Goal: Task Accomplishment & Management: Use online tool/utility

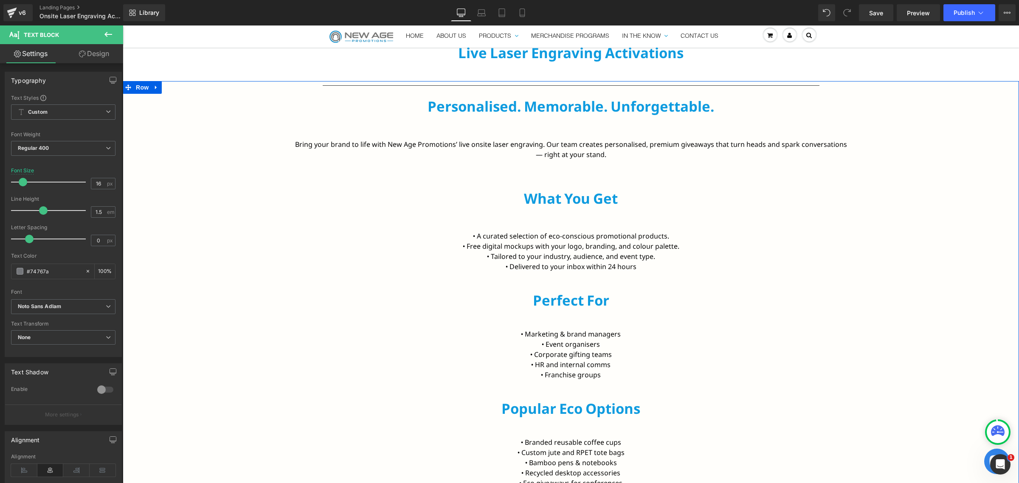
click at [242, 185] on div "Separator Personalised. Memorable. Unforgettable. Heading Row Bring your brand …" at bounding box center [571, 350] width 896 height 539
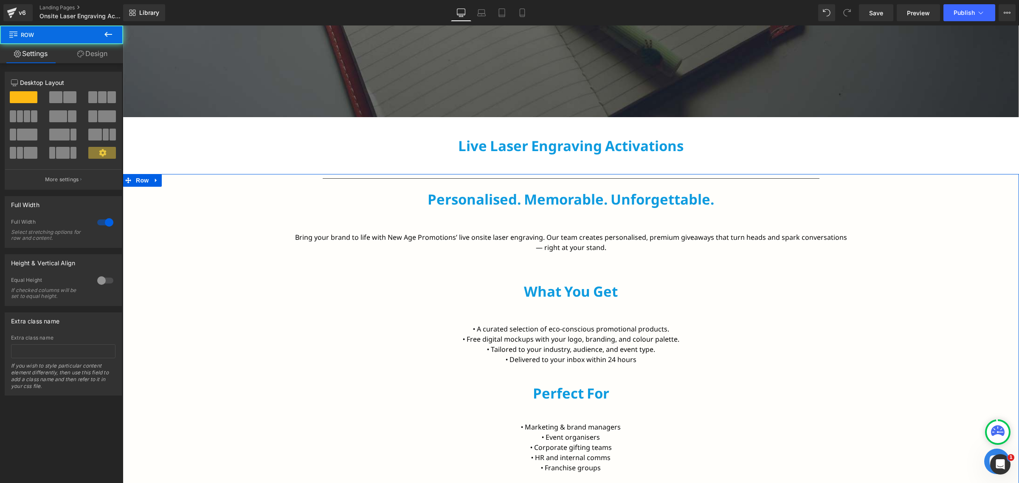
scroll to position [318, 0]
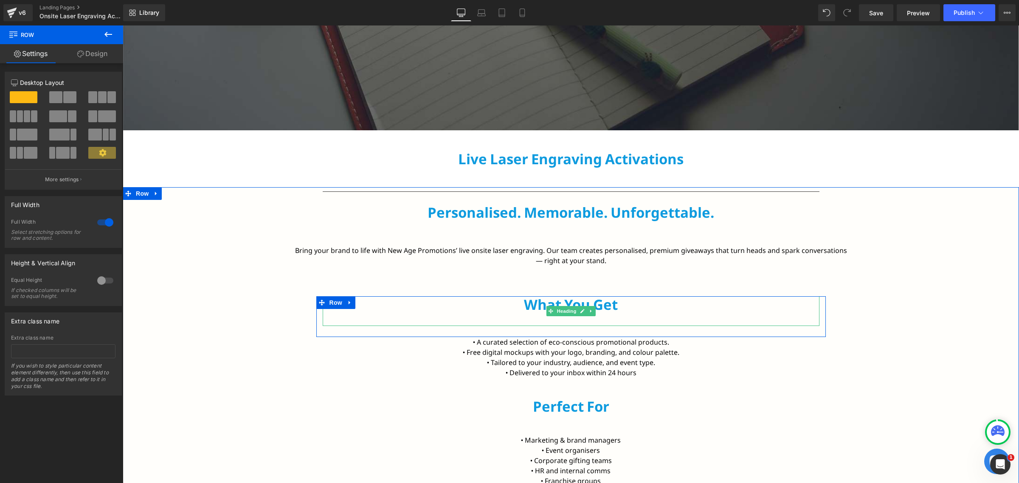
click at [596, 307] on h2 "What You Get" at bounding box center [571, 304] width 497 height 17
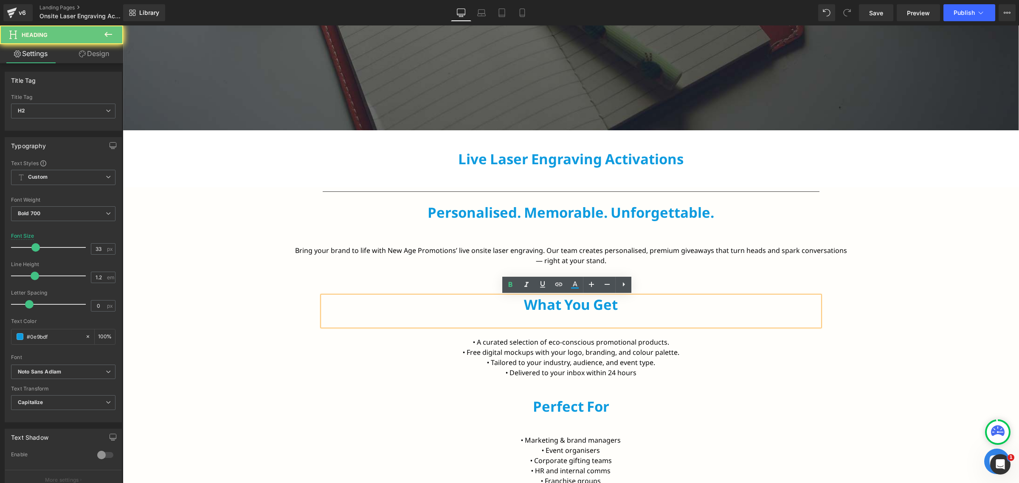
click at [595, 307] on h2 "What You Get" at bounding box center [571, 304] width 497 height 17
paste div
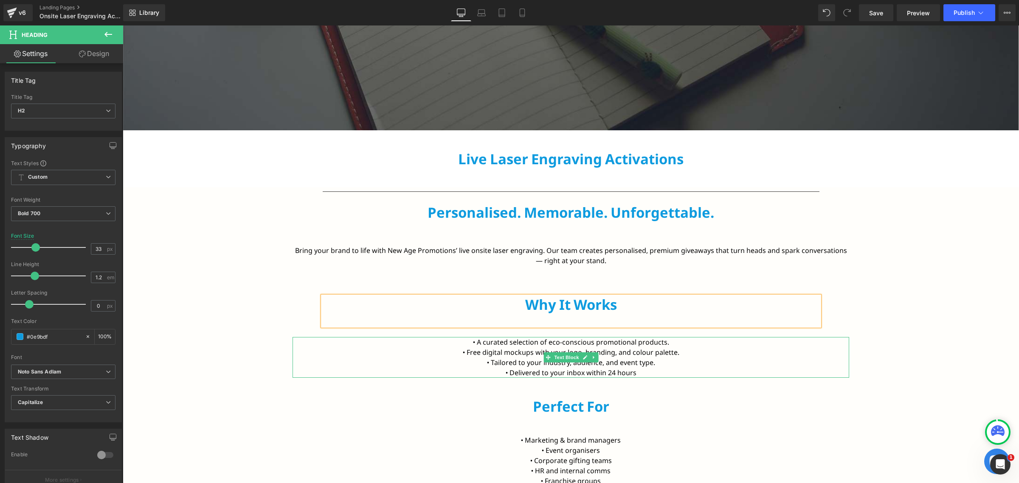
click at [572, 353] on span "Text Block" at bounding box center [566, 357] width 28 height 10
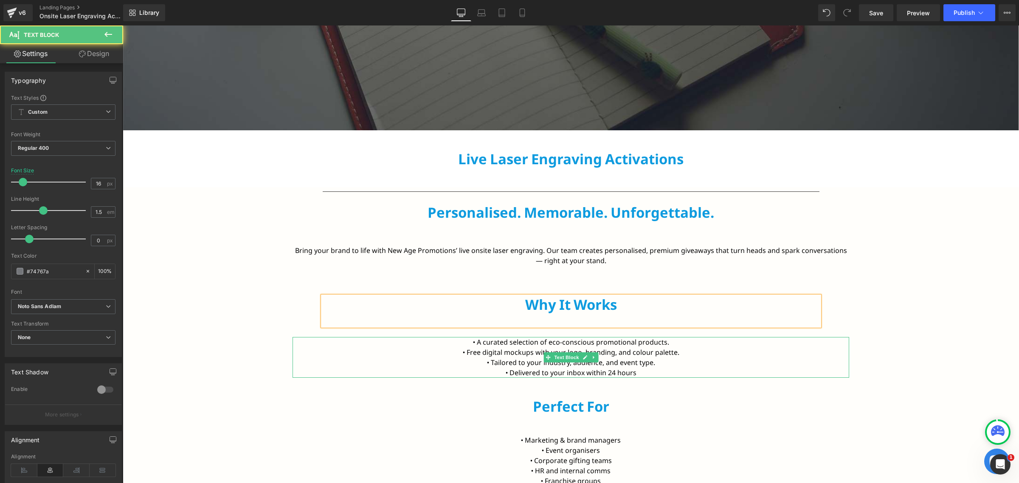
click at [572, 353] on span "Text Block" at bounding box center [566, 357] width 28 height 10
click at [596, 349] on font "• Free digital mockups with your logo, branding, and colour palette." at bounding box center [571, 352] width 217 height 9
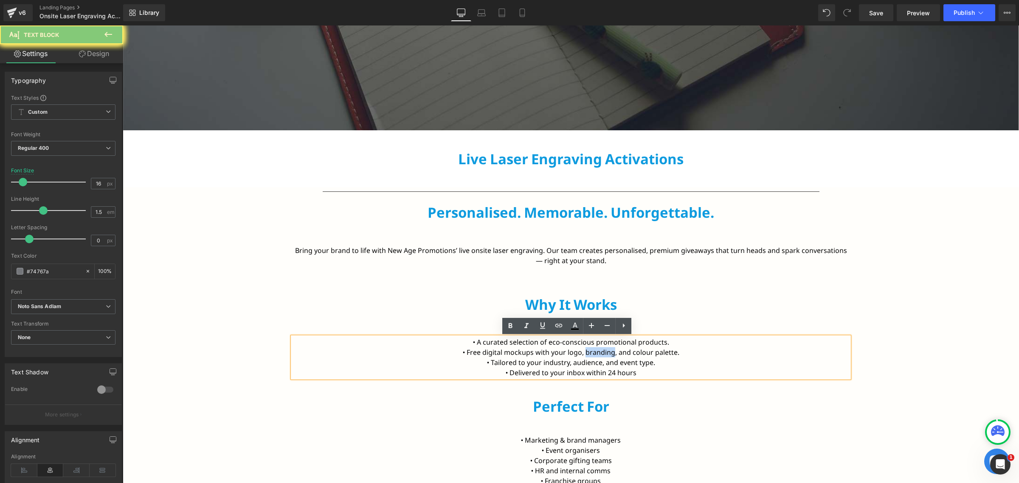
click at [596, 349] on font "• Free digital mockups with your logo, branding, and colour palette." at bounding box center [571, 352] width 217 height 9
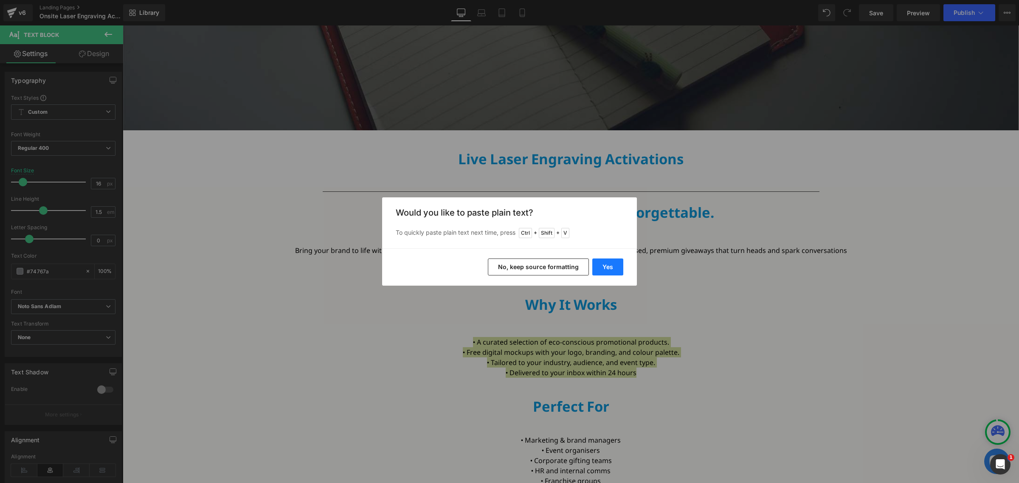
click at [606, 265] on button "Yes" at bounding box center [607, 267] width 31 height 17
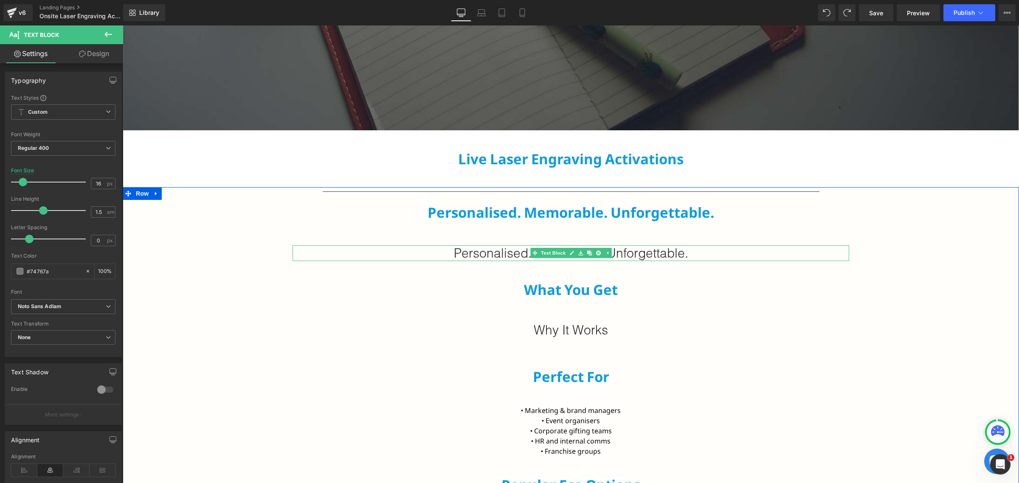
click at [576, 256] on link at bounding box center [580, 253] width 9 height 10
click at [501, 257] on h2 "Personalised. Memorable. Unforgettable." at bounding box center [571, 253] width 557 height 16
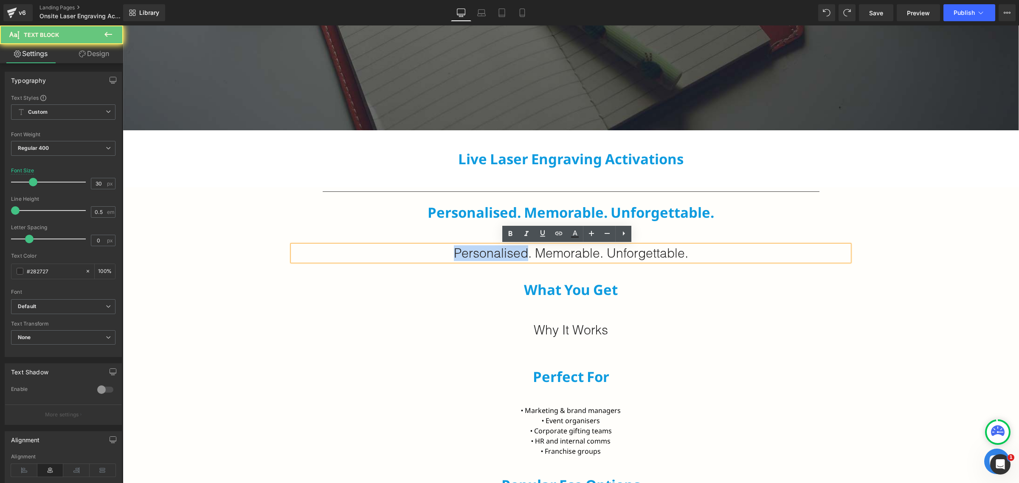
click at [501, 257] on h2 "Personalised. Memorable. Unforgettable." at bounding box center [571, 253] width 557 height 16
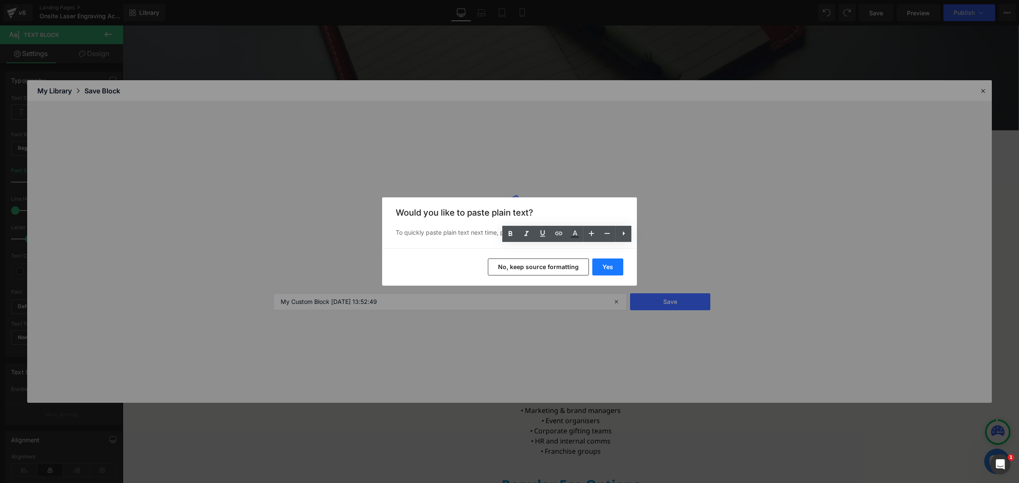
click at [608, 270] on button "Yes" at bounding box center [607, 267] width 31 height 17
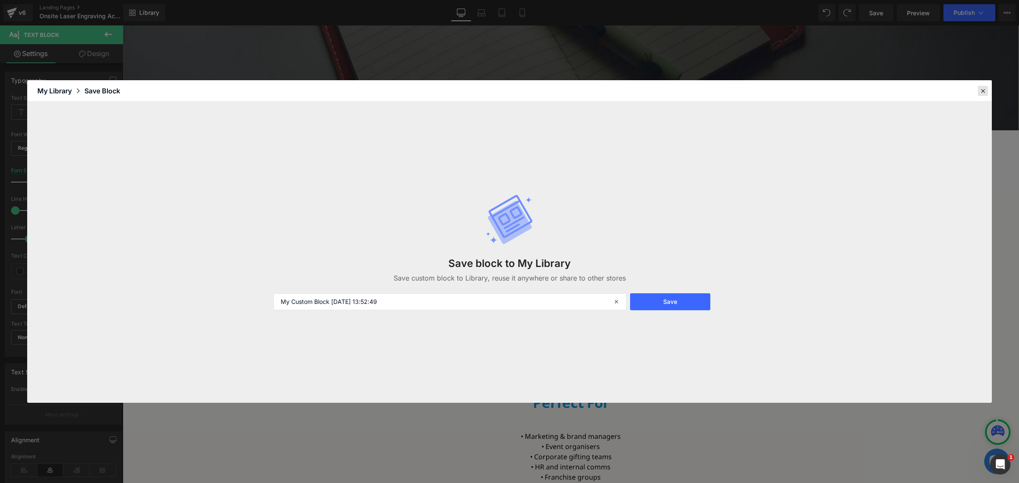
click at [986, 88] on icon at bounding box center [983, 91] width 8 height 8
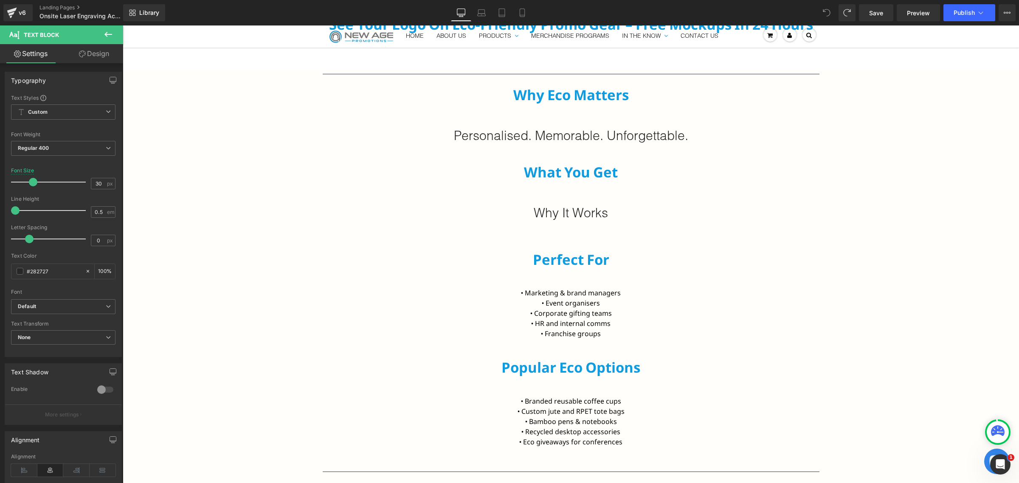
scroll to position [298, 0]
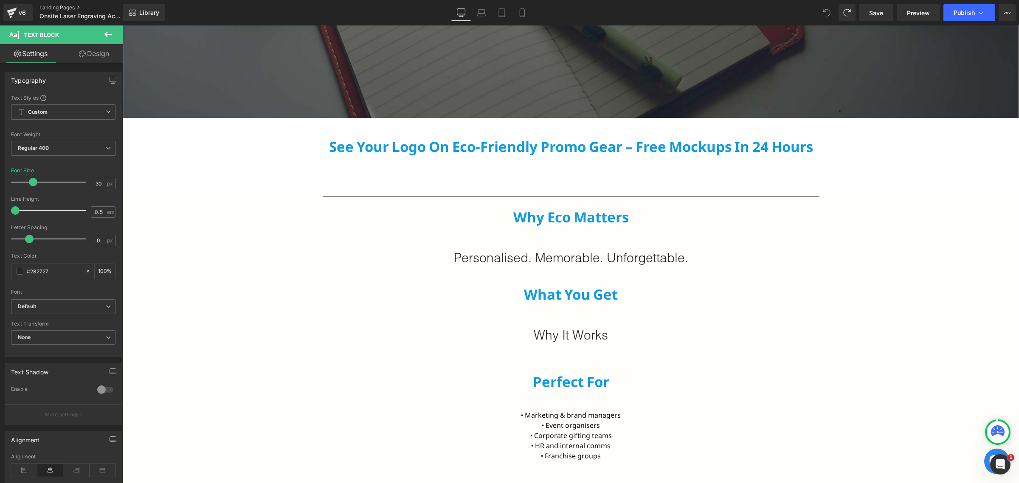
click at [81, 8] on link "Landing Pages" at bounding box center [88, 7] width 98 height 7
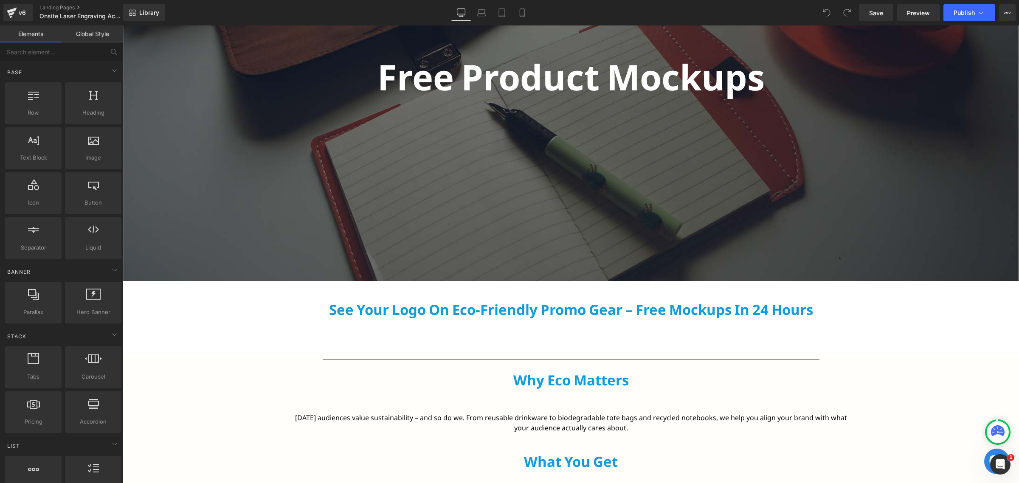
scroll to position [159, 0]
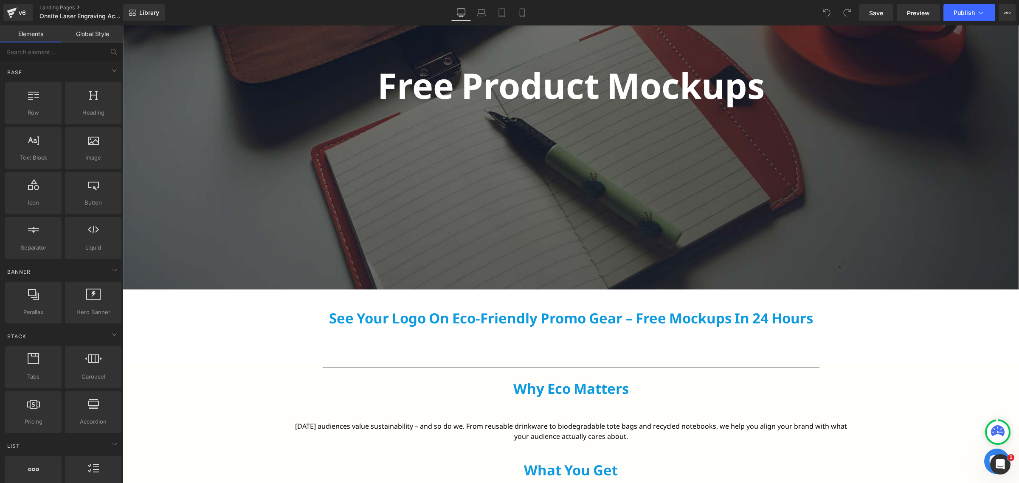
click at [566, 81] on div "Free Product Mockups Text Block" at bounding box center [571, 84] width 896 height 63
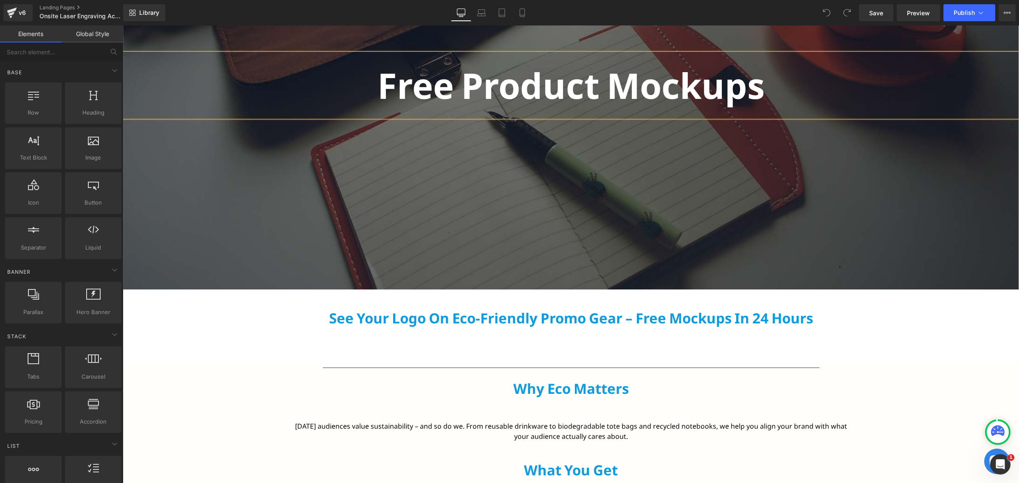
click at [566, 81] on p "Free Product Mockups" at bounding box center [571, 84] width 896 height 63
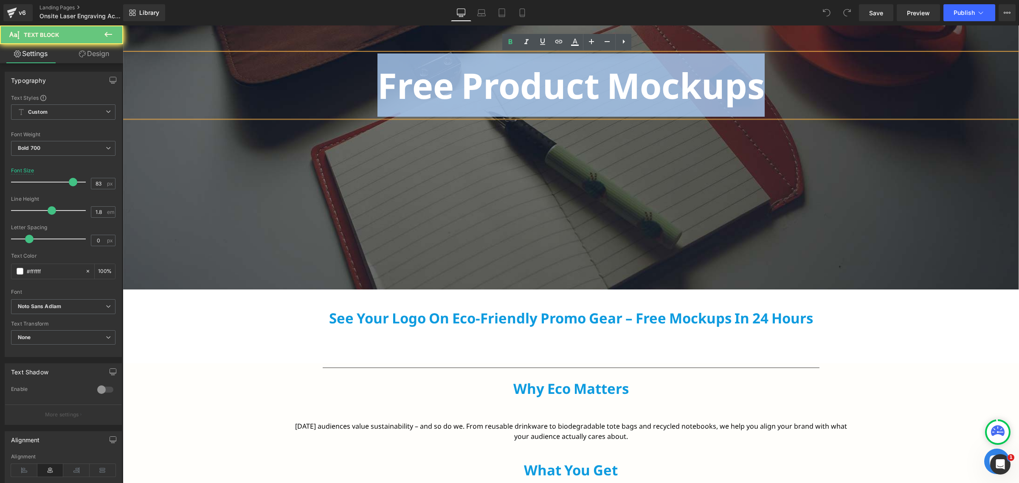
click at [566, 81] on p "Free Product Mockups" at bounding box center [571, 84] width 896 height 63
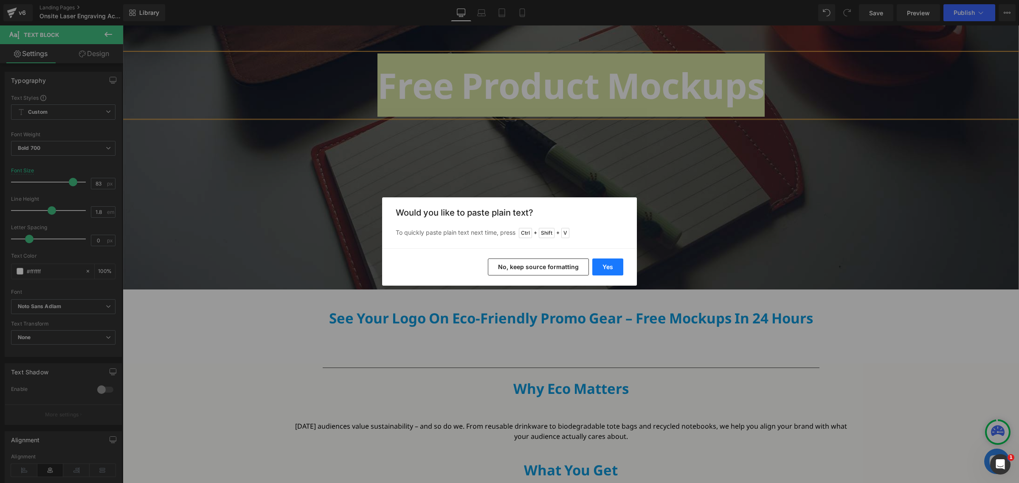
click at [605, 270] on button "Yes" at bounding box center [607, 267] width 31 height 17
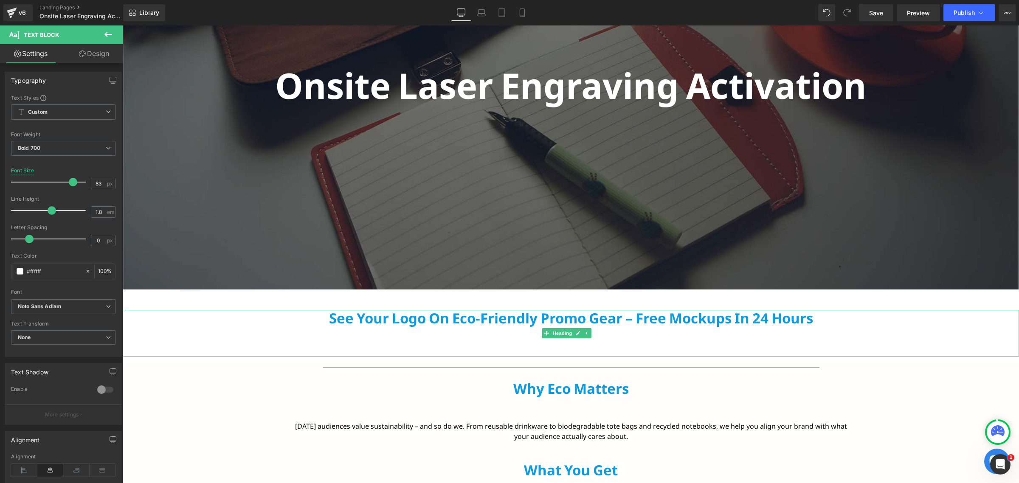
click at [433, 320] on h2 "See Your Logo on Eco-Friendly Promo Gear – Free Mockups in 24 Hours" at bounding box center [571, 327] width 896 height 34
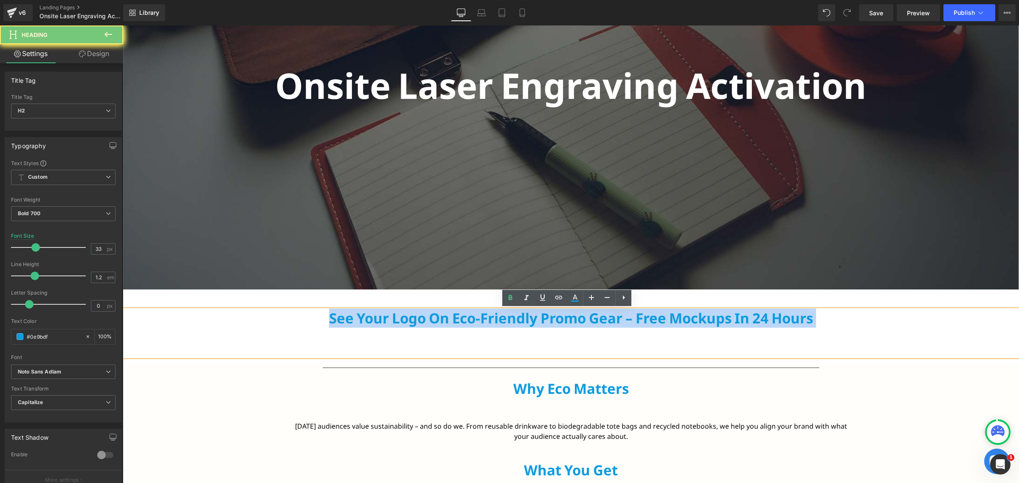
click at [433, 320] on h2 "See Your Logo on Eco-Friendly Promo Gear – Free Mockups in 24 Hours" at bounding box center [571, 327] width 896 height 34
paste div
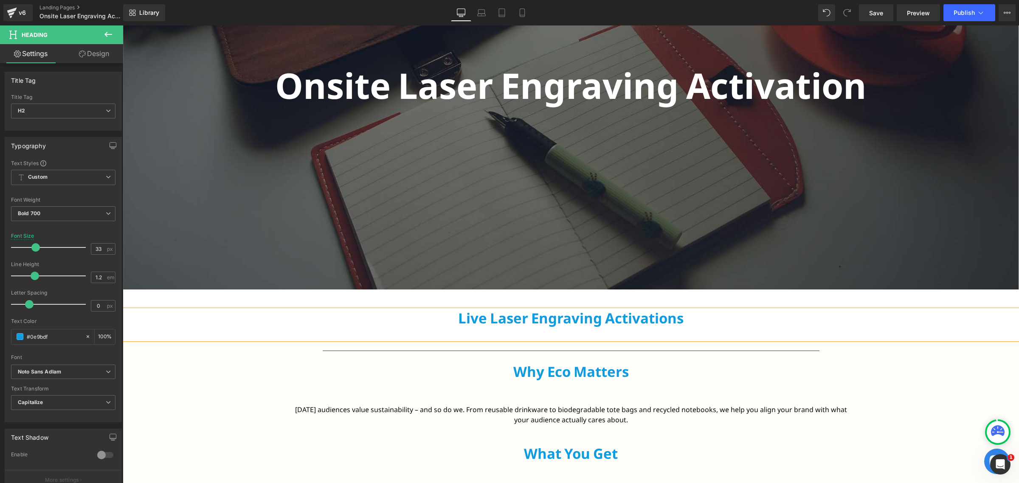
click at [560, 370] on h2 "Why Eco Matters" at bounding box center [571, 371] width 497 height 17
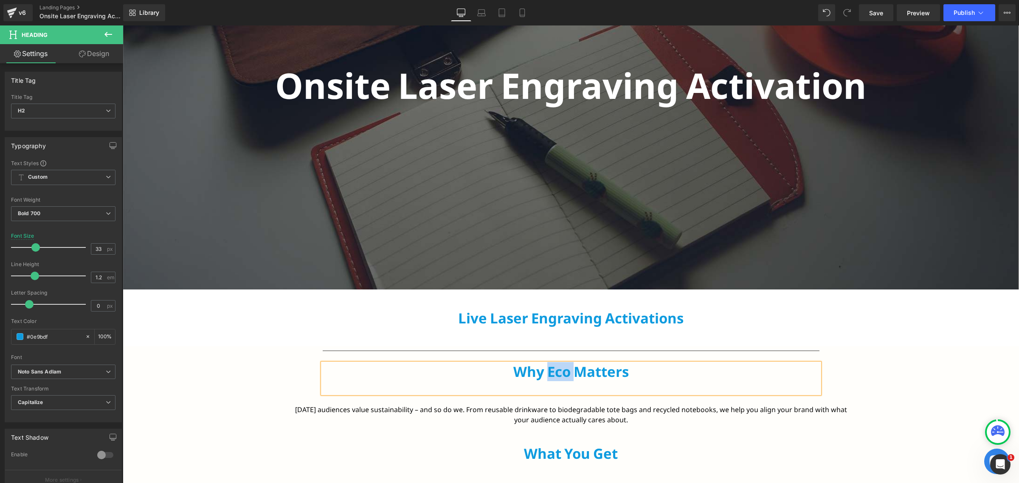
click at [560, 370] on h2 "Why Eco Matters" at bounding box center [571, 371] width 497 height 17
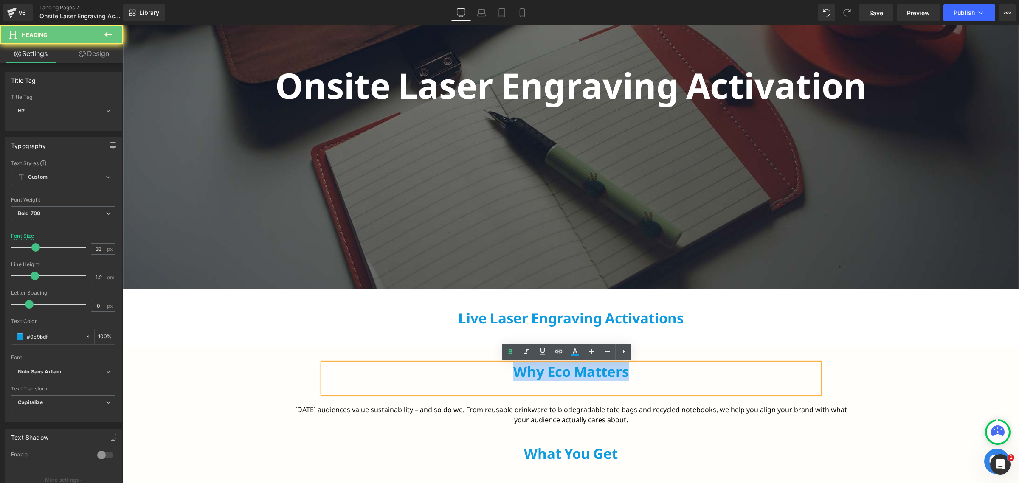
click at [560, 370] on h2 "Why Eco Matters" at bounding box center [571, 371] width 497 height 17
paste div
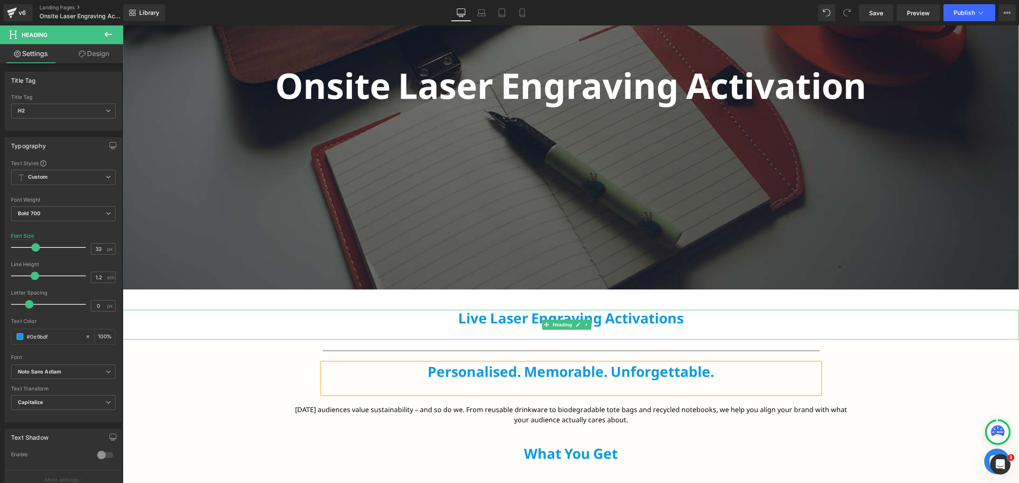
click at [617, 319] on h2 "Live Laser Engraving Activations" at bounding box center [571, 318] width 896 height 17
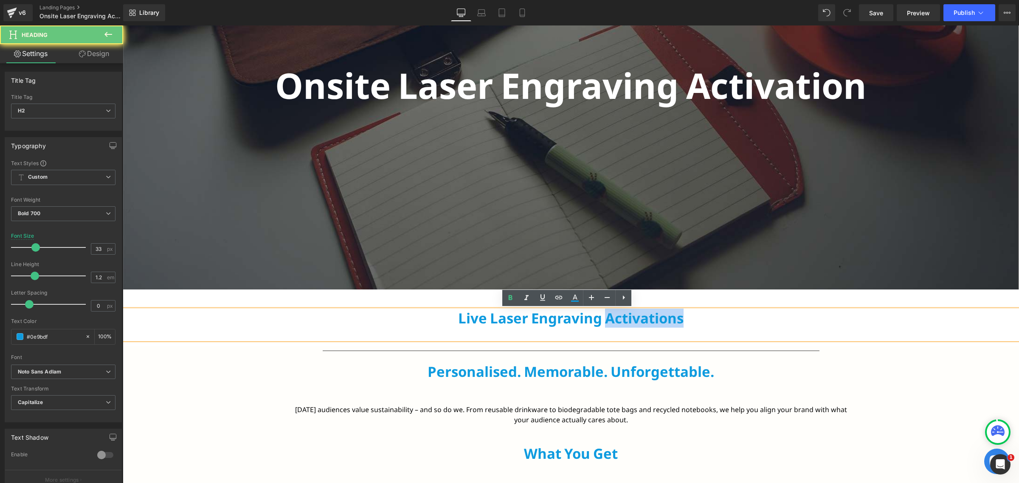
click at [617, 319] on h2 "Live Laser Engraving Activations" at bounding box center [571, 318] width 896 height 17
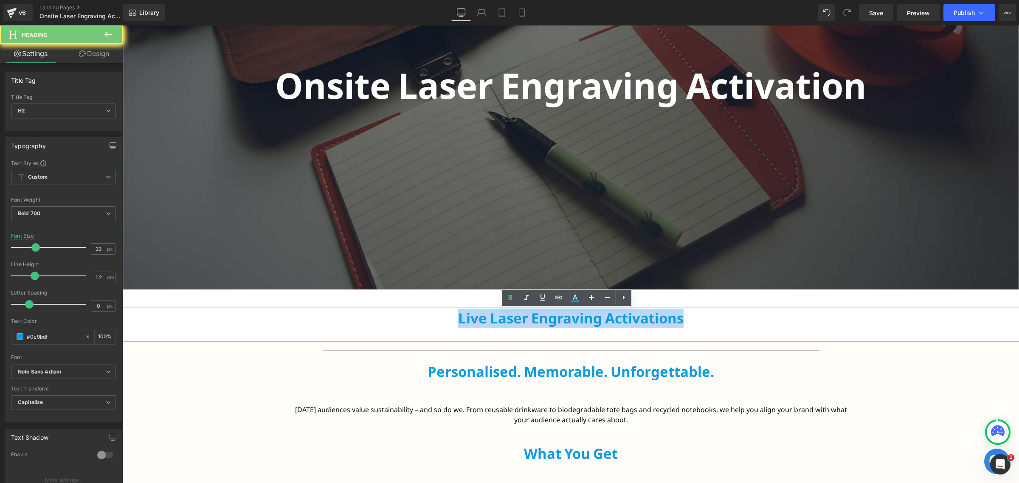
click at [617, 319] on h2 "Live Laser Engraving Activations" at bounding box center [571, 318] width 896 height 17
copy h2 "Live Laser Engraving Activations"
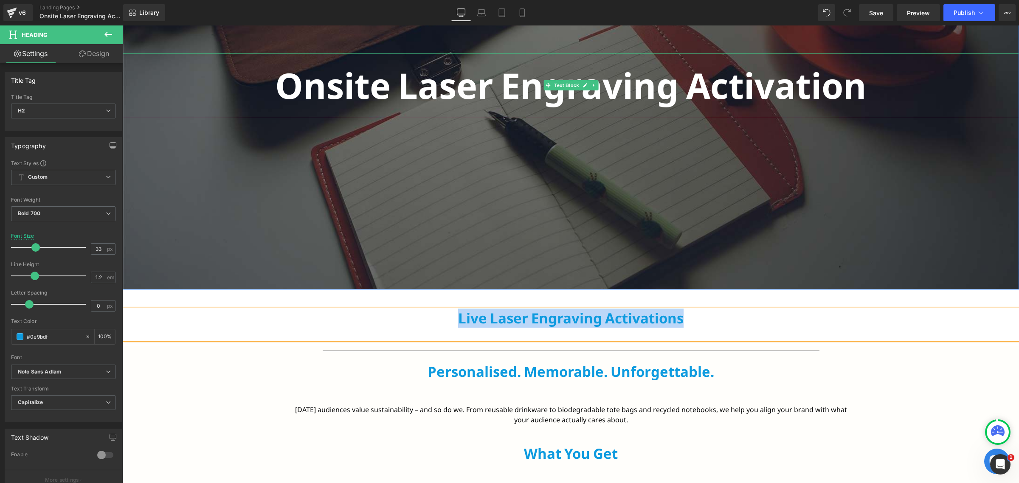
click at [504, 90] on p "Onsite Laser Engraving Activation" at bounding box center [571, 84] width 896 height 63
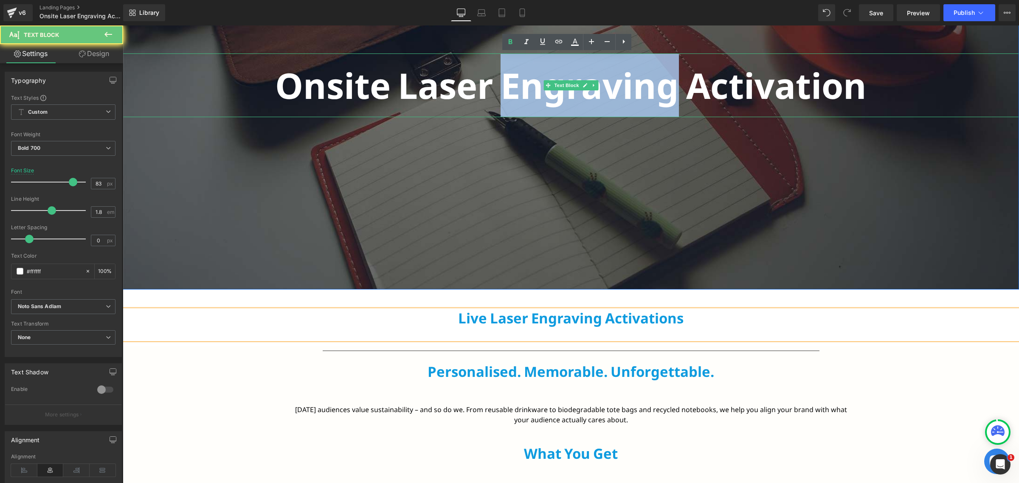
click at [504, 90] on p "Onsite Laser Engraving Activation" at bounding box center [571, 84] width 896 height 63
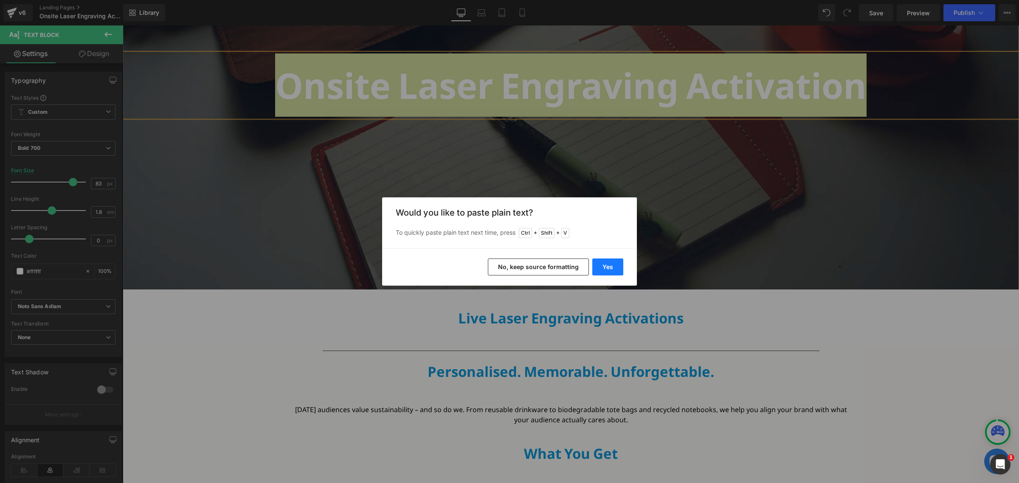
click at [597, 265] on button "Yes" at bounding box center [607, 267] width 31 height 17
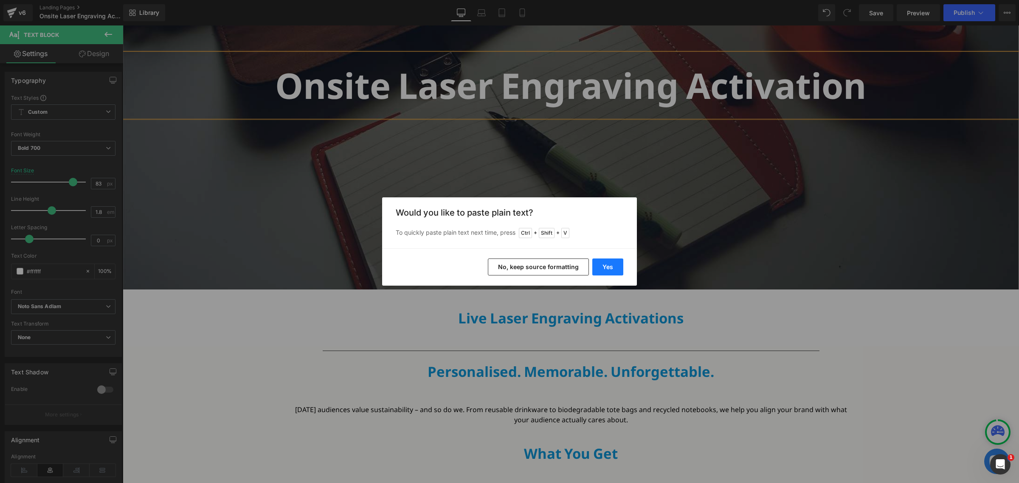
scroll to position [152, 0]
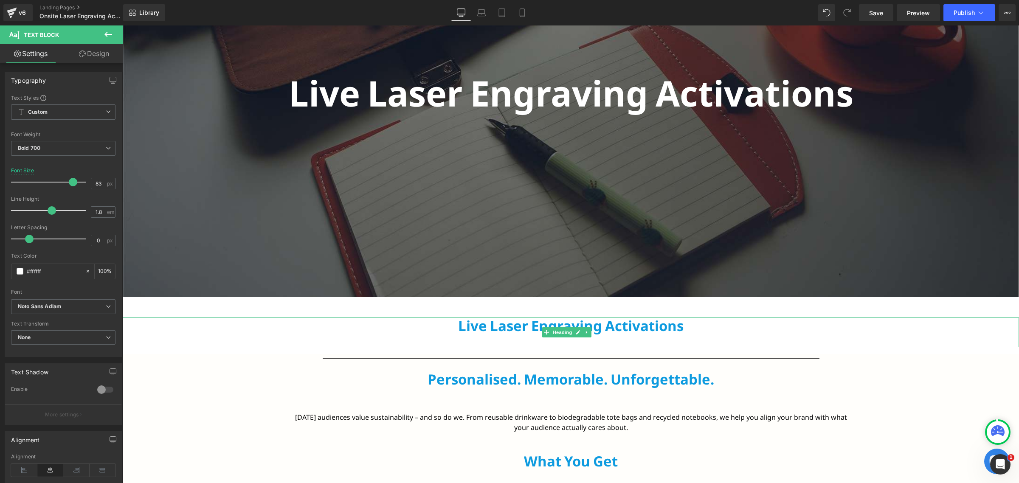
click at [532, 330] on h2 "Live Laser Engraving Activations" at bounding box center [571, 326] width 896 height 17
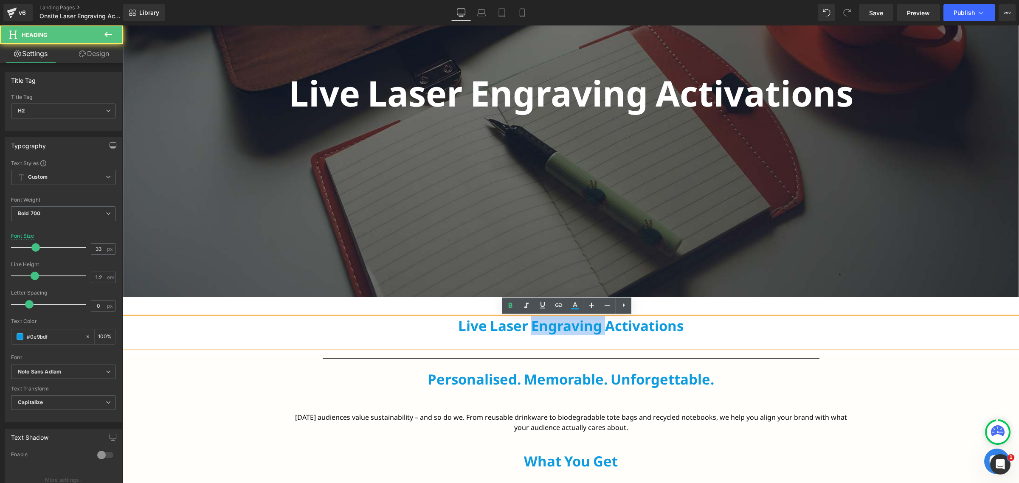
click at [532, 330] on h2 "Live Laser Engraving Activations" at bounding box center [571, 326] width 896 height 17
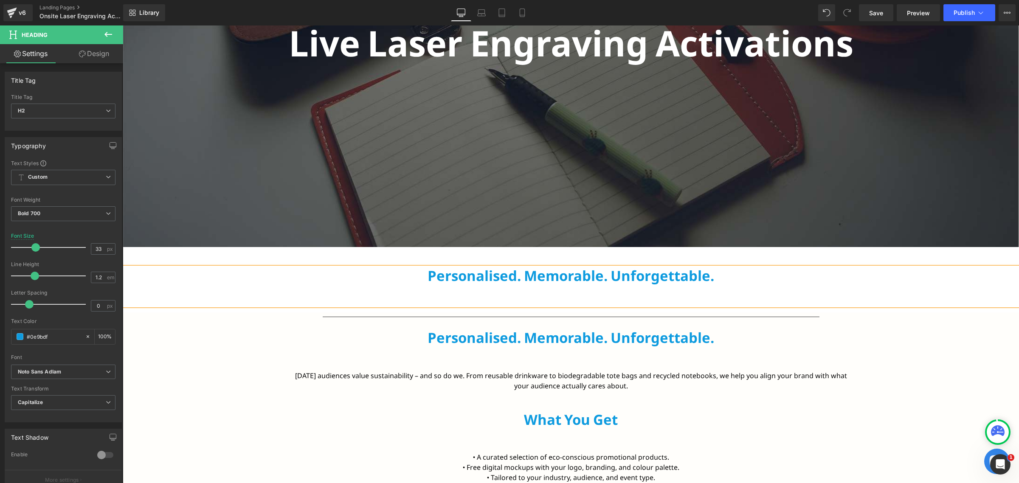
scroll to position [205, 0]
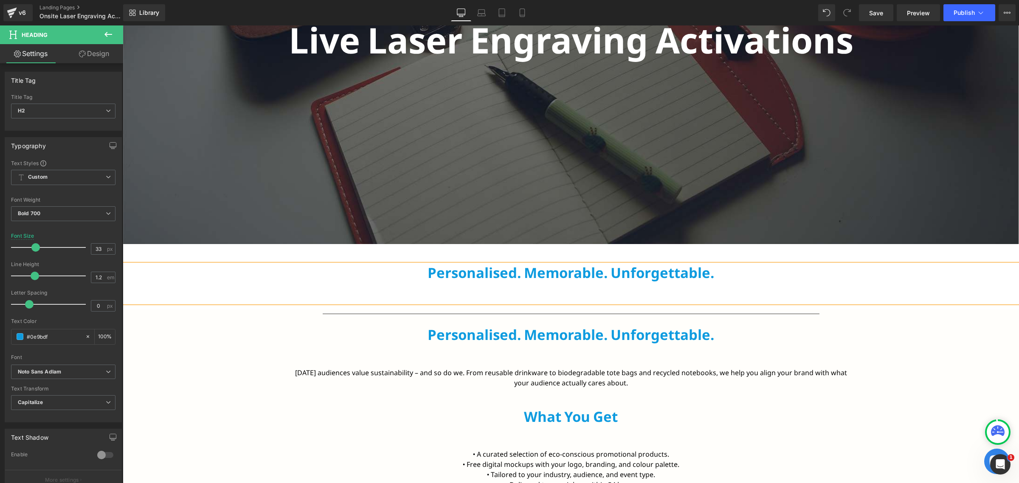
click at [505, 333] on h2 "Personalised. Memorable. Unforgettable." at bounding box center [571, 335] width 497 height 17
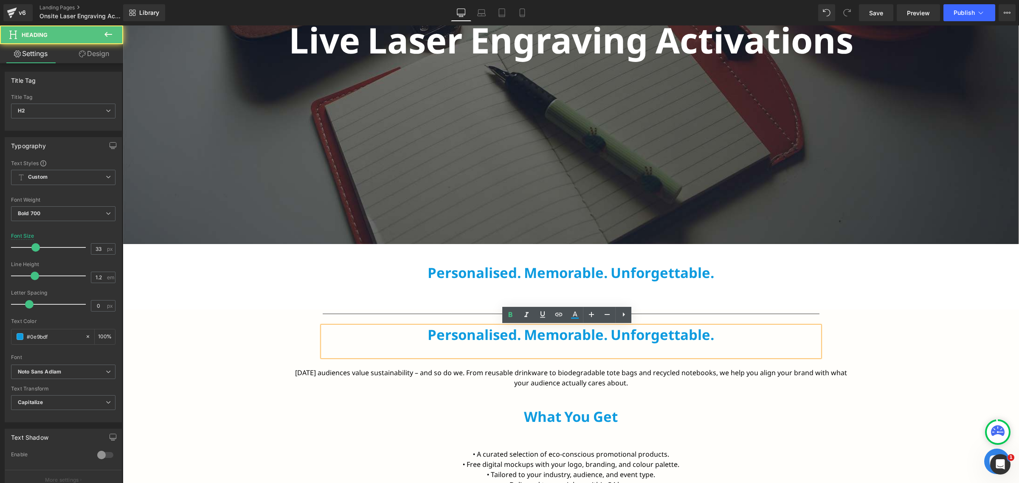
click at [739, 327] on div "Personalised. Memorable. Unforgettable." at bounding box center [571, 342] width 497 height 30
click at [386, 326] on div "Separator Personalised. Memorable. Unforgettable. Heading" at bounding box center [570, 337] width 509 height 54
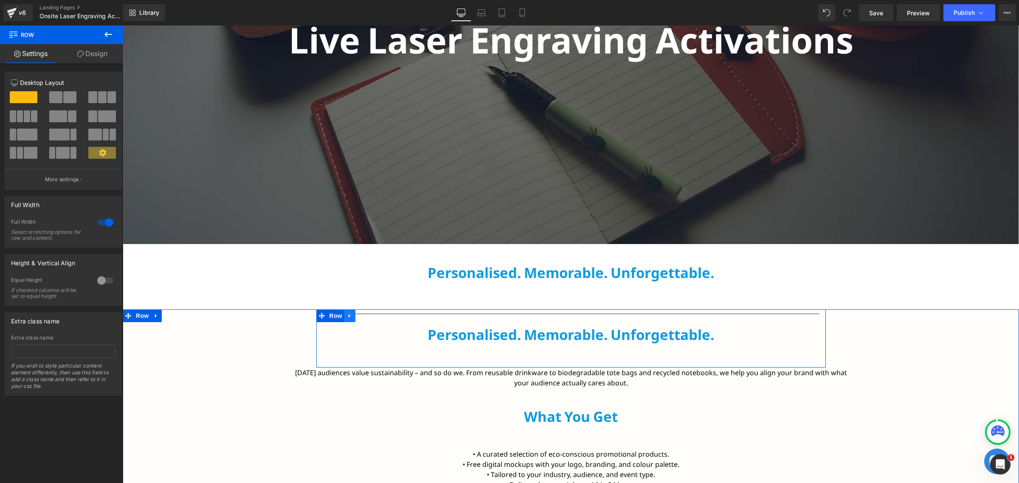
click at [347, 317] on icon at bounding box center [350, 316] width 6 height 6
click at [369, 317] on icon at bounding box center [372, 316] width 6 height 6
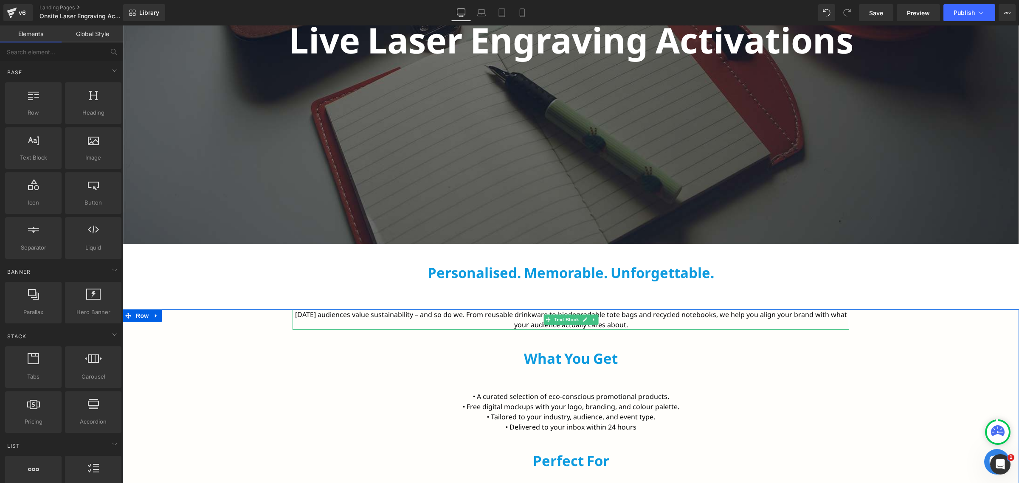
click at [489, 317] on font "Today’s audiences value sustainability – and so do we. From reusable drinkware …" at bounding box center [571, 320] width 552 height 20
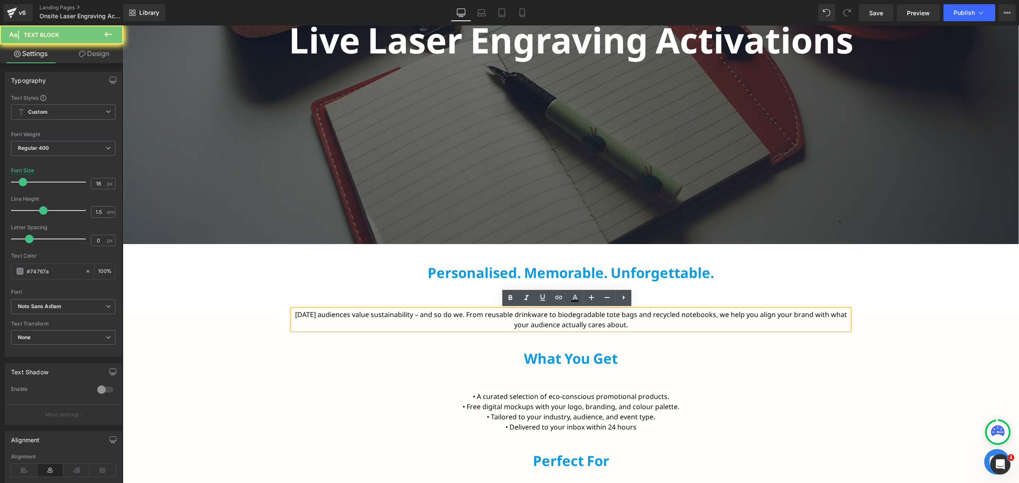
click at [489, 317] on font "Today’s audiences value sustainability – and so do we. From reusable drinkware …" at bounding box center [571, 320] width 552 height 20
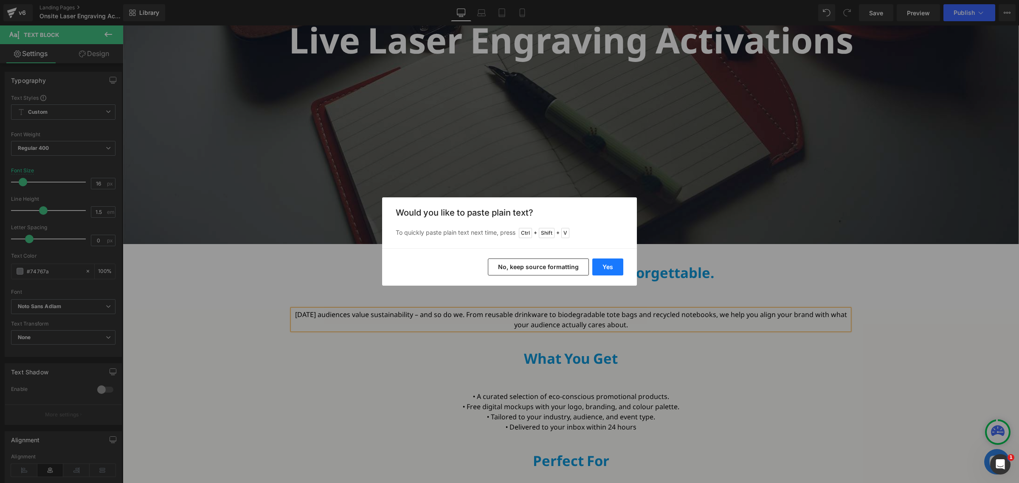
click at [603, 267] on button "Yes" at bounding box center [607, 267] width 31 height 17
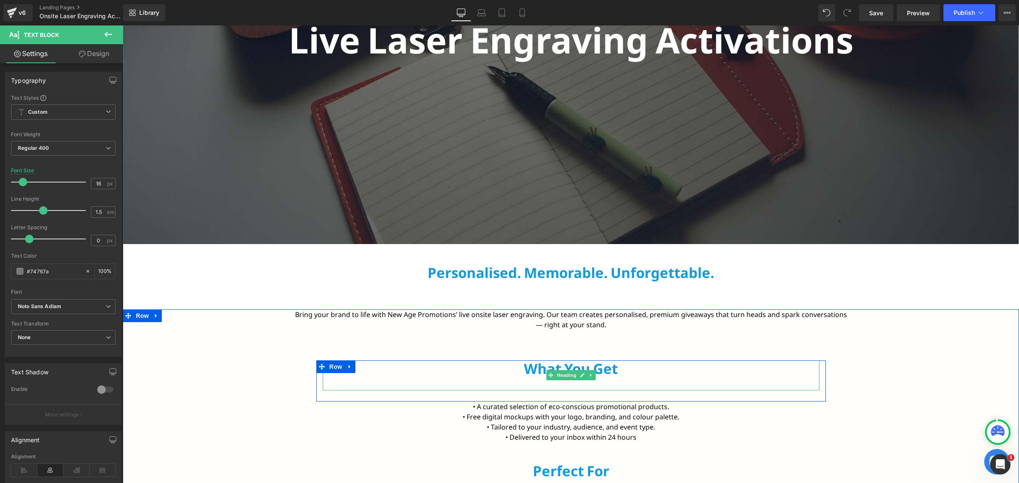
click at [527, 370] on h2 "What You Get" at bounding box center [571, 368] width 497 height 17
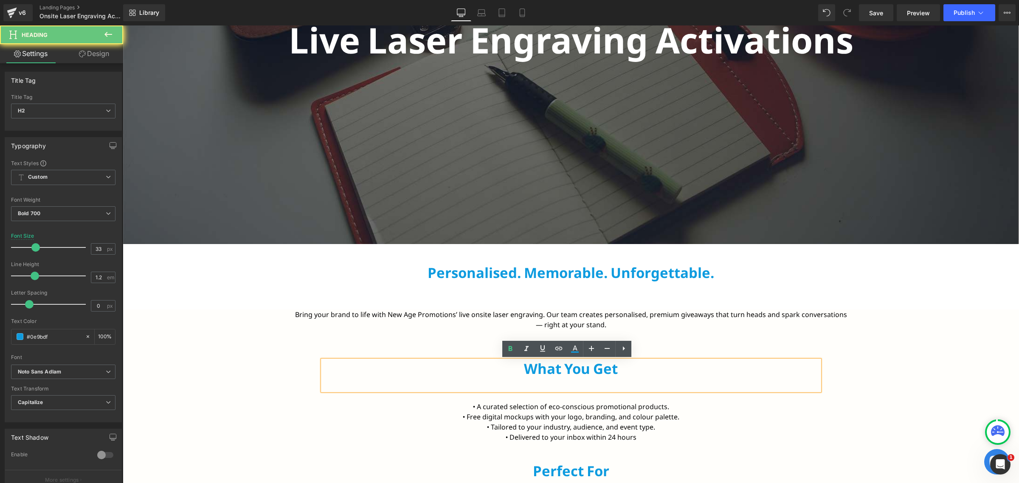
click at [527, 370] on h2 "What You Get" at bounding box center [571, 368] width 497 height 17
paste div
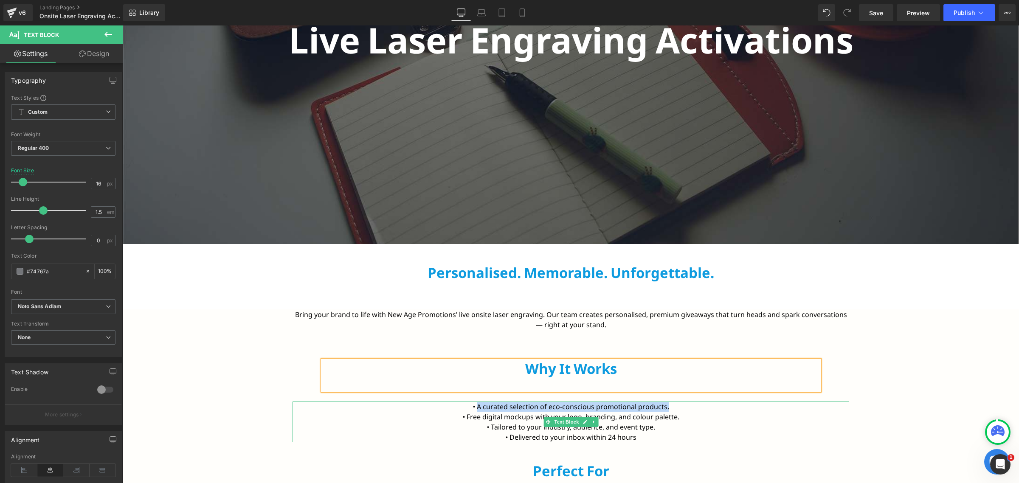
drag, startPoint x: 476, startPoint y: 405, endPoint x: 667, endPoint y: 405, distance: 191.1
click at [667, 405] on p "• A curated selection of eco-conscious promotional products." at bounding box center [571, 407] width 557 height 10
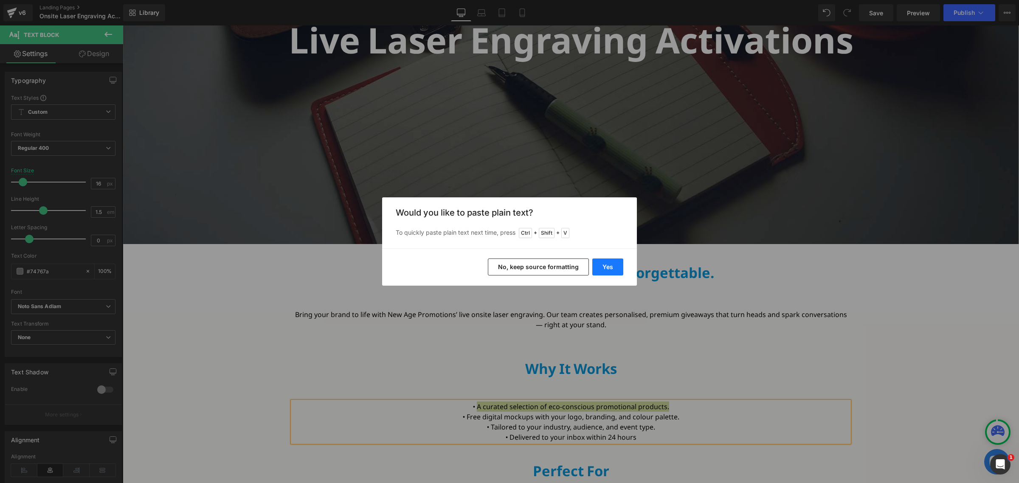
click at [609, 264] on button "Yes" at bounding box center [607, 267] width 31 height 17
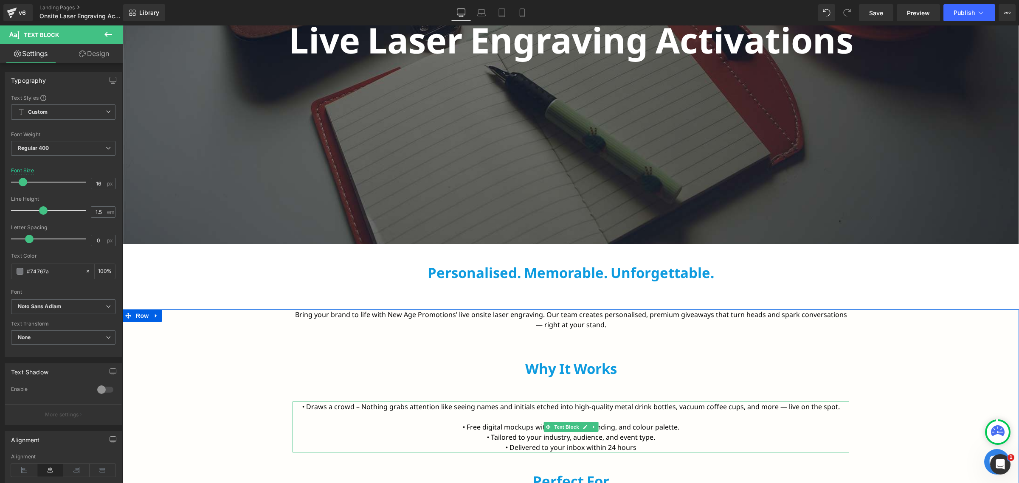
click at [581, 412] on p at bounding box center [571, 417] width 557 height 10
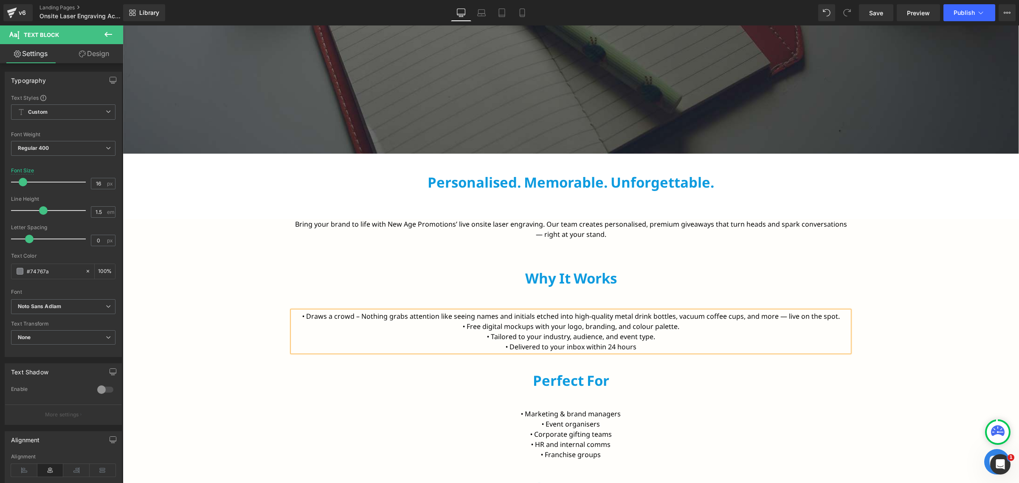
scroll to position [311, 0]
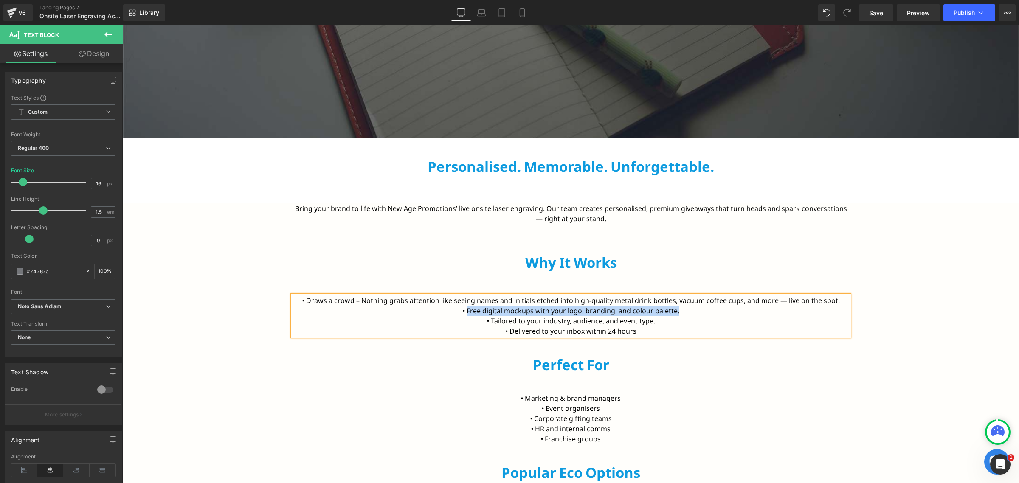
drag, startPoint x: 464, startPoint y: 314, endPoint x: 678, endPoint y: 310, distance: 214.9
click at [678, 310] on p "• Free digital mockups with your logo, branding, and colour palette." at bounding box center [571, 311] width 557 height 10
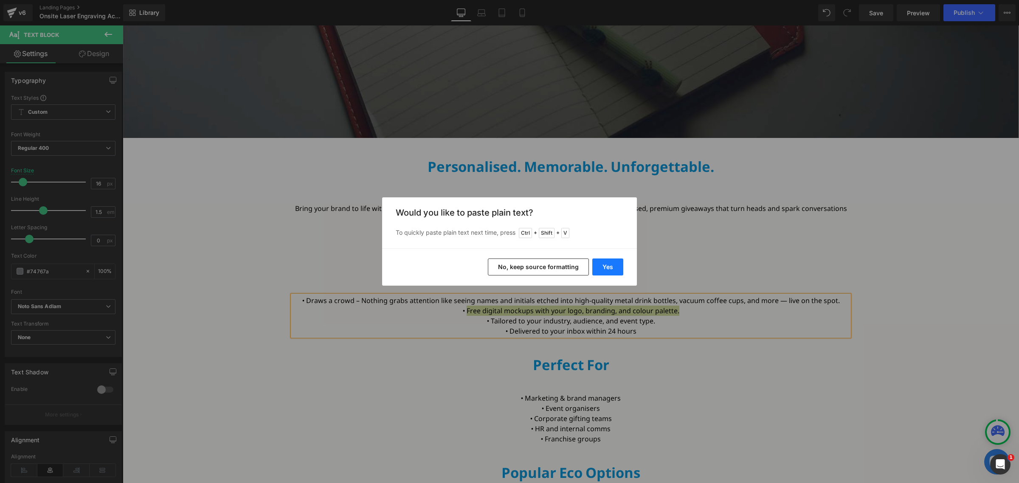
drag, startPoint x: 612, startPoint y: 273, endPoint x: 489, endPoint y: 247, distance: 125.4
click at [612, 273] on button "Yes" at bounding box center [607, 267] width 31 height 17
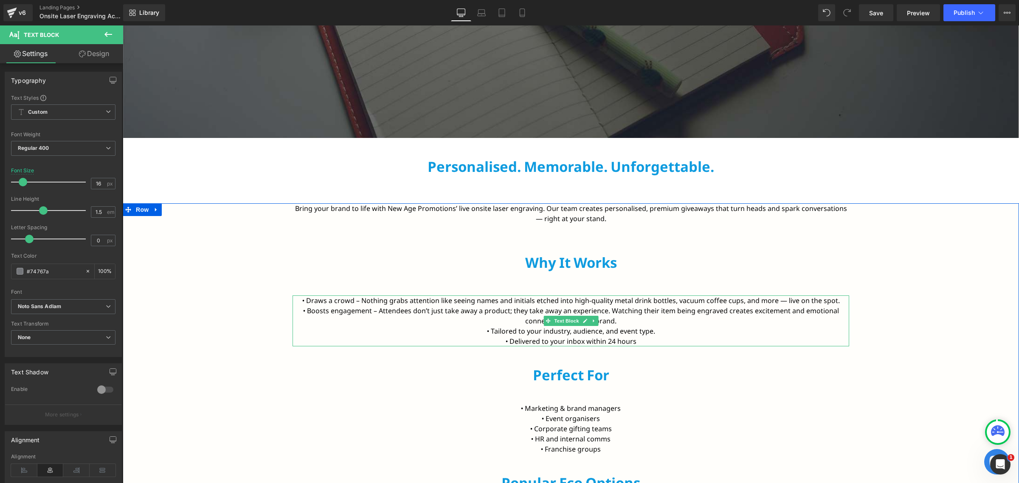
click at [376, 329] on p "• Tailored to your industry, audience, and event type." at bounding box center [571, 331] width 557 height 10
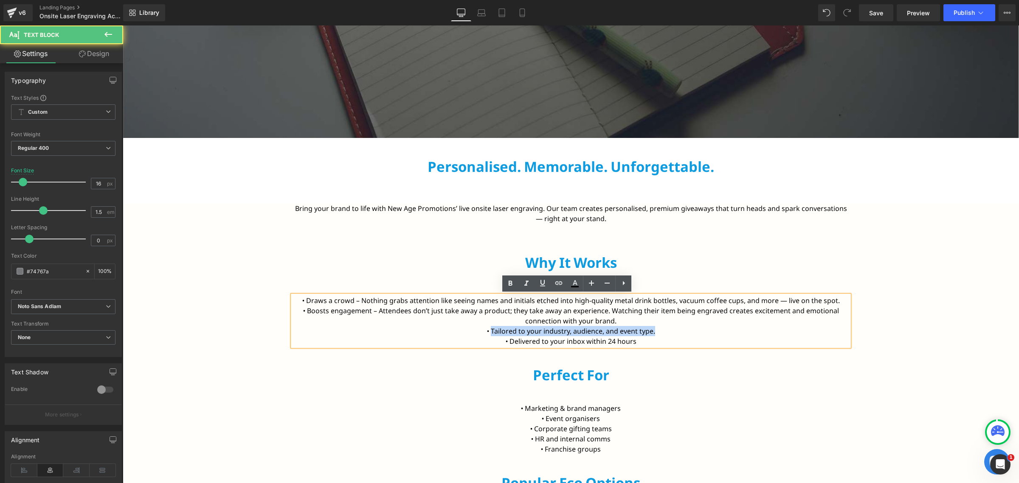
drag, startPoint x: 487, startPoint y: 331, endPoint x: 678, endPoint y: 332, distance: 190.6
click at [678, 332] on p "• Tailored to your industry, audience, and event type." at bounding box center [571, 331] width 557 height 10
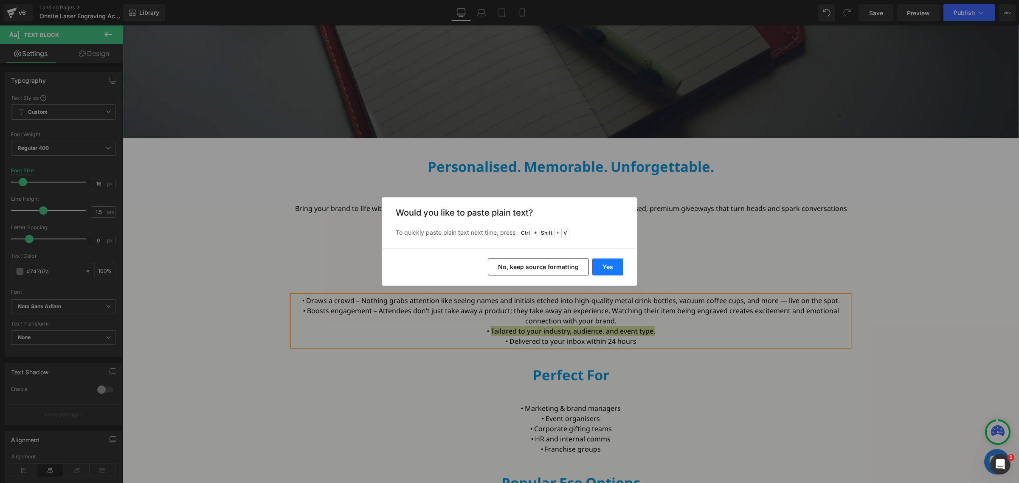
click at [602, 270] on button "Yes" at bounding box center [607, 267] width 31 height 17
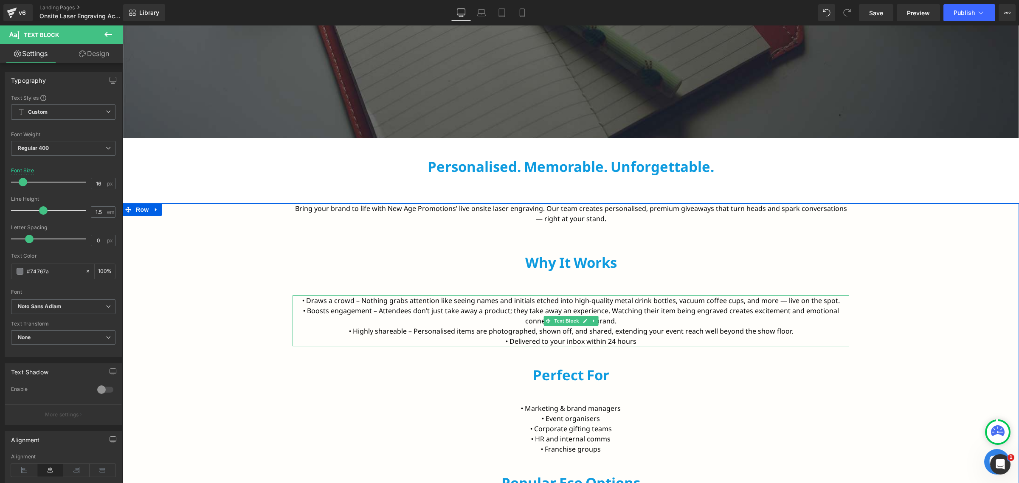
click at [825, 304] on font "• Draws a crowd – Nothing grabs attention like seeing names and initials etched…" at bounding box center [571, 300] width 538 height 9
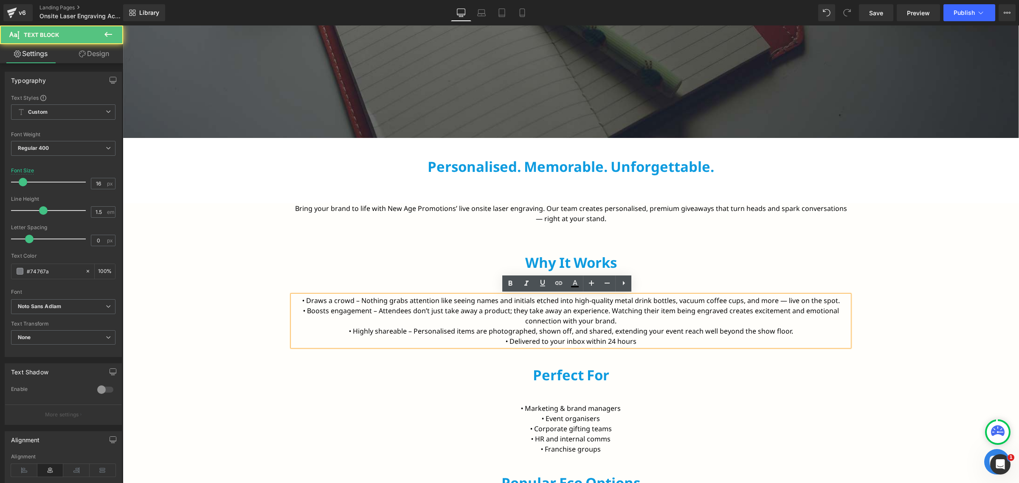
click at [829, 304] on font "• Draws a crowd – Nothing grabs attention like seeing names and initials etched…" at bounding box center [571, 300] width 538 height 9
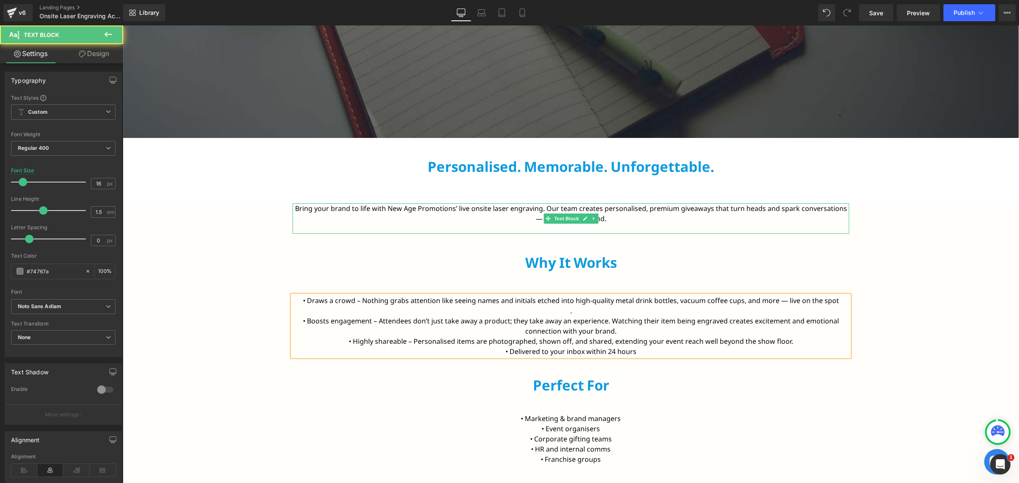
click at [838, 209] on font "Bring your brand to life with New Age Promotions’ live onsite laser engraving. …" at bounding box center [571, 214] width 552 height 20
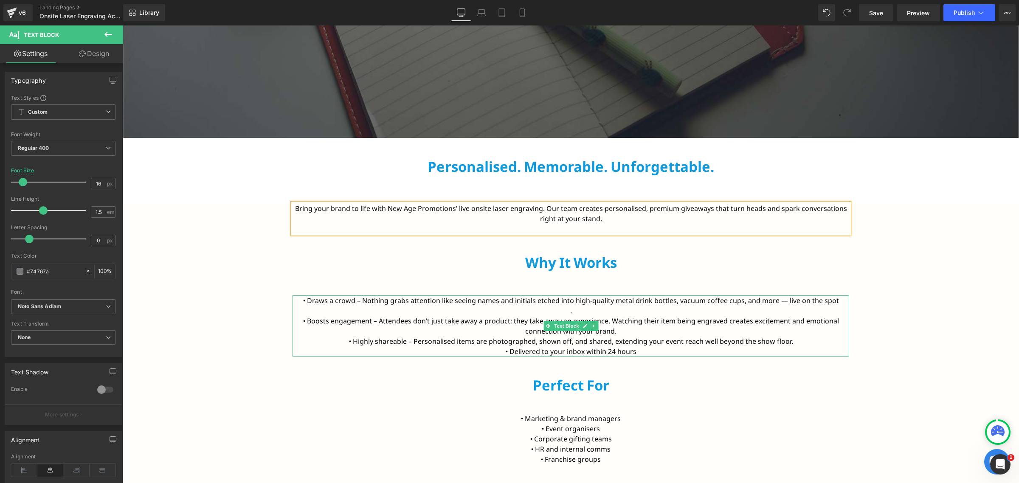
click at [629, 332] on p "• Boosts engagement – Attendees don’t just take away a product; they take away …" at bounding box center [571, 326] width 557 height 20
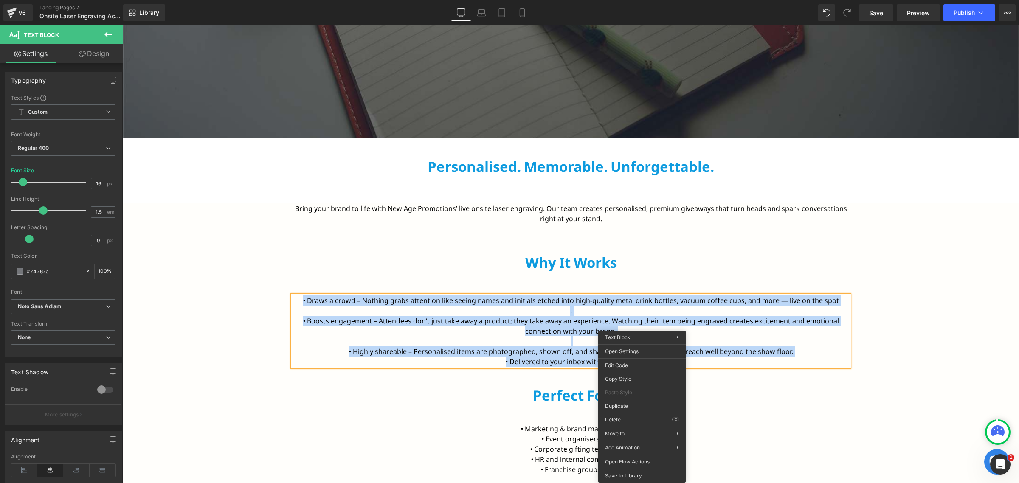
click at [775, 349] on font "• Highly shareable – Personalised items are photographed, shown off, and shared…" at bounding box center [571, 351] width 444 height 9
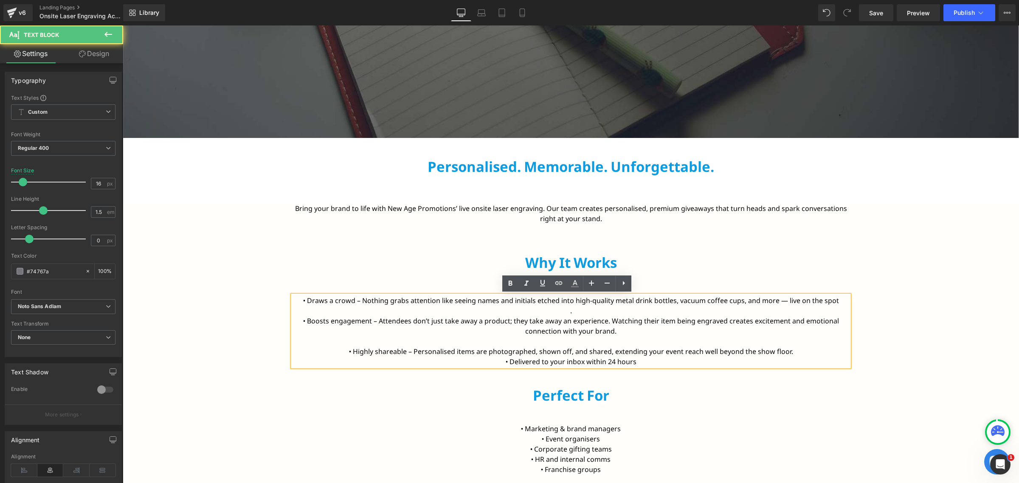
click at [676, 358] on p "• Delivered to your inbox within 24 hours" at bounding box center [571, 362] width 557 height 10
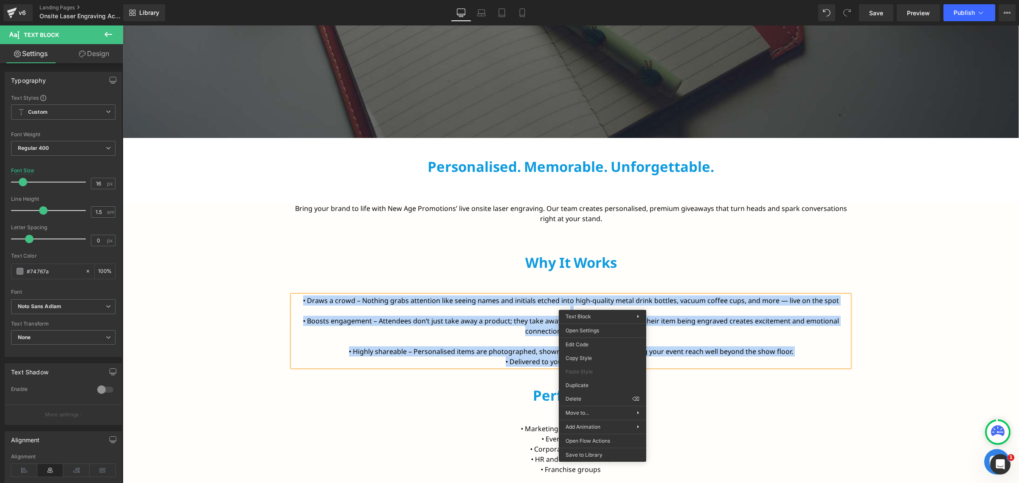
click at [673, 340] on p "• Boosts engagement – Attendees don’t just take away a product; they take away …" at bounding box center [571, 331] width 557 height 31
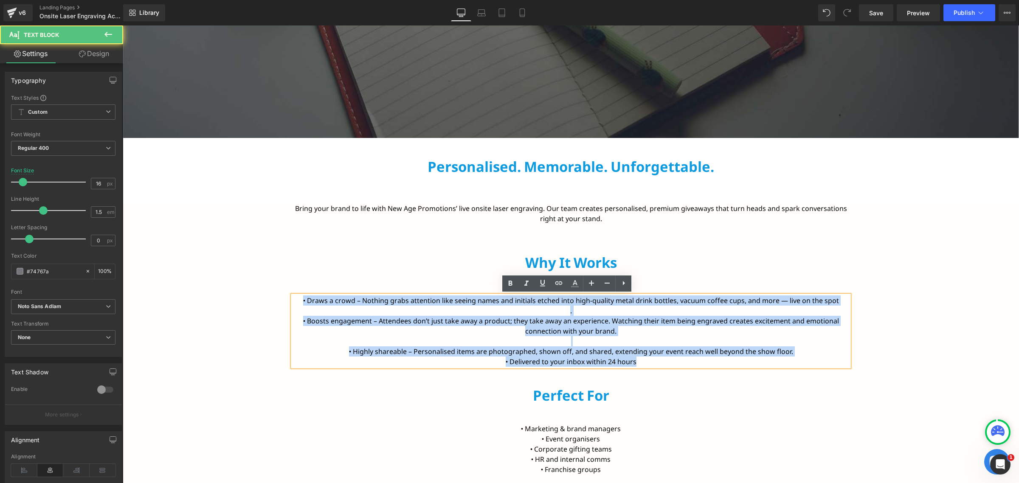
click at [673, 340] on p "• Boosts engagement – Attendees don’t just take away a product; they take away …" at bounding box center [571, 331] width 557 height 31
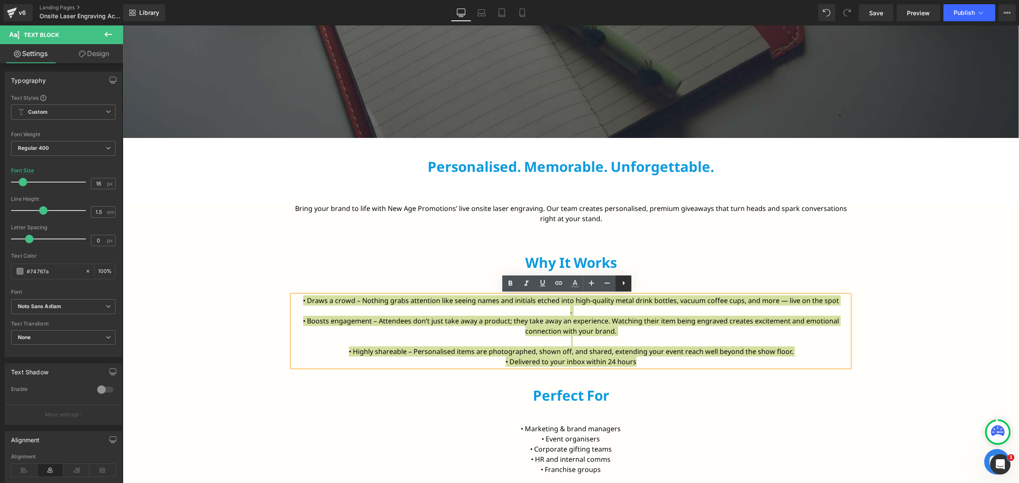
click at [625, 285] on icon at bounding box center [624, 283] width 10 height 10
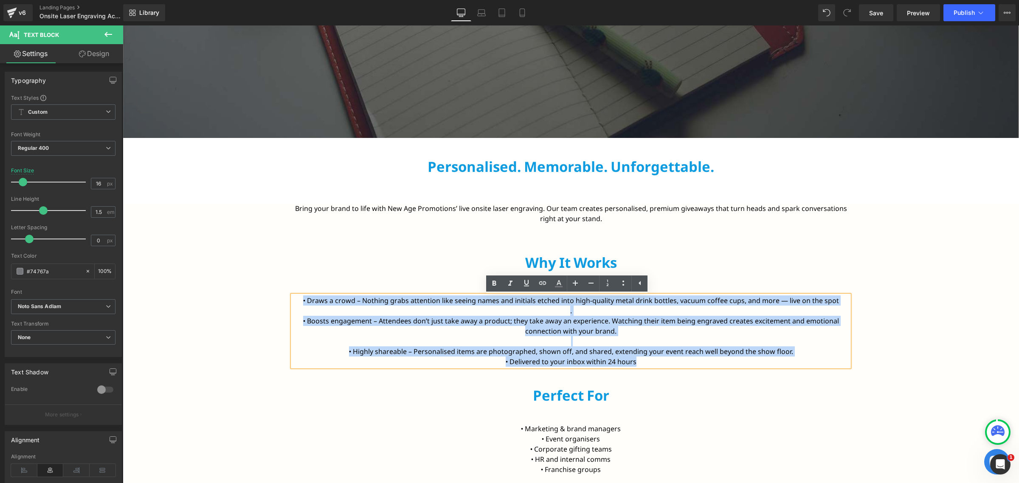
click at [673, 360] on p "• Delivered to your inbox within 24 hours" at bounding box center [571, 362] width 557 height 10
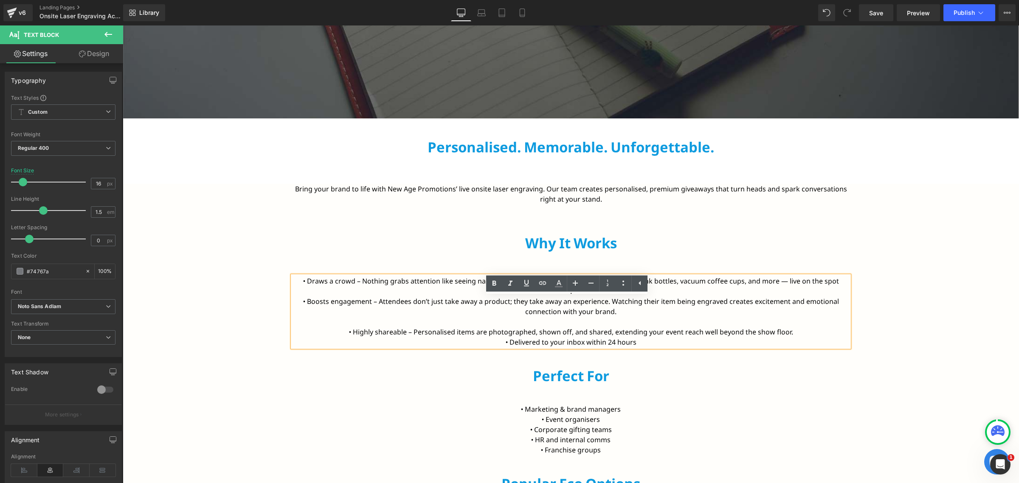
scroll to position [364, 0]
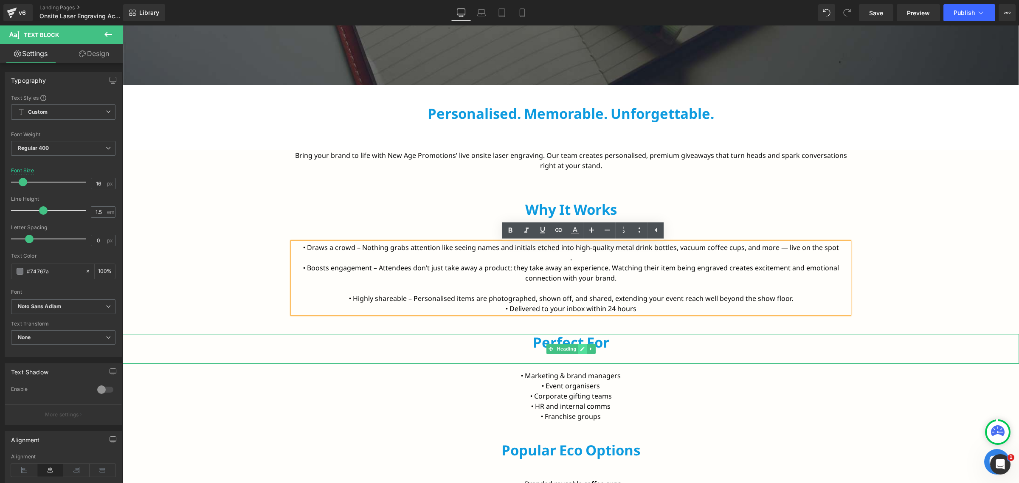
click at [580, 346] on icon at bounding box center [582, 348] width 5 height 5
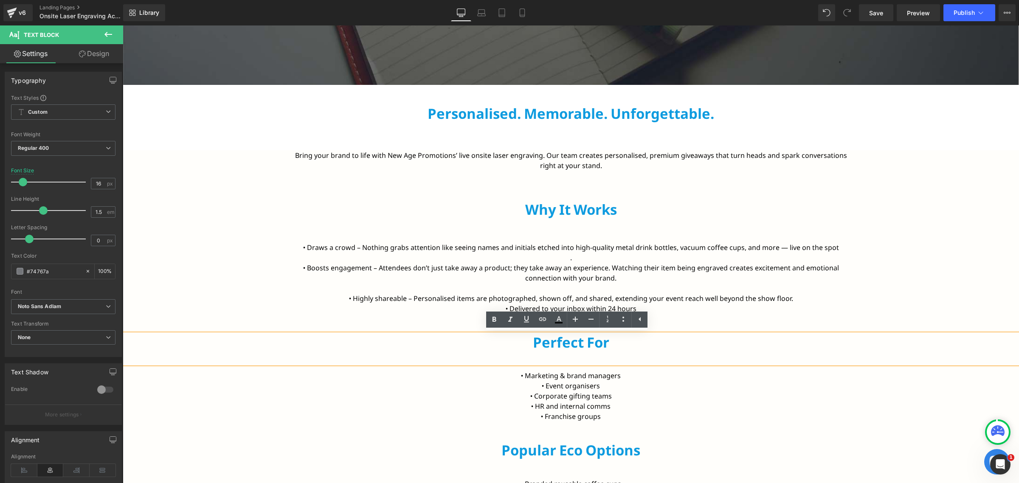
click at [605, 342] on h2 "Perfect for" at bounding box center [571, 342] width 896 height 17
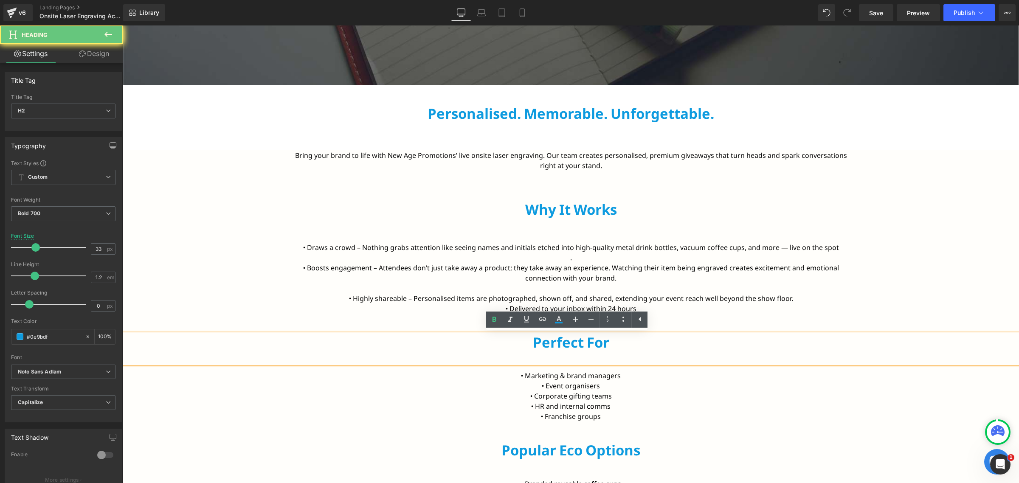
click at [605, 342] on h2 "Perfect for" at bounding box center [571, 342] width 896 height 17
click at [598, 341] on h2 "Perfect for" at bounding box center [571, 342] width 896 height 17
paste div
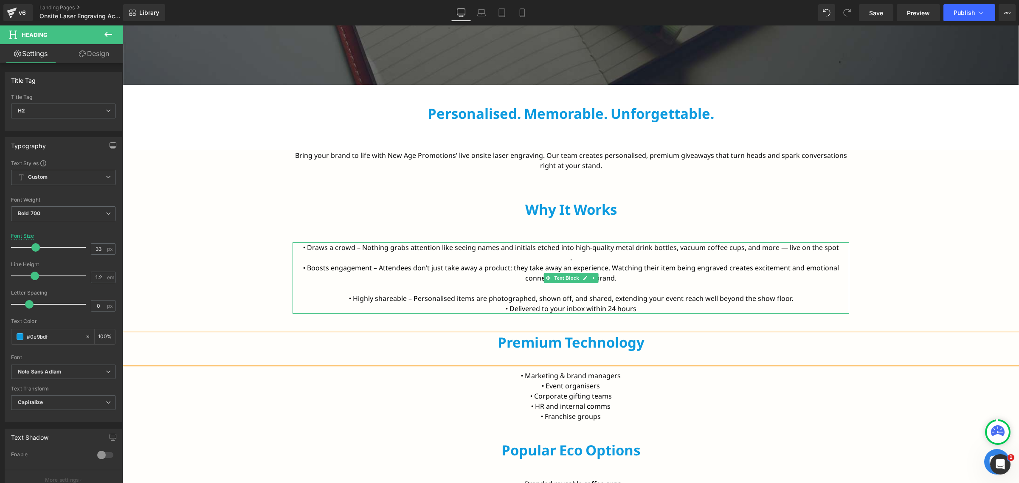
click at [606, 307] on font "• Delivered to your inbox within 24 hours" at bounding box center [571, 308] width 131 height 9
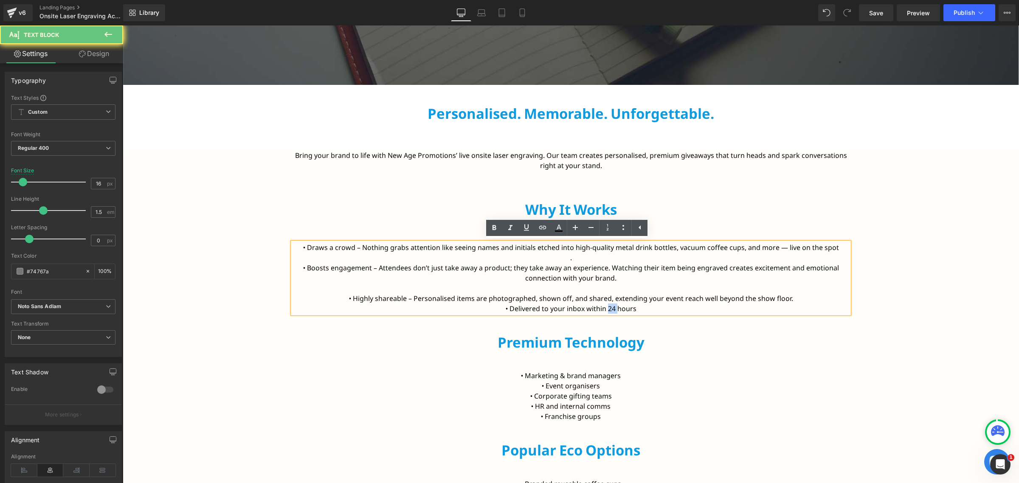
click at [606, 307] on font "• Delivered to your inbox within 24 hours" at bounding box center [571, 308] width 131 height 9
click at [645, 304] on p "• Delivered to your inbox within 24 hours" at bounding box center [571, 309] width 557 height 10
click at [601, 305] on font "• Delivered to your inbox within 24 hours" at bounding box center [571, 308] width 131 height 9
click at [600, 304] on font "• Delivered to your inbox within 24 hours" at bounding box center [571, 308] width 131 height 9
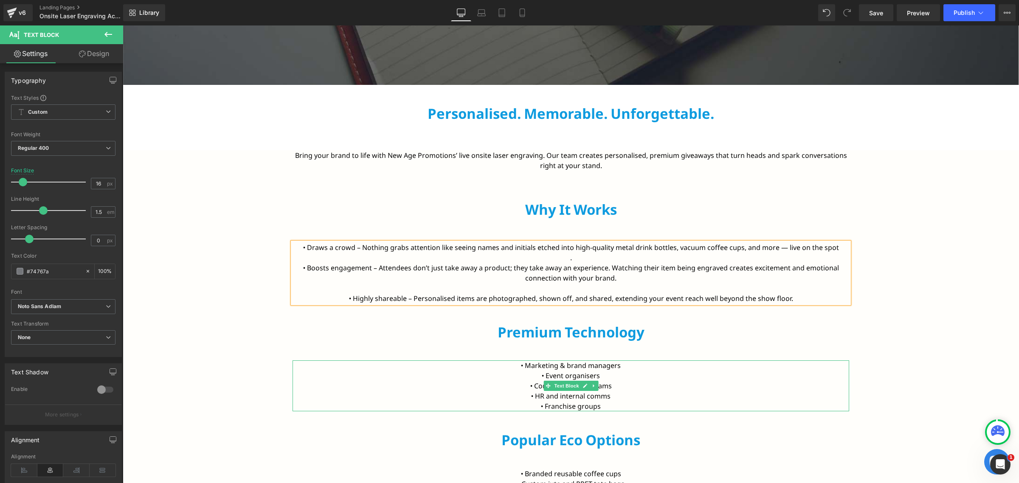
click at [534, 363] on font "• Marketing & brand managers" at bounding box center [571, 365] width 100 height 9
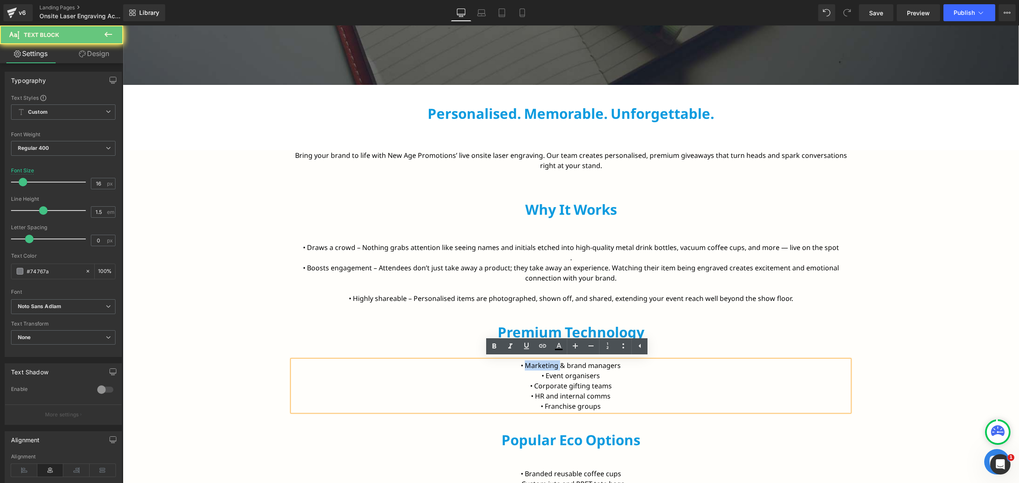
click at [534, 363] on font "• Marketing & brand managers" at bounding box center [571, 365] width 100 height 9
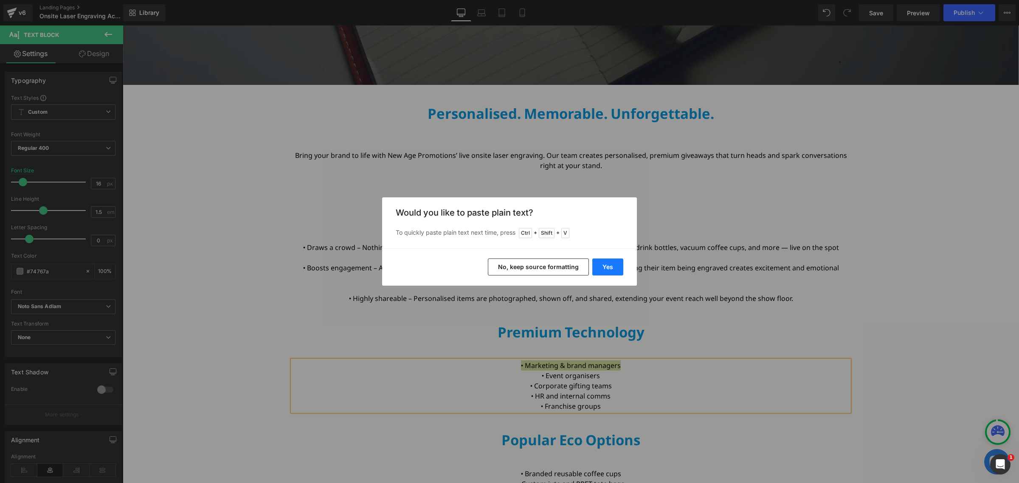
click at [616, 269] on button "Yes" at bounding box center [607, 267] width 31 height 17
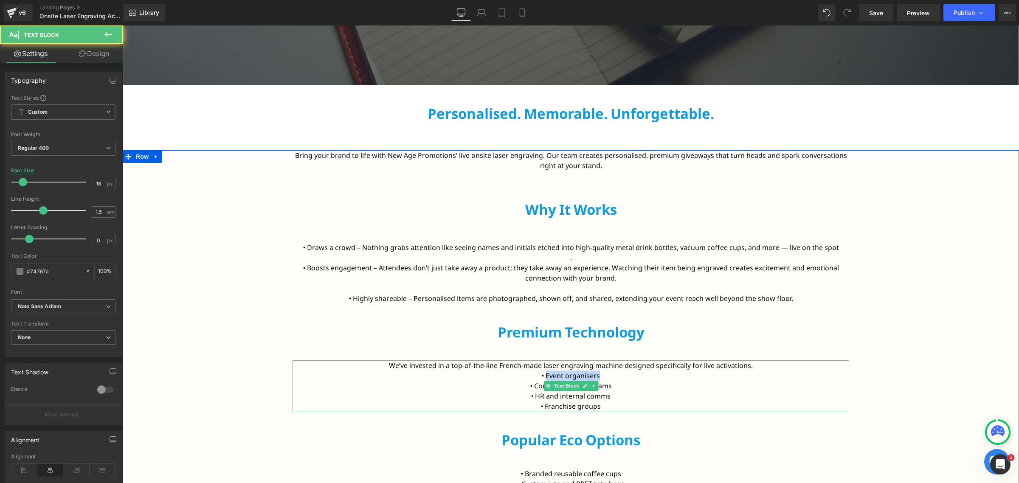
drag, startPoint x: 542, startPoint y: 376, endPoint x: 601, endPoint y: 374, distance: 59.5
click at [601, 374] on p "• Event organisers" at bounding box center [571, 376] width 557 height 10
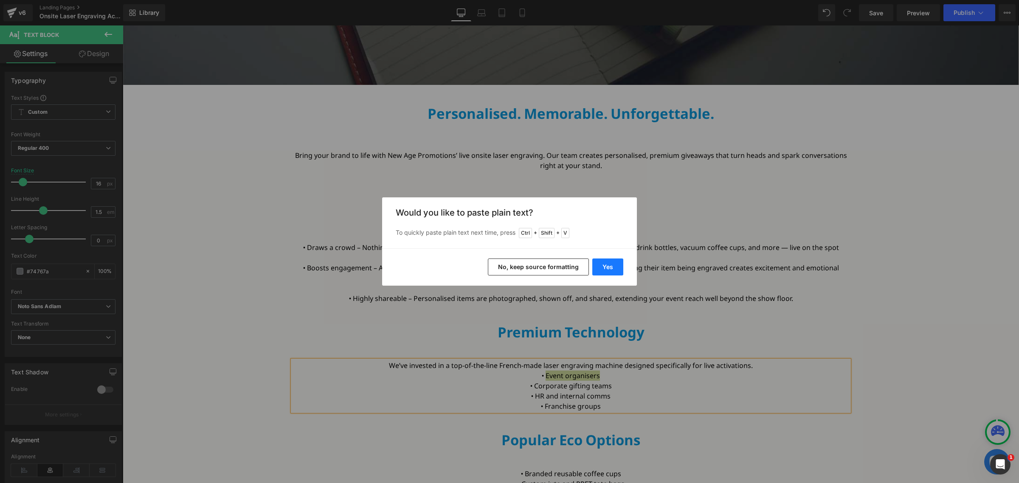
click at [604, 265] on button "Yes" at bounding box center [607, 267] width 31 height 17
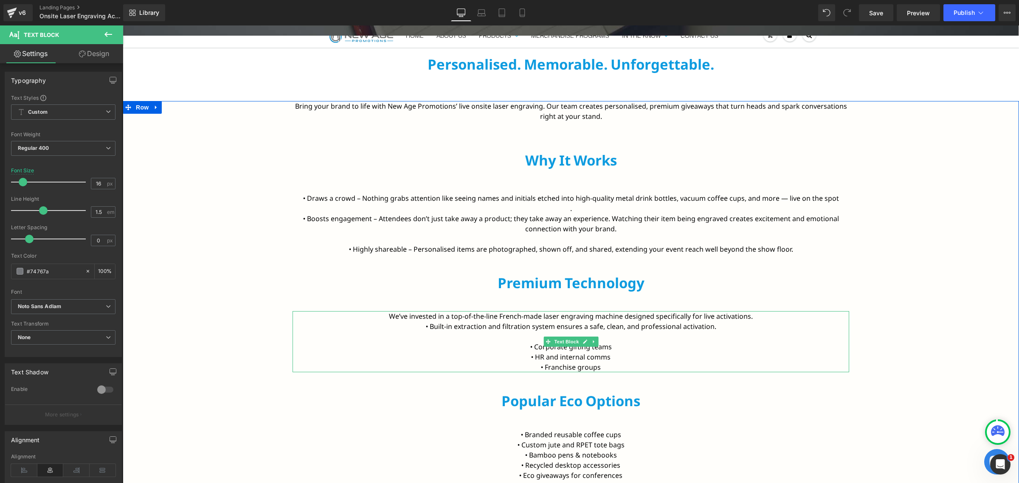
scroll to position [417, 0]
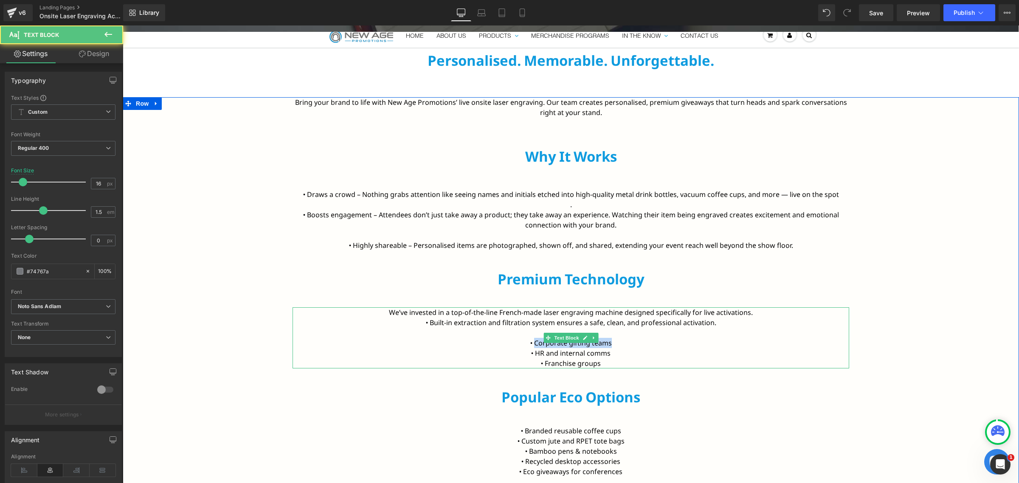
drag, startPoint x: 530, startPoint y: 342, endPoint x: 625, endPoint y: 338, distance: 94.3
click at [625, 338] on p "• Corporate gifting teams" at bounding box center [571, 343] width 557 height 10
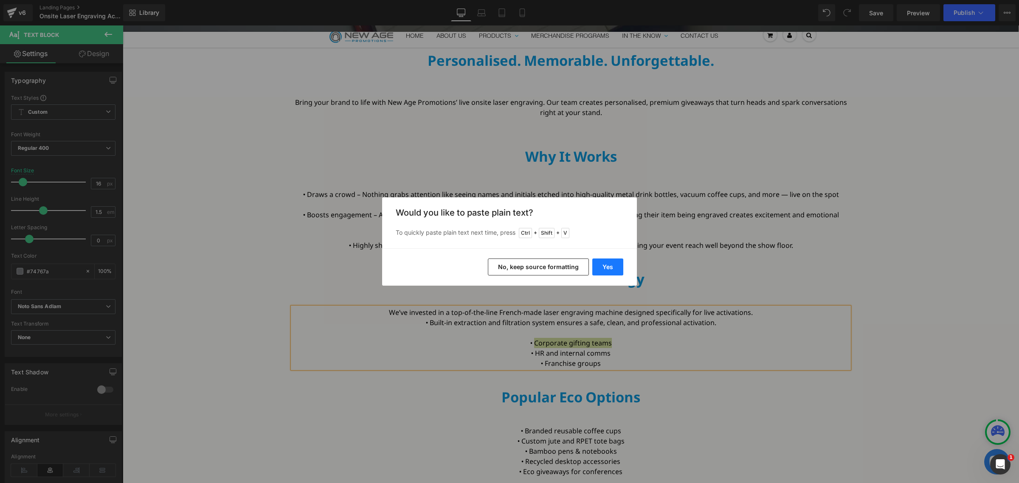
click at [610, 266] on button "Yes" at bounding box center [607, 267] width 31 height 17
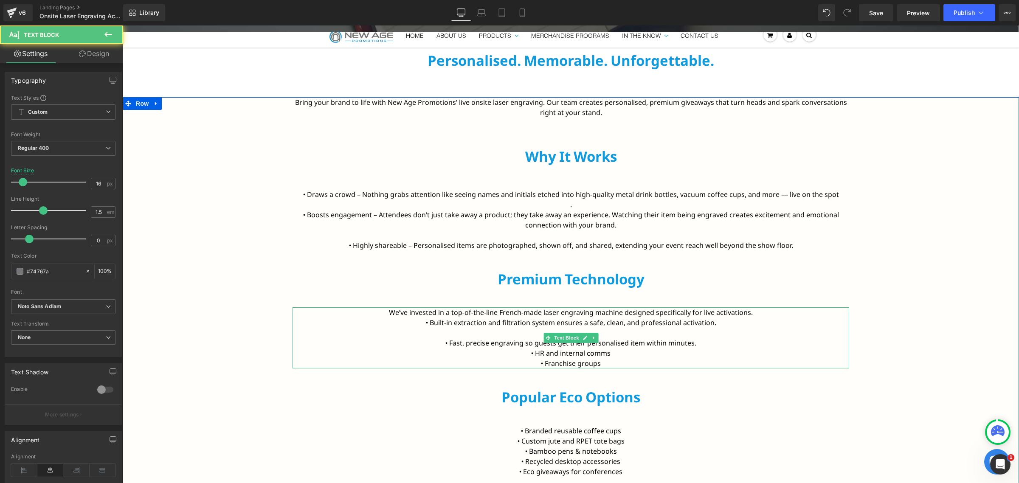
click at [700, 340] on p "• Fast, precise engraving so guests get their personalised item within minutes." at bounding box center [571, 343] width 557 height 10
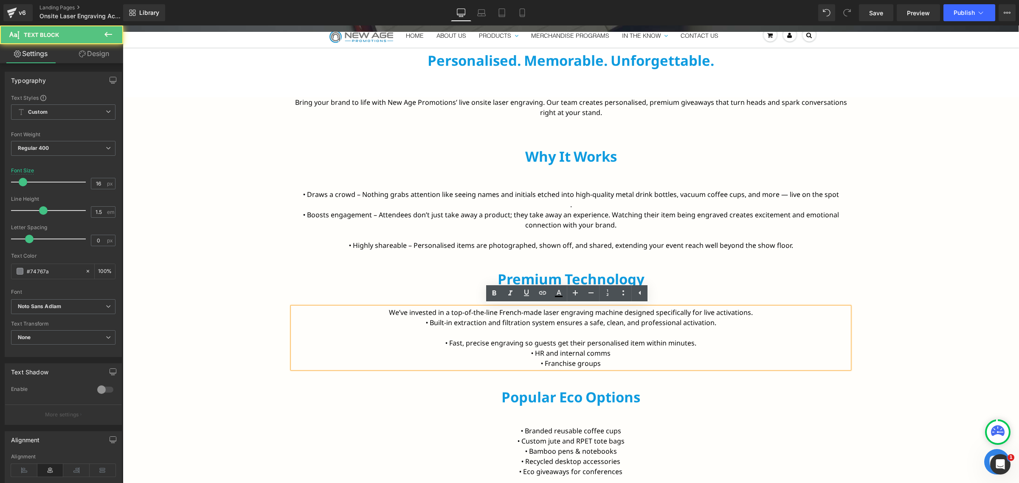
click at [750, 311] on p "We’ve invested in a top-of-the-line French-made laser engraving machine designe…" at bounding box center [571, 312] width 557 height 10
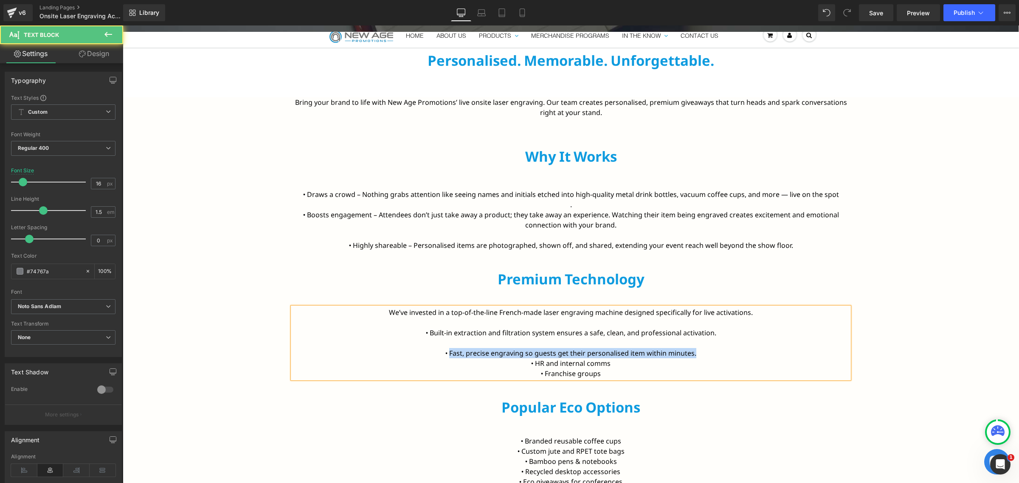
drag, startPoint x: 447, startPoint y: 355, endPoint x: 698, endPoint y: 349, distance: 251.0
click at [698, 349] on p "• Fast, precise engraving so guests get their personalised item within minutes." at bounding box center [571, 353] width 557 height 10
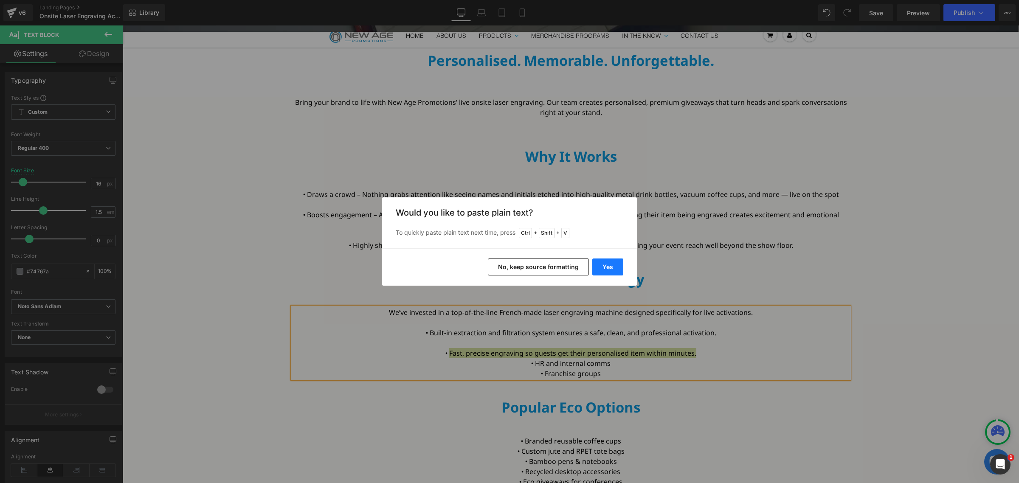
click at [608, 267] on button "Yes" at bounding box center [607, 267] width 31 height 17
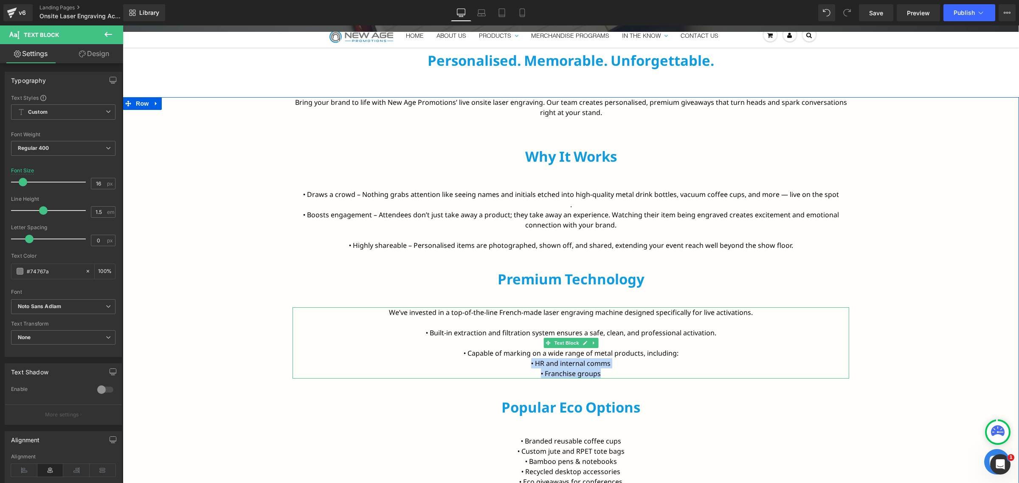
drag, startPoint x: 608, startPoint y: 374, endPoint x: 526, endPoint y: 366, distance: 82.3
click at [526, 366] on div "We’ve invested in a top-of-the-line French-made laser engraving machine designe…" at bounding box center [571, 342] width 557 height 71
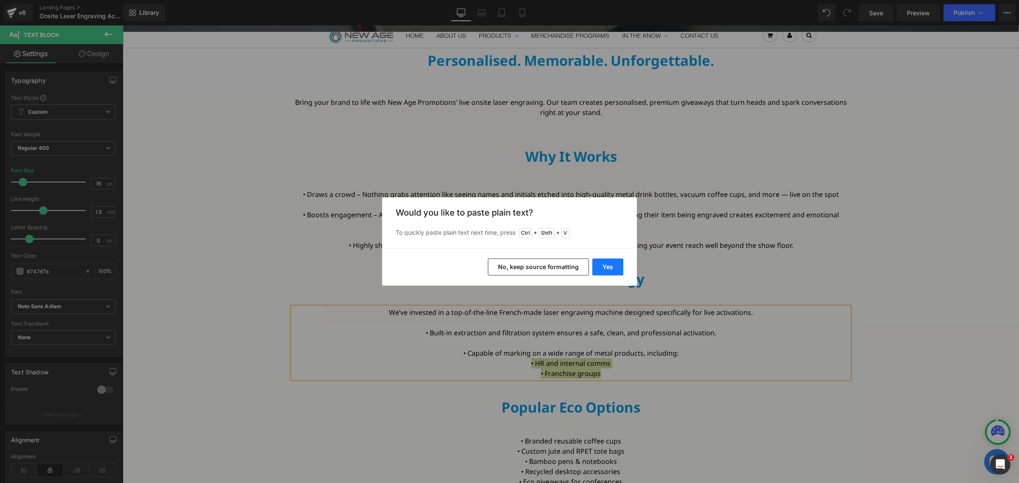
click at [608, 270] on button "Yes" at bounding box center [607, 267] width 31 height 17
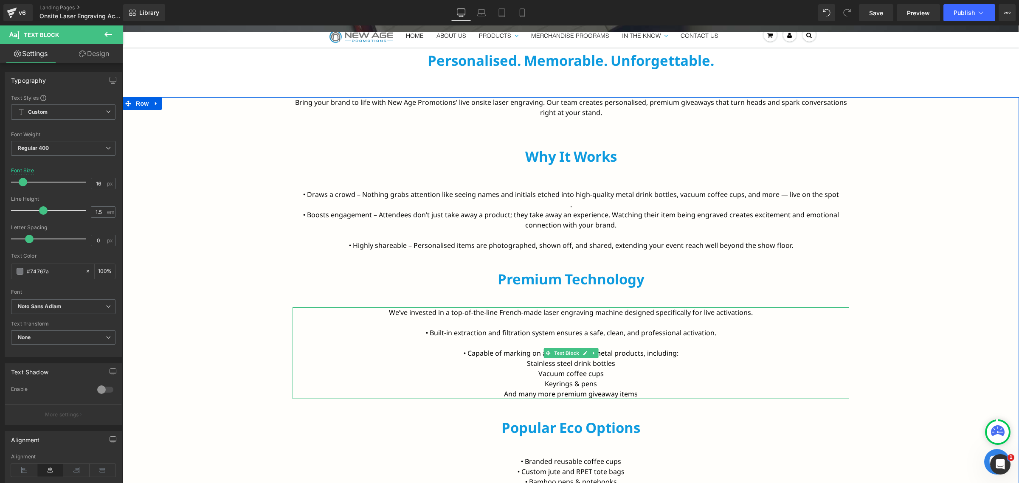
click at [464, 351] on font "• Capable of marking on a wide range of metal products, including:" at bounding box center [571, 353] width 215 height 9
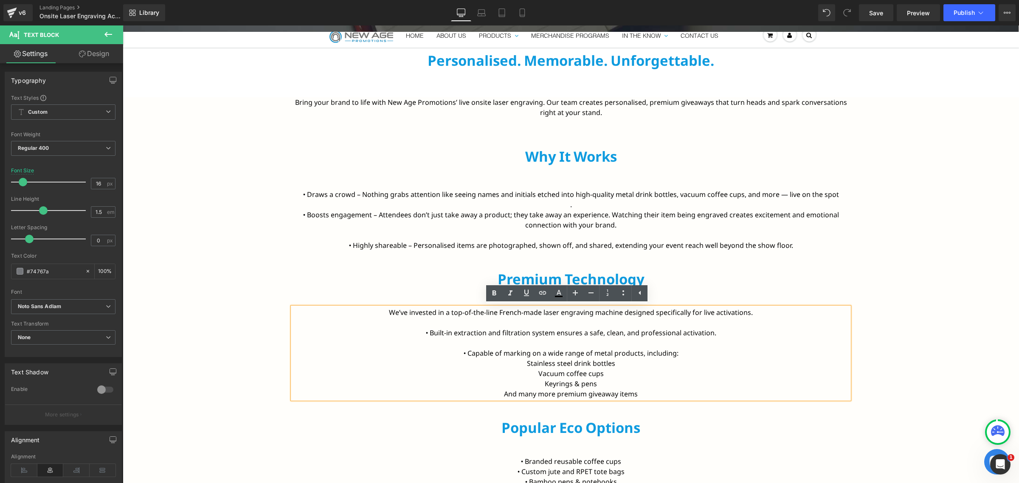
click at [521, 363] on p "Stainless steel drink bottles" at bounding box center [571, 363] width 557 height 10
click at [807, 374] on p "- Vacuum coffee cups" at bounding box center [571, 374] width 557 height 10
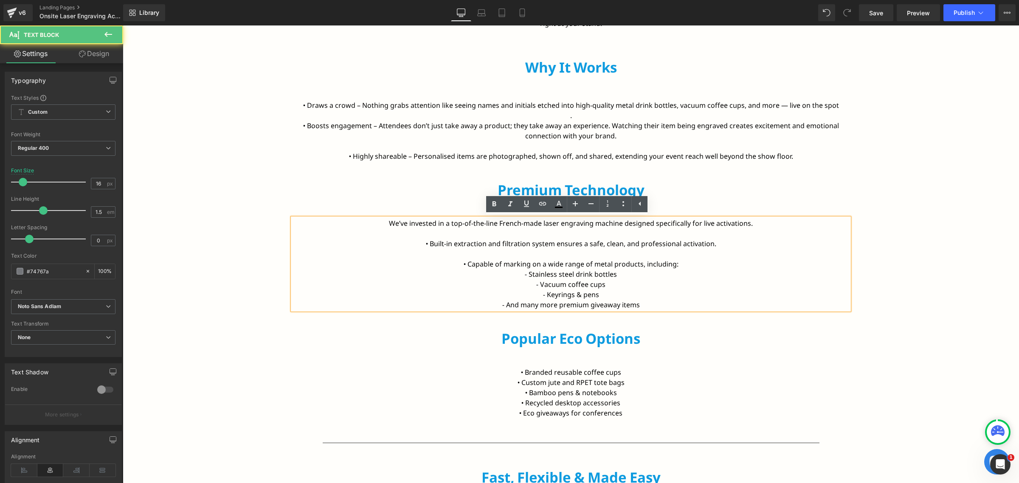
scroll to position [523, 0]
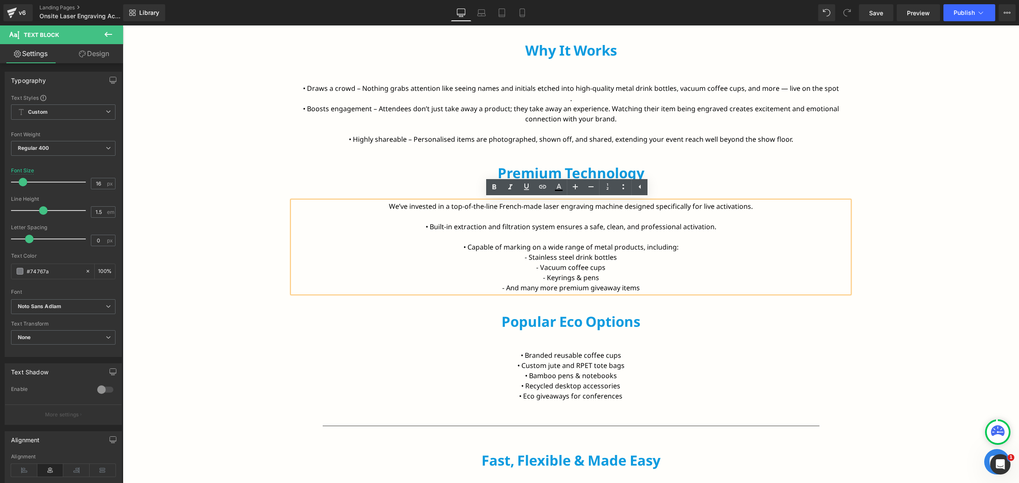
click at [903, 271] on div "Bring your brand to life with New Age Promotions’ live onsite laser engraving. …" at bounding box center [571, 262] width 896 height 542
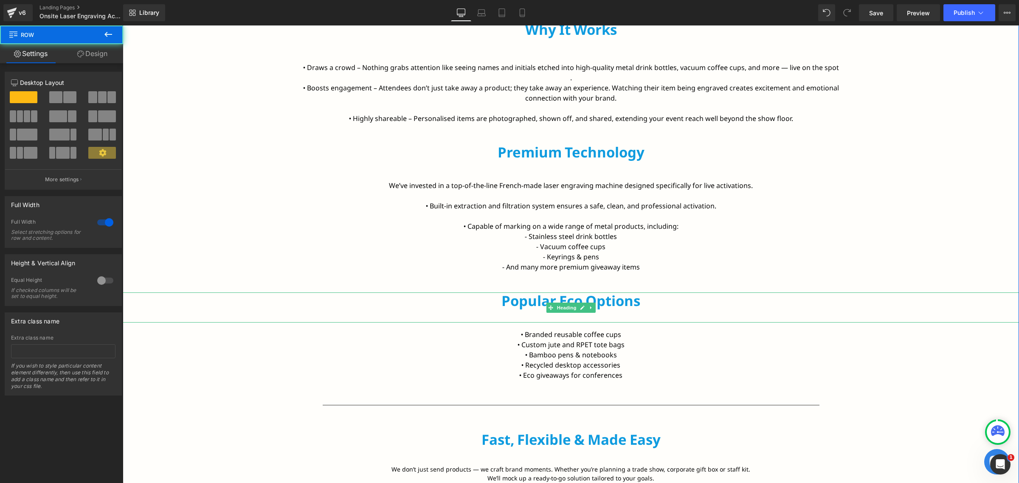
scroll to position [576, 0]
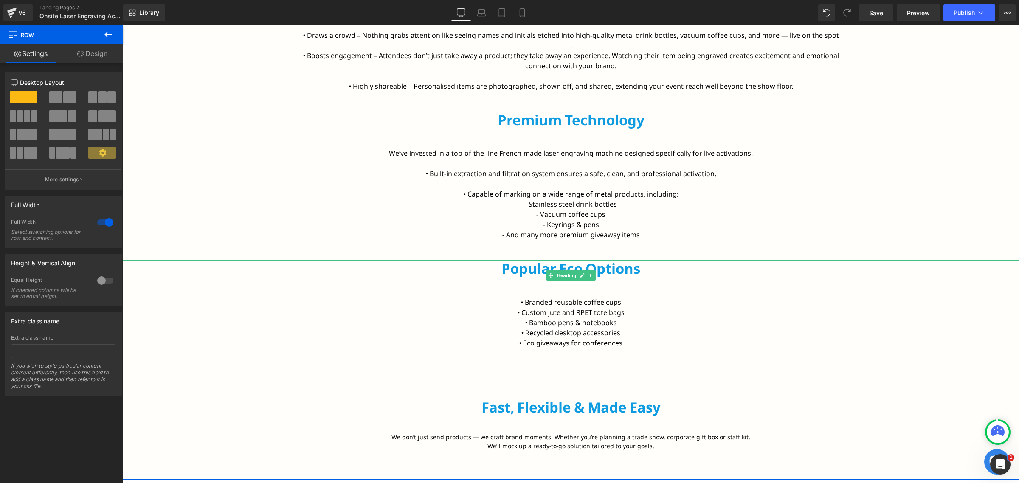
click at [515, 265] on h2 "Popular Eco Options" at bounding box center [571, 268] width 896 height 17
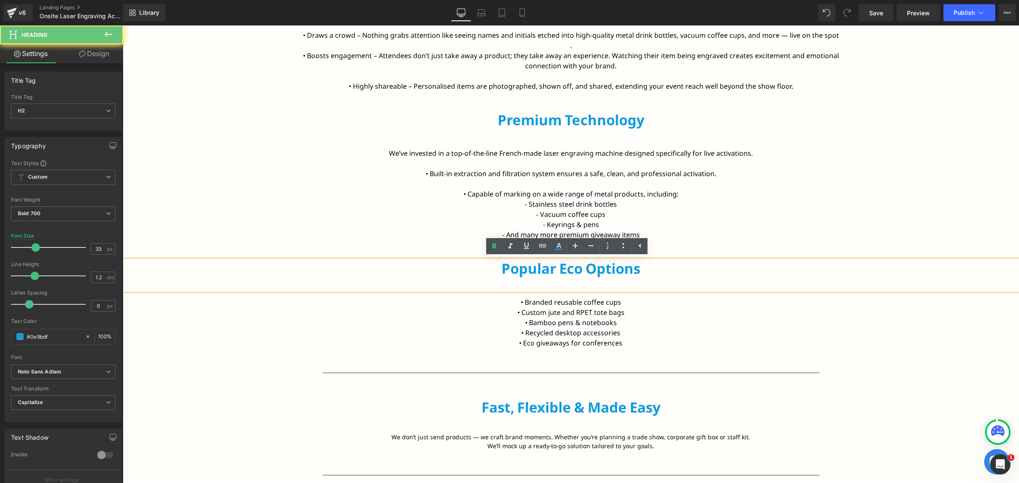
click at [515, 265] on h2 "Popular Eco Options" at bounding box center [571, 268] width 896 height 17
paste div
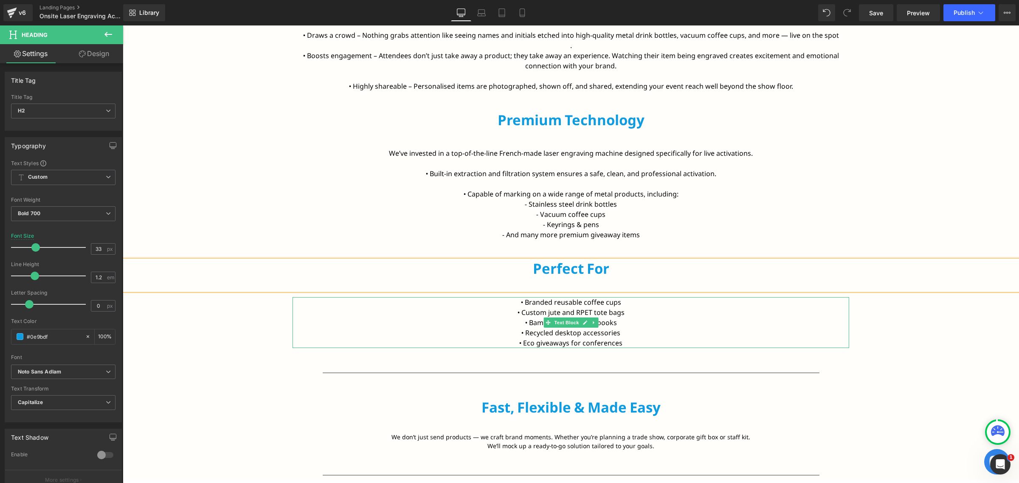
click at [532, 300] on font "• Branded reusable coffee cups" at bounding box center [571, 302] width 100 height 9
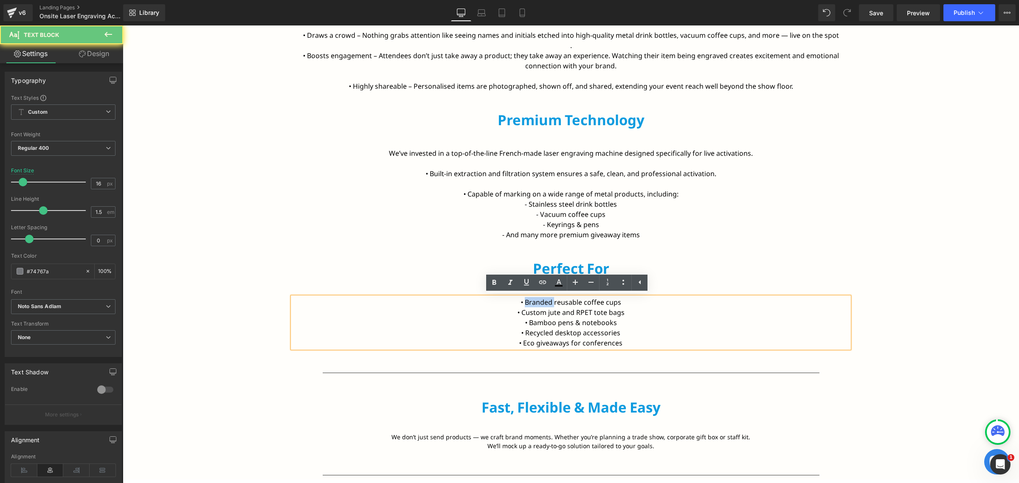
click at [532, 300] on font "• Branded reusable coffee cups" at bounding box center [571, 302] width 100 height 9
click at [609, 306] on font "• Branded reusable coffee cups" at bounding box center [571, 302] width 100 height 9
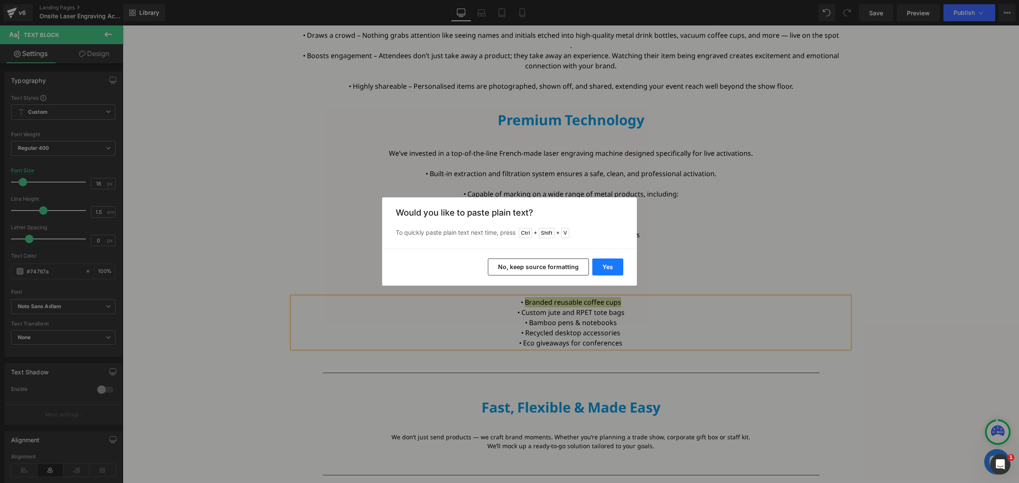
click at [605, 265] on button "Yes" at bounding box center [607, 267] width 31 height 17
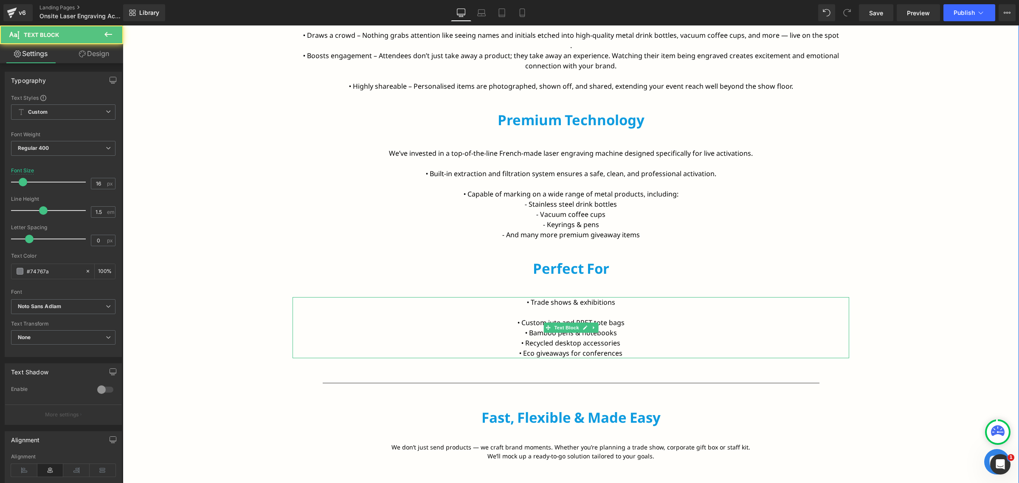
click at [623, 301] on p "• Trade shows & exhibitions" at bounding box center [571, 302] width 557 height 10
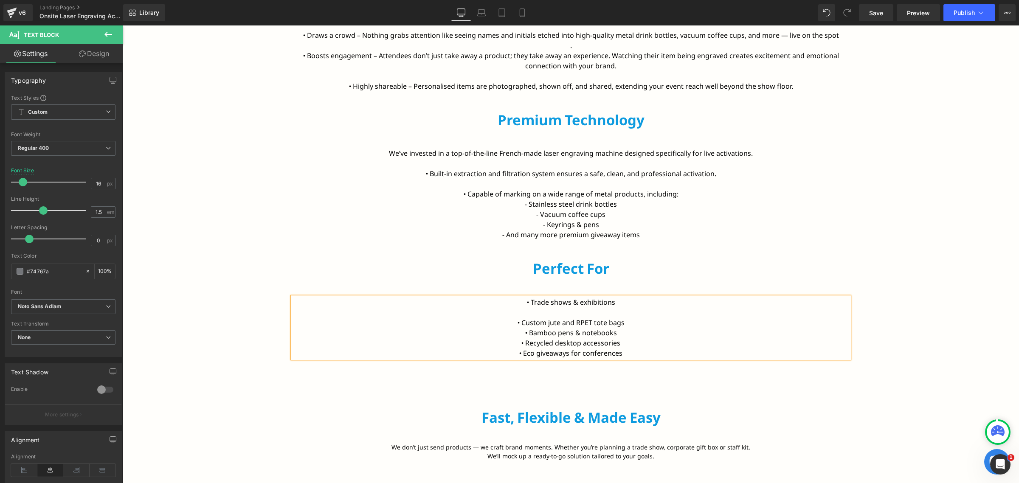
click at [550, 323] on font "• Custom jute and RPET tote bags" at bounding box center [571, 322] width 107 height 9
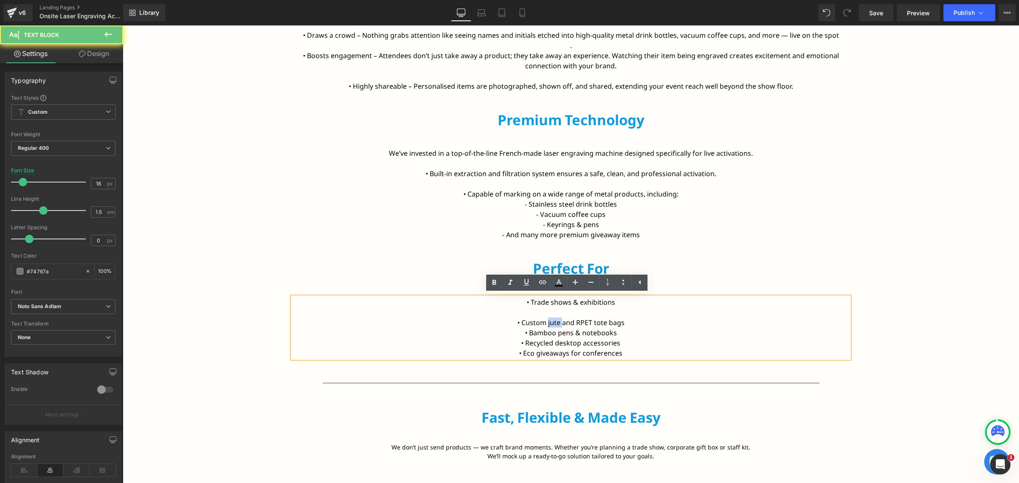
click at [550, 323] on font "• Custom jute and RPET tote bags" at bounding box center [571, 322] width 107 height 9
click at [524, 327] on p "• Custom jute and RPET tote bags" at bounding box center [571, 323] width 557 height 10
click at [611, 323] on font "• Custom jute and RPET tote bags" at bounding box center [571, 322] width 107 height 9
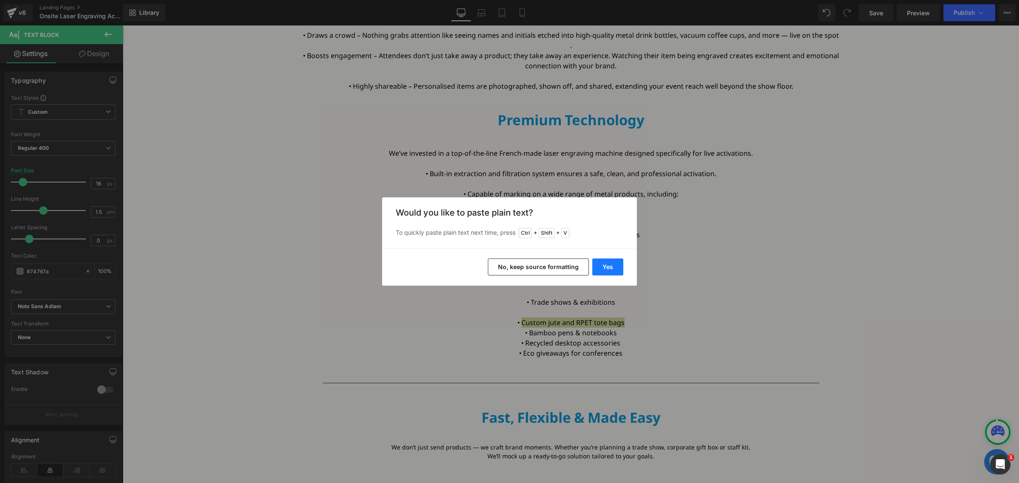
click at [618, 264] on button "Yes" at bounding box center [607, 267] width 31 height 17
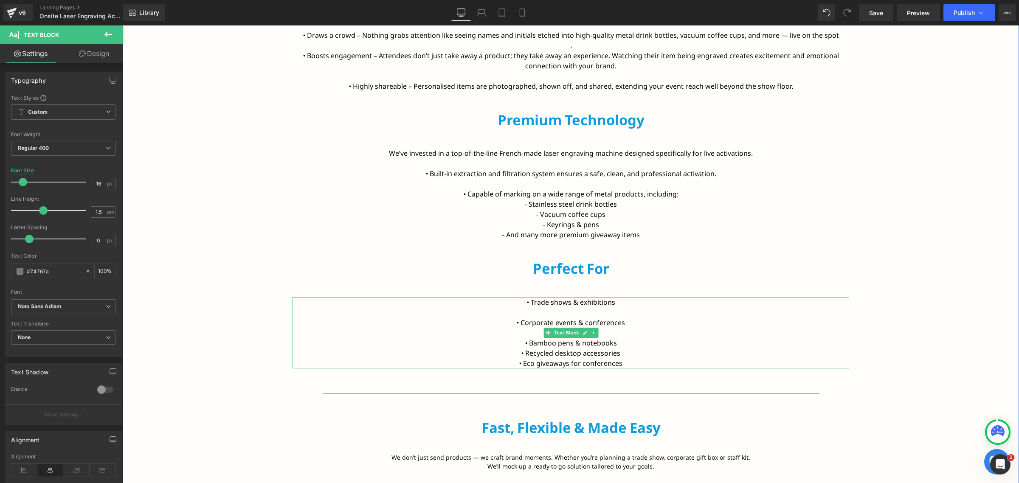
click at [538, 340] on font "• Bamboo pens & notebooks" at bounding box center [571, 342] width 92 height 9
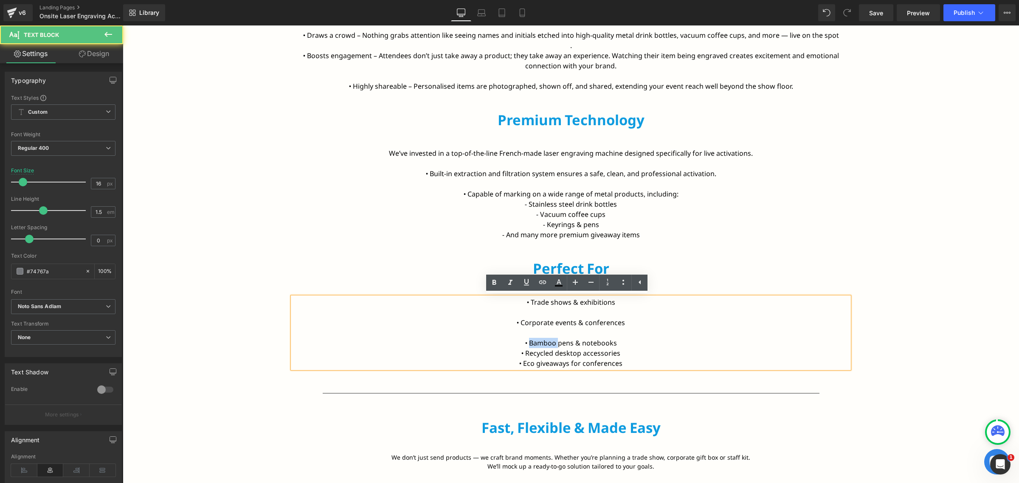
click at [538, 340] on font "• Bamboo pens & notebooks" at bounding box center [571, 342] width 92 height 9
click at [594, 340] on font "• Bamboo pens & notebooks" at bounding box center [571, 342] width 92 height 9
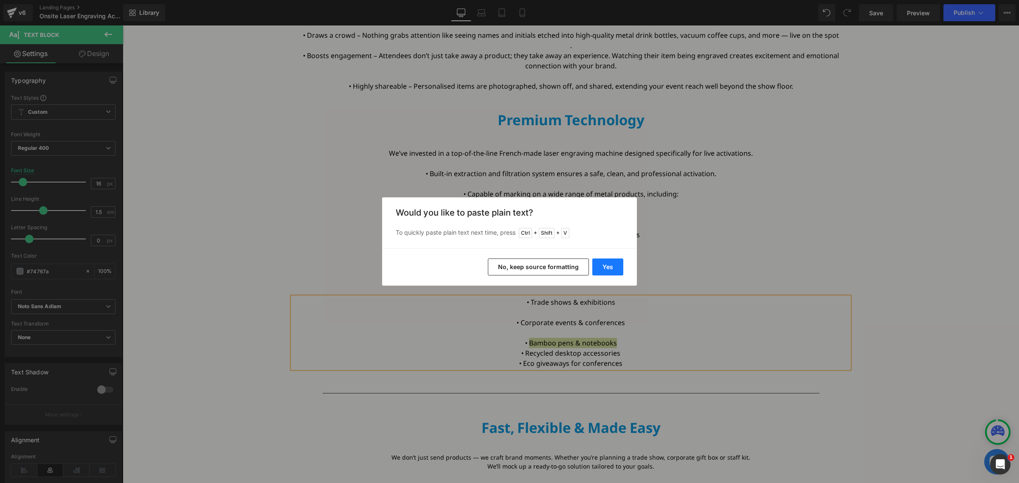
click at [605, 266] on button "Yes" at bounding box center [607, 267] width 31 height 17
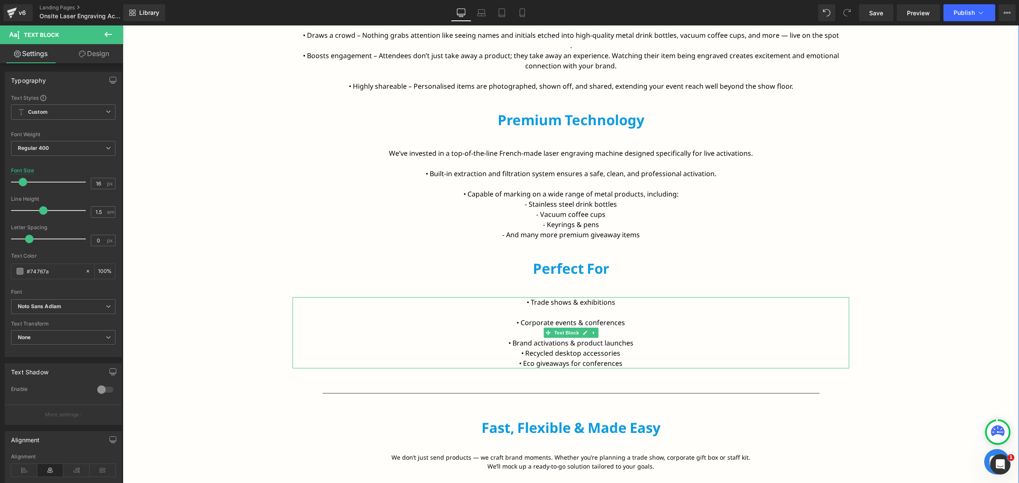
click at [622, 341] on font "• Brand activations & product launches" at bounding box center [571, 342] width 125 height 9
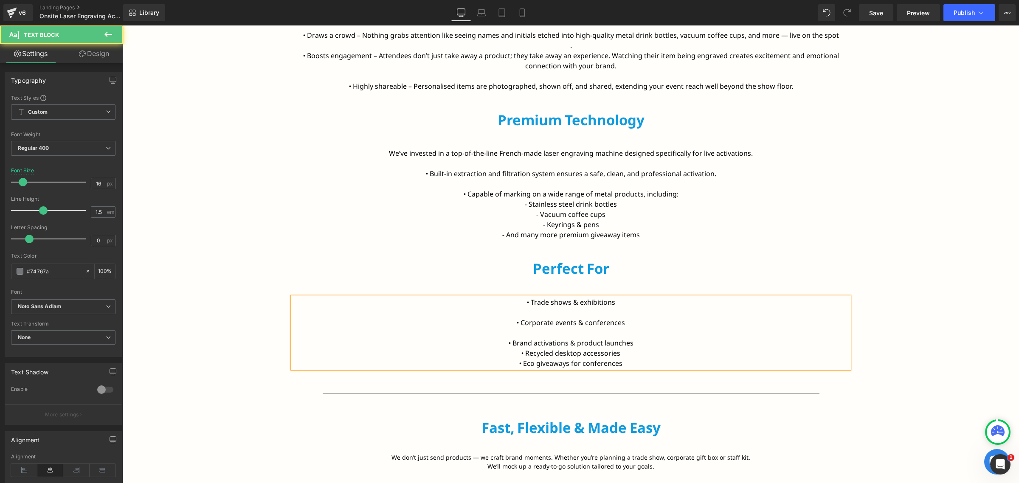
click at [639, 347] on p "• Brand activations & product launches" at bounding box center [571, 343] width 557 height 10
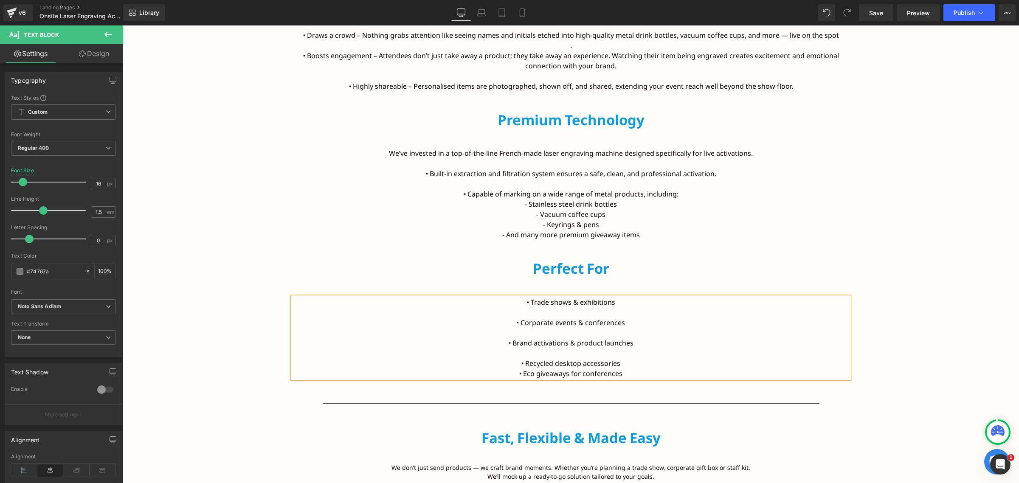
click at [535, 361] on font "• Recycled desktop accessories" at bounding box center [570, 363] width 99 height 9
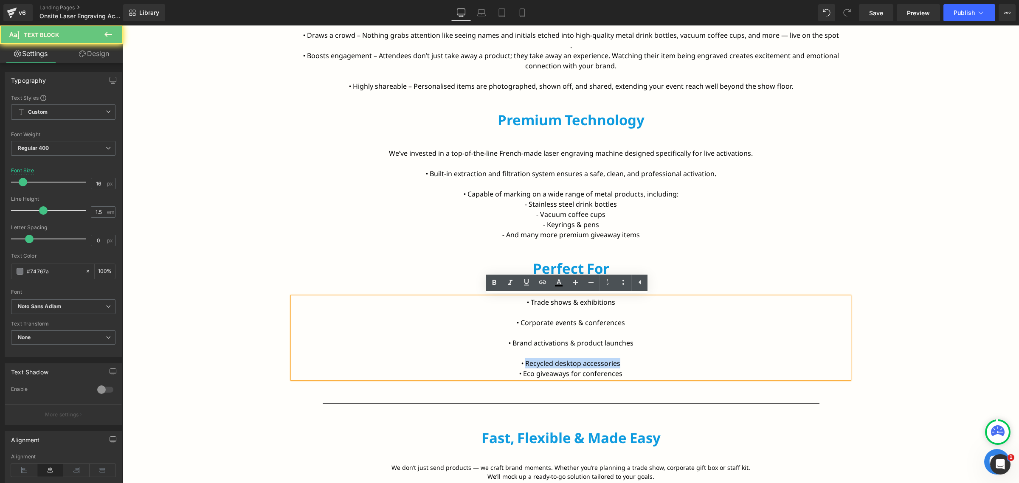
click at [609, 361] on font "• Recycled desktop accessories" at bounding box center [570, 363] width 99 height 9
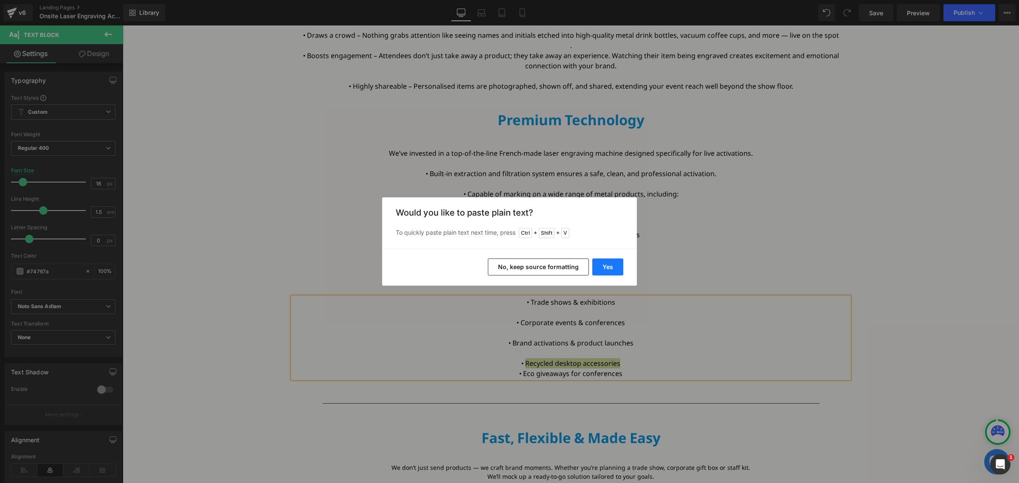
click at [610, 260] on button "Yes" at bounding box center [607, 267] width 31 height 17
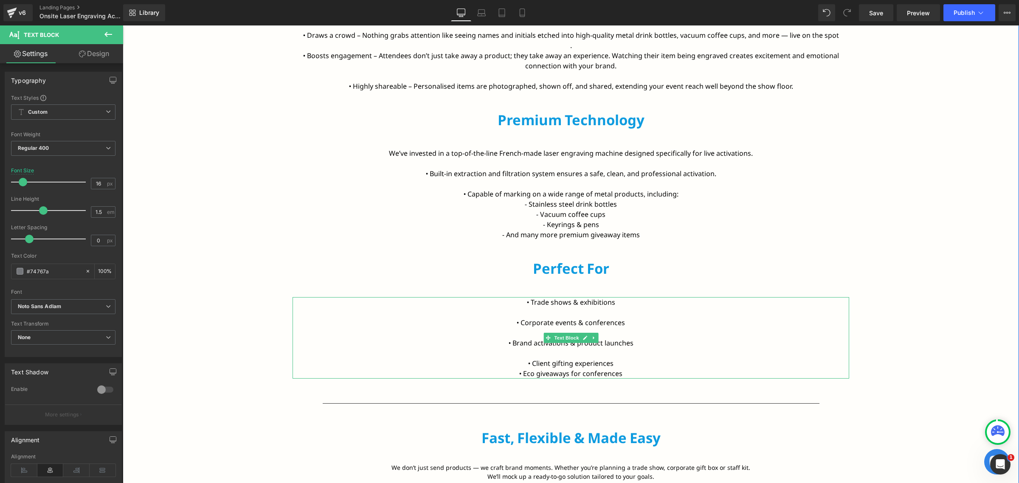
click at [572, 372] on font "• Eco giveaways for conferences" at bounding box center [570, 373] width 103 height 9
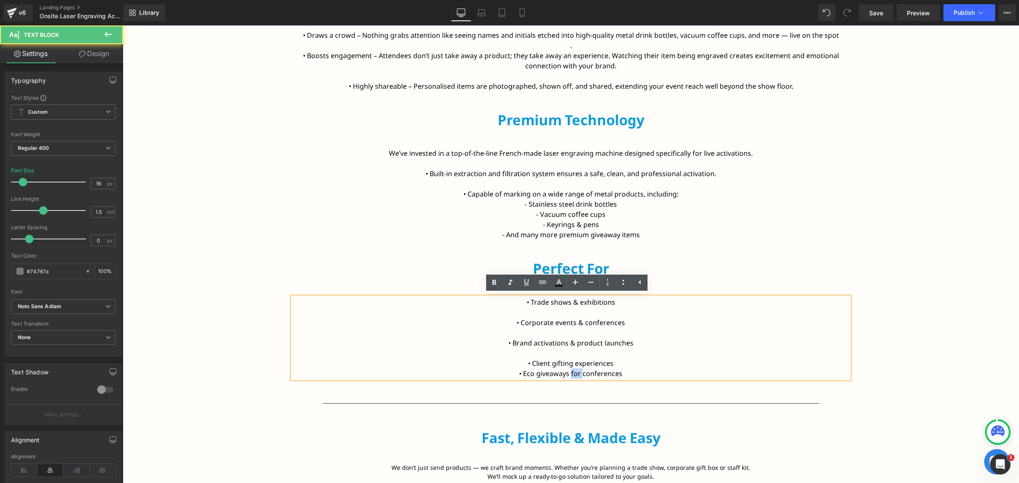
click at [572, 372] on font "• Eco giveaways for conferences" at bounding box center [570, 373] width 103 height 9
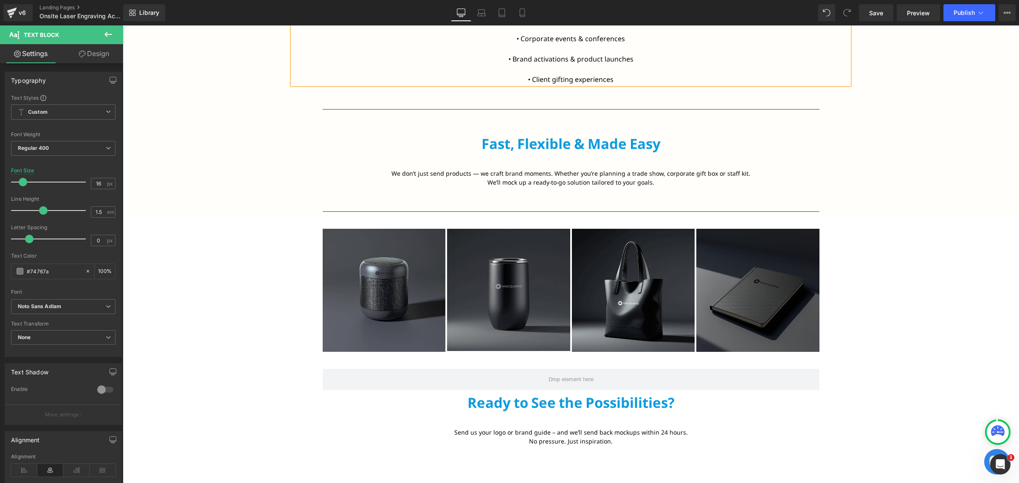
scroll to position [895, 0]
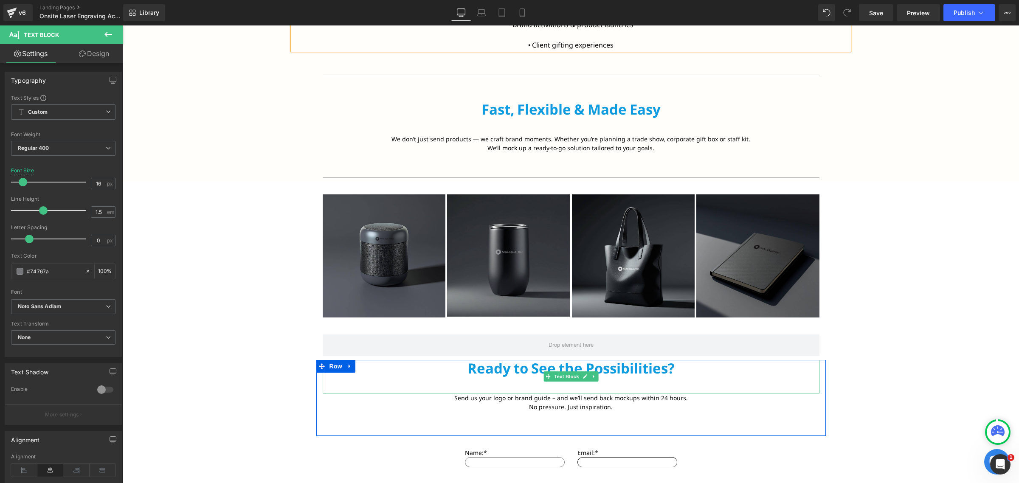
click at [573, 364] on p "Ready to See the Possibilities?" at bounding box center [571, 368] width 497 height 17
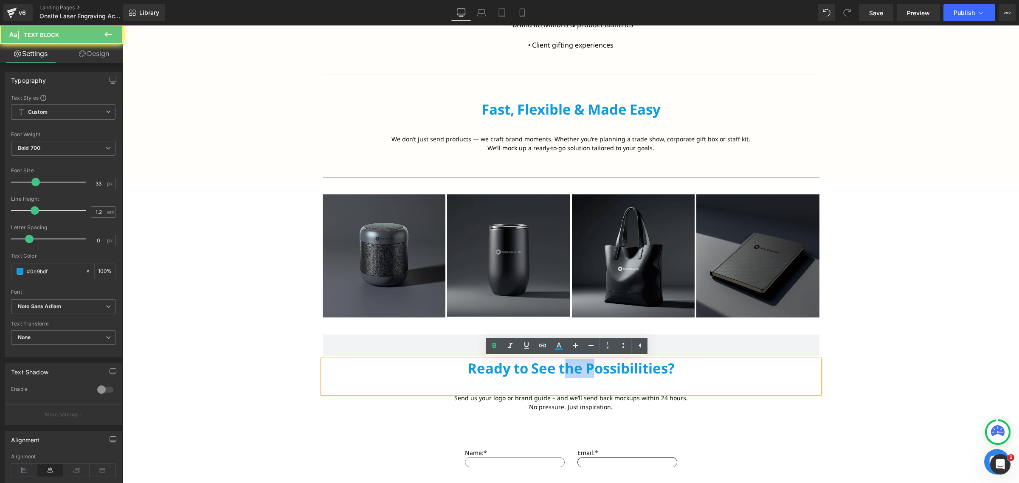
click at [573, 364] on p "Ready to See the Possibilities?" at bounding box center [571, 368] width 497 height 17
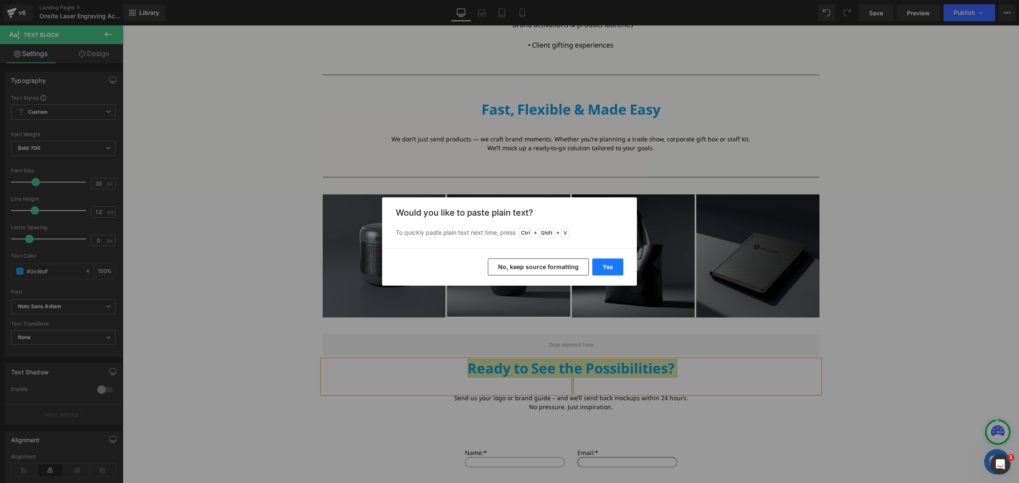
click at [608, 263] on button "Yes" at bounding box center [607, 267] width 31 height 17
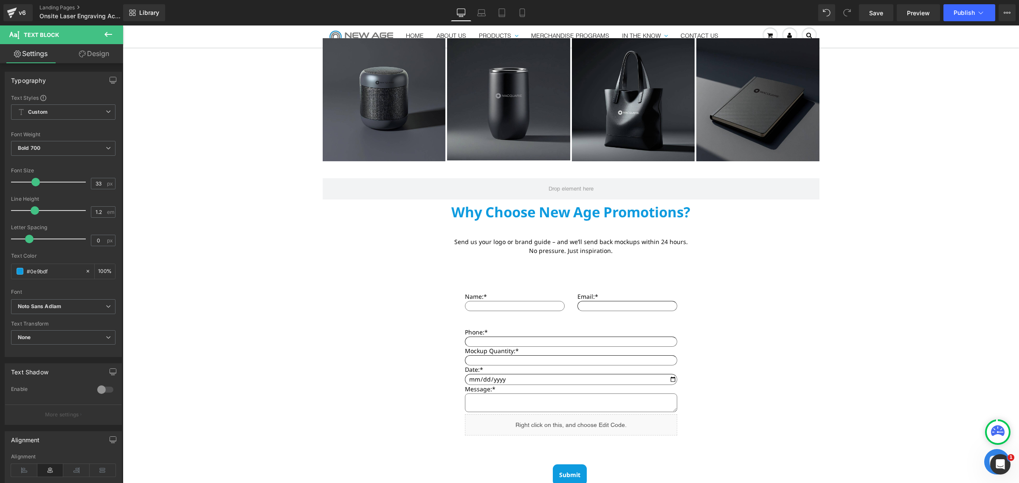
scroll to position [1054, 0]
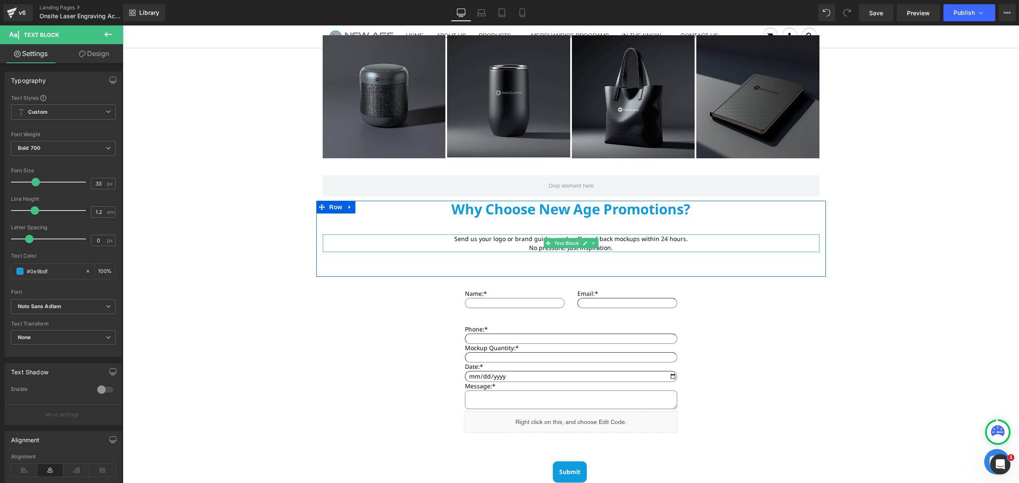
click at [511, 239] on font "Send us your logo or brand guide – and we’ll send back mockups within 24 hours." at bounding box center [571, 239] width 234 height 8
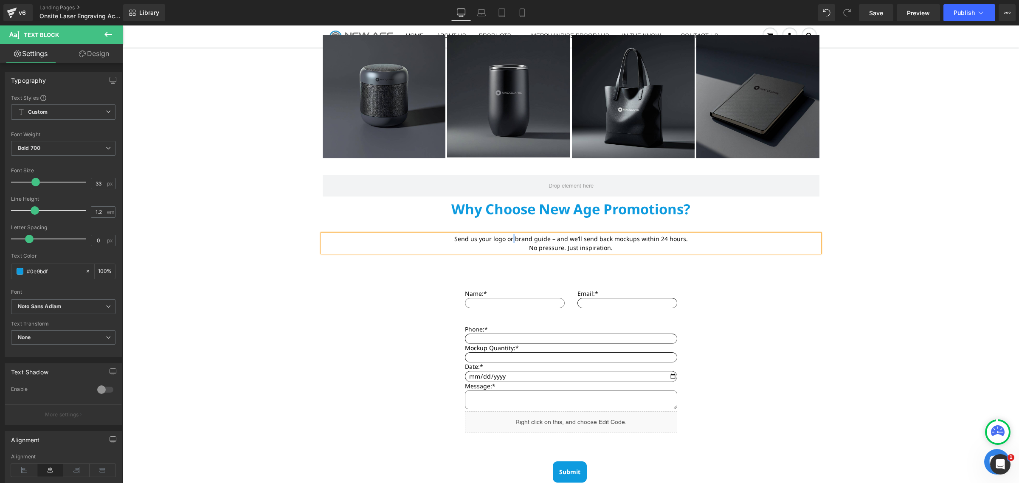
click at [511, 239] on font "Send us your logo or brand guide – and we’ll send back mockups within 24 hours." at bounding box center [571, 239] width 234 height 8
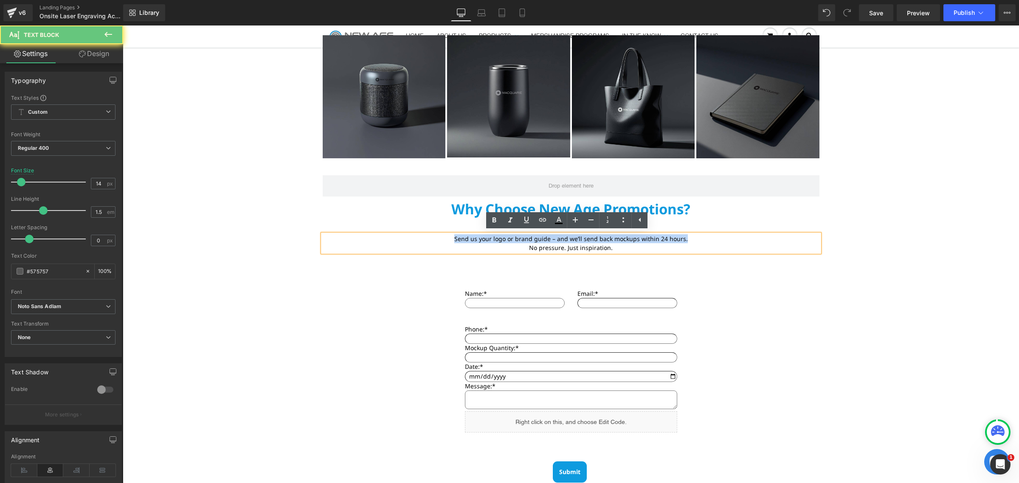
click at [511, 239] on font "Send us your logo or brand guide – and we’ll send back mockups within 24 hours." at bounding box center [571, 239] width 234 height 8
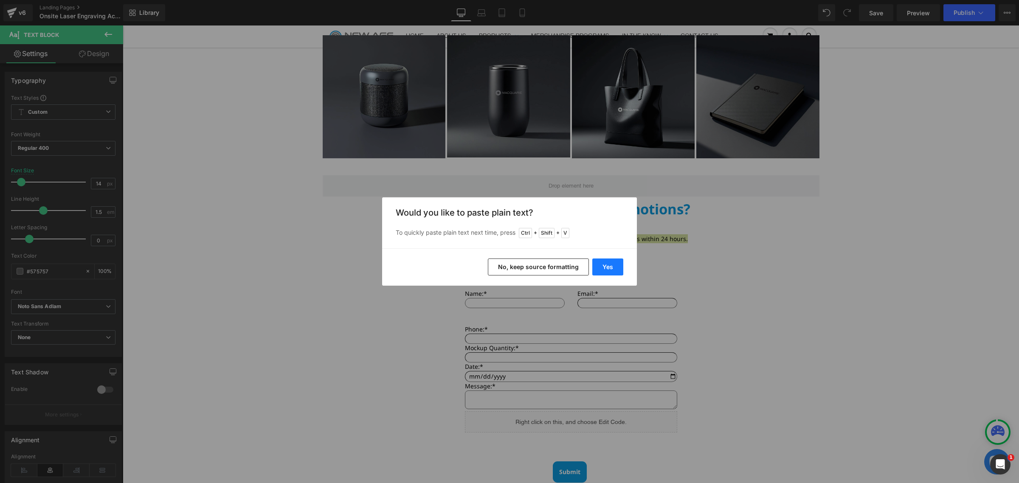
click at [595, 264] on button "Yes" at bounding box center [607, 267] width 31 height 17
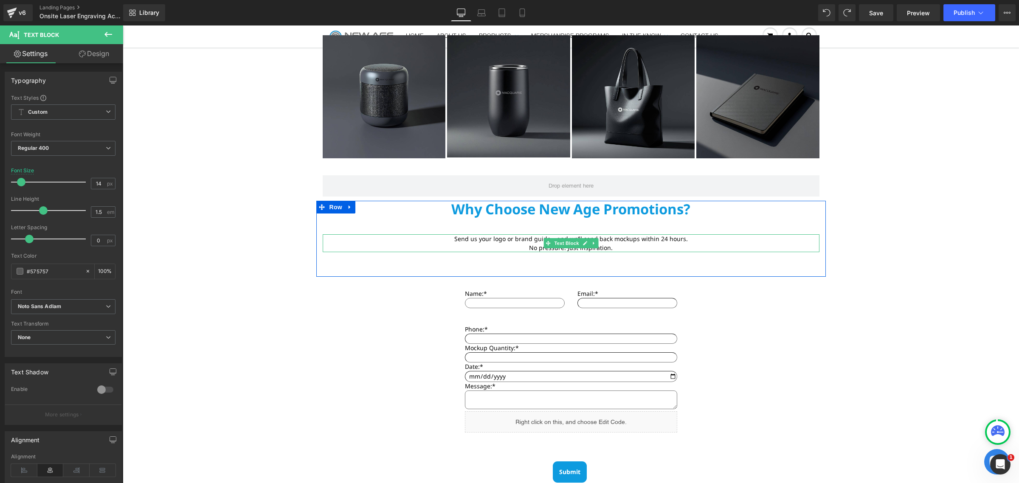
click at [496, 236] on font "Send us your logo or brand guide – and we’ll send back mockups within 24 hours." at bounding box center [571, 239] width 234 height 8
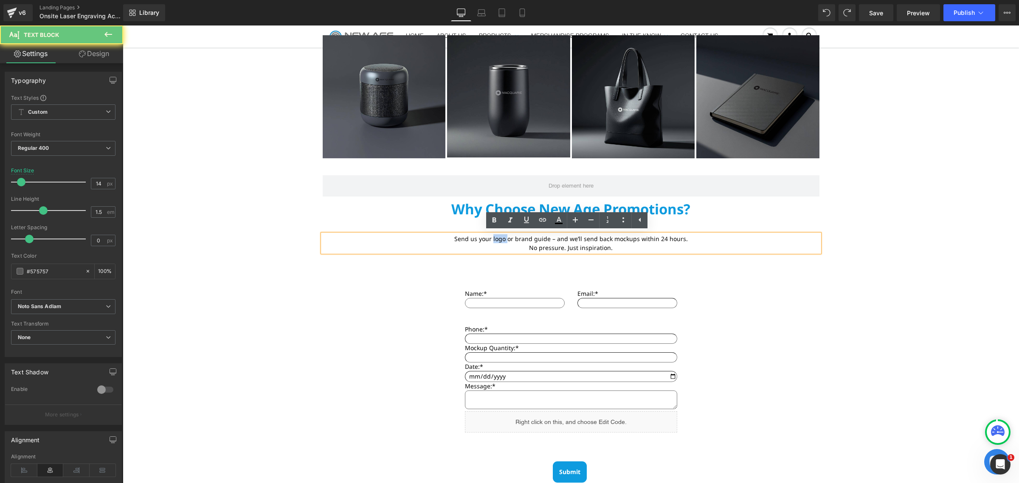
click at [496, 236] on font "Send us your logo or brand guide – and we’ll send back mockups within 24 hours." at bounding box center [571, 239] width 234 height 8
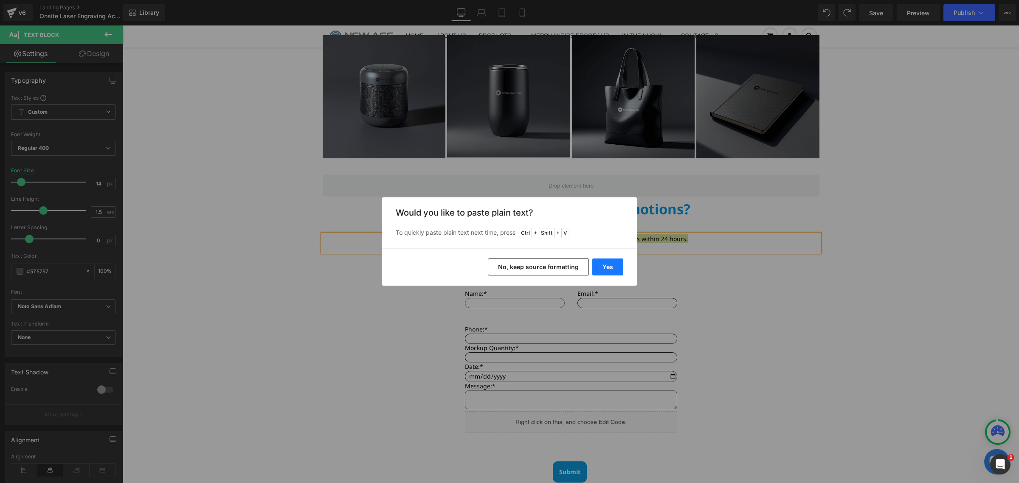
click at [610, 266] on button "Yes" at bounding box center [607, 267] width 31 height 17
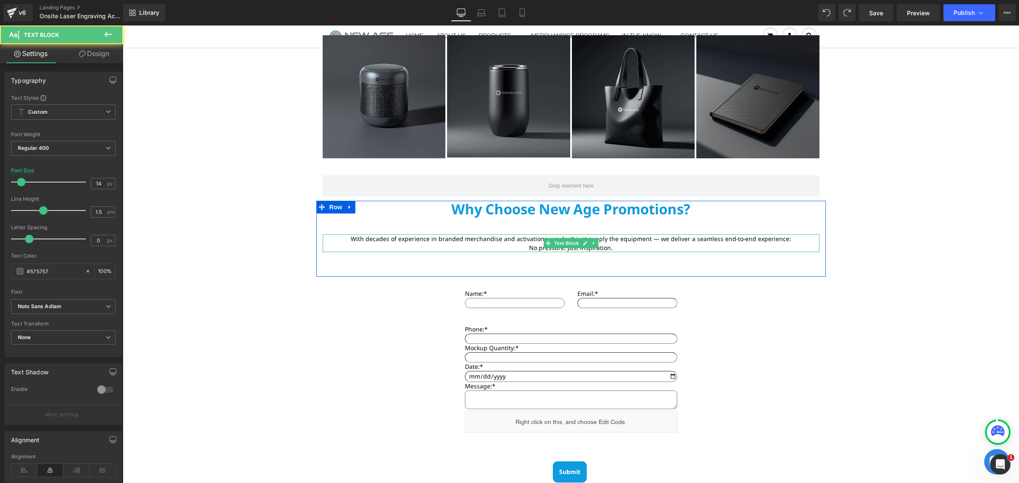
click at [653, 240] on span "With decades of experience in branded merchandise and activations, we don’t jus…" at bounding box center [571, 239] width 440 height 8
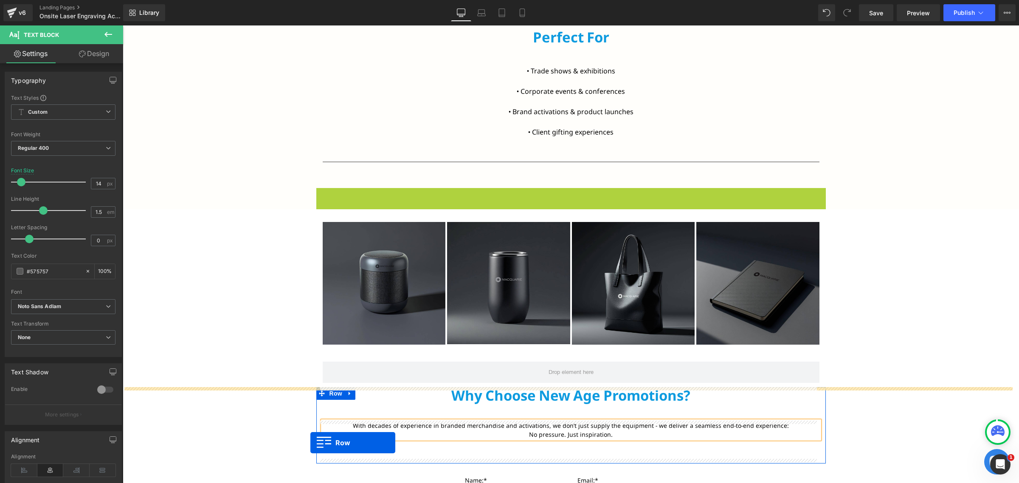
scroll to position [901, 0]
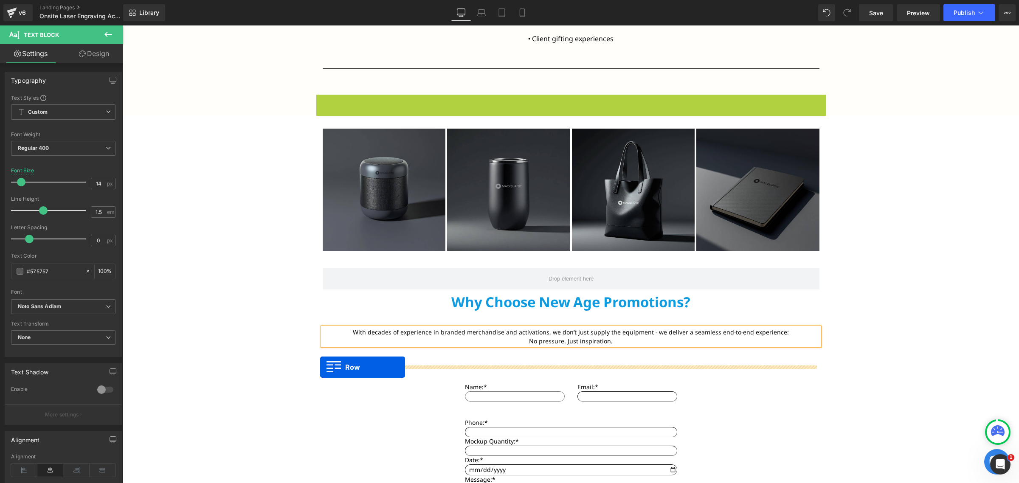
drag, startPoint x: 318, startPoint y: 158, endPoint x: 320, endPoint y: 367, distance: 209.3
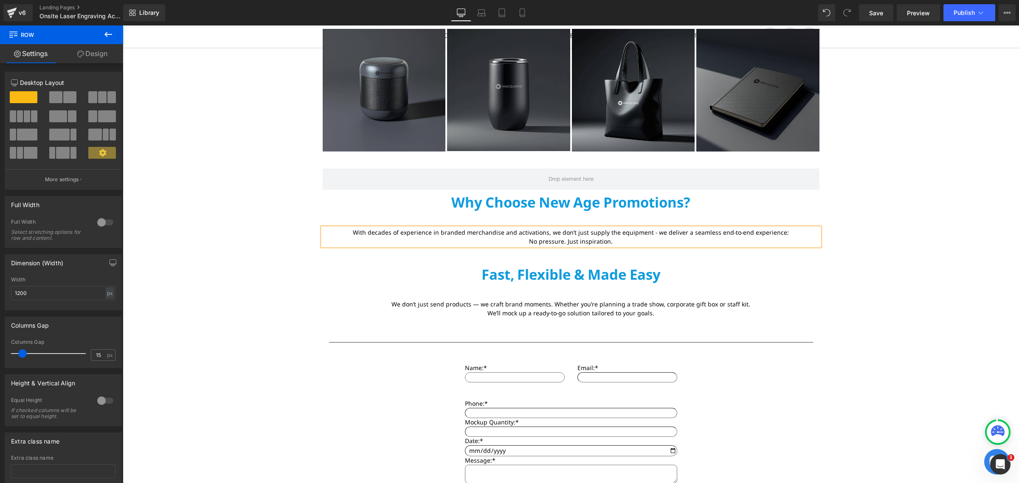
scroll to position [986, 0]
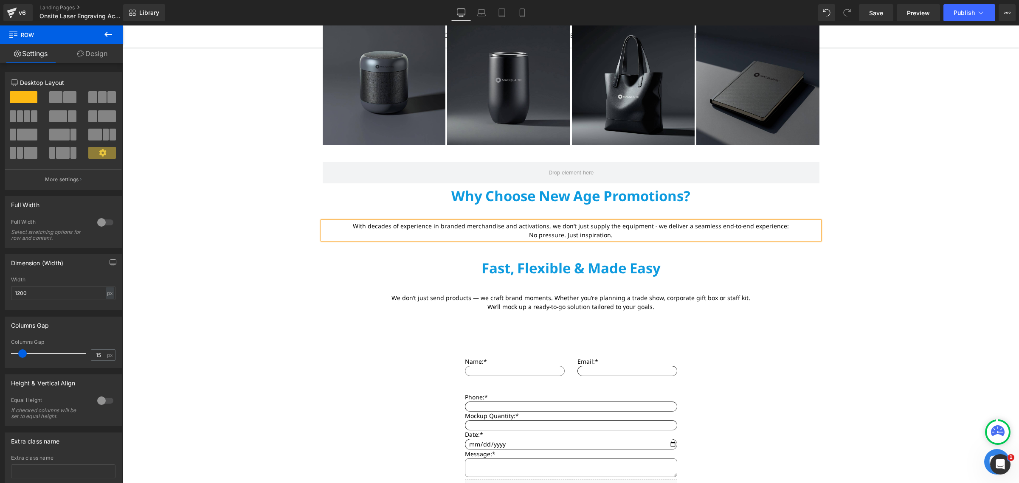
click at [549, 236] on span "No pressure. Just inspiration." at bounding box center [571, 235] width 84 height 8
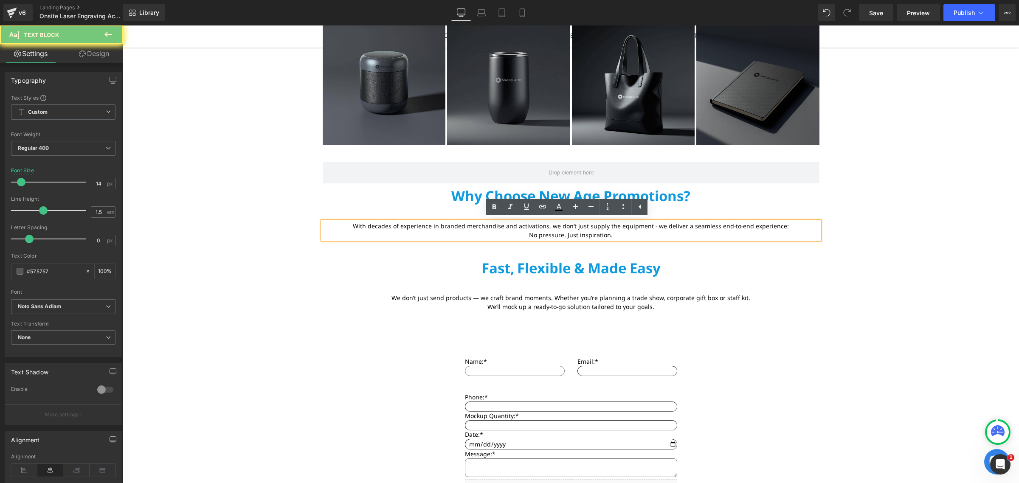
click at [549, 236] on span "No pressure. Just inspiration." at bounding box center [571, 235] width 84 height 8
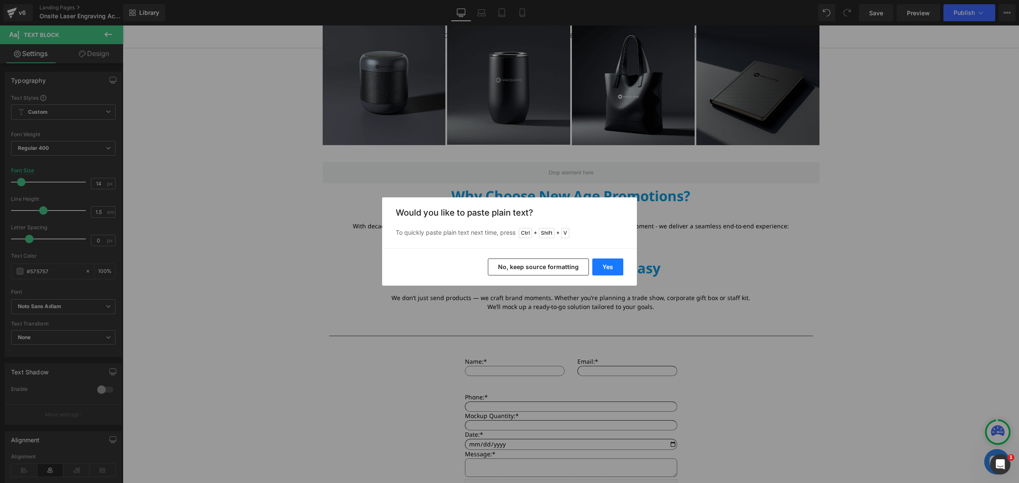
click at [616, 273] on button "Yes" at bounding box center [607, 267] width 31 height 17
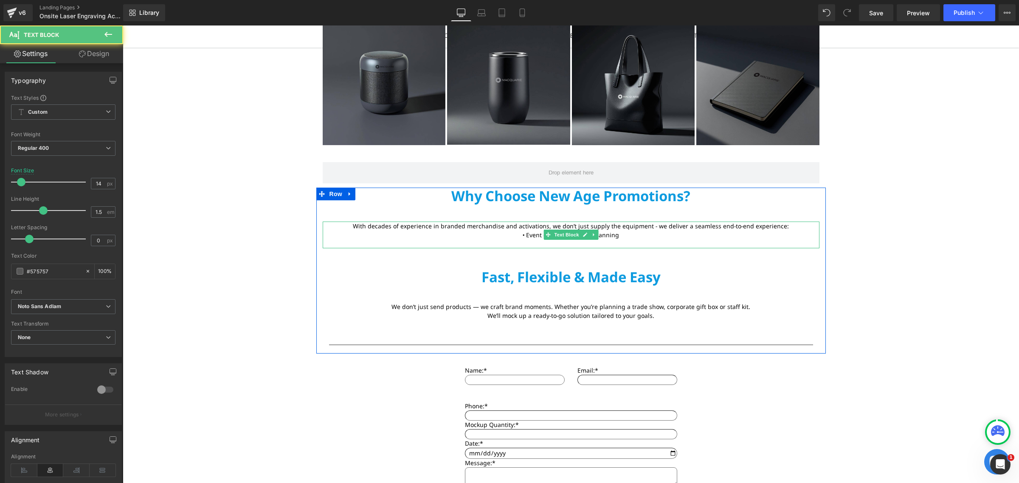
click at [653, 239] on p at bounding box center [571, 243] width 497 height 9
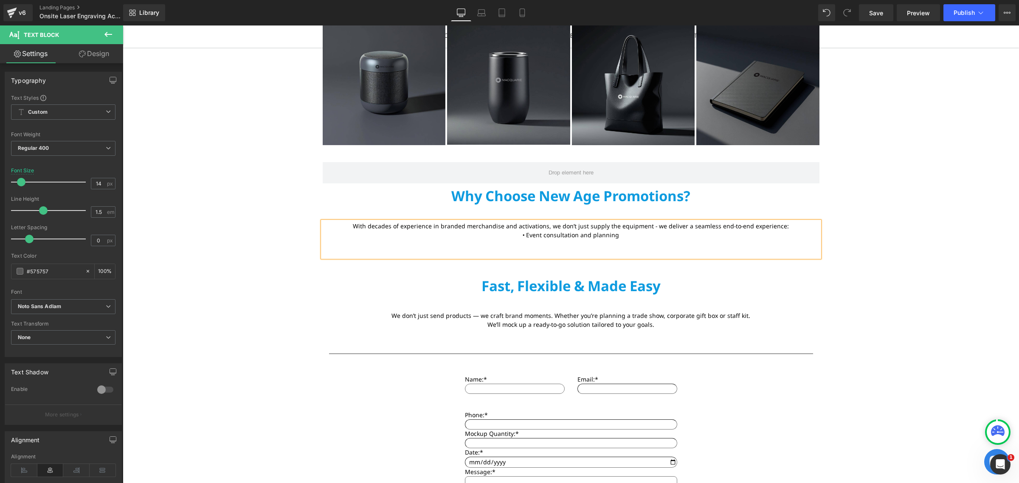
click at [800, 223] on p "With decades of experience in branded merchandise and activations, we don’t jus…" at bounding box center [571, 226] width 497 height 9
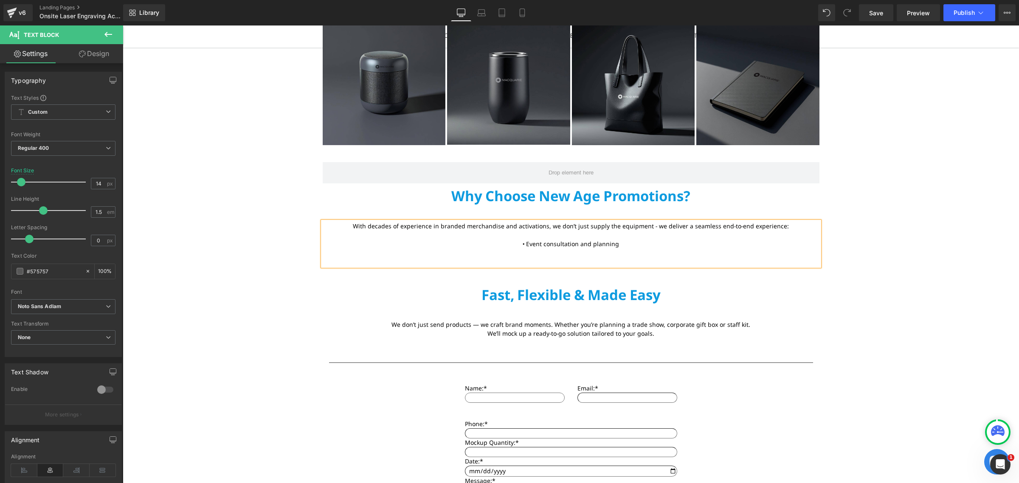
click at [550, 256] on p at bounding box center [571, 257] width 497 height 18
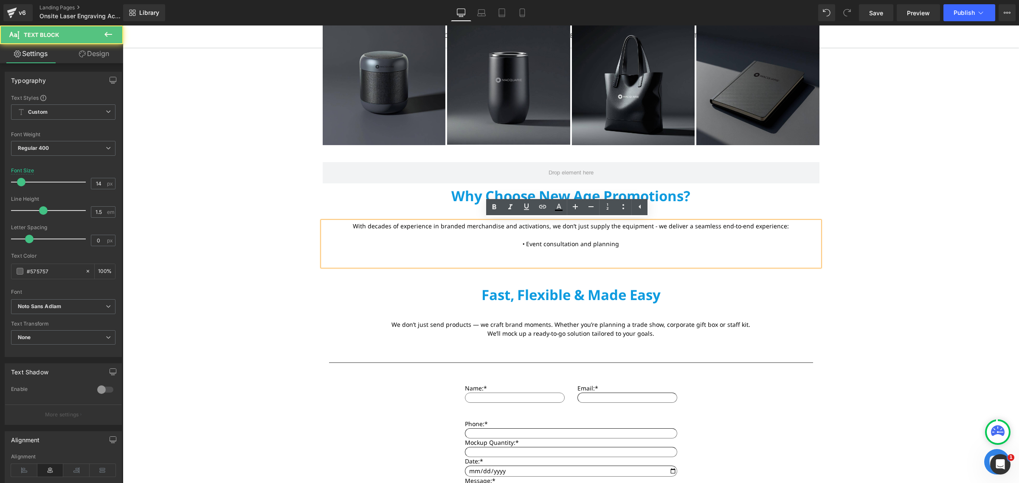
click at [575, 255] on p at bounding box center [571, 257] width 497 height 18
click at [572, 259] on p at bounding box center [571, 257] width 497 height 18
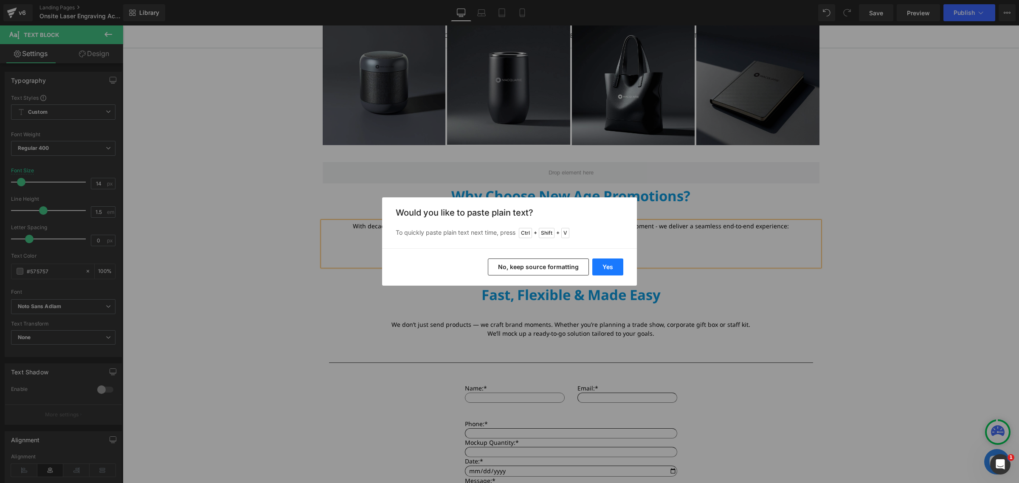
click at [614, 262] on button "Yes" at bounding box center [607, 267] width 31 height 17
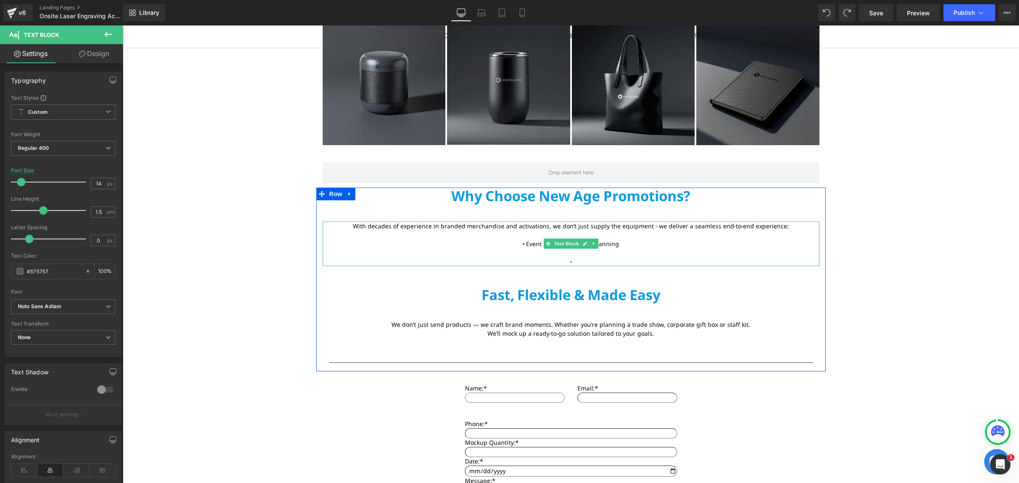
click at [621, 260] on p "•" at bounding box center [571, 257] width 497 height 18
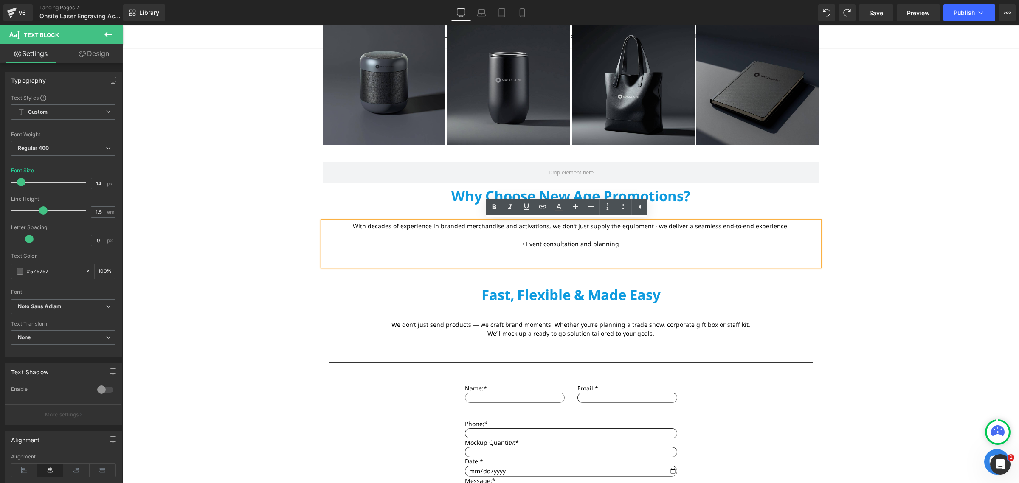
click at [629, 251] on p at bounding box center [571, 257] width 497 height 18
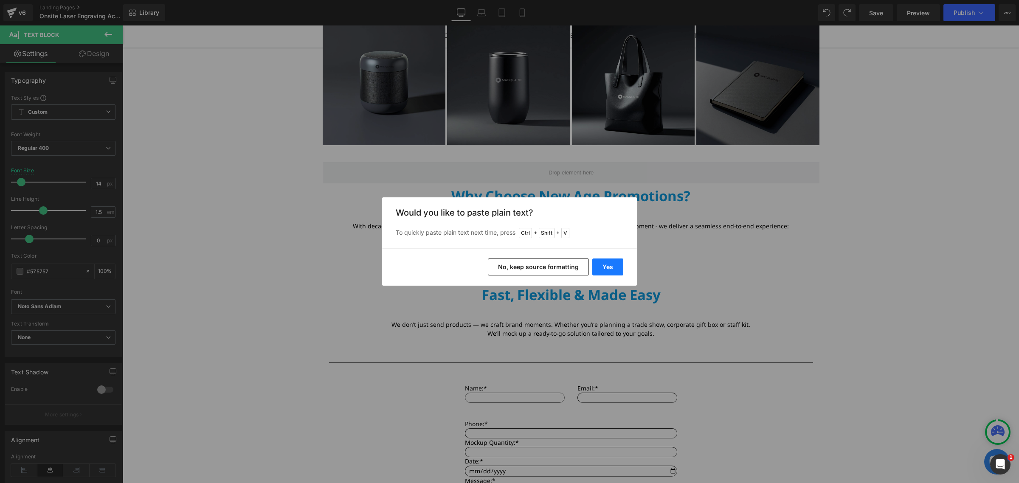
click at [610, 260] on button "Yes" at bounding box center [607, 267] width 31 height 17
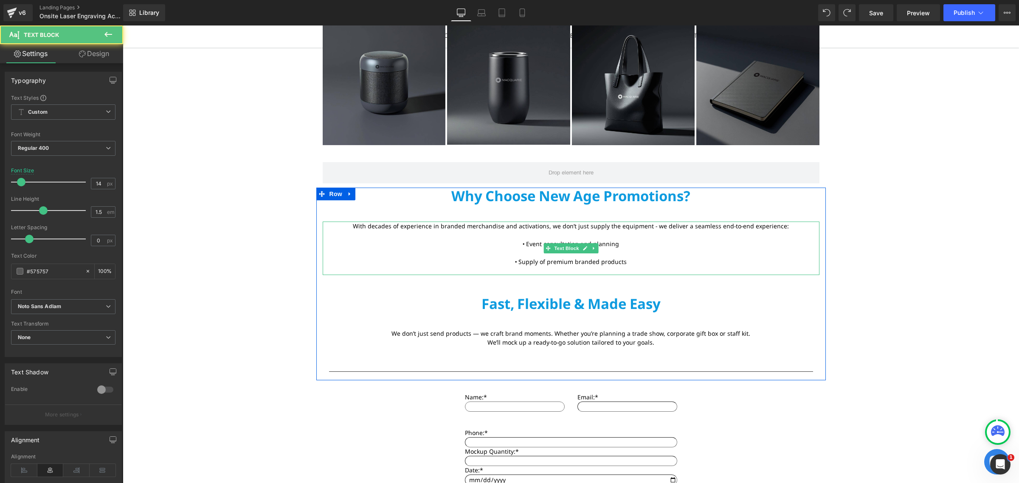
click at [662, 251] on p "• Event consultation and planning • Supply of premium branded products" at bounding box center [571, 252] width 497 height 27
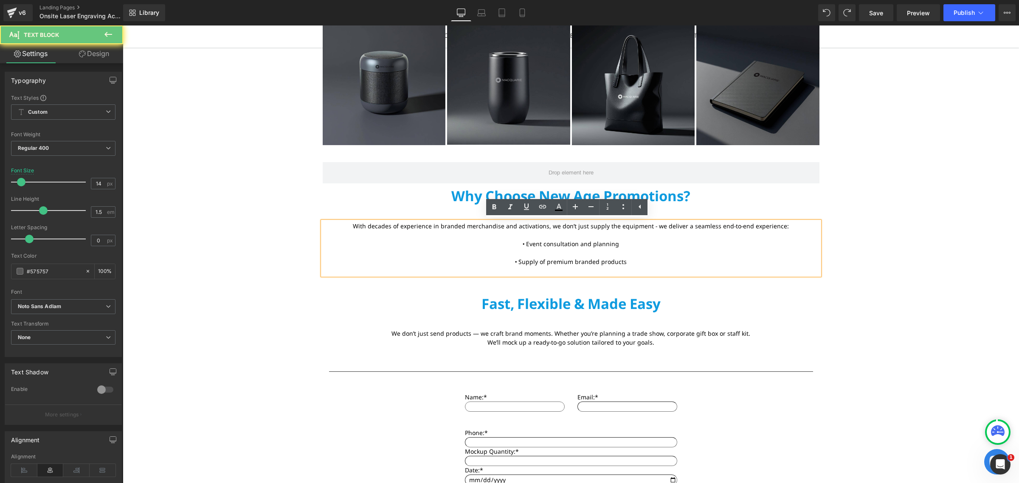
click at [653, 256] on p "• Event consultation and planning • Supply of premium branded products" at bounding box center [571, 252] width 497 height 27
click at [656, 260] on p "• Event consultation and planning • Supply of premium branded products" at bounding box center [571, 252] width 497 height 27
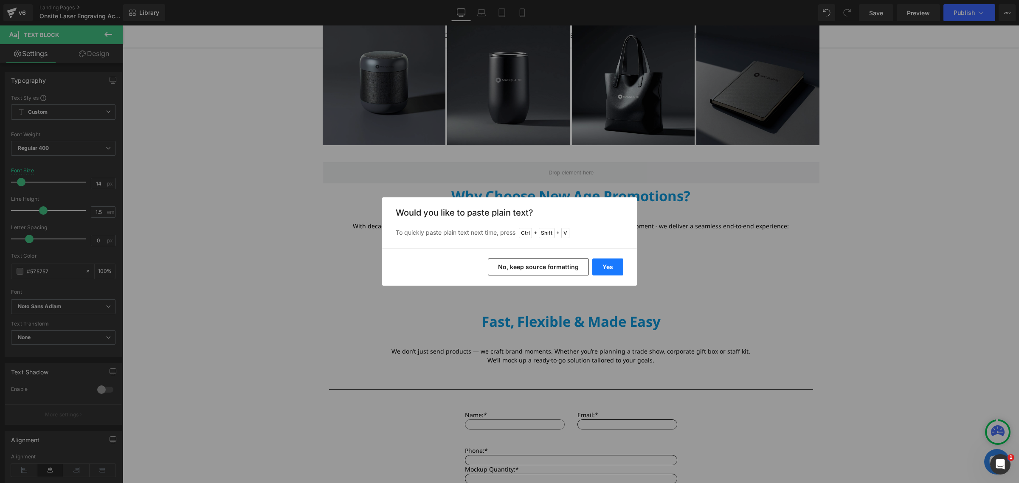
click at [615, 265] on button "Yes" at bounding box center [607, 267] width 31 height 17
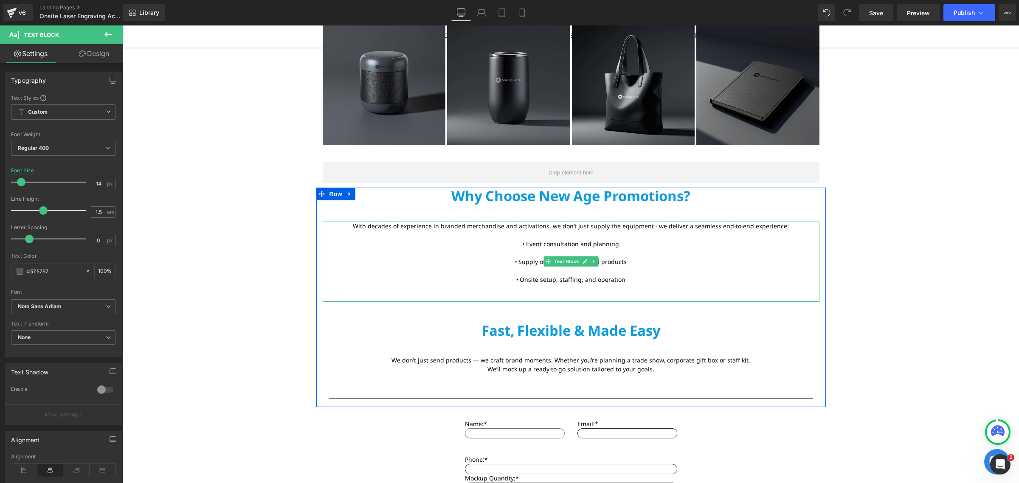
click at [631, 281] on p "• Event consultation and planning • Supply of premium branded products • Onsit…" at bounding box center [571, 261] width 497 height 45
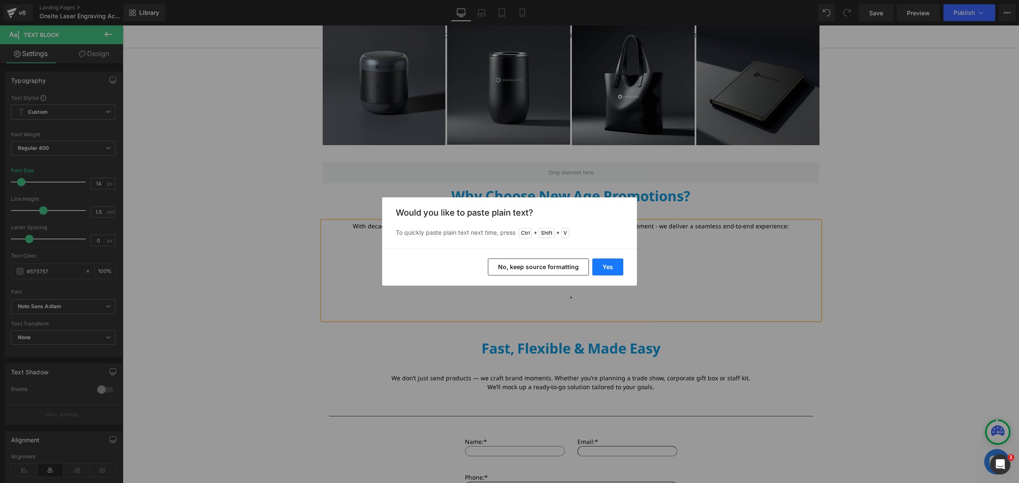
click at [608, 262] on button "Yes" at bounding box center [607, 267] width 31 height 17
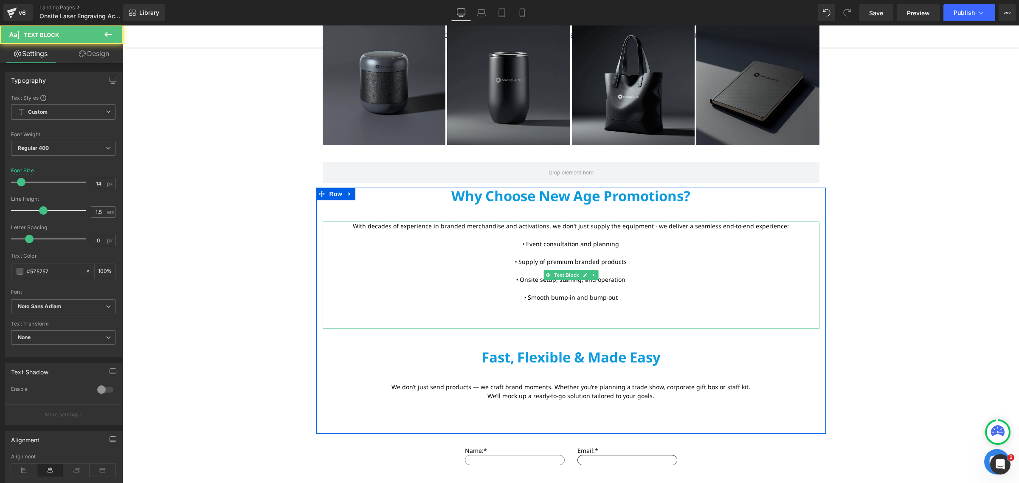
click at [638, 298] on p "• Event consultation and planning • Supply of premium branded products • Onsit…" at bounding box center [571, 270] width 497 height 62
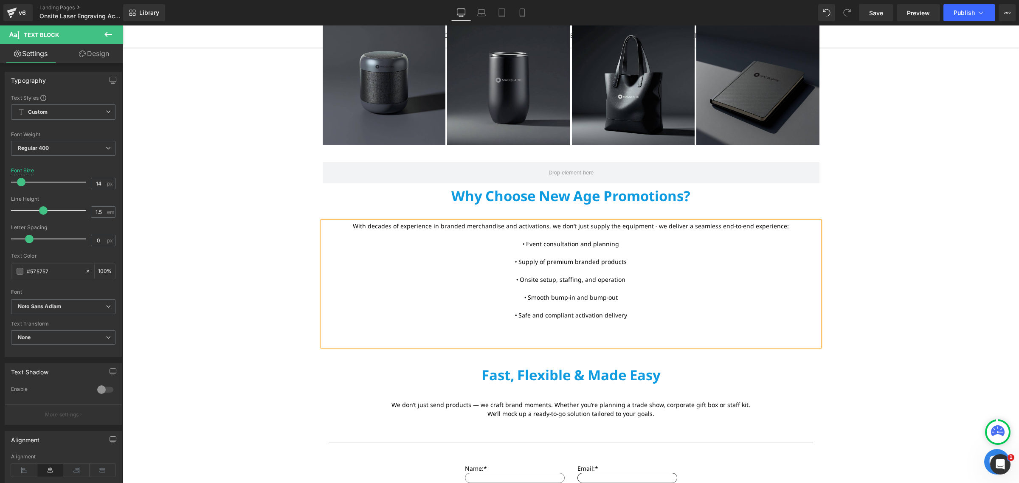
click at [600, 319] on p "• Event consultation and planning • Supply of premium branded products • Onsit…" at bounding box center [571, 279] width 497 height 80
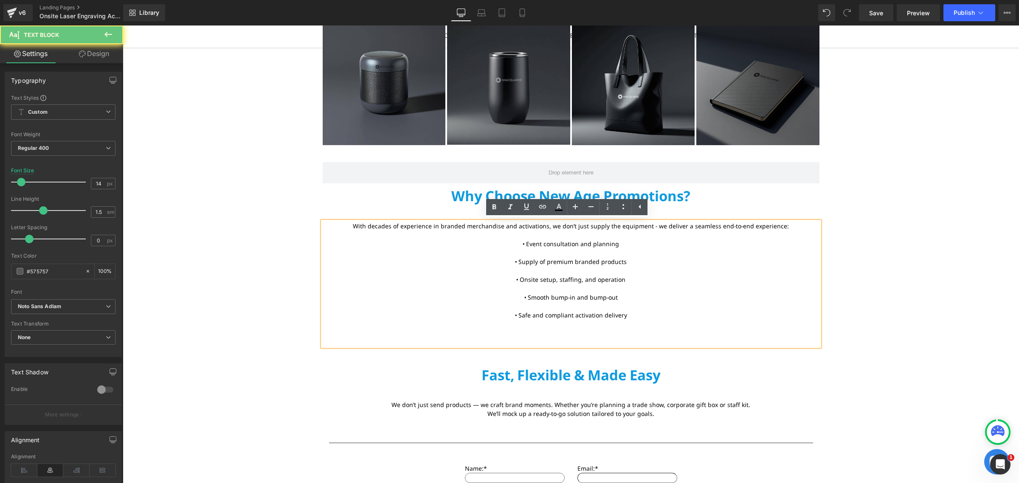
click at [596, 331] on p at bounding box center [571, 333] width 497 height 9
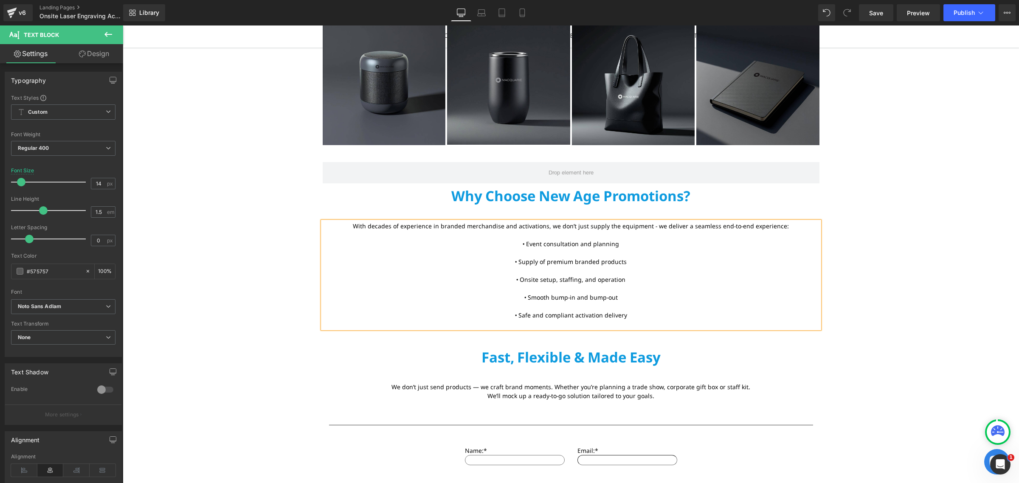
click at [603, 325] on p at bounding box center [571, 324] width 497 height 9
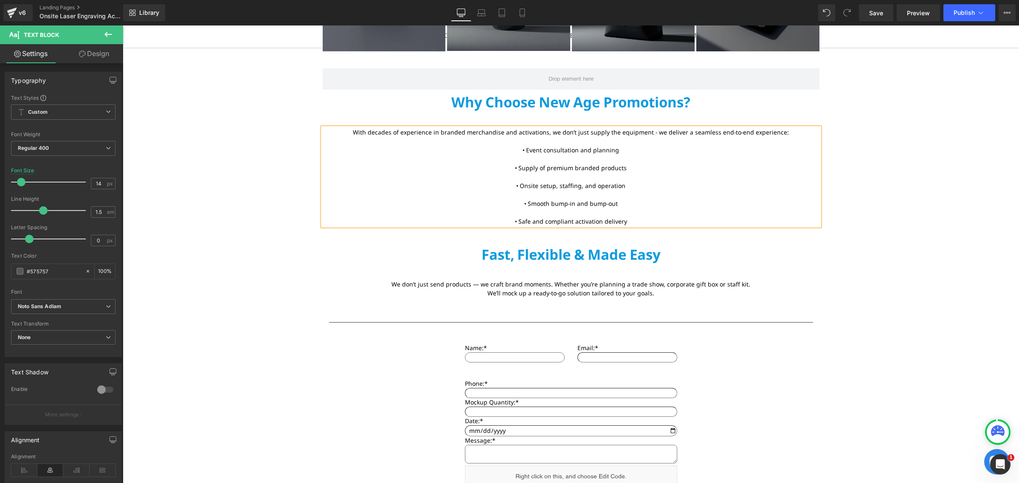
scroll to position [1092, 0]
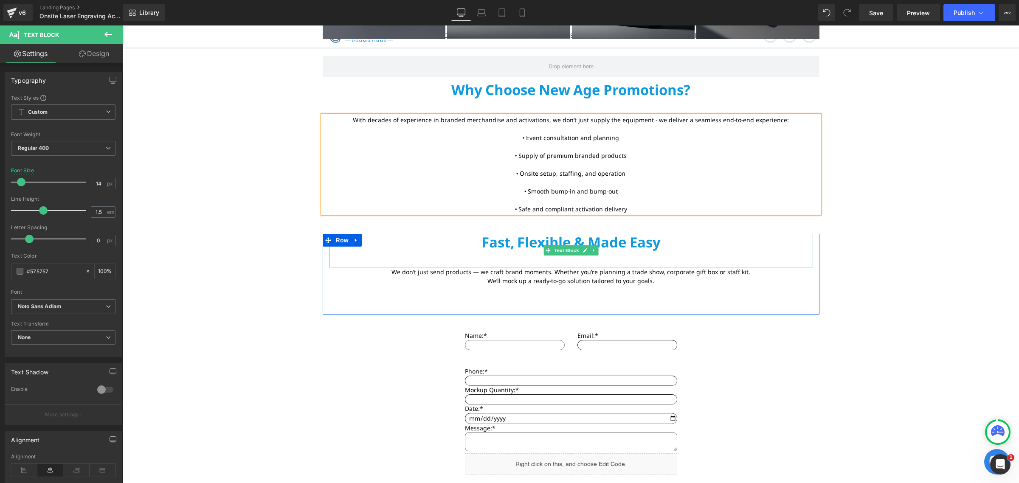
click at [599, 249] on p "Fast, Flexible & Made Easy" at bounding box center [571, 242] width 484 height 17
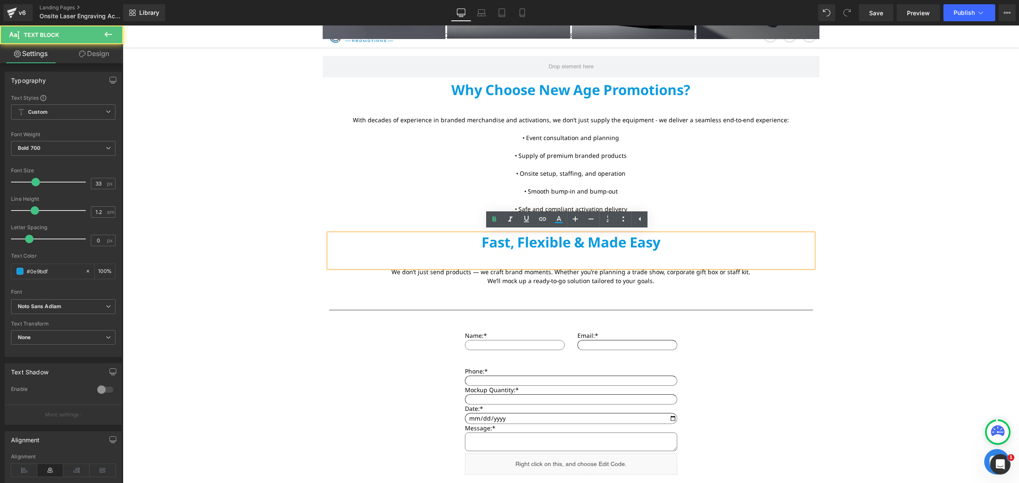
click at [611, 243] on p "Fast, Flexible & Made Easy" at bounding box center [571, 242] width 484 height 17
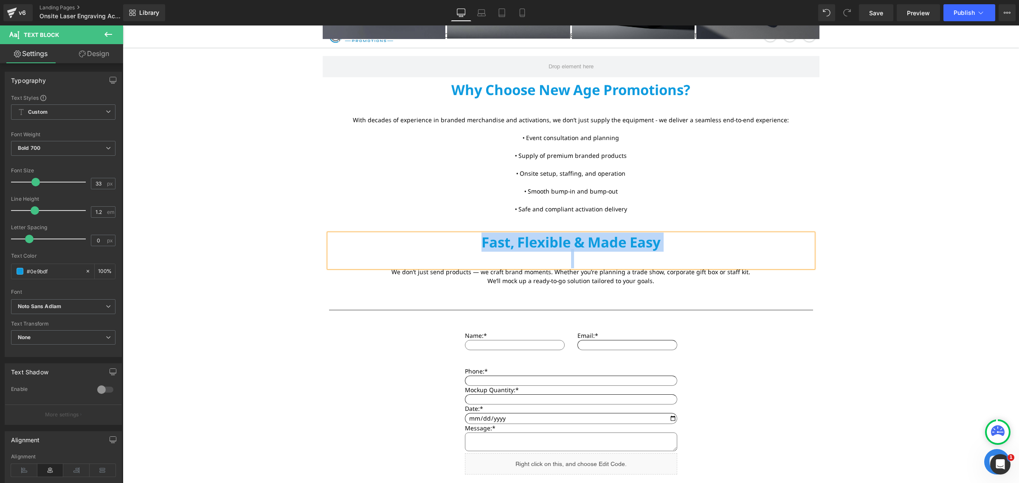
paste div
click at [503, 274] on font "We don’t just send products — we craft brand moments. Whether you’re planning a…" at bounding box center [570, 276] width 359 height 17
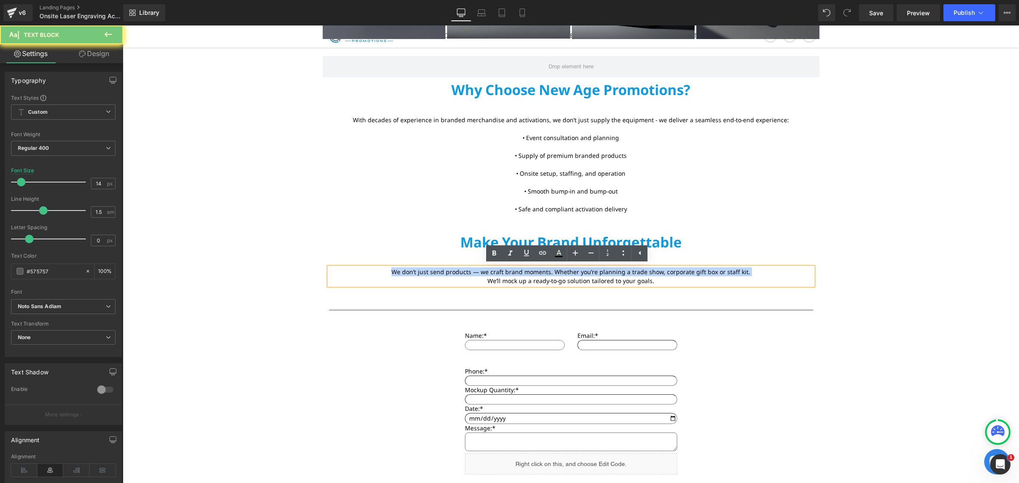
click at [503, 274] on font "We don’t just send products — we craft brand moments. Whether you’re planning a…" at bounding box center [570, 276] width 359 height 17
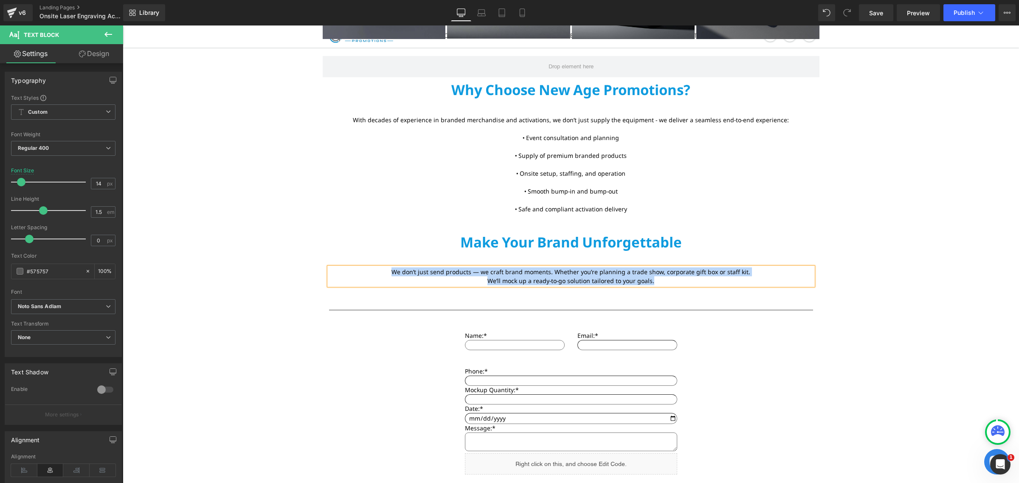
paste div
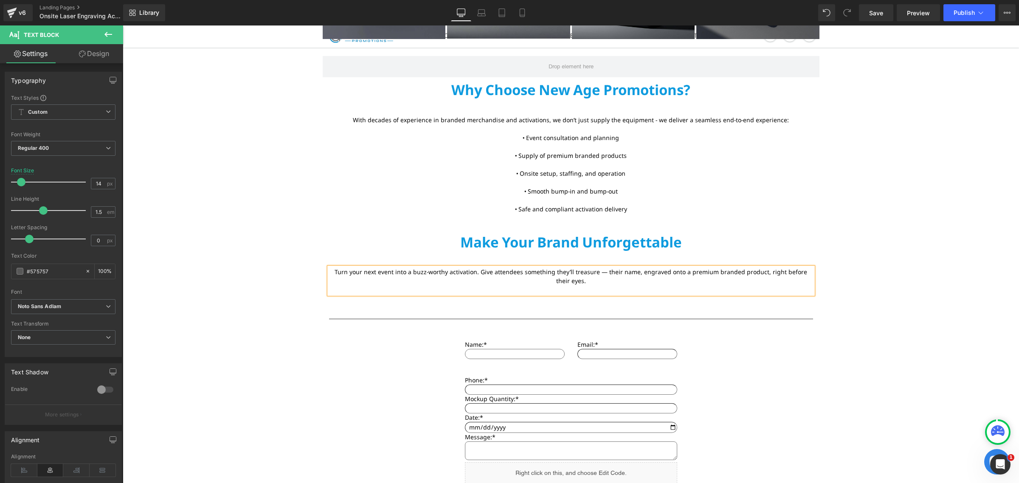
click at [595, 272] on font "Turn your next event into a buzz-worthy activation. Give attendees something th…" at bounding box center [571, 276] width 473 height 17
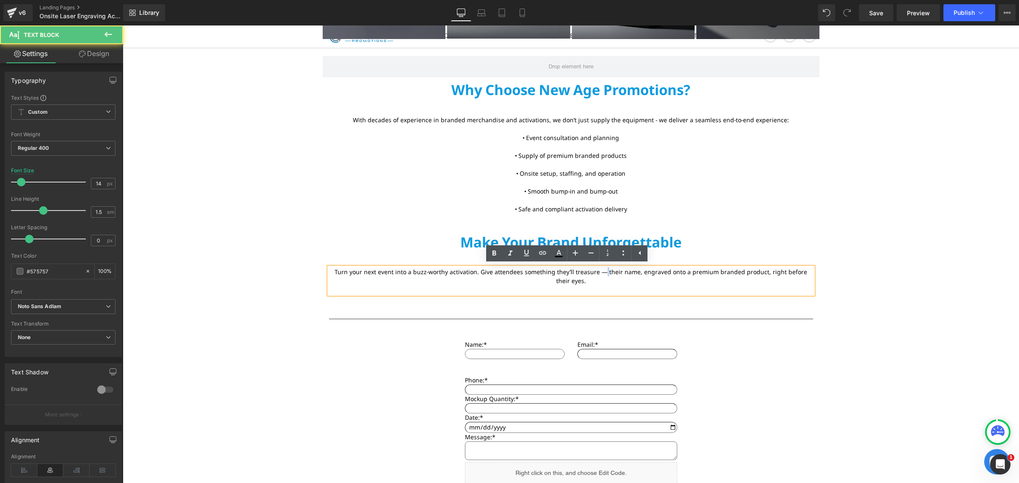
click at [595, 272] on font "Turn your next event into a buzz-worthy activation. Give attendees something th…" at bounding box center [571, 276] width 473 height 17
click at [476, 274] on font "Turn your next event into a buzz-worthy activation. Give attendees something th…" at bounding box center [571, 276] width 484 height 17
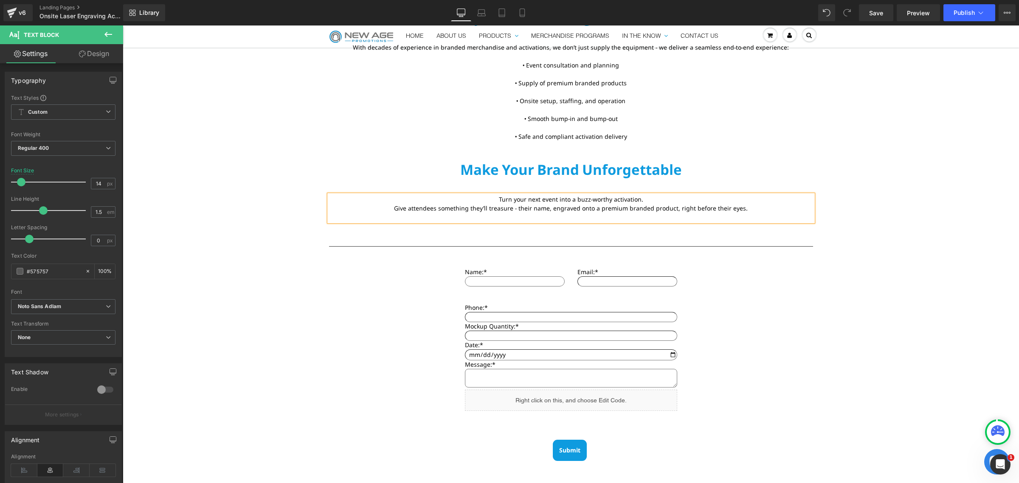
scroll to position [1198, 0]
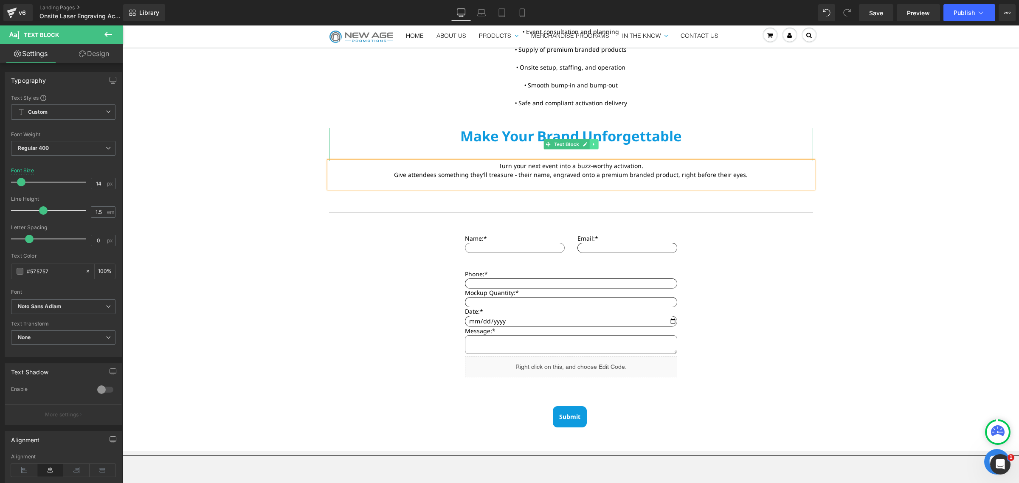
click at [591, 144] on icon at bounding box center [593, 144] width 5 height 5
click at [588, 144] on link at bounding box center [589, 144] width 9 height 10
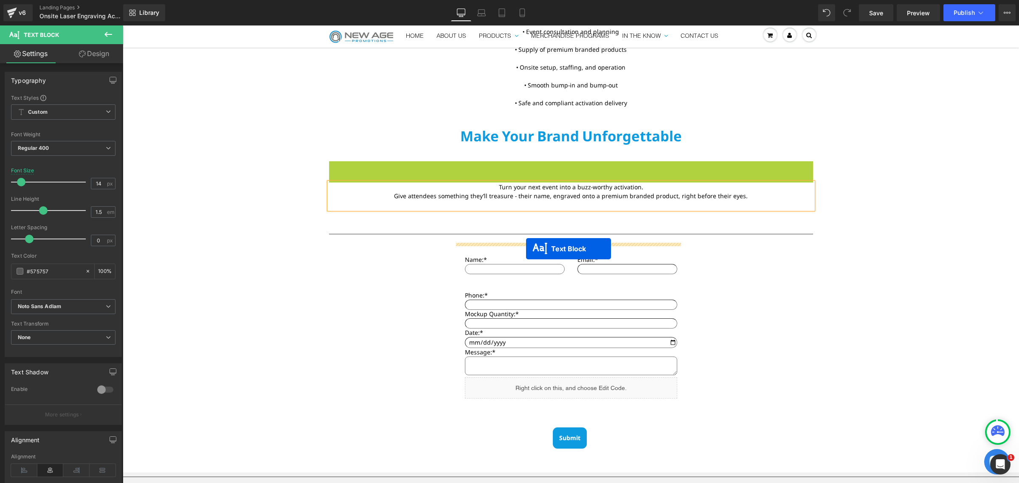
drag, startPoint x: 542, startPoint y: 181, endPoint x: 526, endPoint y: 249, distance: 69.3
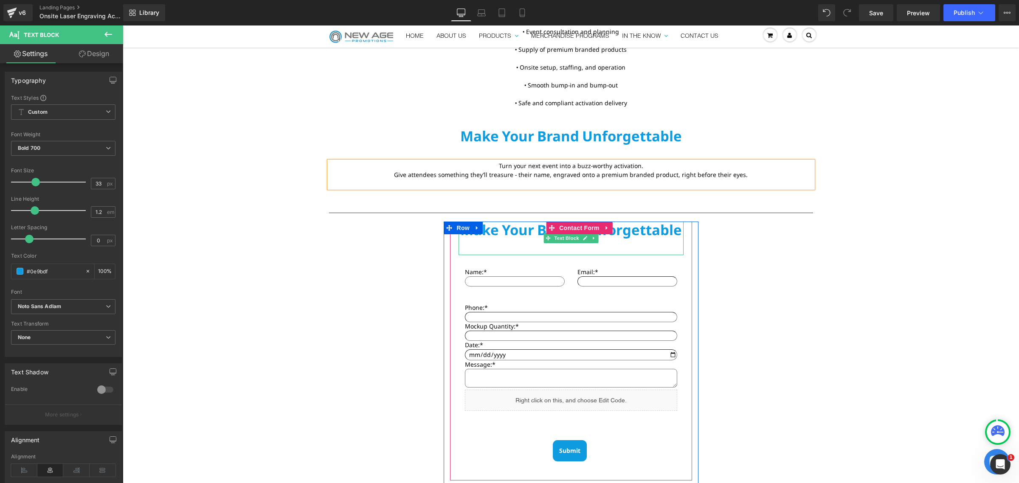
click at [527, 231] on p "Make Your Brand Unforgettable" at bounding box center [571, 239] width 225 height 34
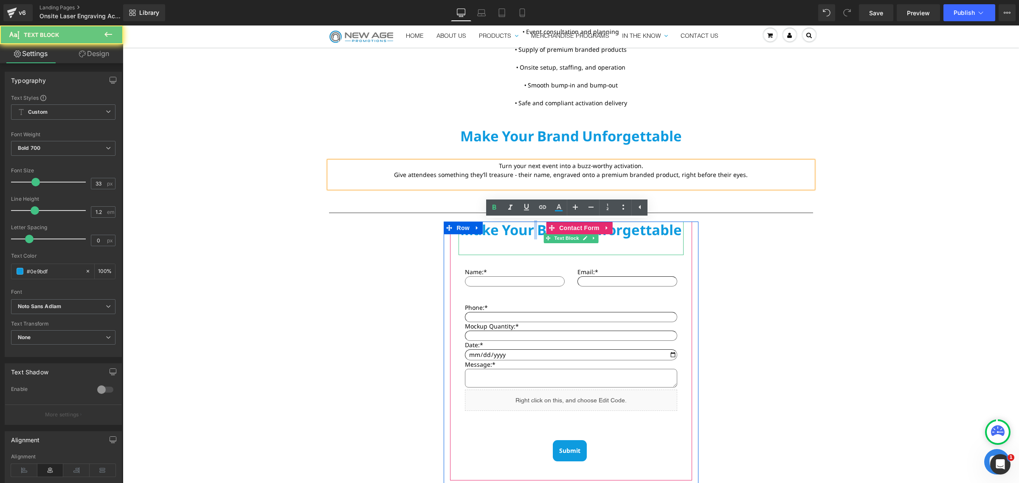
click at [527, 231] on p "Make Your Brand Unforgettable" at bounding box center [571, 239] width 225 height 34
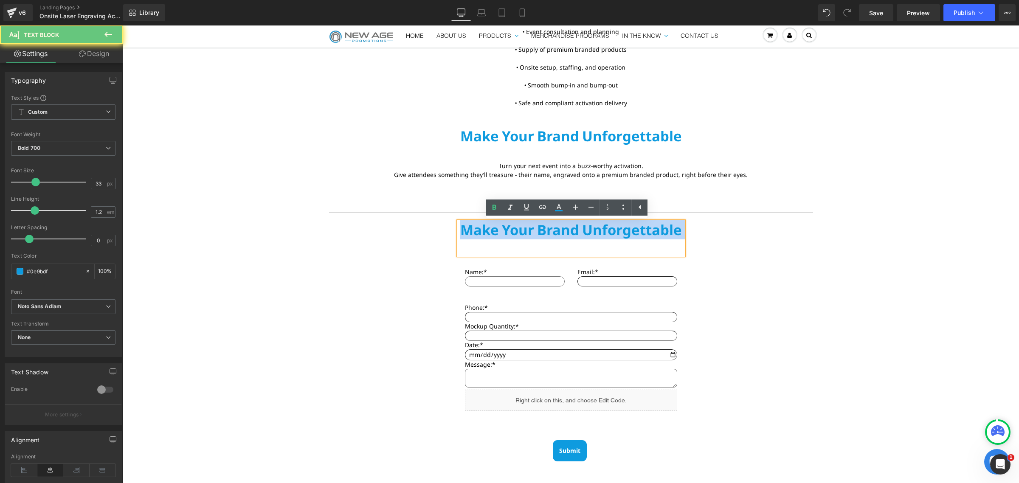
click at [527, 231] on p "Make Your Brand Unforgettable" at bounding box center [571, 239] width 225 height 34
paste div
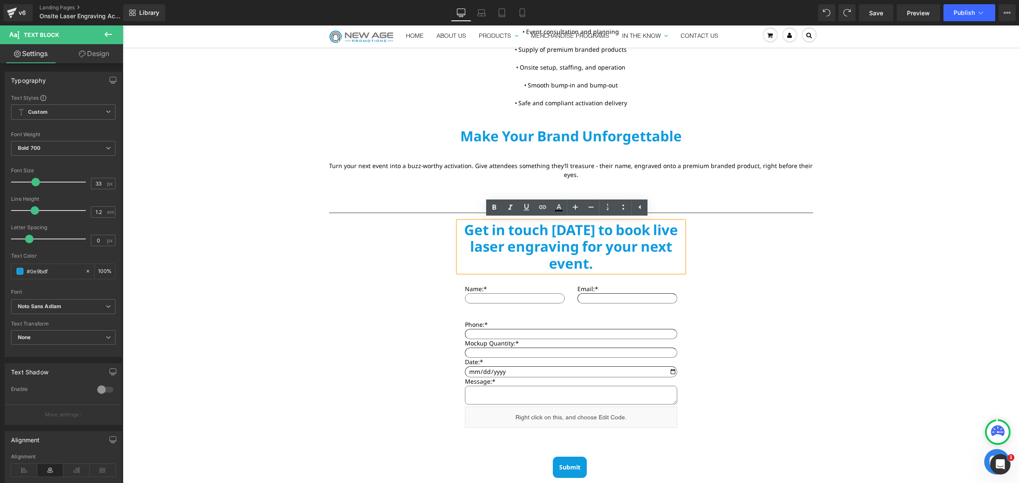
click at [691, 257] on div "Get in touch today to book live laser engraving for your next event. Text Block…" at bounding box center [571, 360] width 255 height 276
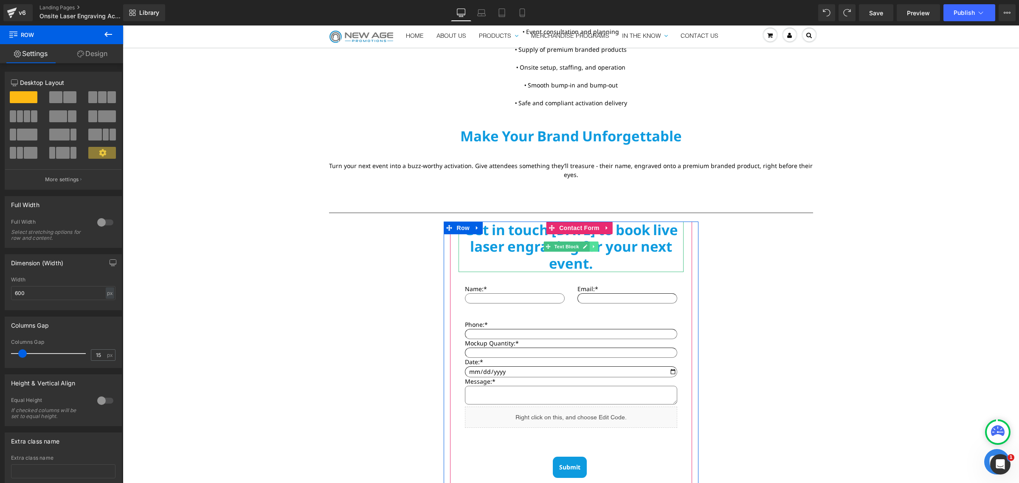
click at [591, 247] on icon at bounding box center [593, 246] width 5 height 5
click at [602, 248] on link at bounding box center [606, 247] width 9 height 10
click at [591, 248] on icon at bounding box center [593, 246] width 5 height 5
click at [594, 248] on link at bounding box center [598, 247] width 9 height 10
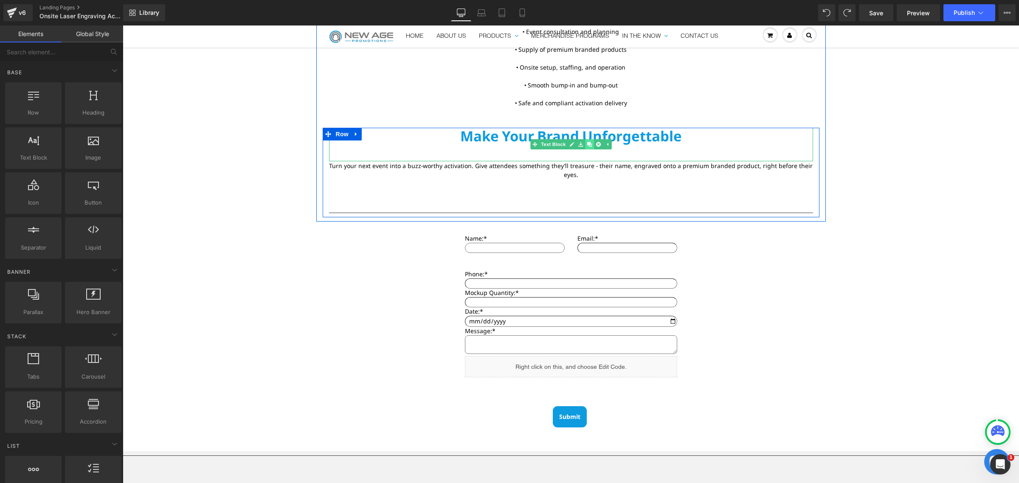
click at [587, 146] on icon at bounding box center [589, 144] width 5 height 5
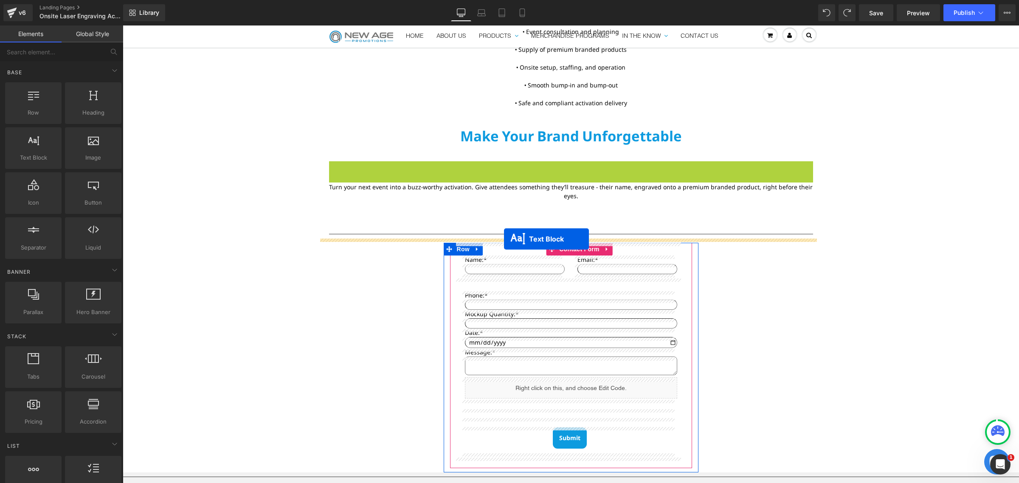
drag, startPoint x: 542, startPoint y: 181, endPoint x: 504, endPoint y: 239, distance: 69.0
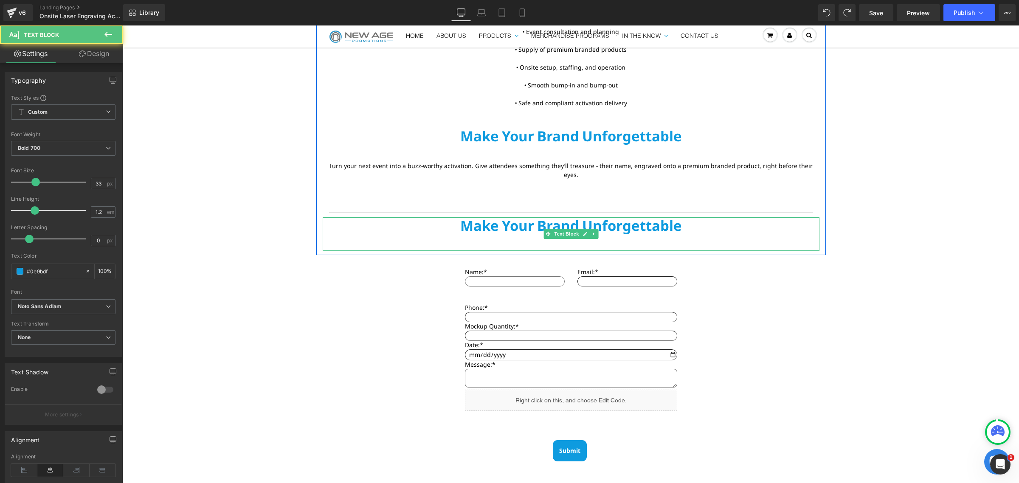
click at [494, 225] on p "Make Your Brand Unforgettable" at bounding box center [571, 234] width 497 height 34
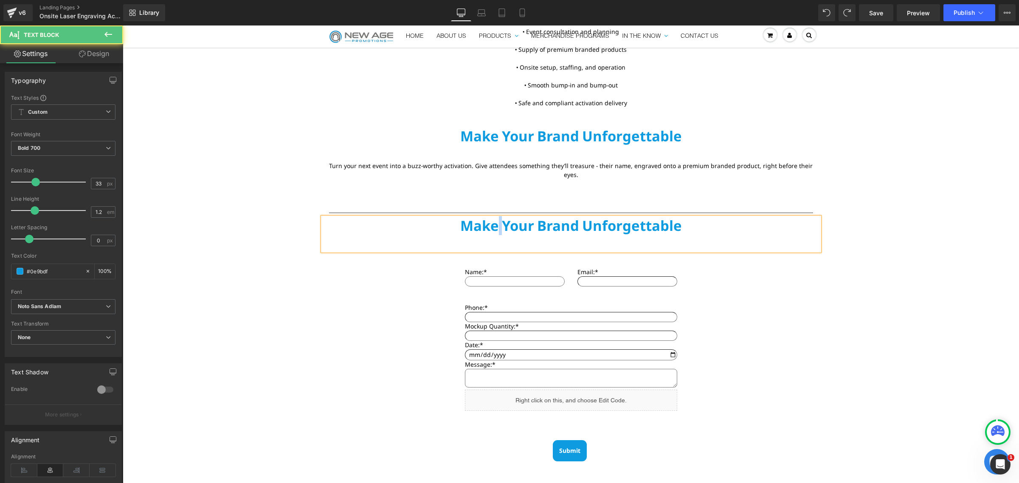
click at [494, 225] on p "Make Your Brand Unforgettable" at bounding box center [571, 234] width 497 height 34
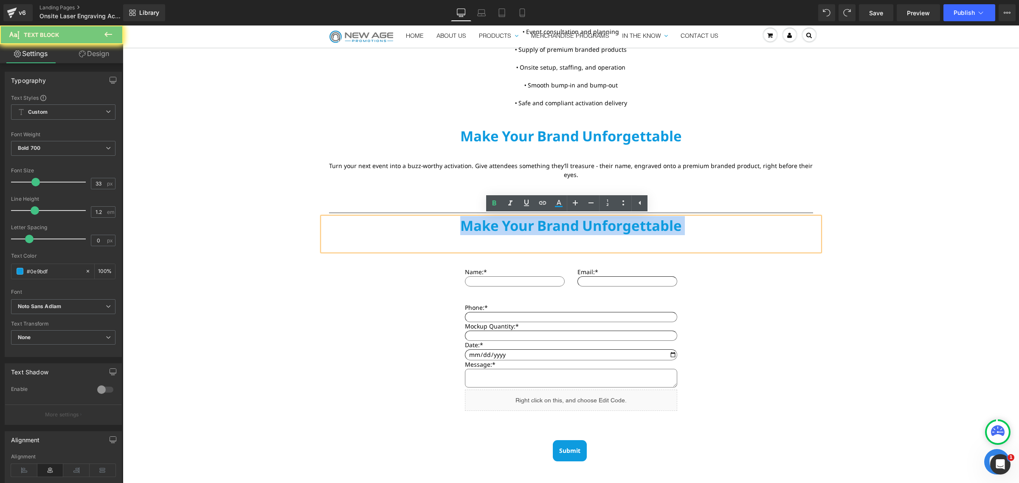
click at [494, 225] on p "Make Your Brand Unforgettable" at bounding box center [571, 234] width 497 height 34
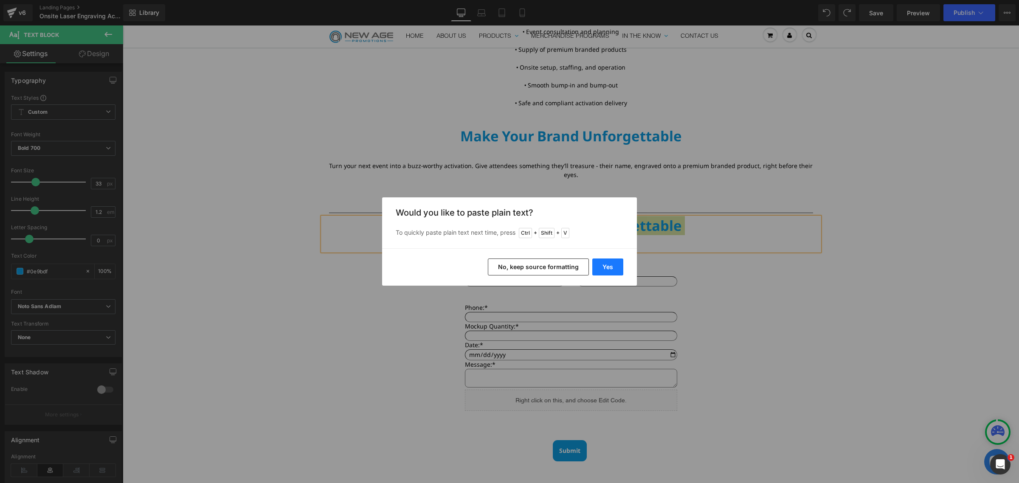
click at [599, 264] on button "Yes" at bounding box center [607, 267] width 31 height 17
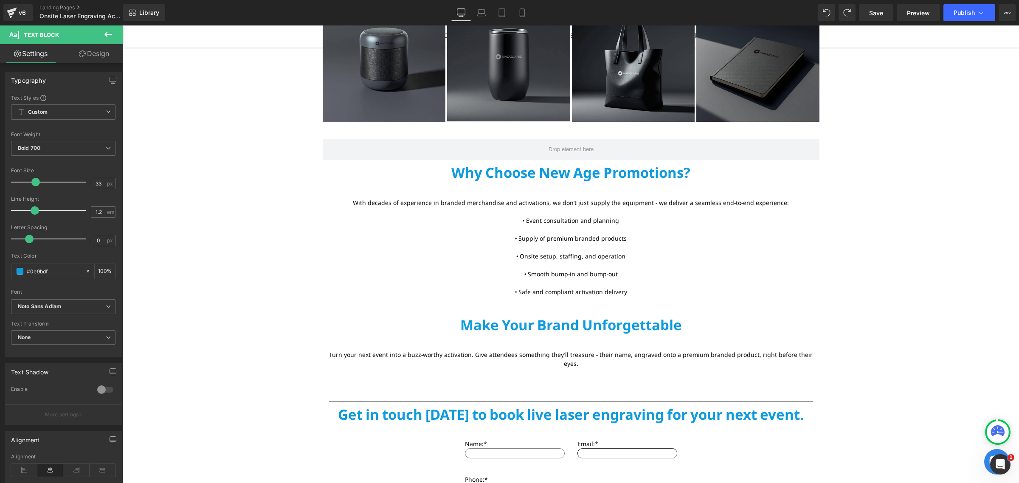
scroll to position [1274, 0]
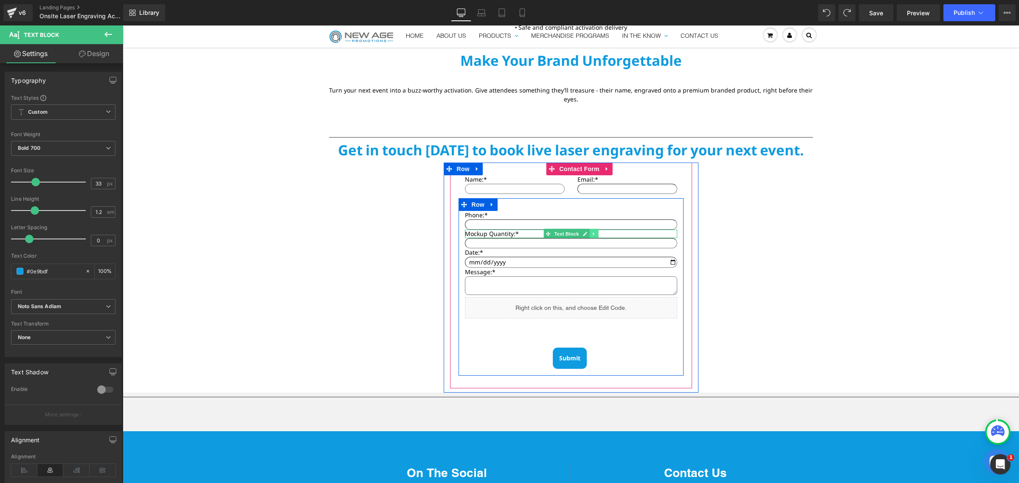
click at [591, 234] on icon at bounding box center [593, 233] width 5 height 5
click at [594, 234] on link at bounding box center [598, 234] width 9 height 10
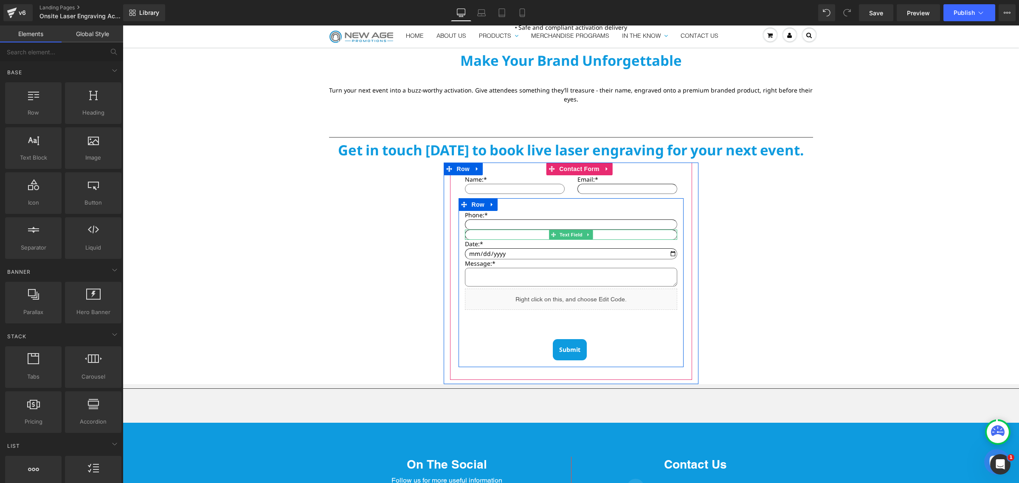
click at [587, 236] on icon at bounding box center [587, 235] width 1 height 3
click at [588, 236] on link at bounding box center [592, 235] width 9 height 10
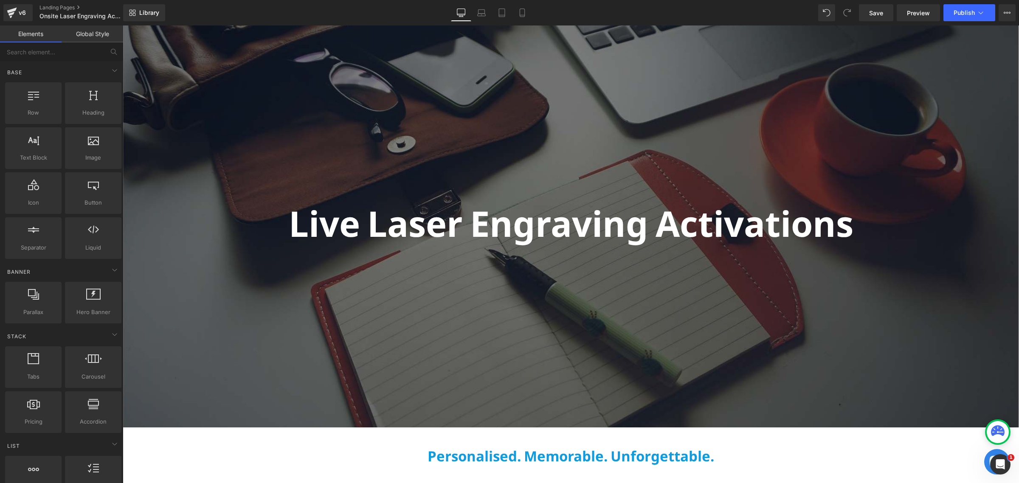
scroll to position [0, 0]
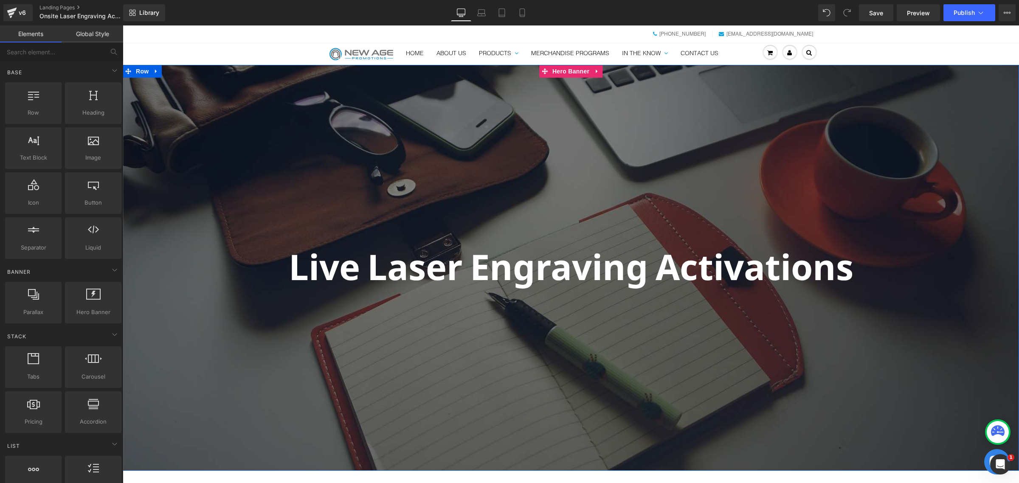
click at [585, 155] on div at bounding box center [571, 267] width 896 height 405
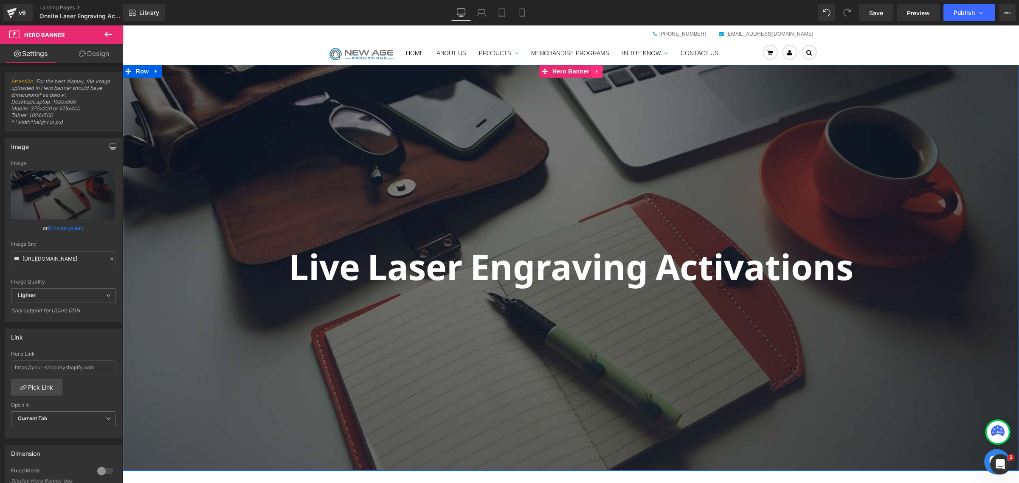
click at [594, 72] on icon at bounding box center [597, 71] width 6 height 6
click at [105, 37] on icon at bounding box center [108, 34] width 10 height 10
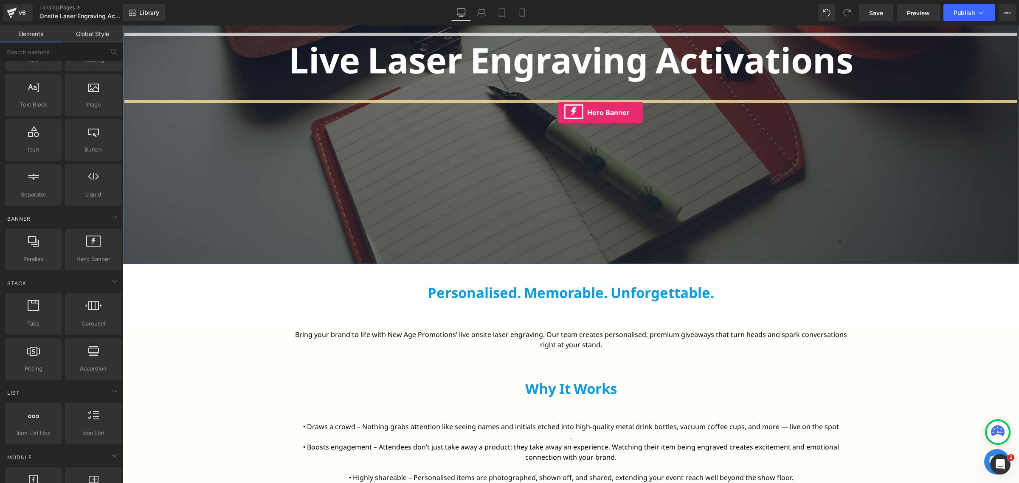
scroll to position [212, 0]
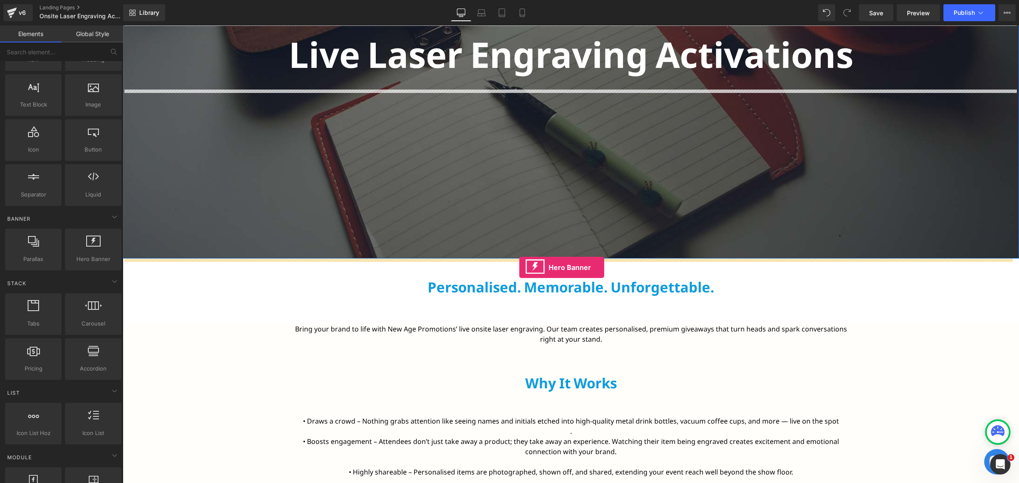
drag, startPoint x: 214, startPoint y: 265, endPoint x: 519, endPoint y: 267, distance: 304.9
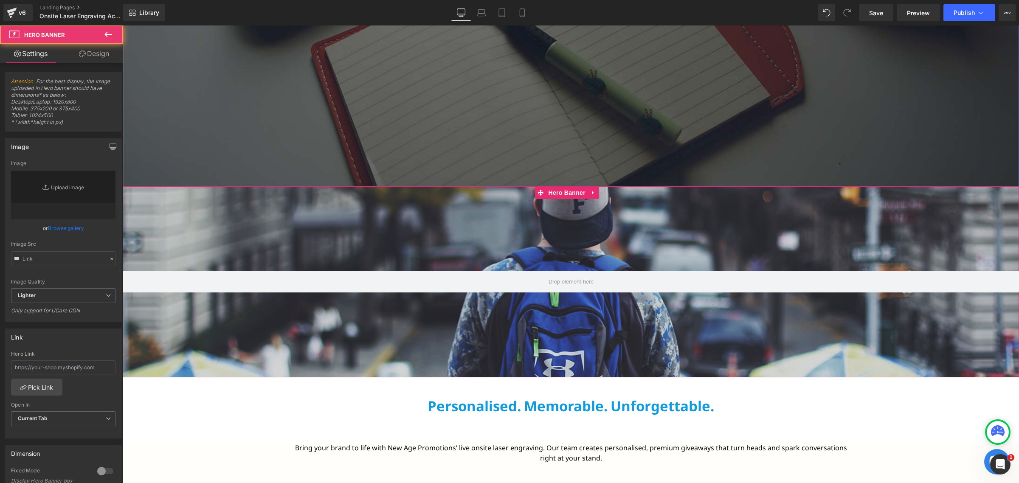
scroll to position [265, 0]
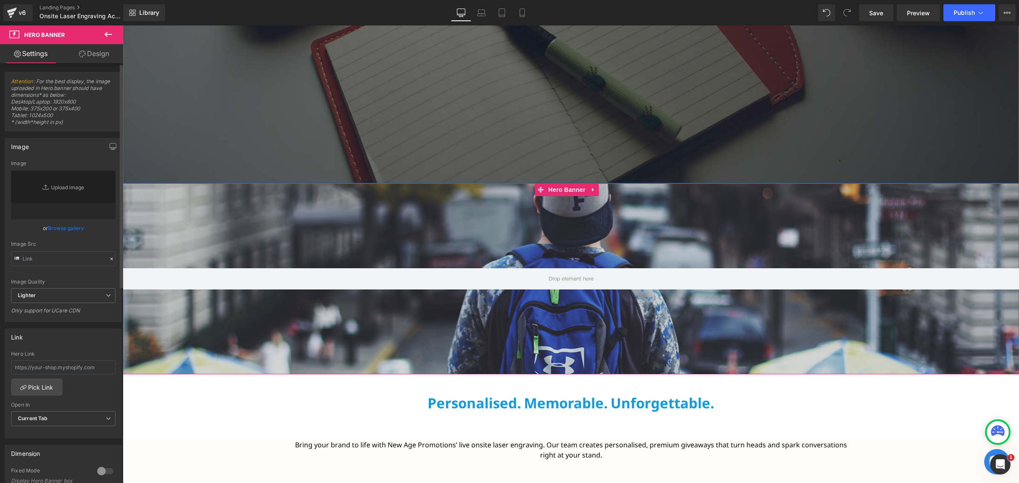
type input "https://d1um8515vdn9kb.cloudfront.net/images/hero.jpg"
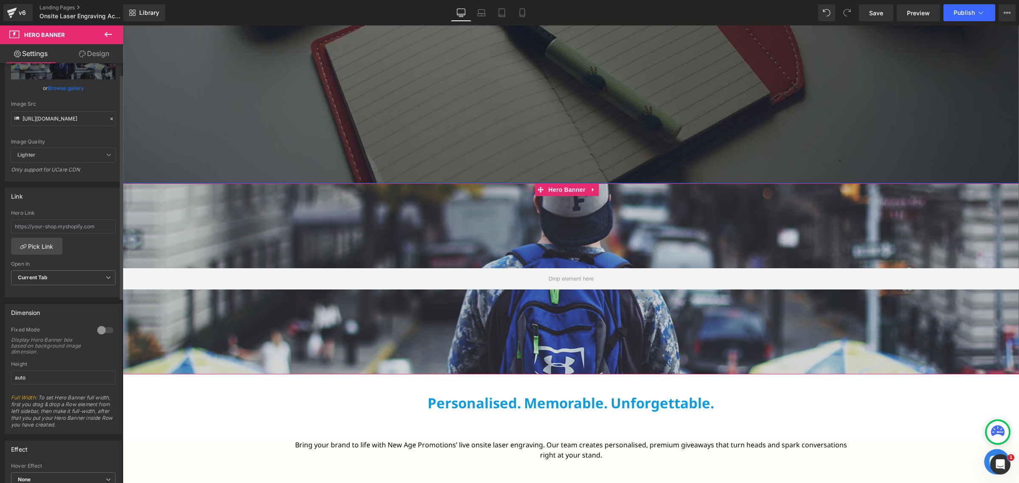
scroll to position [212, 0]
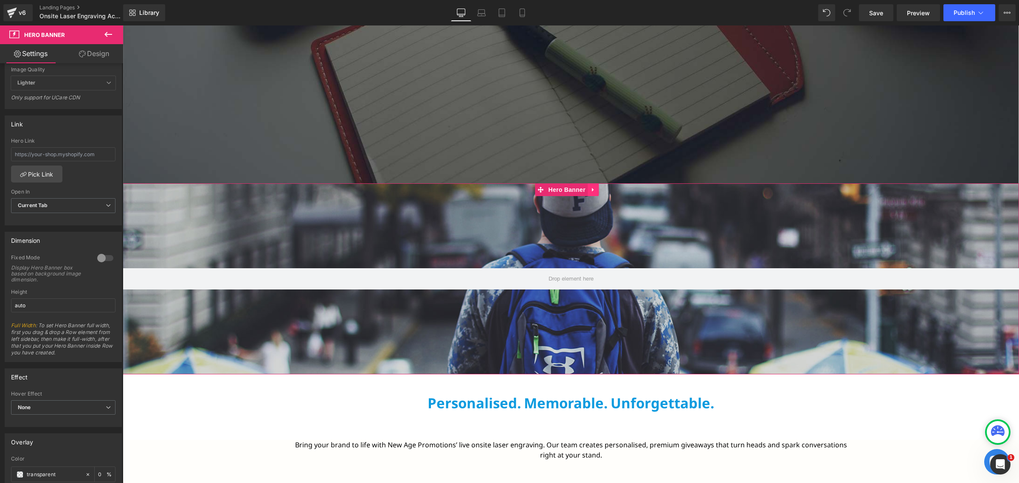
click at [594, 194] on link at bounding box center [593, 189] width 11 height 13
click at [596, 193] on link at bounding box center [598, 189] width 11 height 13
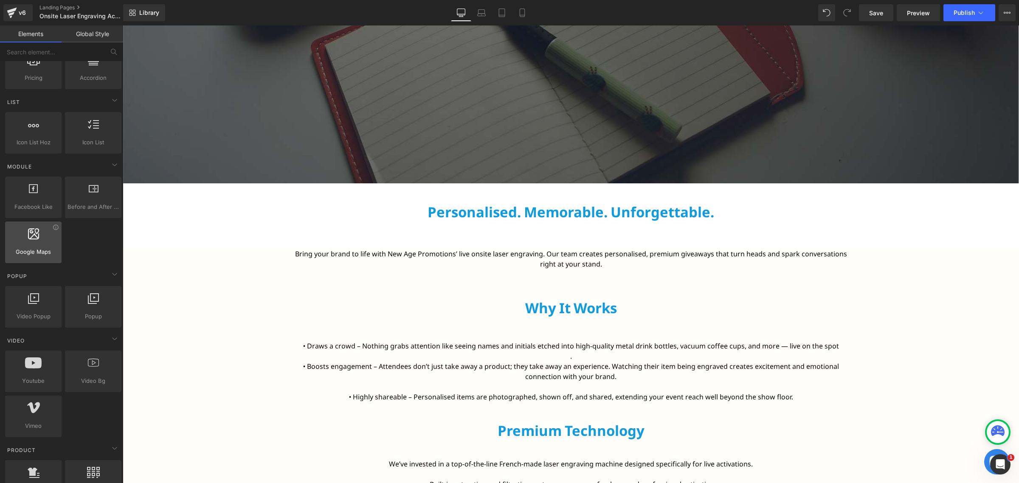
scroll to position [372, 0]
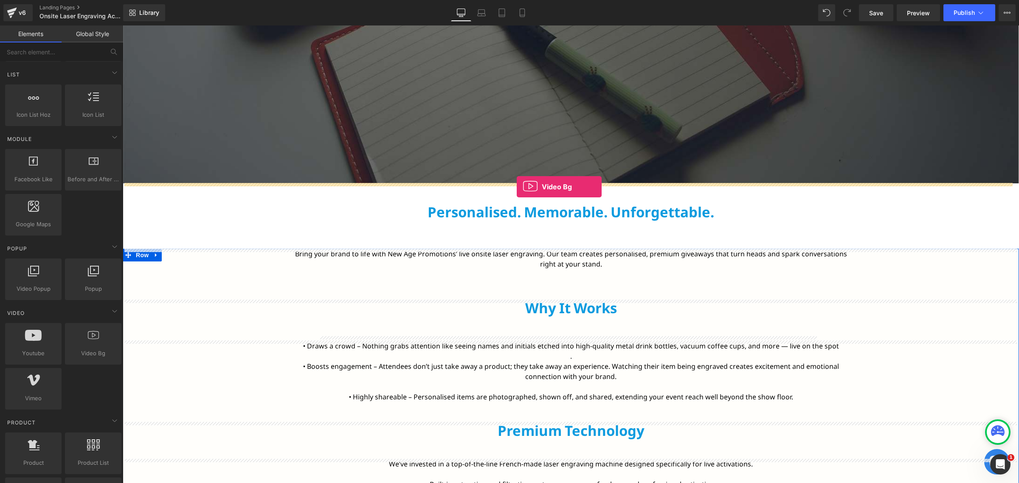
drag, startPoint x: 221, startPoint y: 381, endPoint x: 517, endPoint y: 187, distance: 353.5
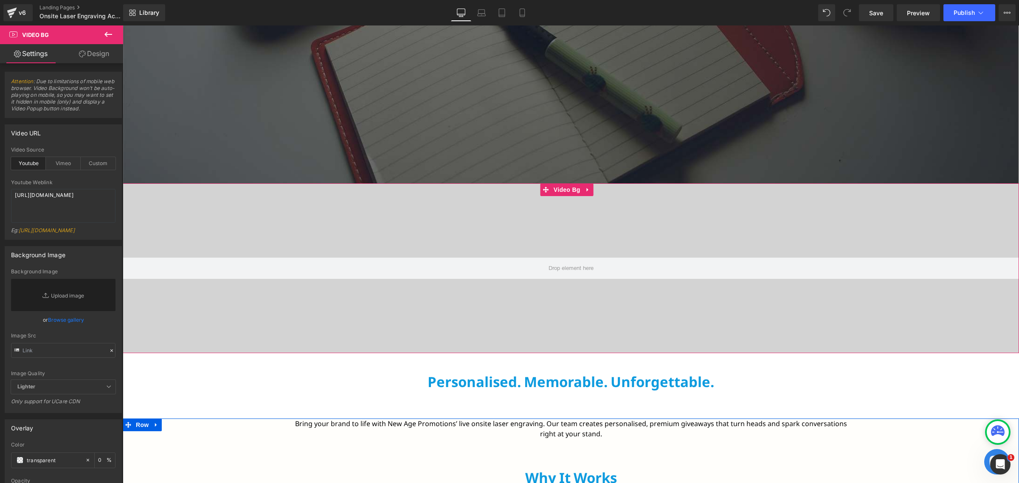
click at [305, 217] on div at bounding box center [571, 268] width 896 height 170
click at [85, 165] on div "Custom" at bounding box center [98, 163] width 35 height 13
click at [65, 200] on textarea "https://cdn.shopify.com/s/files/1/0263/4153/9917/files/Stamped_Reviews.mp4?v=15…" at bounding box center [63, 206] width 104 height 34
paste textarea "videos/c/o/v/9859775aa856487bb312e5abee2e68cd.mp4"
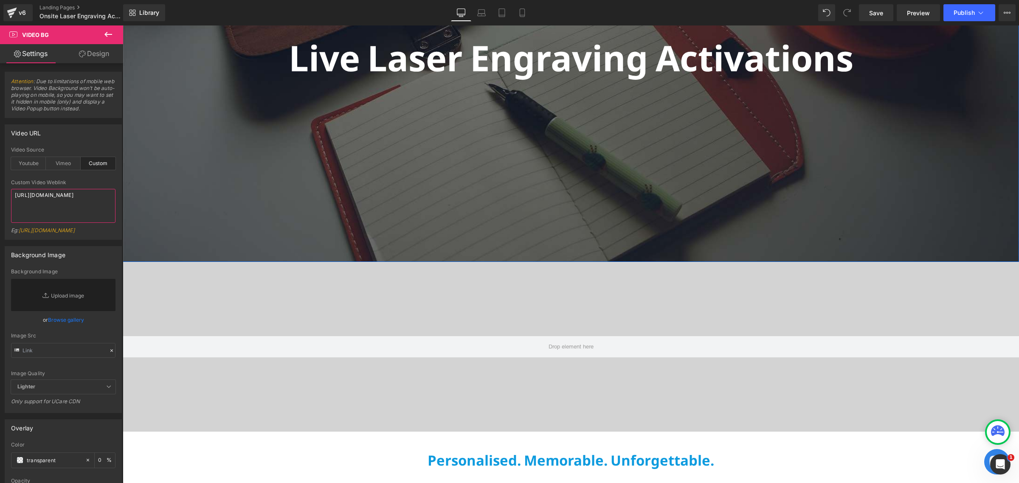
scroll to position [159, 0]
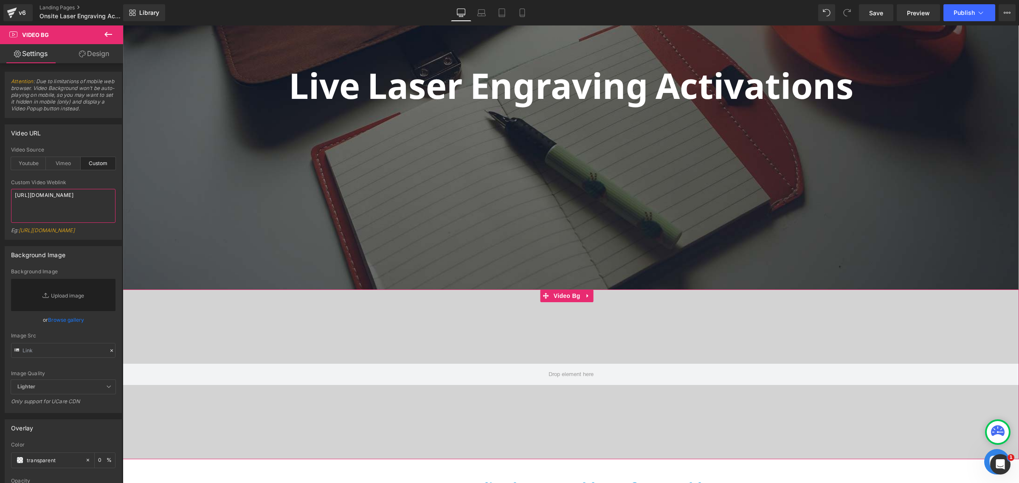
type textarea "https://cdn.shopify.com/videos/c/o/v/9859775aa856487bb312e5abee2e68cd.mp4"
click at [477, 325] on div at bounding box center [571, 375] width 896 height 170
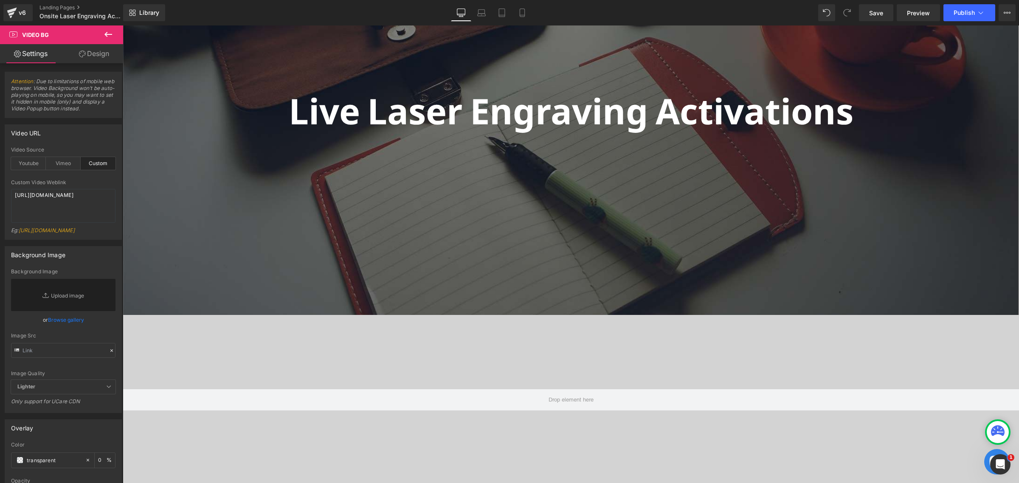
scroll to position [106, 0]
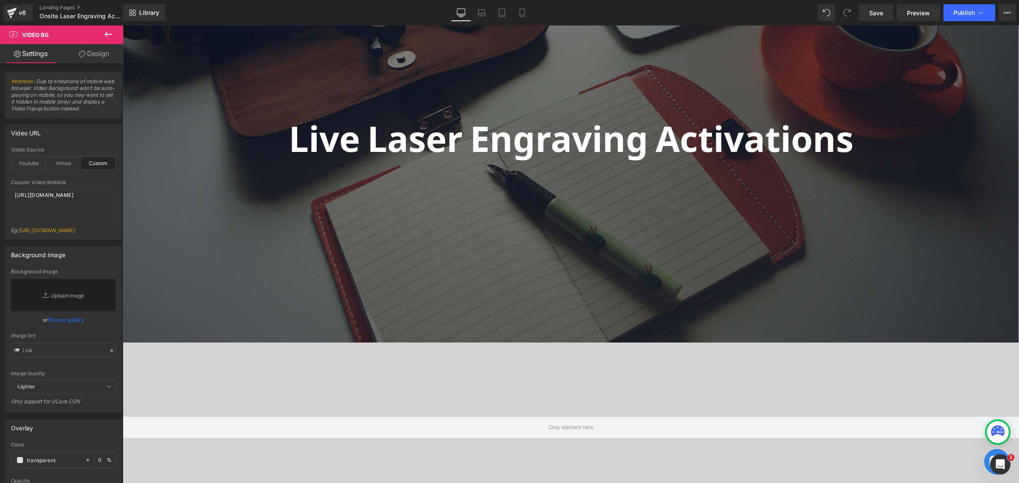
click at [504, 205] on div at bounding box center [571, 139] width 896 height 405
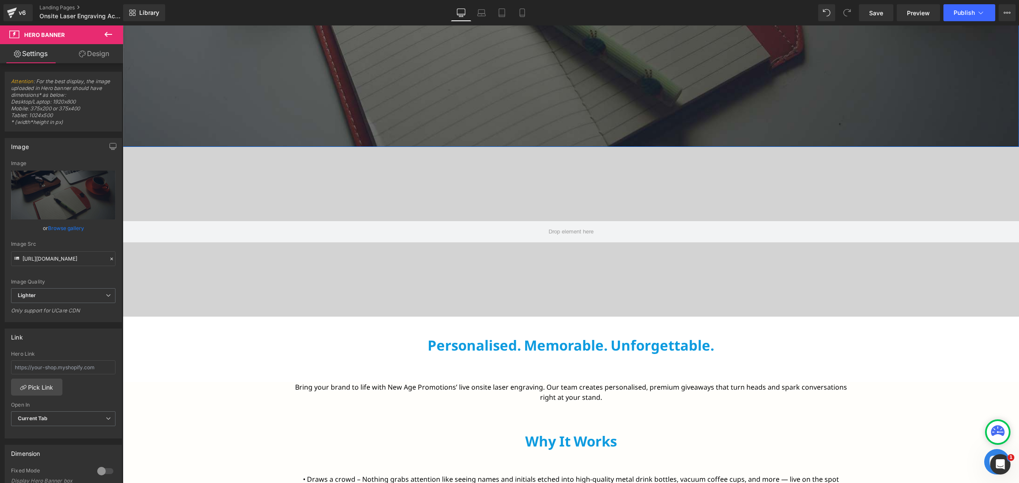
scroll to position [318, 0]
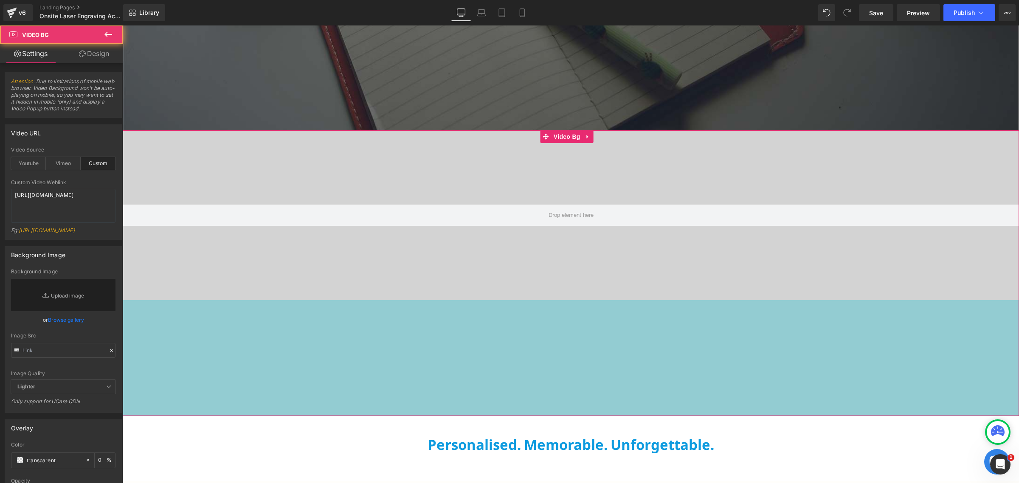
drag, startPoint x: 570, startPoint y: 298, endPoint x: 605, endPoint y: 235, distance: 73.0
click at [564, 414] on div "273px" at bounding box center [571, 358] width 896 height 116
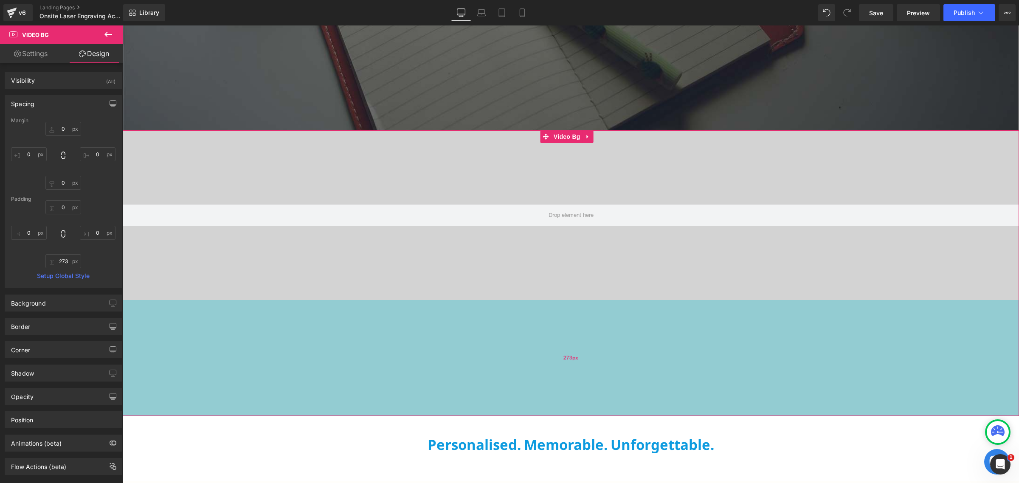
type input "0"
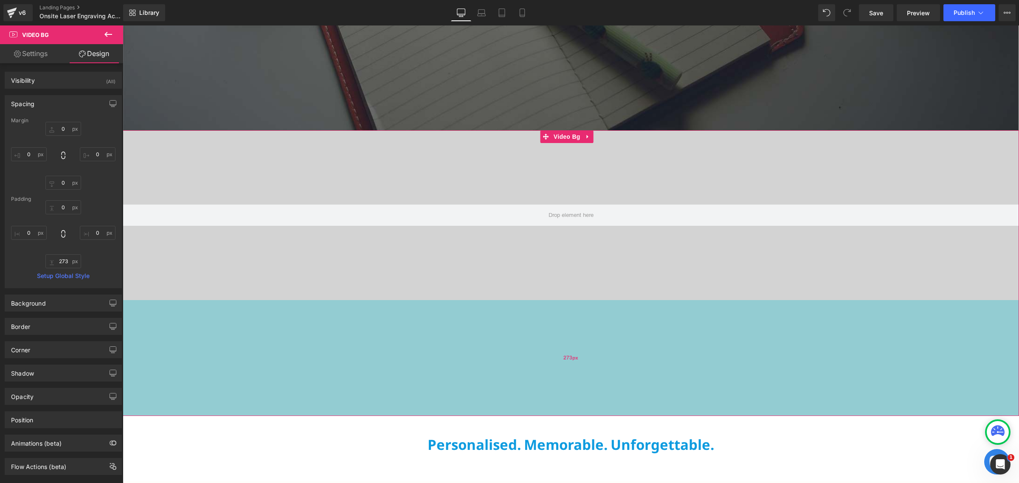
type input "0"
type input "93"
type input "0"
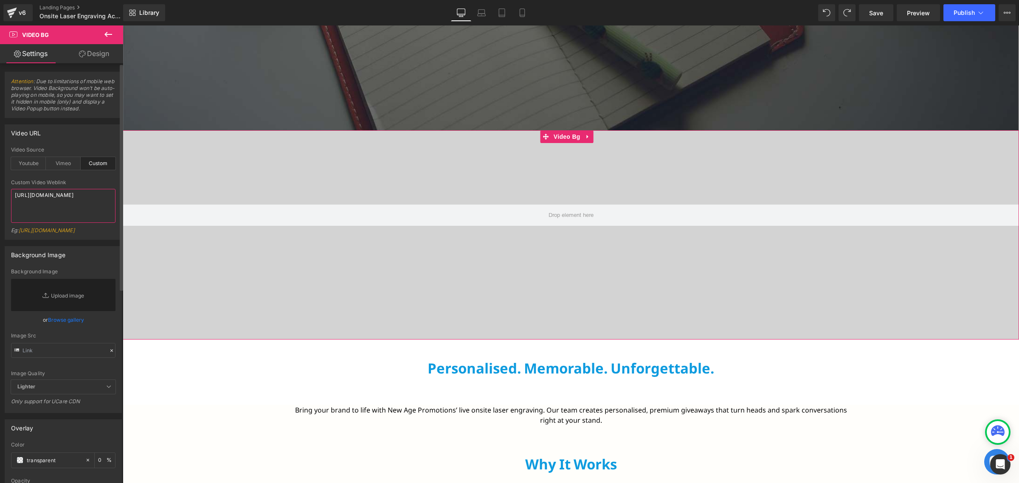
click at [84, 203] on textarea "https://cdn.shopify.com/s/files/1/0263/4153/9917/files/Stamped_Reviews.mp4?v=15…" at bounding box center [63, 206] width 104 height 34
type textarea "https://cdn.shopify.com/videos/c/o/v/9859775aa856487bb312e5abee2e68cd.mp4"
click at [586, 139] on icon at bounding box center [588, 136] width 6 height 6
click at [589, 137] on icon at bounding box center [588, 136] width 6 height 6
click at [591, 137] on icon at bounding box center [594, 137] width 6 height 6
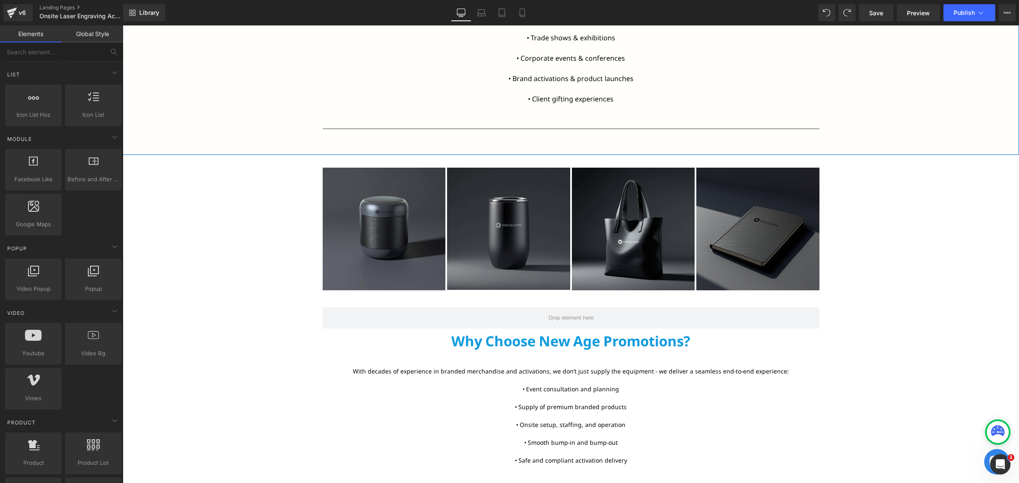
scroll to position [849, 0]
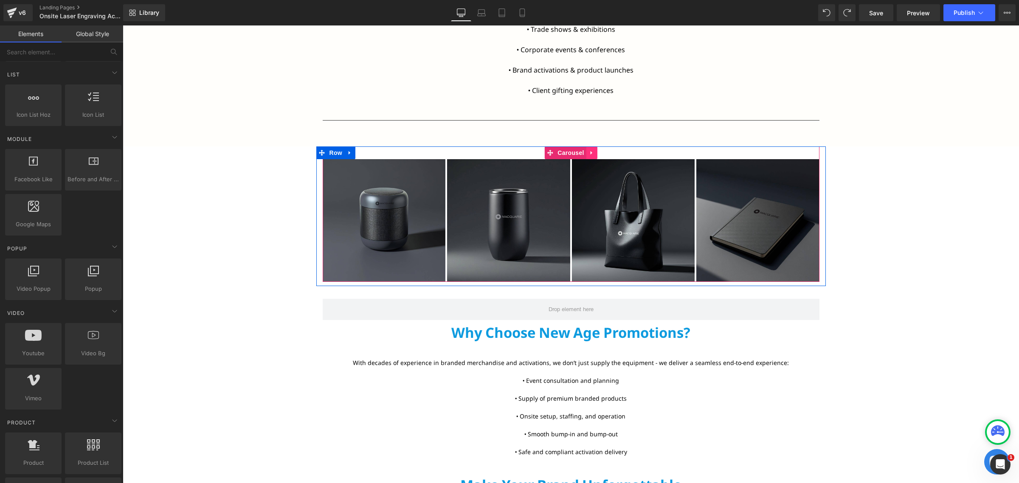
click at [589, 155] on icon at bounding box center [592, 152] width 6 height 6
click at [583, 154] on icon at bounding box center [586, 153] width 6 height 6
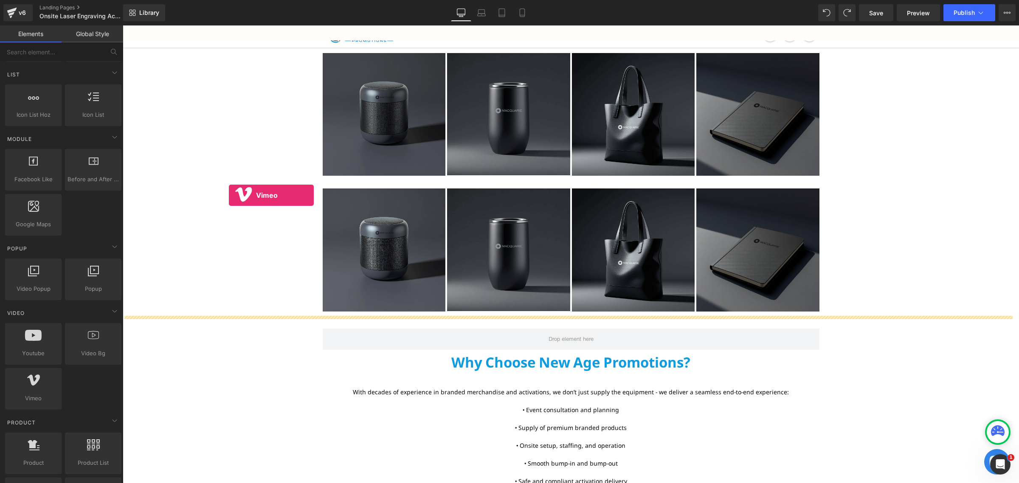
scroll to position [938, 0]
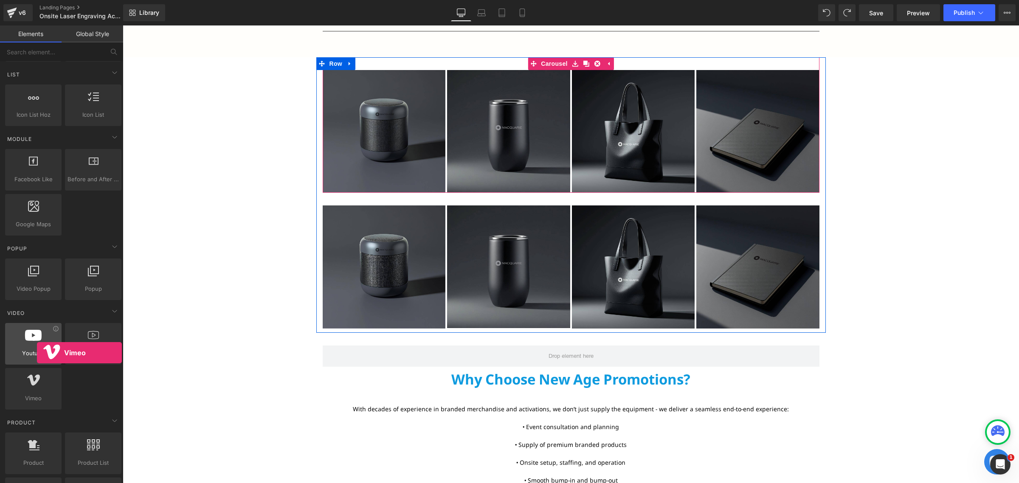
drag, startPoint x: 44, startPoint y: 395, endPoint x: 37, endPoint y: 353, distance: 42.6
click at [37, 353] on div "Youtube youtube, vimeo, videos Video Bg videos, backgrounds, youtube, vimeo Vim…" at bounding box center [63, 366] width 120 height 90
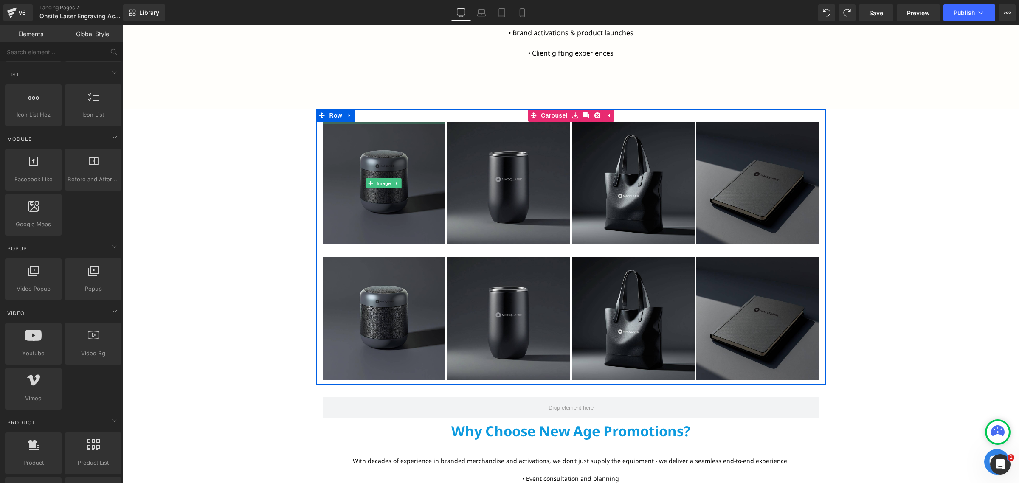
scroll to position [885, 0]
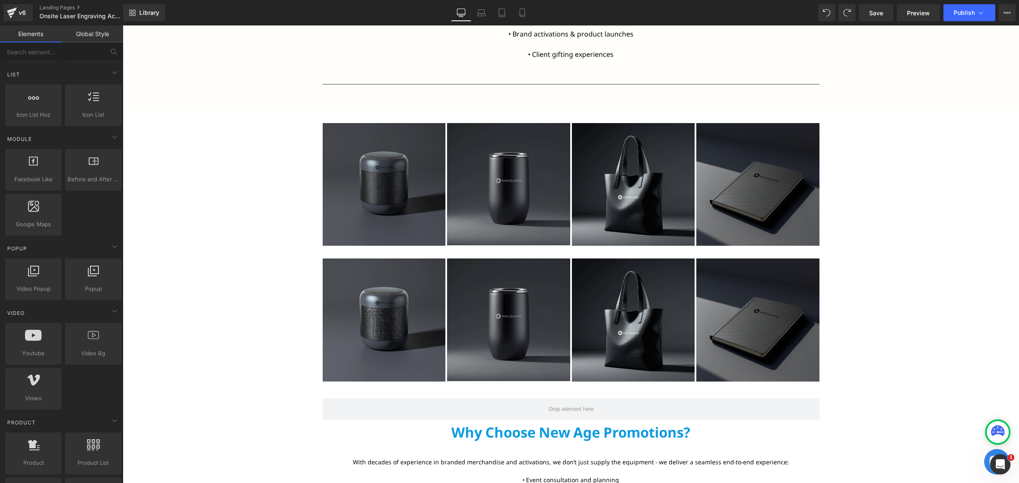
click at [377, 206] on img at bounding box center [384, 184] width 123 height 123
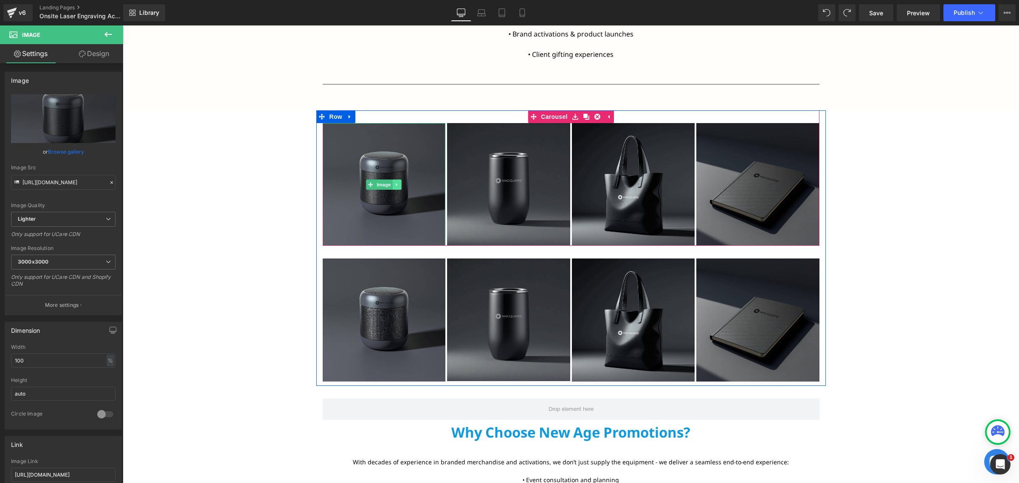
click at [395, 183] on icon at bounding box center [397, 184] width 5 height 5
click at [400, 184] on link at bounding box center [401, 185] width 9 height 10
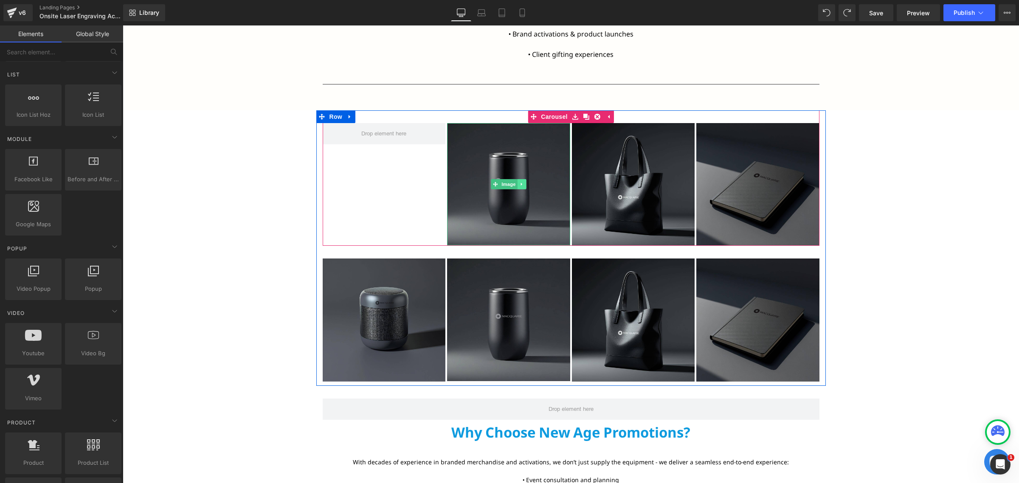
click at [519, 183] on icon at bounding box center [521, 184] width 5 height 5
click at [522, 183] on link at bounding box center [526, 184] width 9 height 10
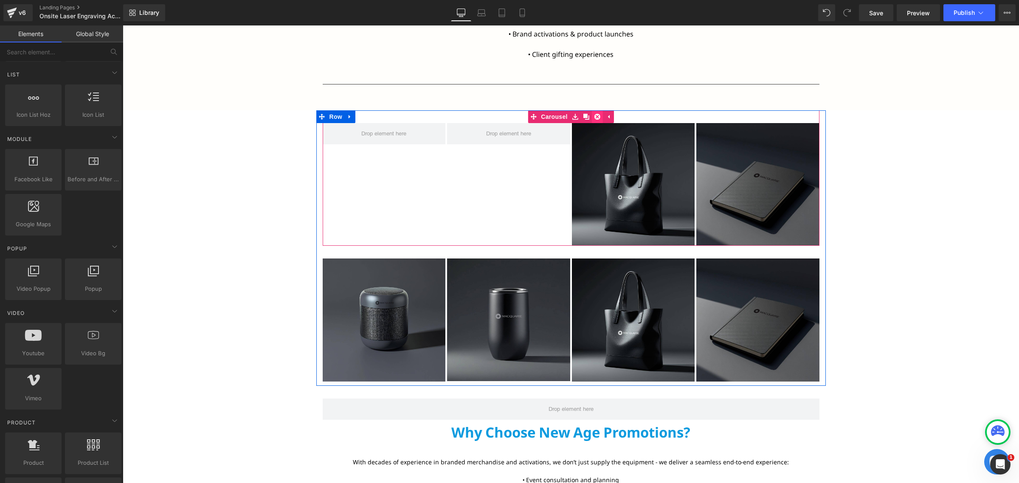
click at [594, 115] on icon at bounding box center [597, 117] width 6 height 6
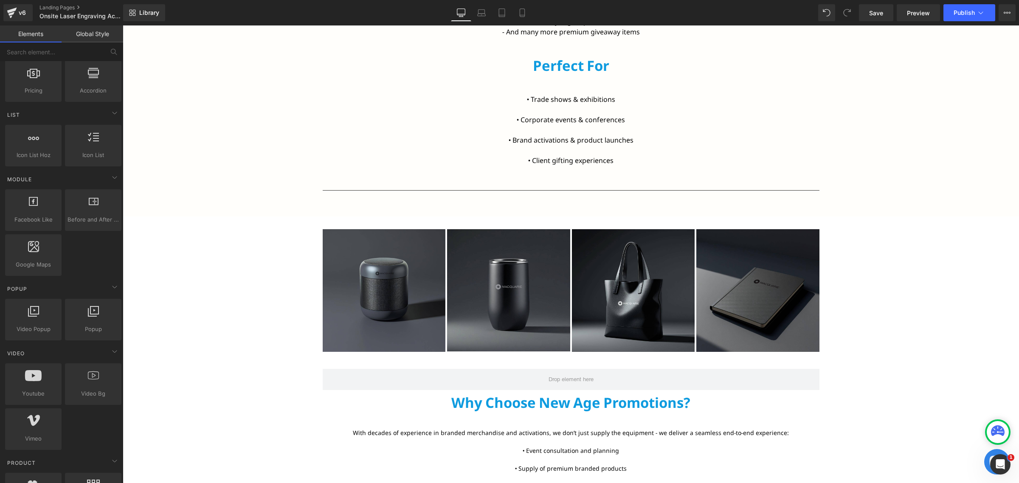
scroll to position [212, 0]
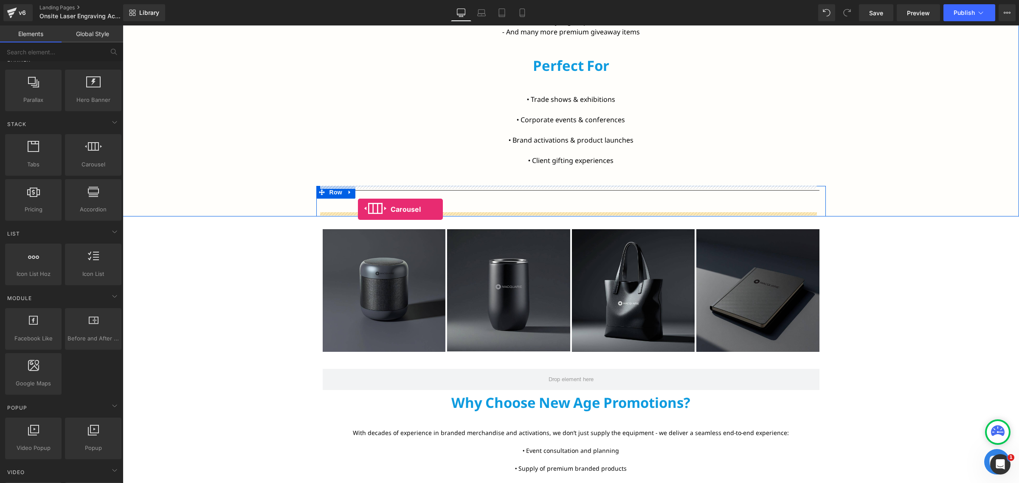
drag, startPoint x: 221, startPoint y: 197, endPoint x: 358, endPoint y: 209, distance: 137.3
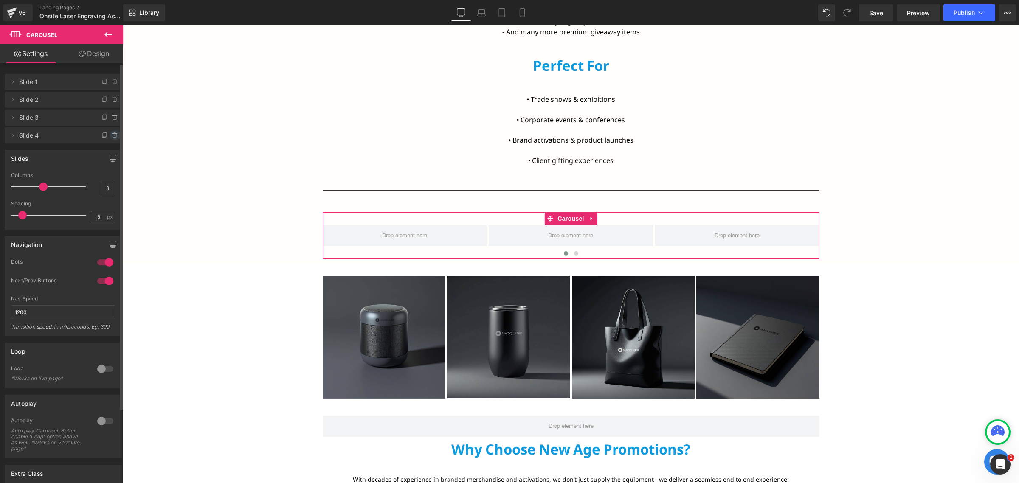
click at [112, 138] on icon at bounding box center [115, 135] width 7 height 7
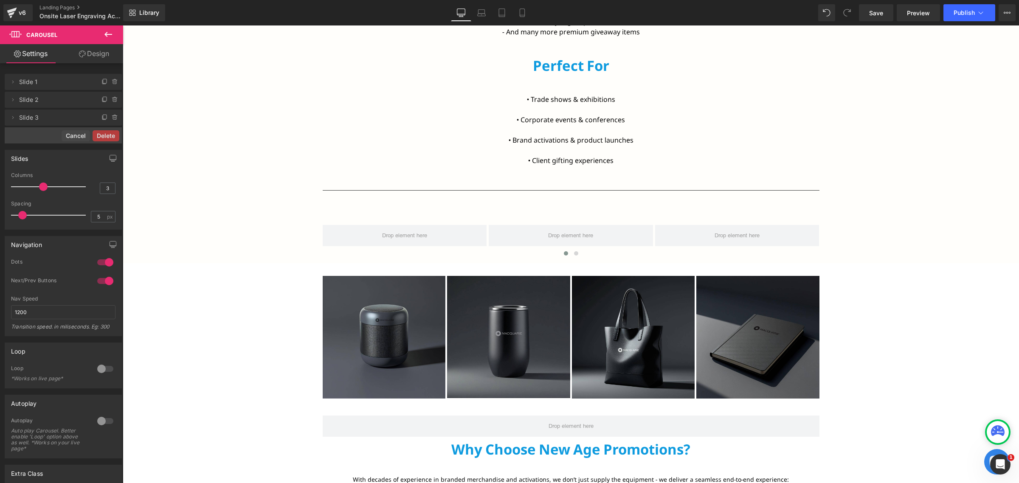
click at [106, 43] on button at bounding box center [108, 34] width 30 height 19
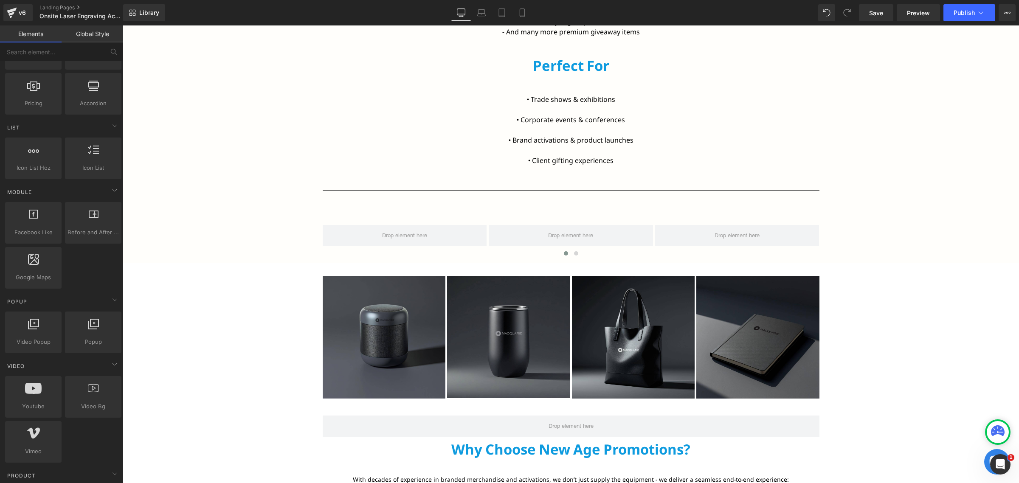
scroll to position [531, 0]
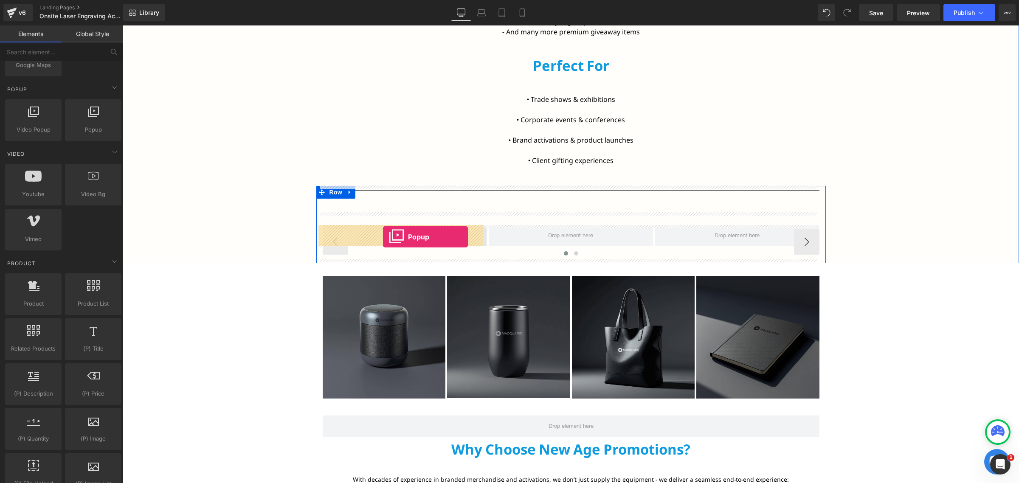
drag, startPoint x: 211, startPoint y: 149, endPoint x: 383, endPoint y: 237, distance: 193.5
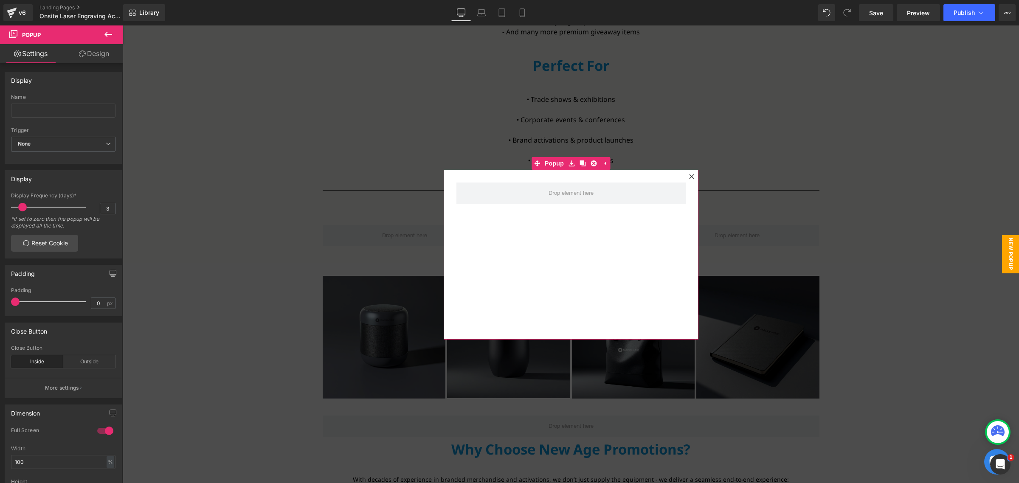
click at [689, 177] on icon at bounding box center [691, 176] width 5 height 5
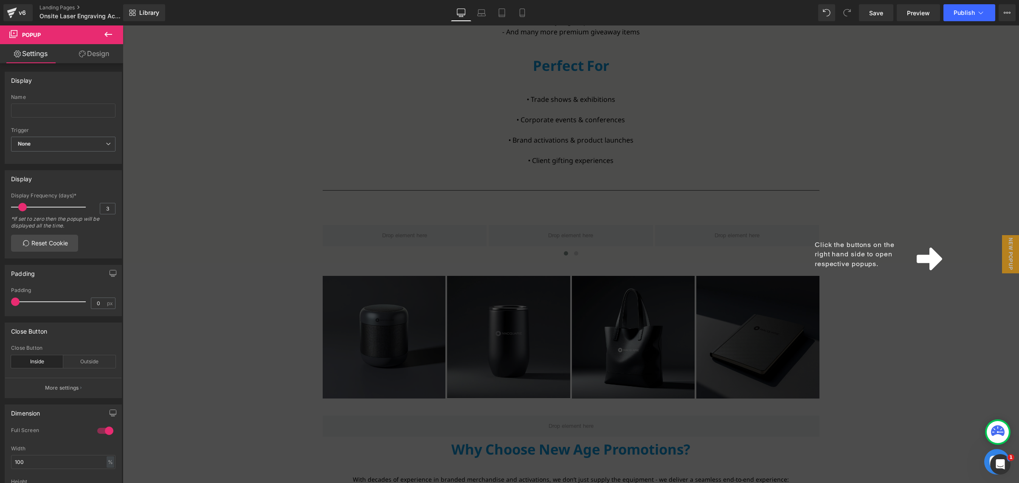
click at [950, 221] on div "Click the buttons on the right hand side to open respective popups." at bounding box center [571, 254] width 896 height 458
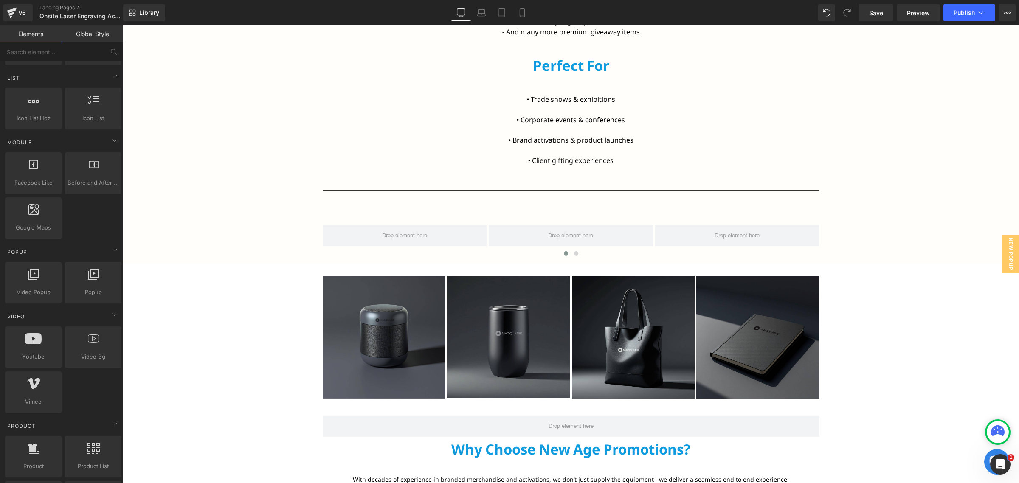
scroll to position [406, 0]
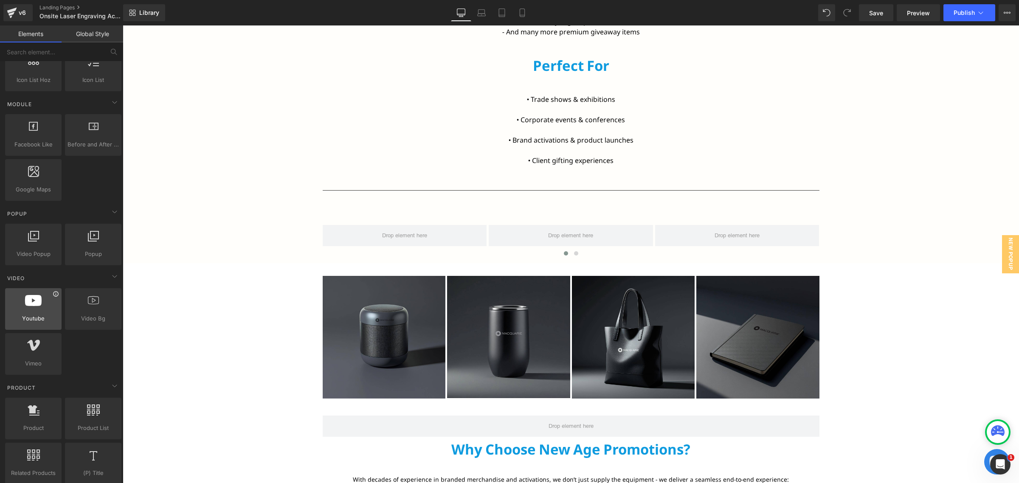
click at [53, 297] on icon at bounding box center [56, 294] width 6 height 6
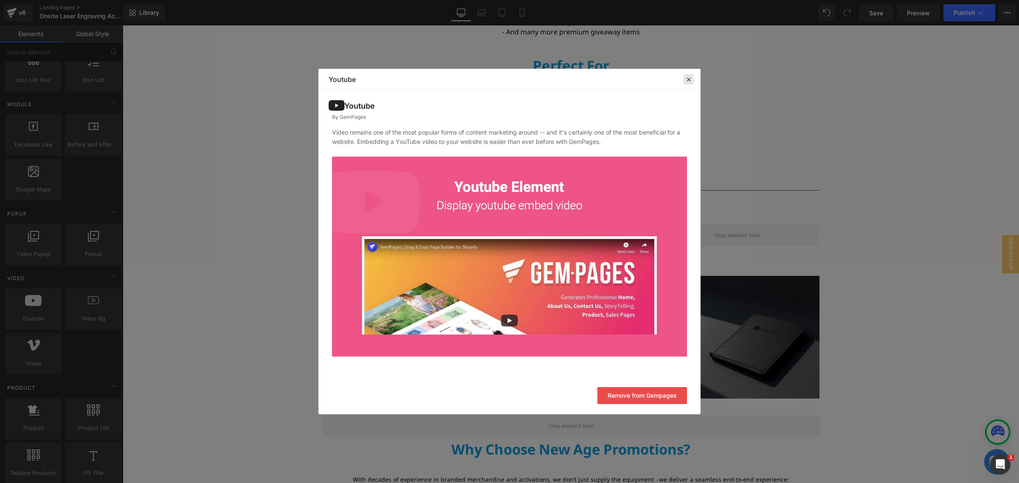
drag, startPoint x: 690, startPoint y: 77, endPoint x: 370, endPoint y: 90, distance: 320.0
click at [690, 77] on icon at bounding box center [689, 80] width 8 height 8
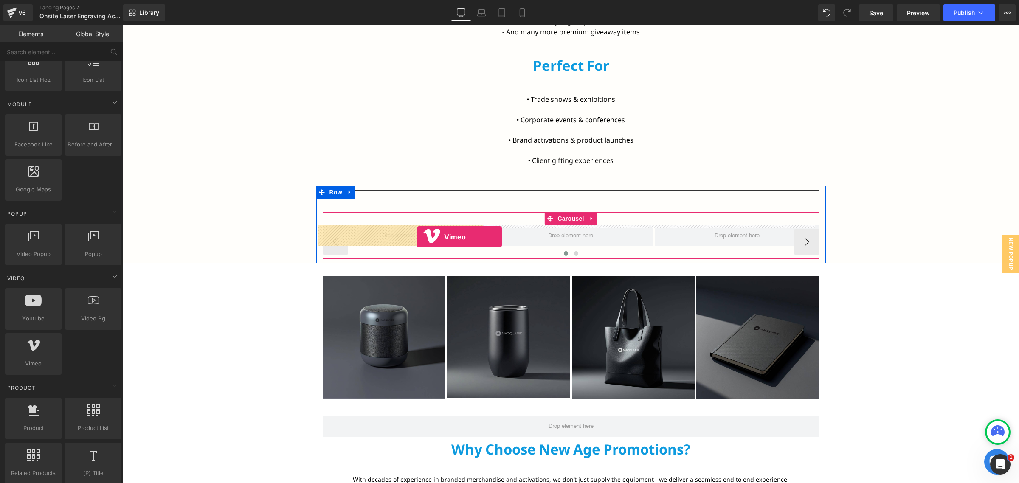
drag, startPoint x: 159, startPoint y: 397, endPoint x: 417, endPoint y: 237, distance: 303.6
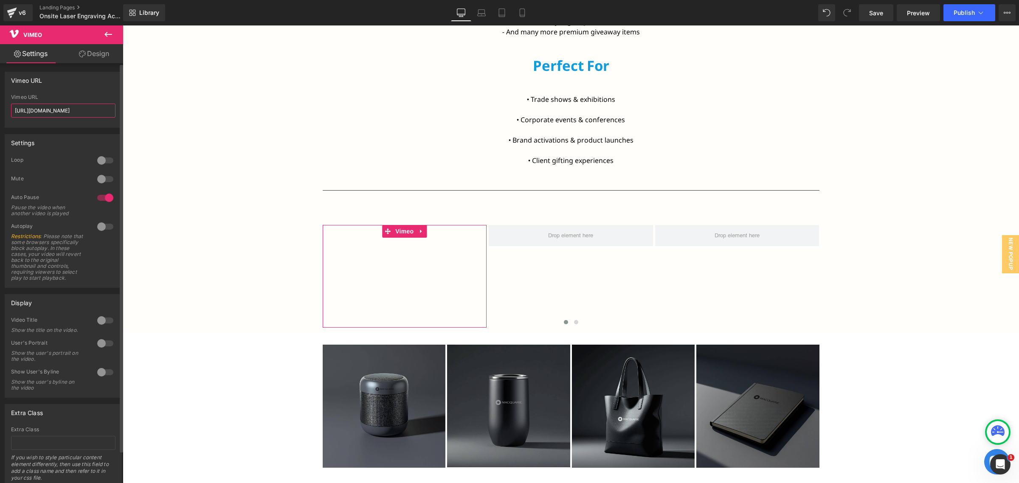
click at [65, 109] on input "https://vimeo.com/57600809" at bounding box center [63, 111] width 104 height 14
paste input "cdn.shopify.com/videos/c/o/v/9859775aa856487bb312e5abee2e68cd.mp4"
type input "https://cdn.shopify.com/videos/c/o/v/9859775aa856487bb312e5abee2e68cd.mp4"
click at [193, 180] on div "Bring your brand to life with New Age Promotions’ live onsite laser engraving. …" at bounding box center [571, 33] width 896 height 597
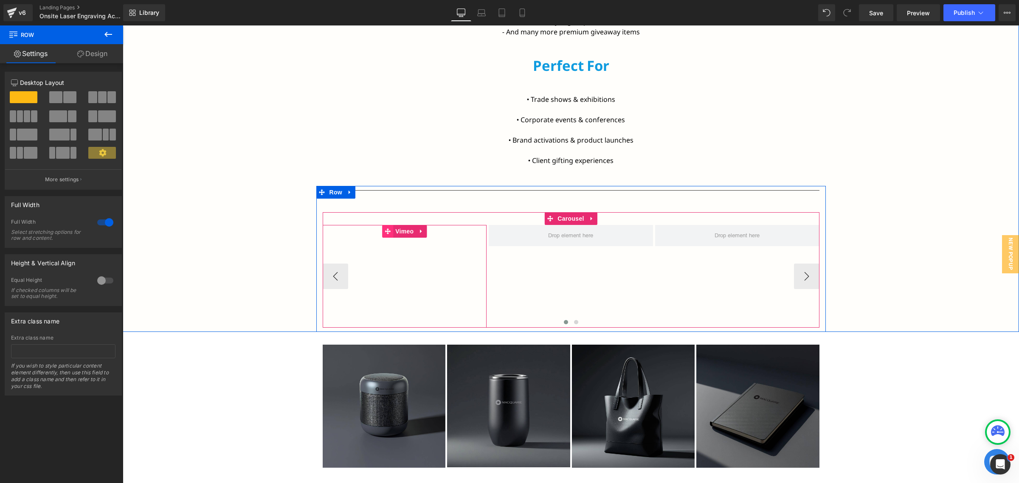
click at [384, 236] on span at bounding box center [387, 231] width 11 height 13
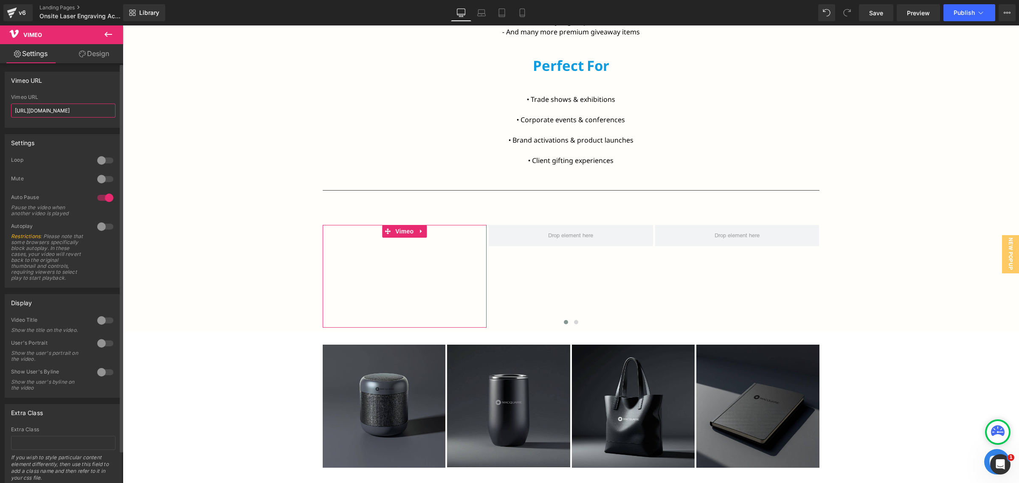
click at [91, 107] on input "https://cdn.shopify.com/videos/c/o/v/9859775aa856487bb312e5abee2e68cd.mp4" at bounding box center [63, 111] width 104 height 14
type input "\"
click at [245, 180] on div "Bring your brand to life with New Age Promotions’ live onsite laser engraving. …" at bounding box center [571, 33] width 896 height 597
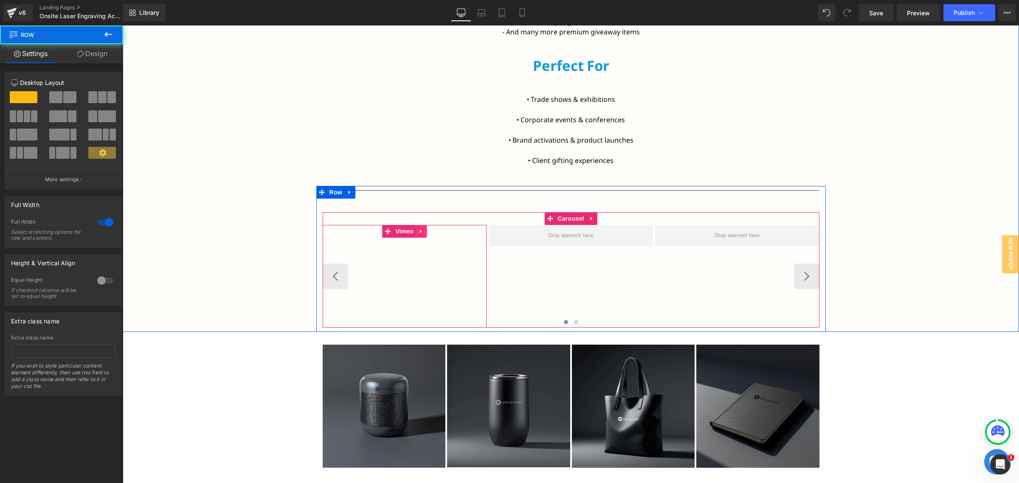
click at [418, 234] on icon at bounding box center [421, 231] width 6 height 6
click at [424, 234] on icon at bounding box center [427, 231] width 6 height 6
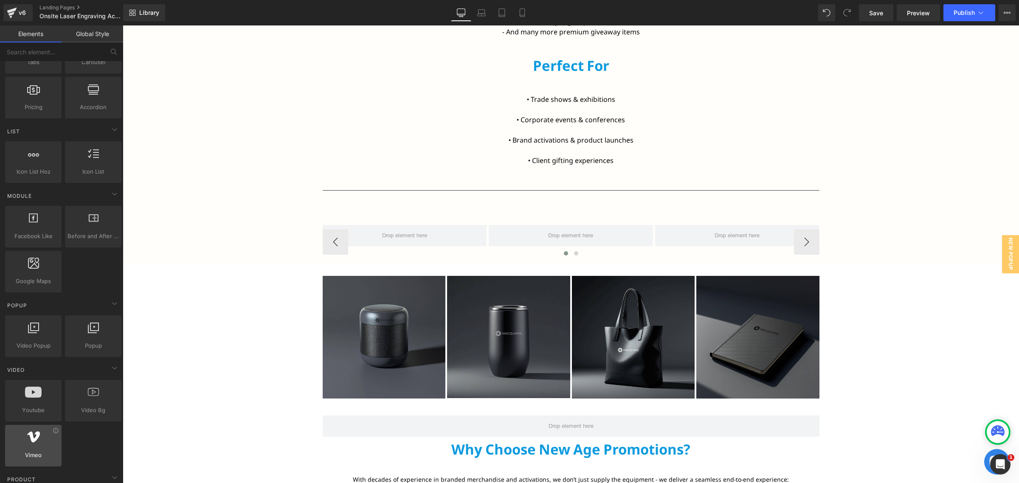
scroll to position [318, 0]
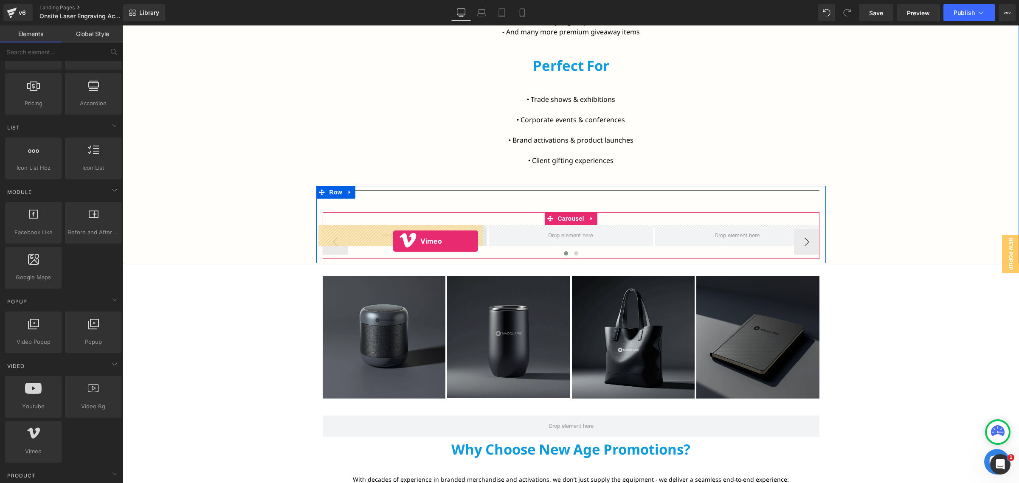
drag, startPoint x: 167, startPoint y: 466, endPoint x: 393, endPoint y: 241, distance: 318.8
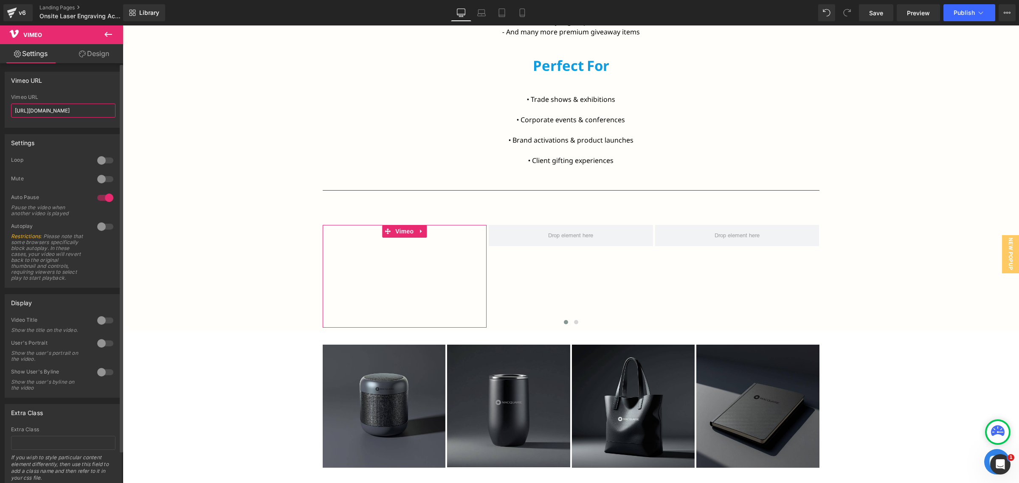
click at [61, 105] on input "https://vimeo.com/57600809" at bounding box center [63, 111] width 104 height 14
paste input "1111893072?ts=0&share=copy"
type input "https://vimeo.com/1111893072?ts=0&share=copy"
click at [222, 142] on div "Bring your brand to life with New Age Promotions’ live onsite laser engraving. …" at bounding box center [571, 33] width 896 height 597
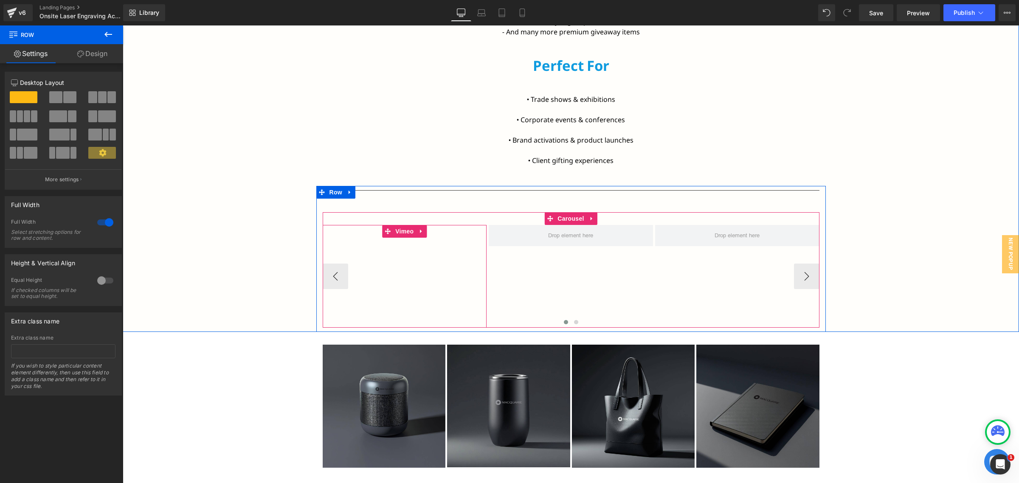
click at [402, 243] on div at bounding box center [405, 276] width 164 height 103
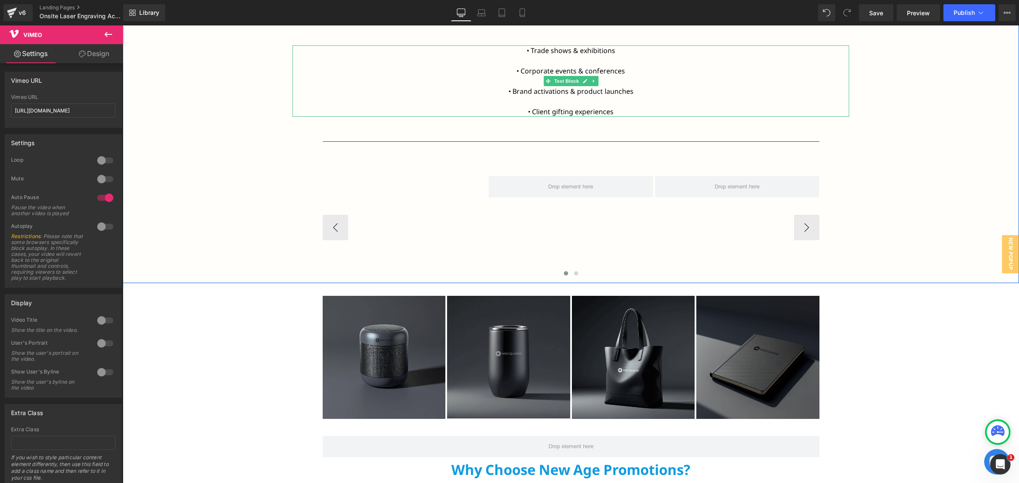
scroll to position [832, 0]
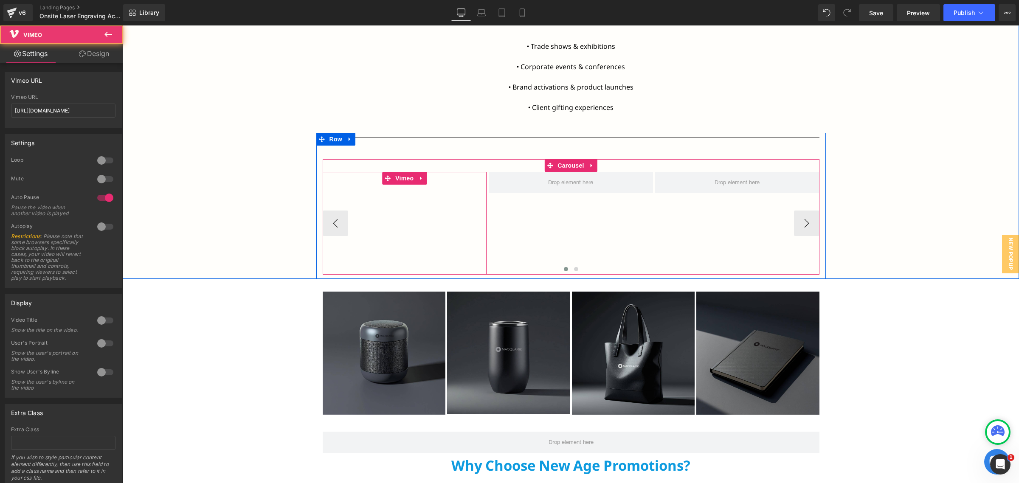
click at [417, 204] on div at bounding box center [405, 223] width 164 height 103
click at [413, 191] on div at bounding box center [405, 223] width 164 height 103
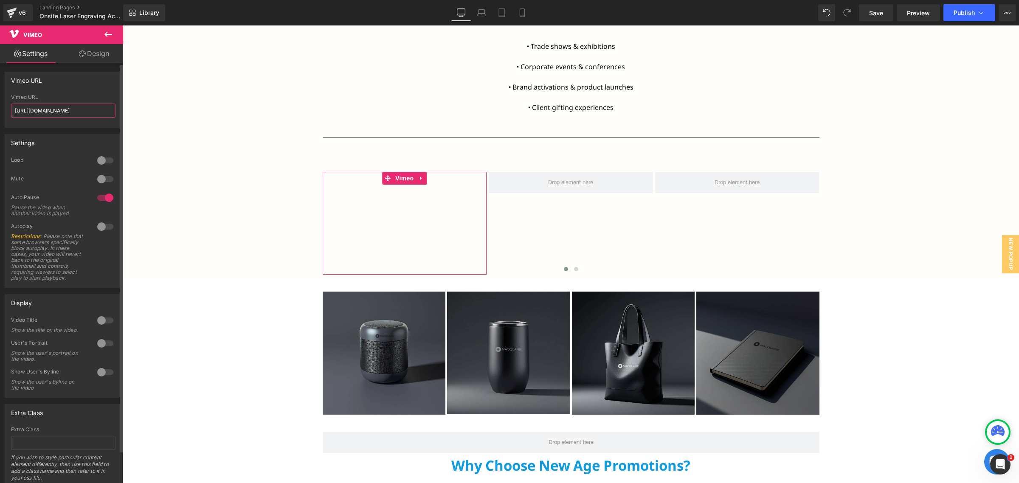
click at [73, 113] on input "https://vimeo.com/1111893072?ts=0&share=copy" at bounding box center [63, 111] width 104 height 14
paste input "fl=pl&fe=sh"
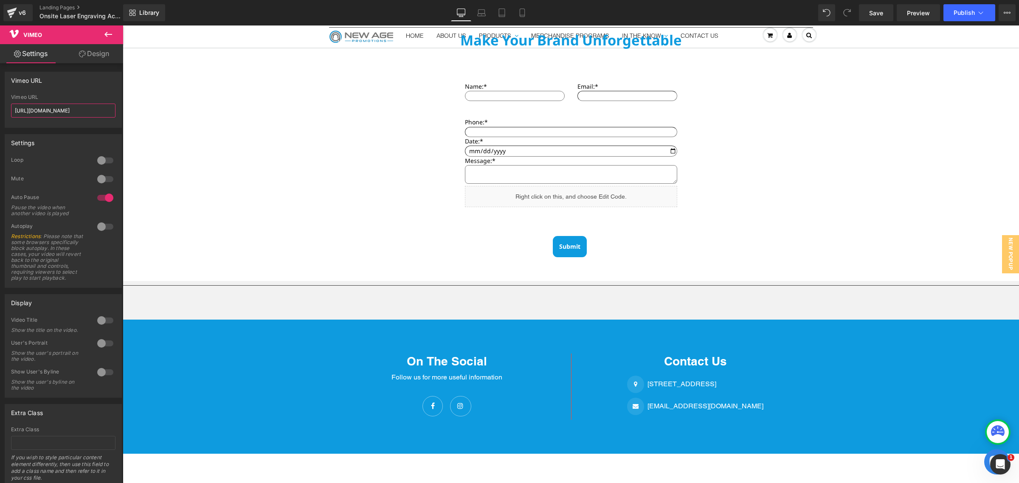
scroll to position [1469, 0]
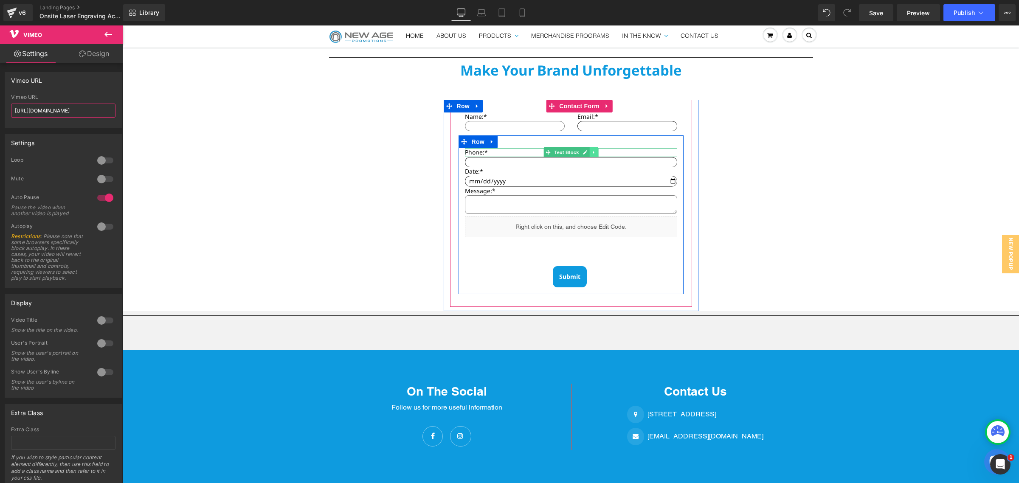
type input "https://vimeo.com/1111893072?fl=pl&fe=sh"
click at [591, 150] on icon at bounding box center [593, 152] width 5 height 5
click at [587, 150] on icon at bounding box center [589, 152] width 5 height 5
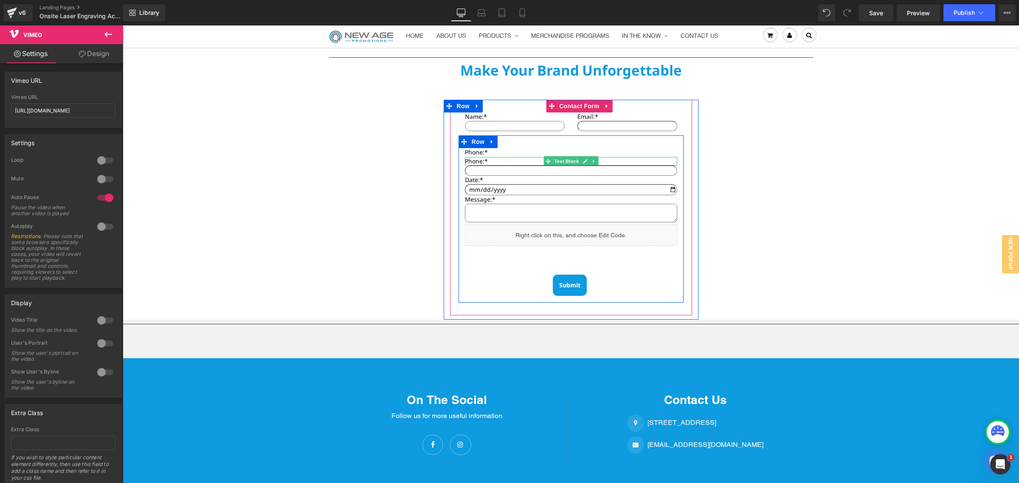
click at [473, 157] on span "Phone:*" at bounding box center [476, 161] width 23 height 8
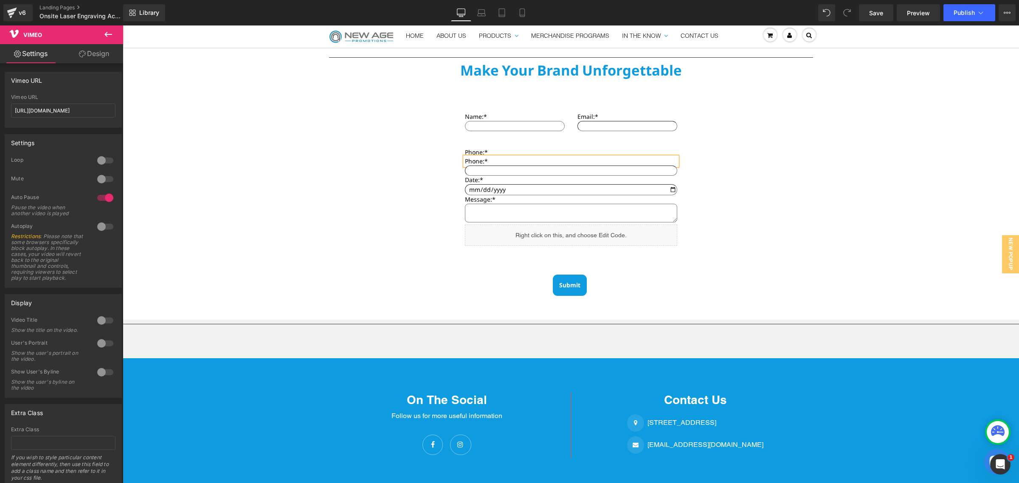
click at [473, 157] on span "Phone:*" at bounding box center [476, 161] width 23 height 8
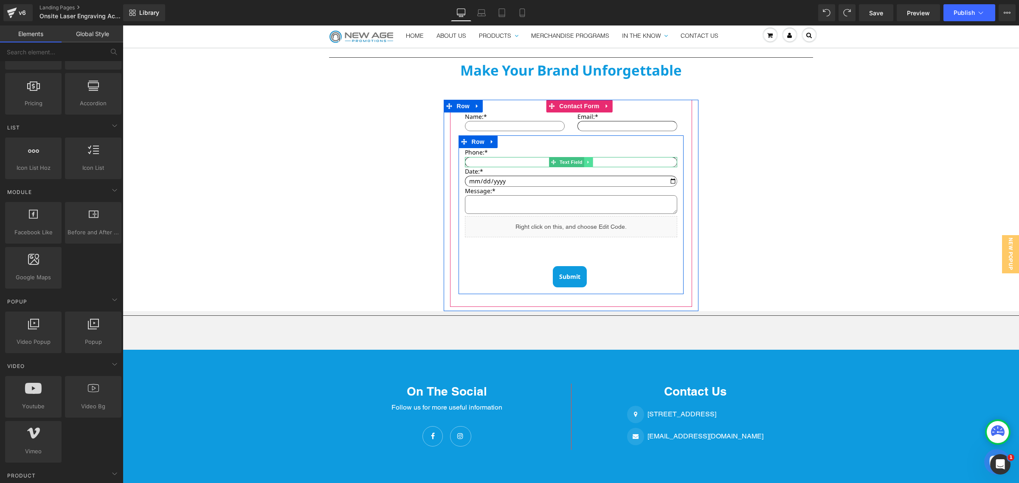
click at [586, 160] on icon at bounding box center [588, 162] width 5 height 5
click at [582, 160] on icon at bounding box center [584, 162] width 5 height 5
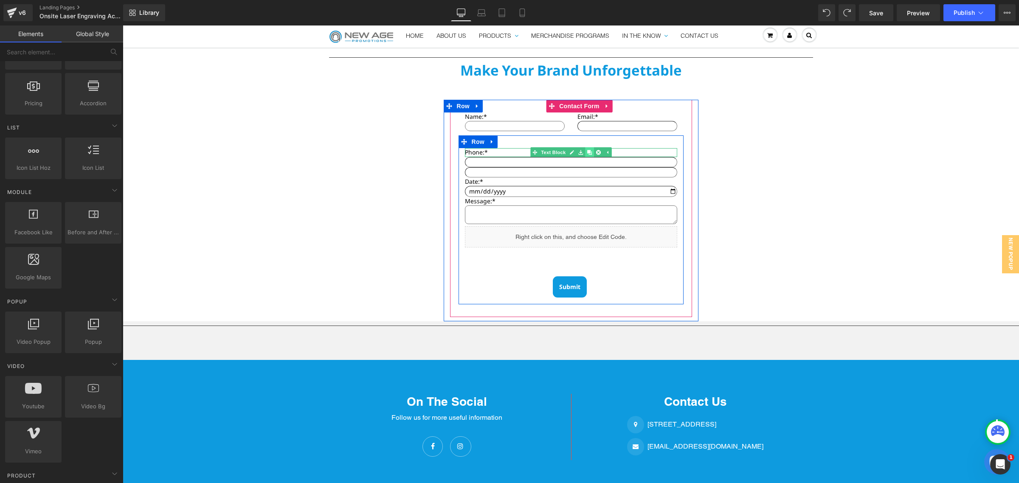
click at [587, 150] on icon at bounding box center [589, 152] width 5 height 5
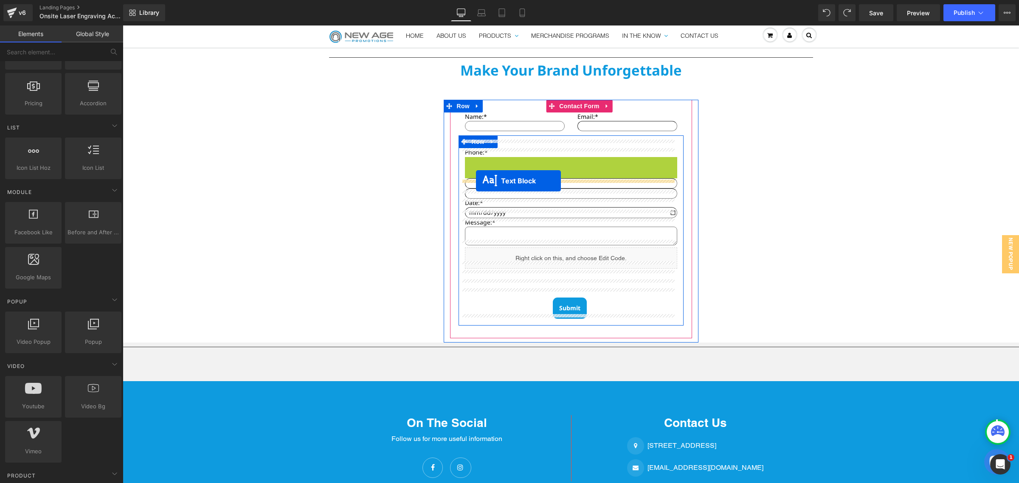
drag, startPoint x: 544, startPoint y: 153, endPoint x: 476, endPoint y: 181, distance: 73.7
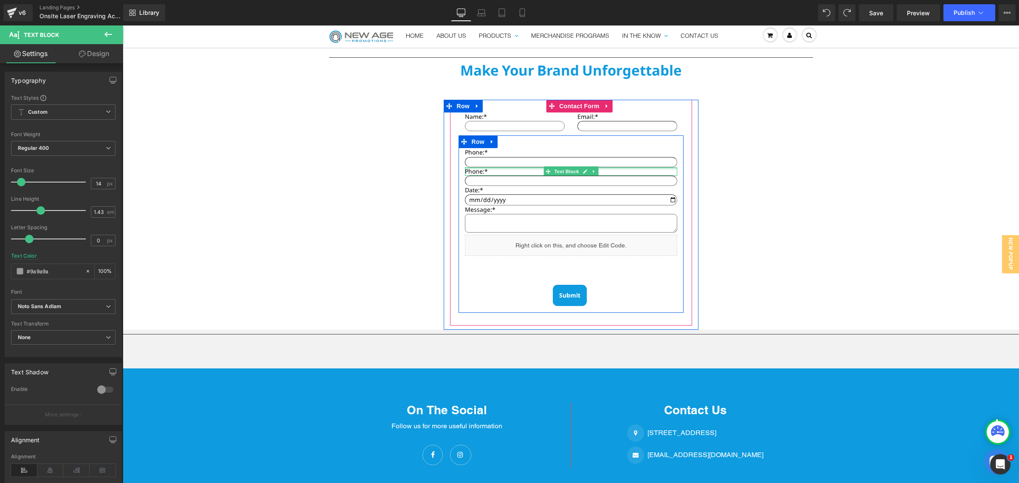
click at [476, 167] on div at bounding box center [571, 168] width 212 height 2
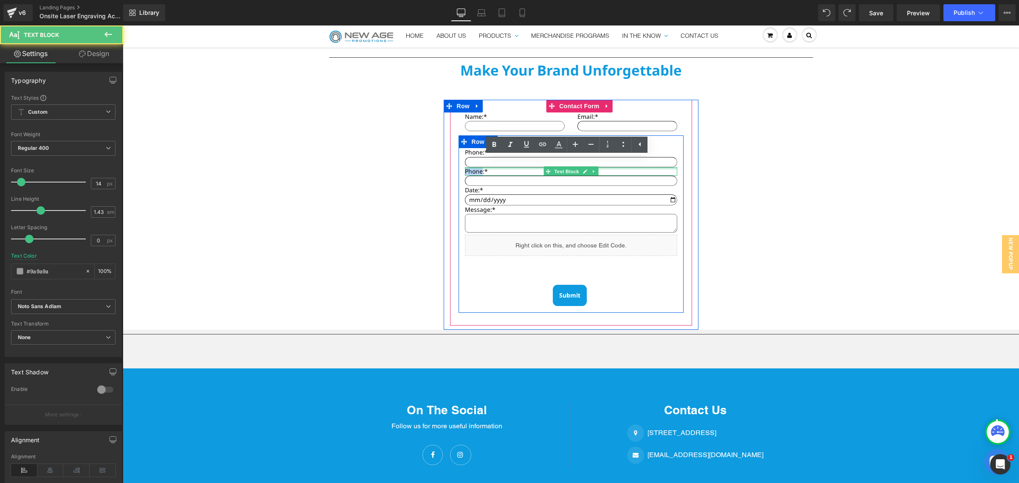
click at [476, 167] on span "Phone:*" at bounding box center [476, 171] width 23 height 8
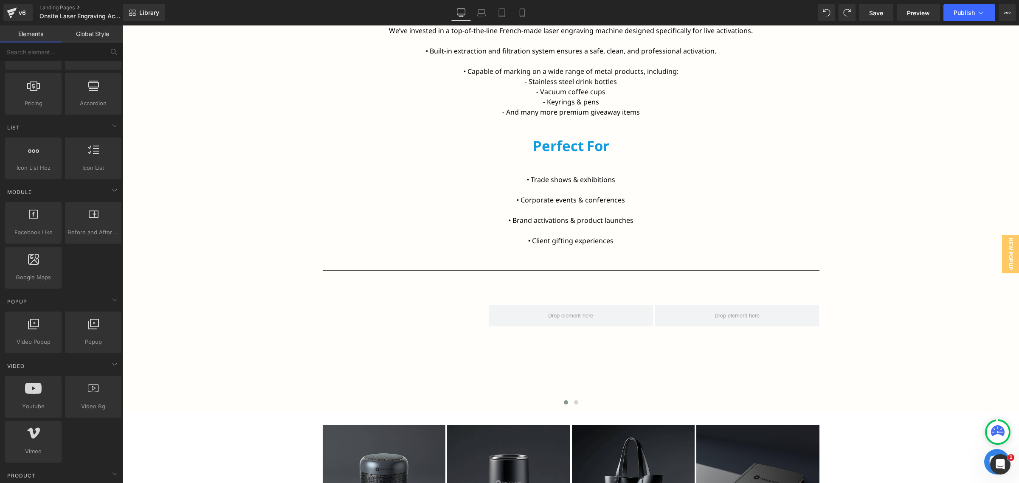
scroll to position [673, 0]
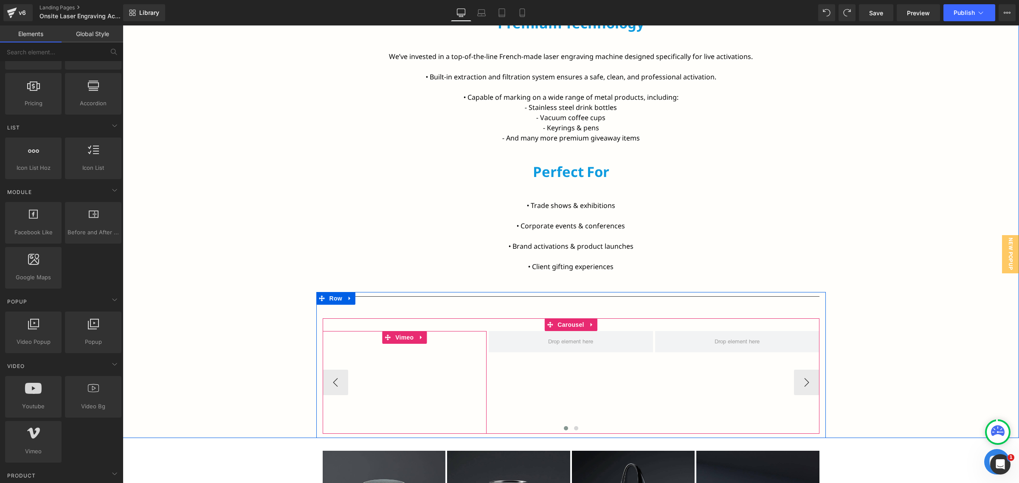
click at [394, 350] on div at bounding box center [405, 382] width 164 height 103
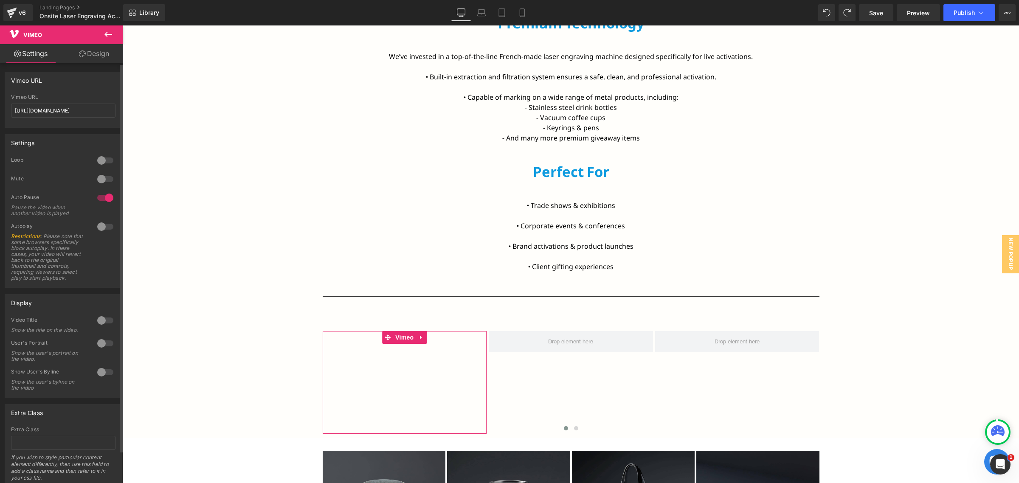
click at [102, 202] on div at bounding box center [105, 198] width 20 height 14
click at [101, 226] on div at bounding box center [105, 227] width 20 height 14
click at [104, 162] on div at bounding box center [105, 161] width 20 height 14
click at [104, 181] on div at bounding box center [105, 179] width 20 height 14
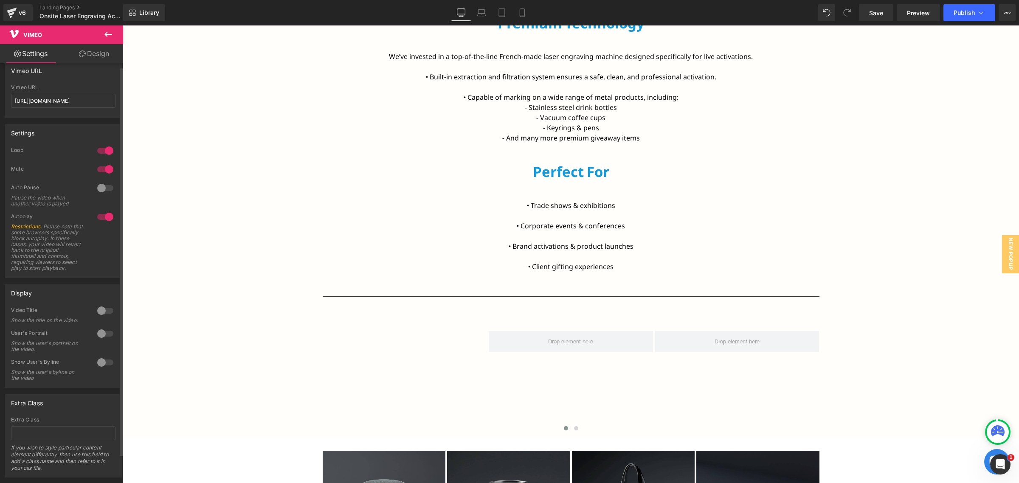
scroll to position [35, 0]
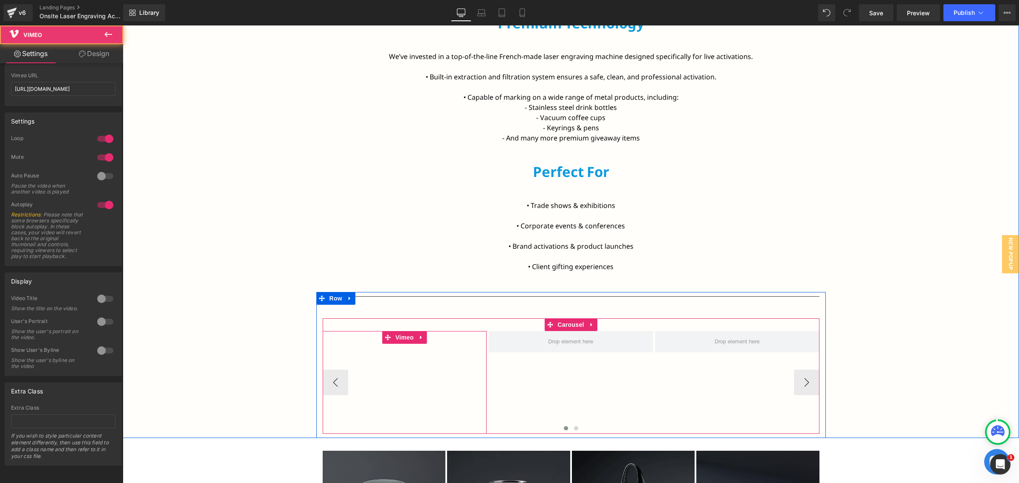
click at [372, 382] on div at bounding box center [405, 382] width 164 height 103
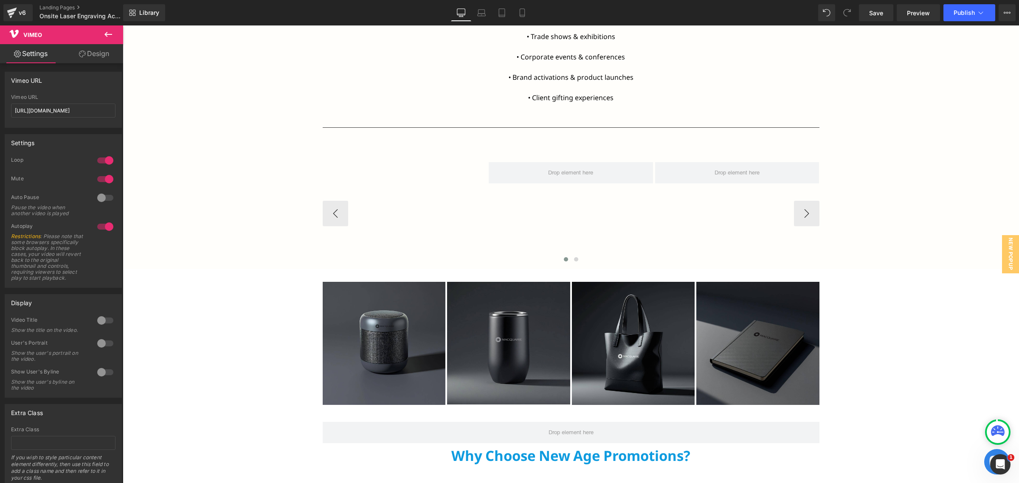
scroll to position [832, 0]
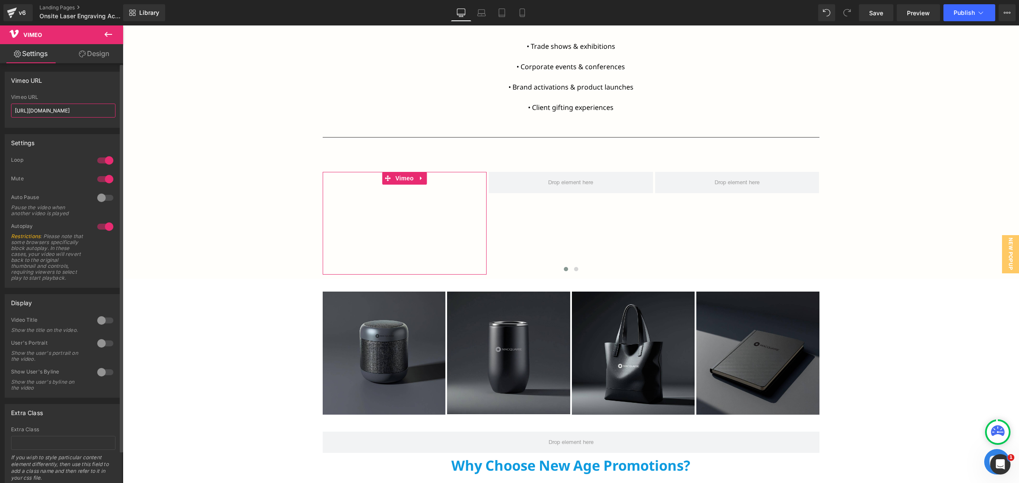
click at [79, 115] on input "https://vimeo.com/1111893072?fl=pl&fe=sh" at bounding box center [63, 111] width 104 height 14
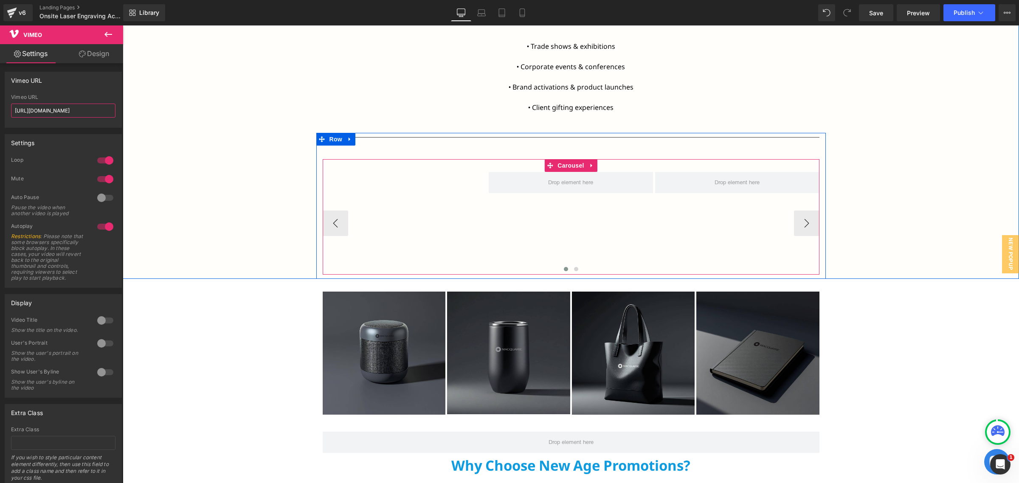
paste input "utm_source=email&utm_medium=vimeo-email&utm_campaign=44349"
type input "https://vimeo.com/1111893072?utm_source=email&utm_medium=vimeo-email&utm_campai…"
click at [419, 179] on icon at bounding box center [421, 178] width 6 height 6
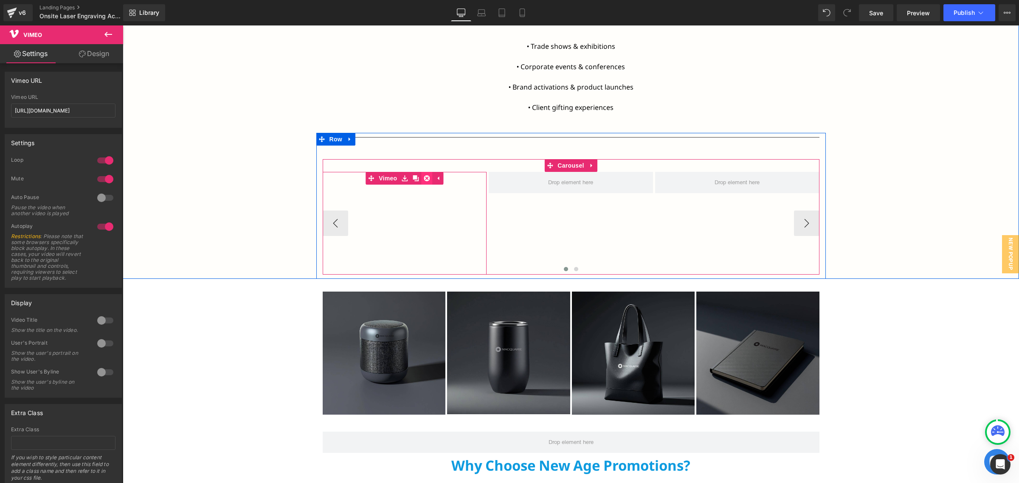
click at [424, 181] on icon at bounding box center [427, 178] width 6 height 6
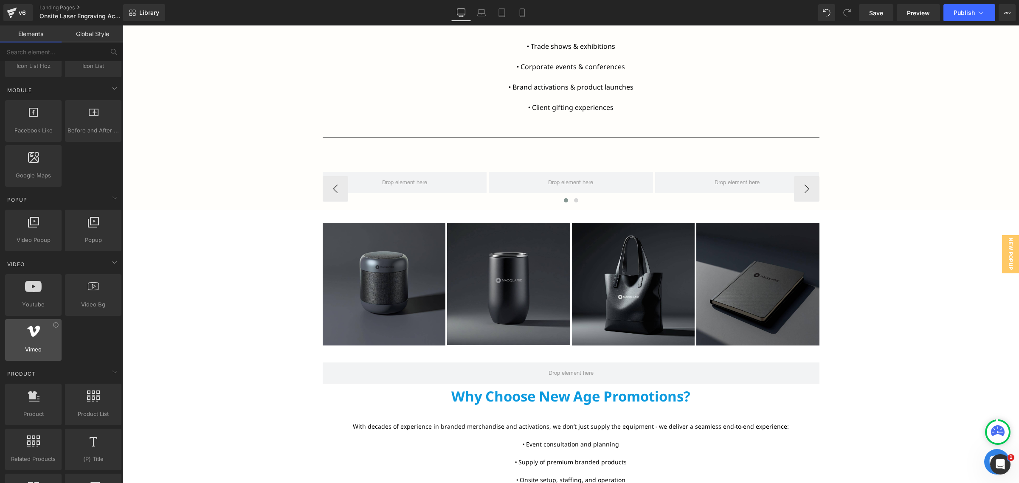
scroll to position [425, 0]
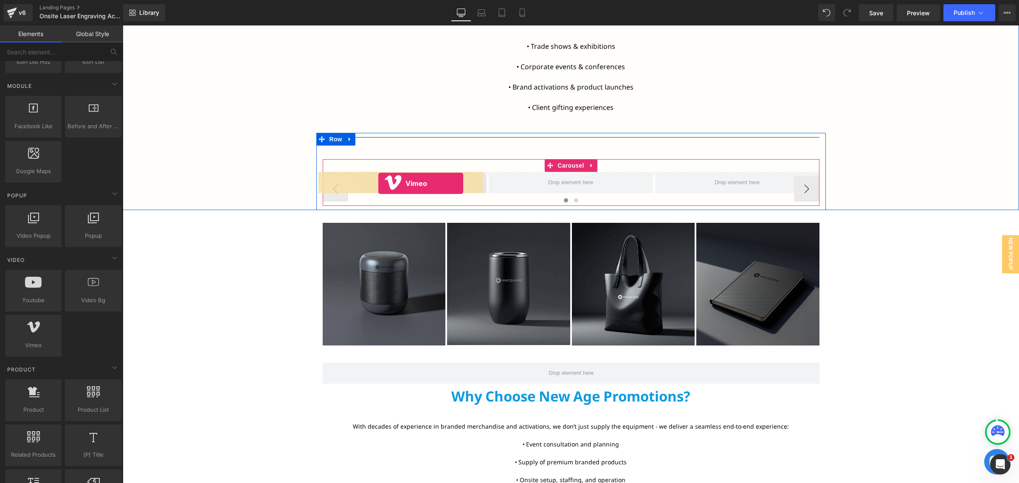
drag, startPoint x: 162, startPoint y: 367, endPoint x: 378, endPoint y: 183, distance: 283.7
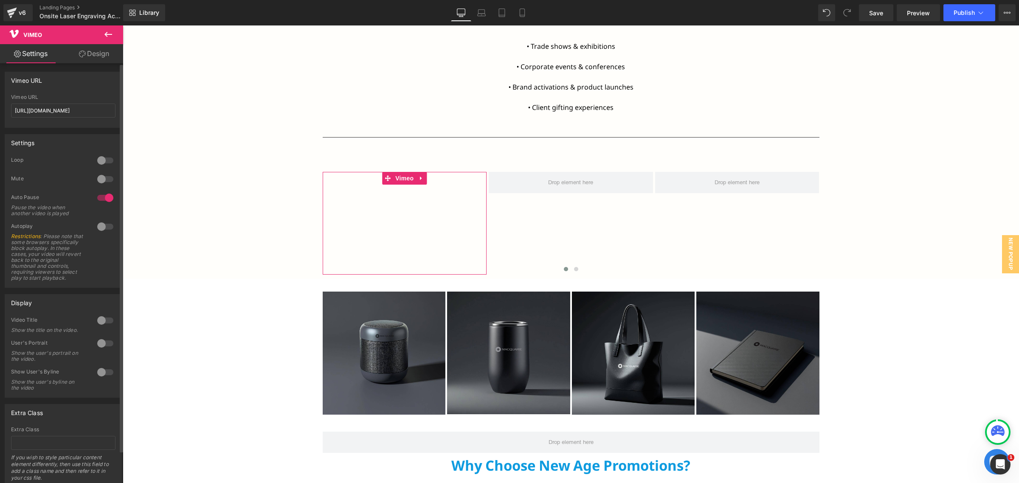
click at [99, 194] on div at bounding box center [105, 198] width 20 height 14
click at [95, 228] on div at bounding box center [105, 227] width 20 height 14
click at [101, 175] on div at bounding box center [105, 179] width 20 height 14
click at [99, 158] on div at bounding box center [105, 161] width 20 height 14
click at [44, 115] on input "https://vimeo.com/57600809" at bounding box center [63, 111] width 104 height 14
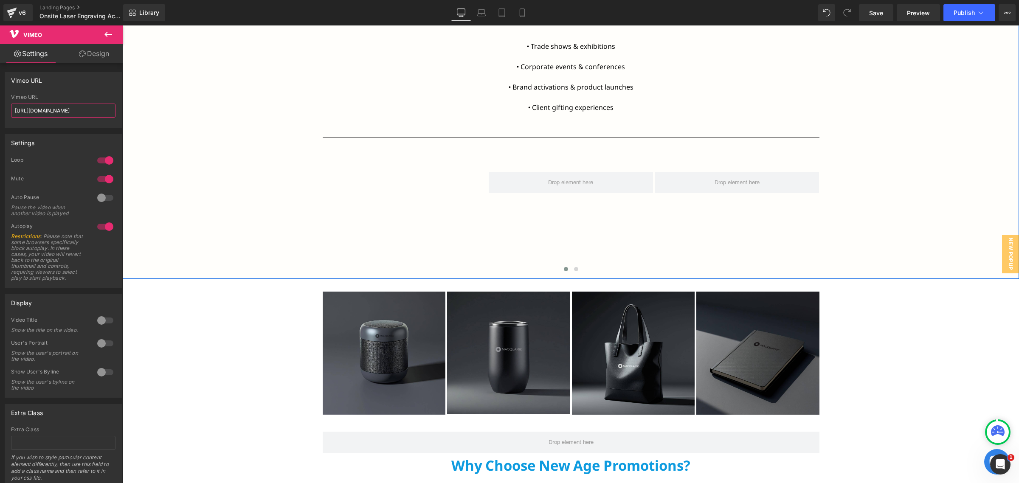
paste input "1111893072?utm_source=email&utm_medium=vimeo-email&utm_campaign=4434"
type input "https://vimeo.com/1111893072?utm_source=email&utm_medium=vimeo-email&utm_campai…"
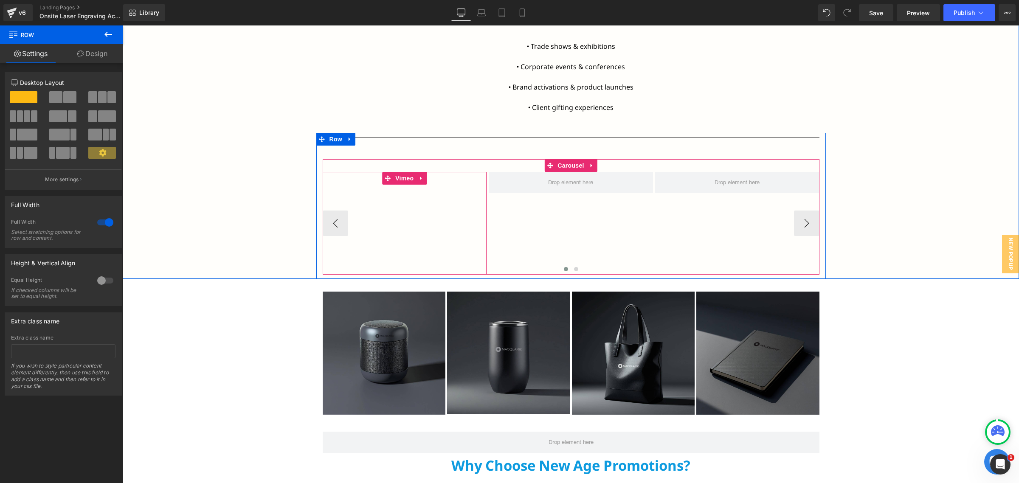
click at [357, 191] on div at bounding box center [405, 223] width 164 height 103
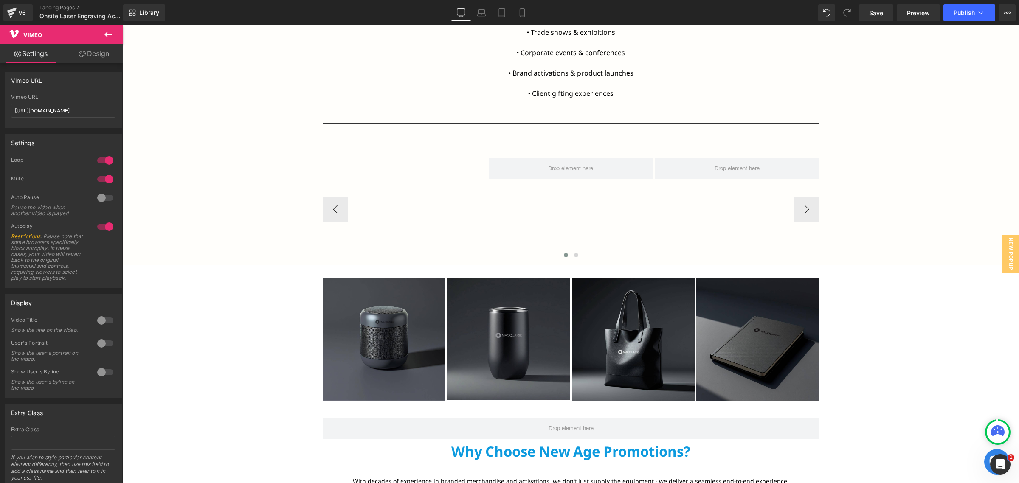
scroll to position [832, 0]
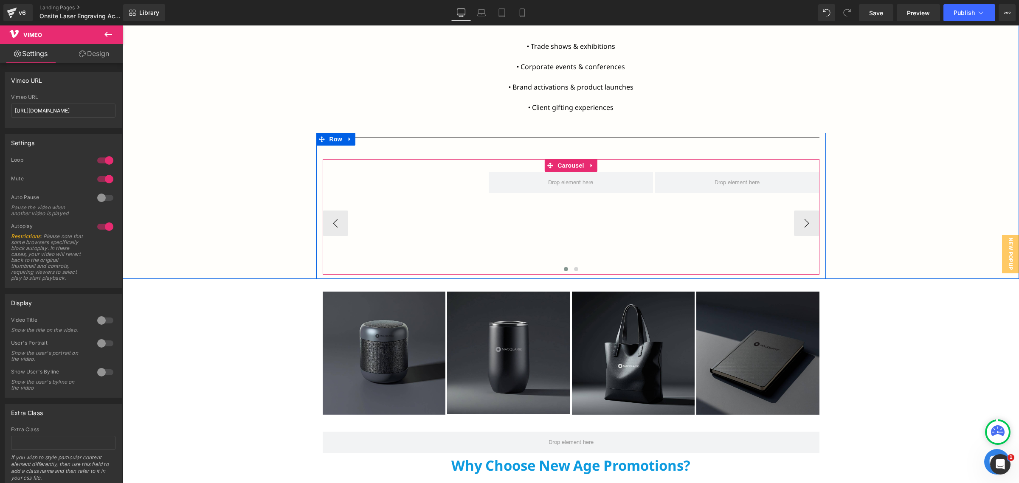
click at [430, 272] on div at bounding box center [571, 270] width 497 height 11
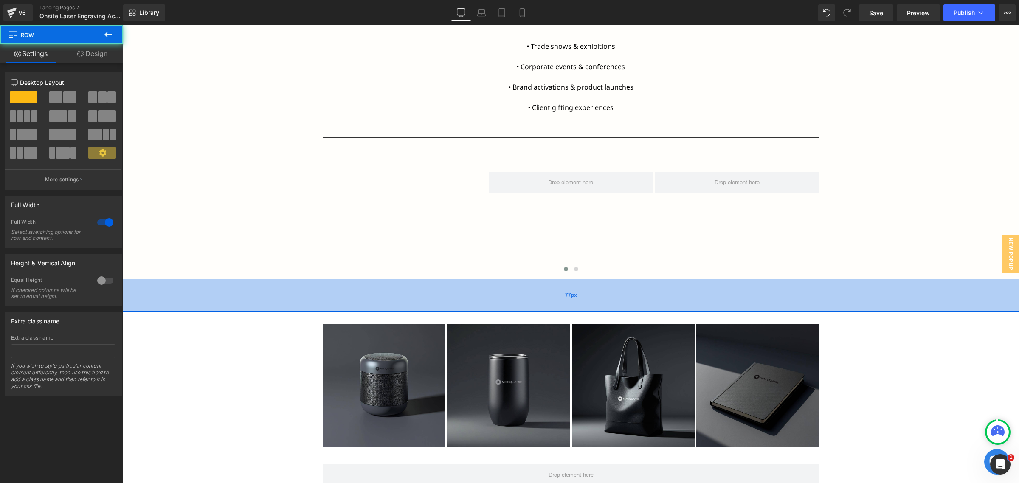
drag, startPoint x: 419, startPoint y: 277, endPoint x: 418, endPoint y: 310, distance: 32.7
click at [418, 310] on div "77px" at bounding box center [571, 295] width 896 height 33
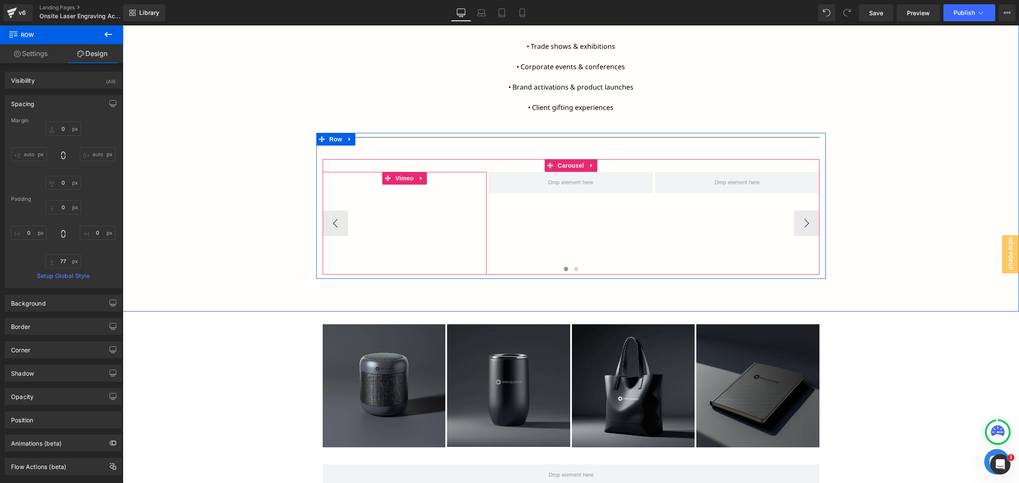
click at [433, 259] on div at bounding box center [405, 223] width 164 height 103
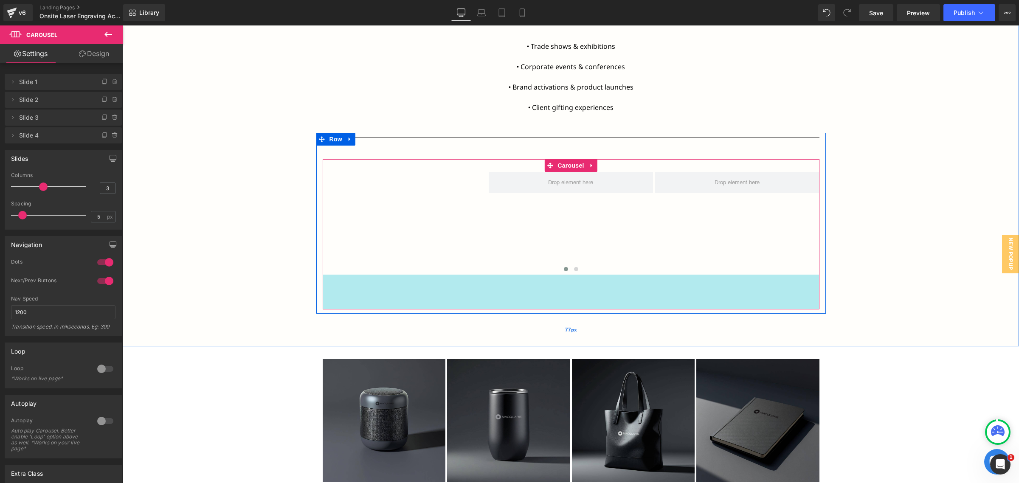
drag, startPoint x: 405, startPoint y: 287, endPoint x: 411, endPoint y: 308, distance: 22.2
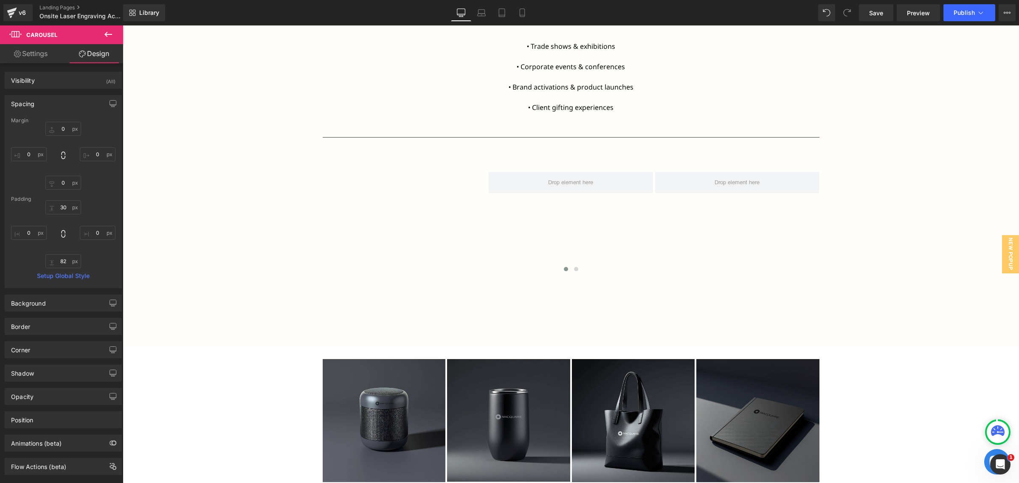
click at [788, 99] on p "• Brand activations & product launches" at bounding box center [571, 92] width 557 height 20
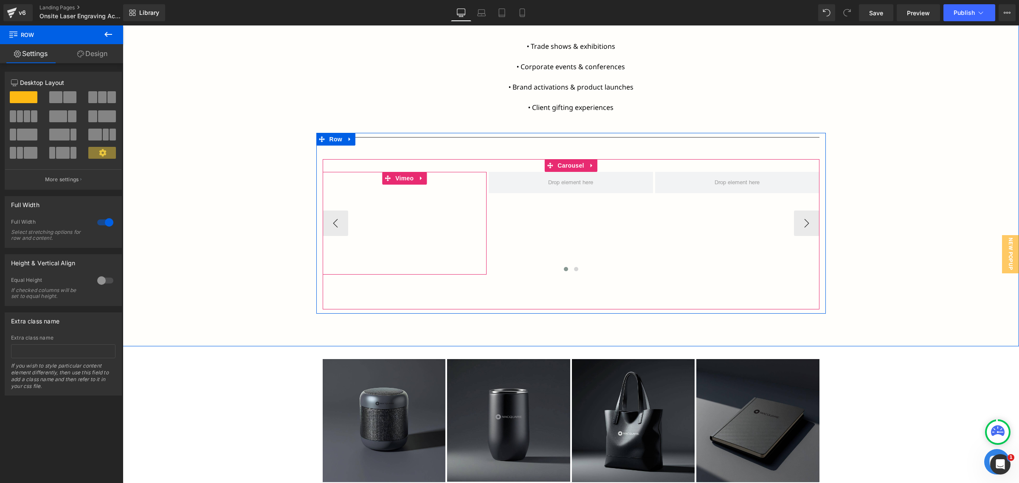
click at [453, 185] on div at bounding box center [405, 223] width 164 height 103
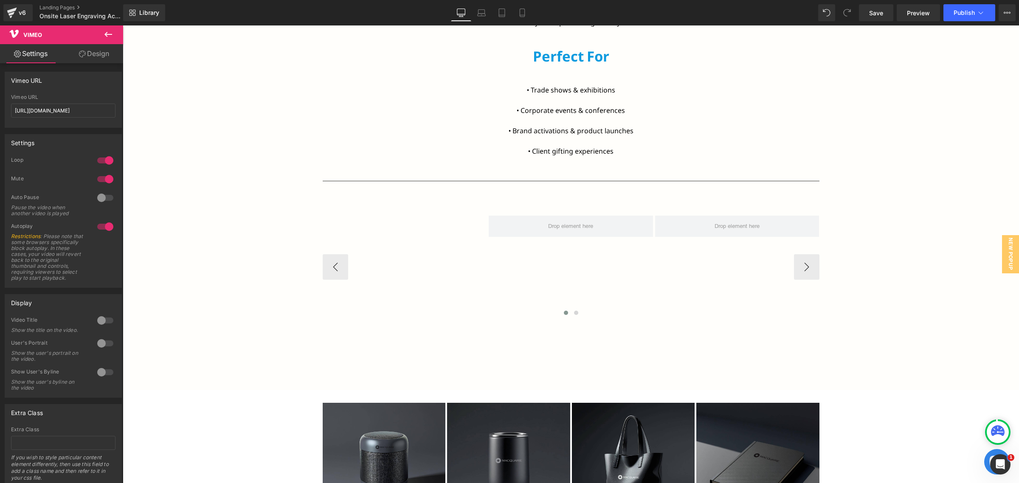
scroll to position [779, 0]
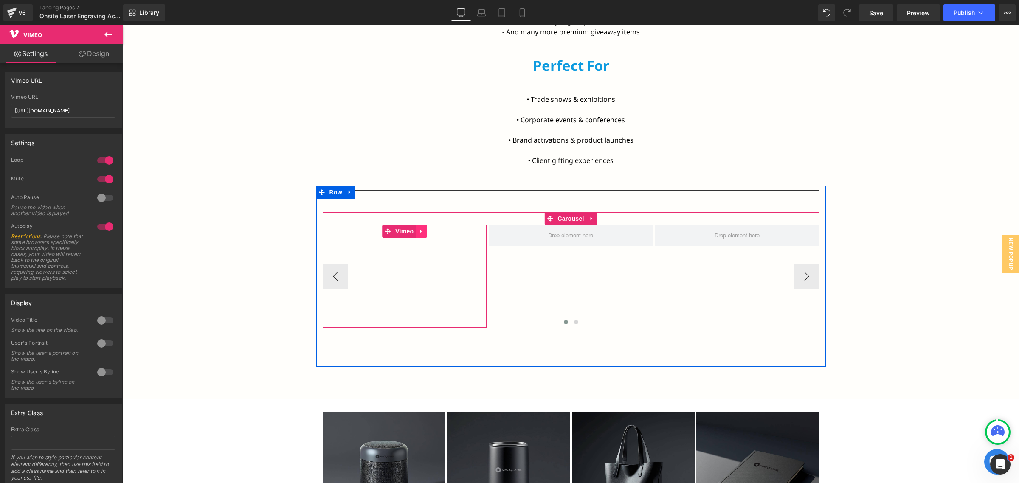
click at [420, 232] on icon at bounding box center [421, 232] width 2 height 4
click at [387, 248] on div at bounding box center [405, 276] width 164 height 103
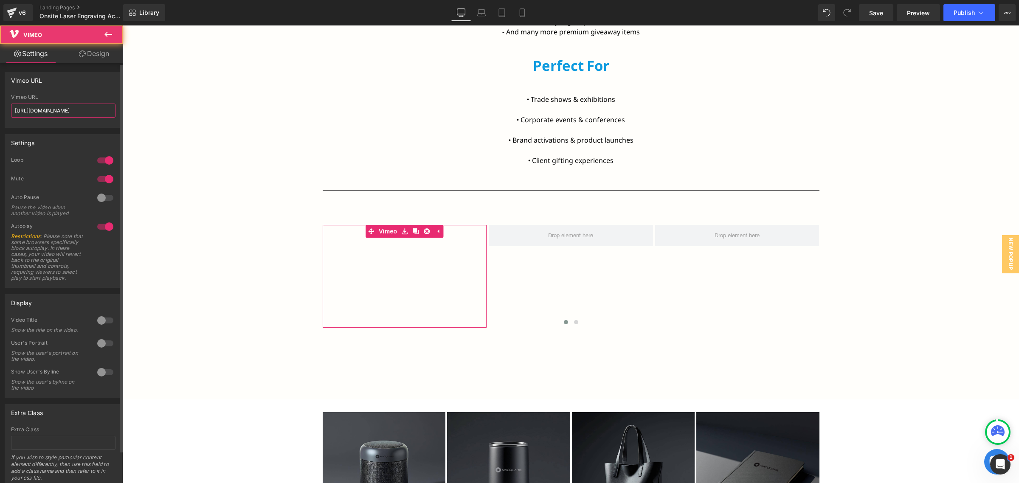
click at [96, 113] on input "https://vimeo.com/1111893072?utm_source=email&utm_medium=vimeo-email&utm_campai…" at bounding box center [63, 111] width 104 height 14
paste input "share=copy"
type input "https://vimeo.com/1111893072?share=copy"
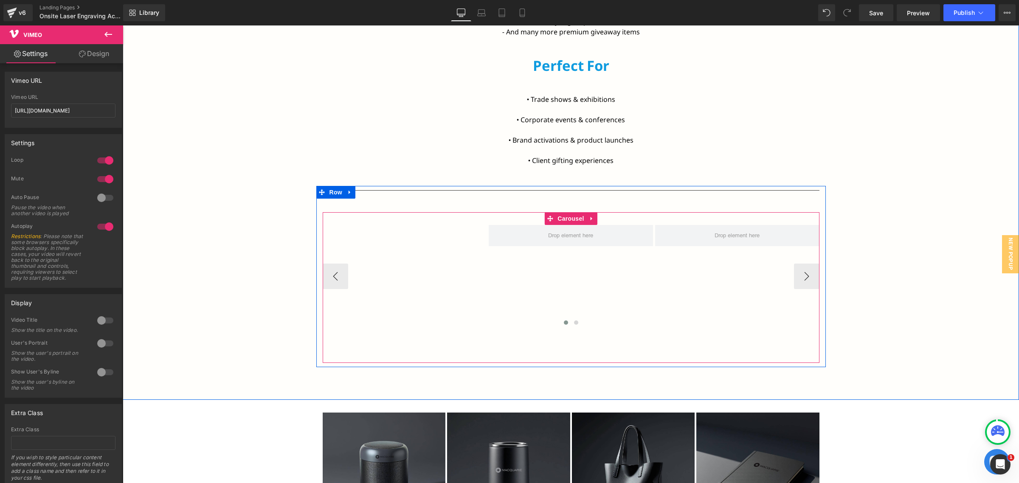
click at [406, 329] on div "Vimeo ‹ › Carousel" at bounding box center [571, 287] width 497 height 151
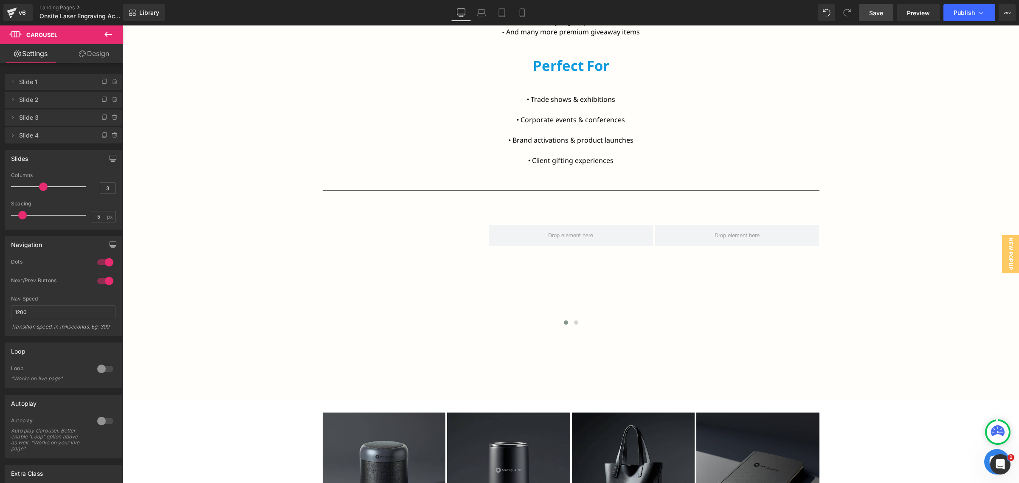
click at [869, 17] on link "Save" at bounding box center [876, 12] width 34 height 17
click at [877, 10] on span "Save" at bounding box center [876, 12] width 14 height 9
click at [910, 16] on span "Preview" at bounding box center [918, 12] width 23 height 9
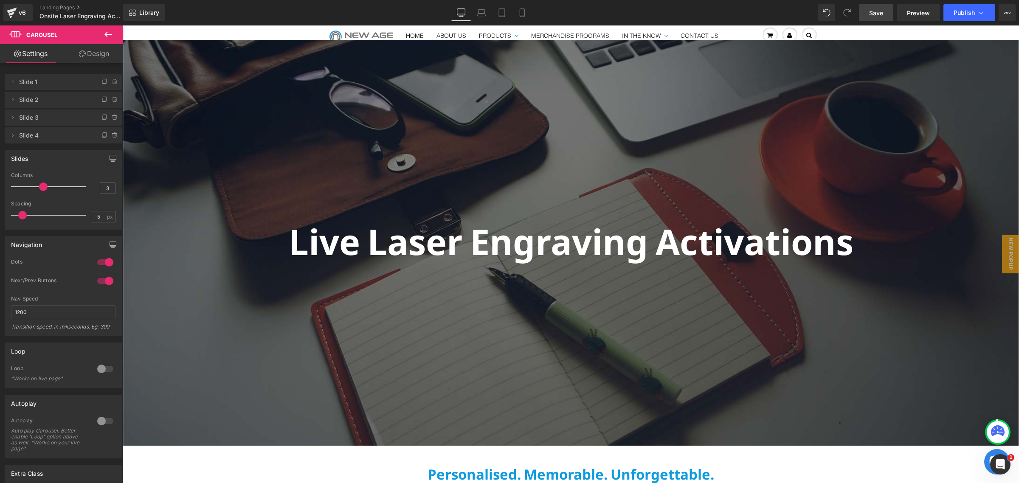
scroll to position [0, 0]
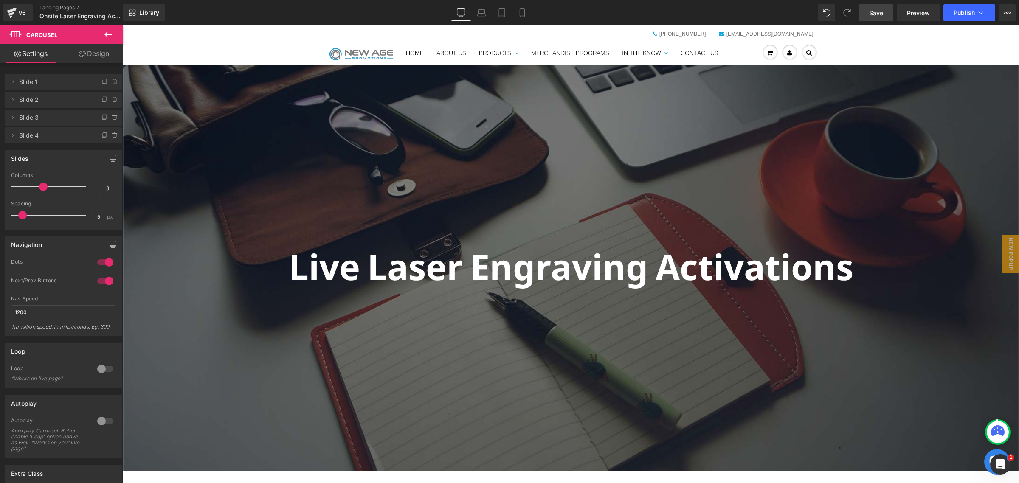
click at [574, 157] on div at bounding box center [571, 267] width 896 height 405
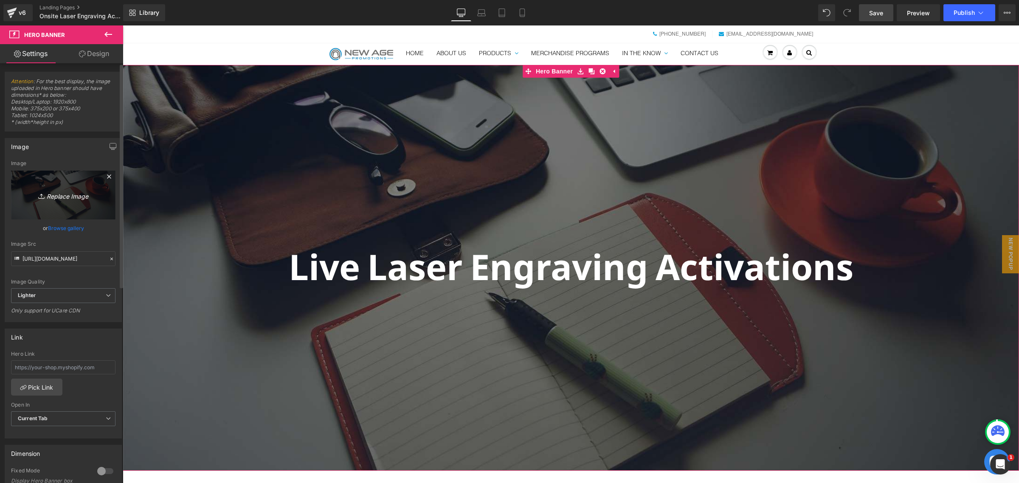
click at [42, 195] on icon at bounding box center [42, 196] width 8 height 8
type input "C:\fakepath\pexels-optlasers-7254457.jpg"
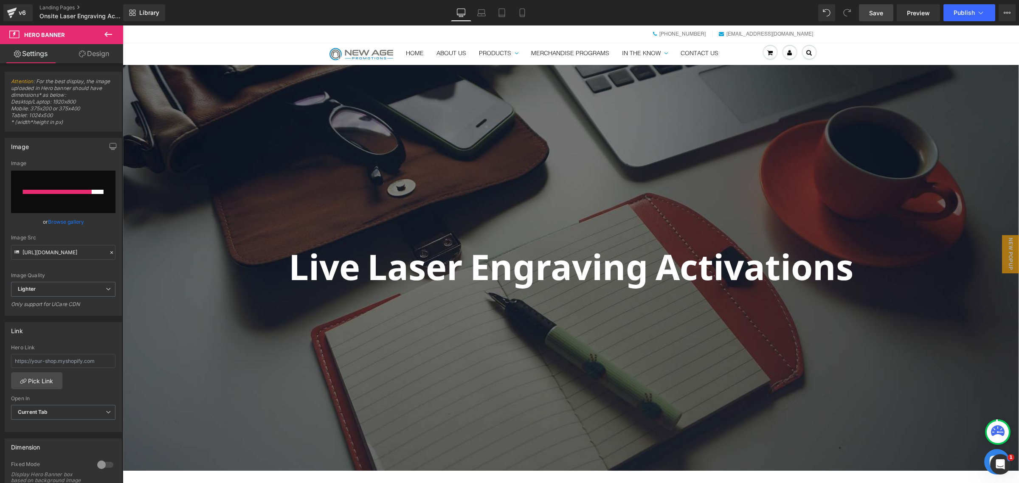
click at [390, 24] on div "Library Desktop Desktop Laptop Tablet Mobile Save Preview Publish Scheduled Vie…" at bounding box center [571, 12] width 896 height 25
click at [54, 207] on input "file" at bounding box center [63, 192] width 104 height 42
type input "C:\fakepath\1.jpg"
type input "https://ucarecdn.com/86ad02e2-7c0a-406d-be2c-134074f09281/-/format/auto/-/previ…"
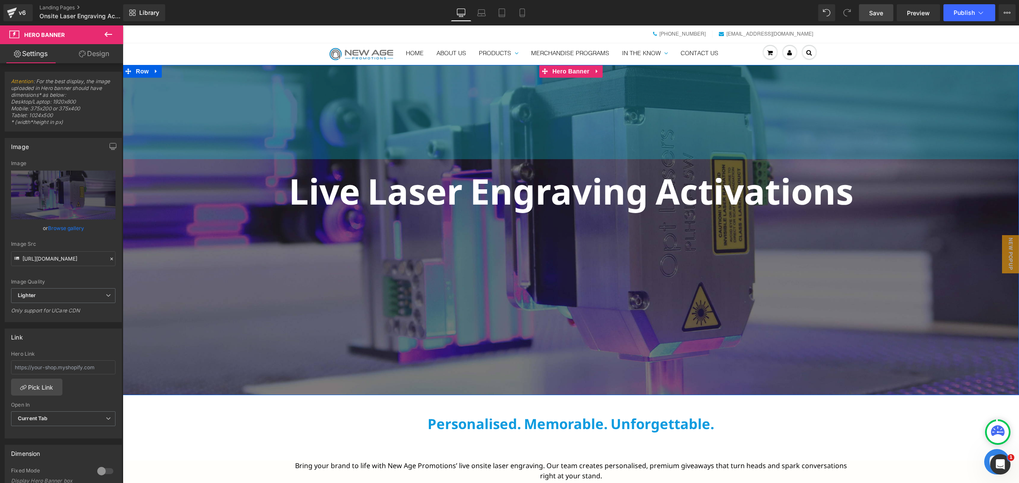
drag, startPoint x: 555, startPoint y: 136, endPoint x: 644, endPoint y: 422, distance: 299.1
click at [551, 92] on div "222px" at bounding box center [571, 112] width 896 height 94
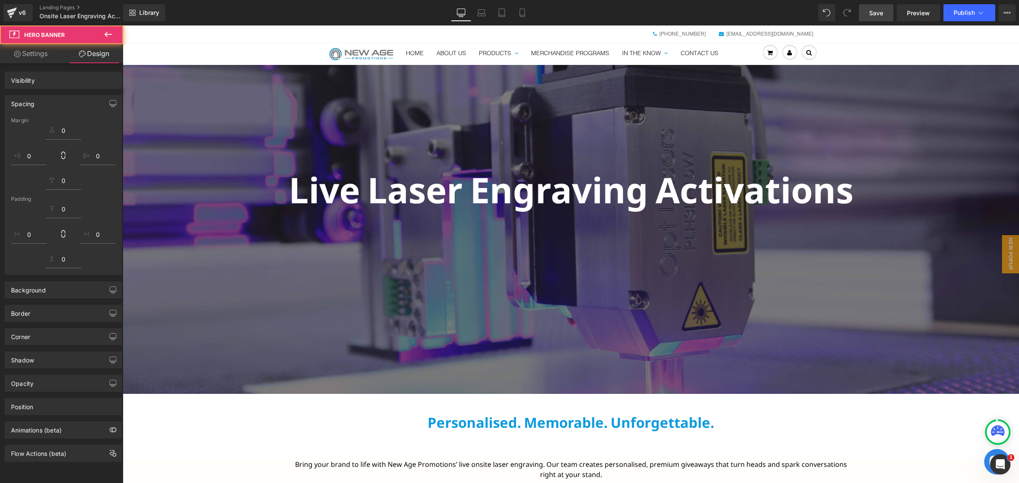
click at [628, 341] on div "Live Laser Engraving Activations Text Block Hero Banner 219px 398px" at bounding box center [571, 229] width 896 height 329
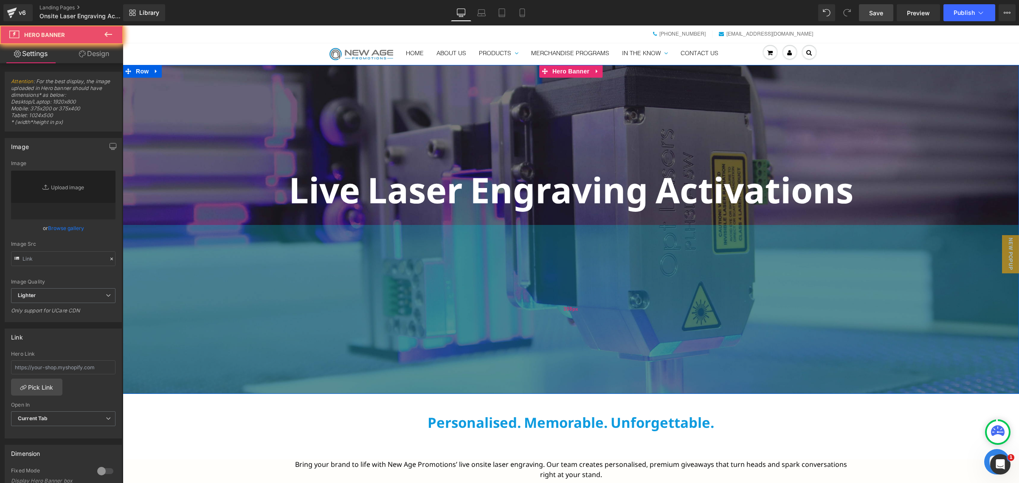
type input "https://ucarecdn.com/86ad02e2-7c0a-406d-be2c-134074f09281/-/format/auto/-/previ…"
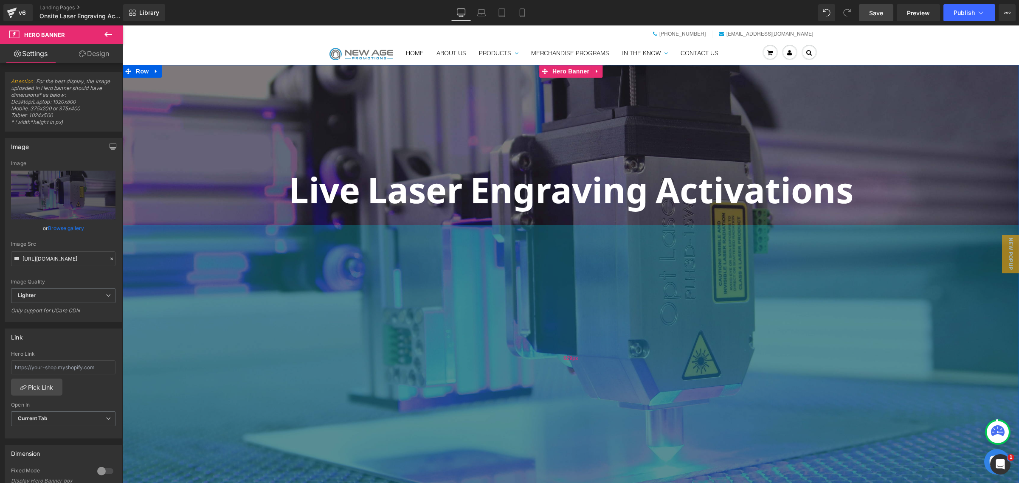
drag, startPoint x: 589, startPoint y: 340, endPoint x: 595, endPoint y: 447, distance: 106.7
click at [595, 447] on div "629px" at bounding box center [571, 358] width 896 height 267
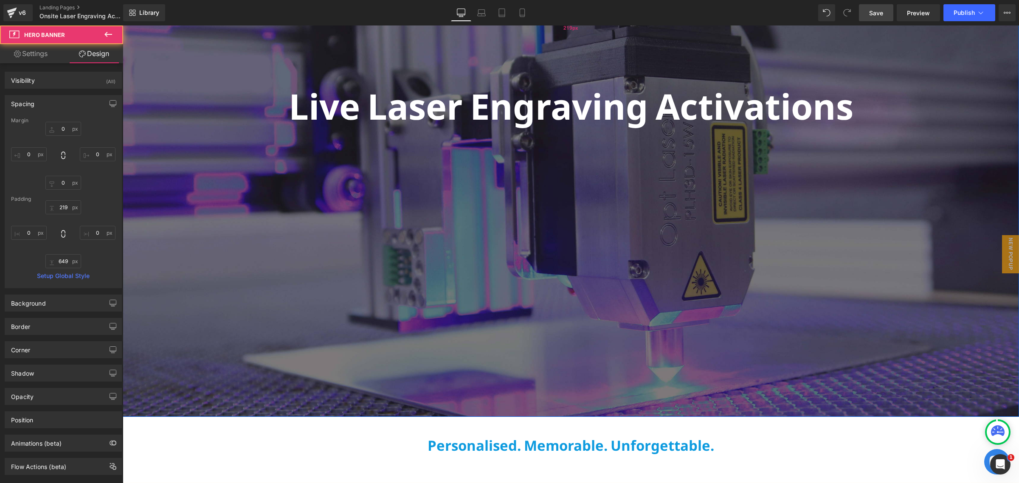
scroll to position [53, 0]
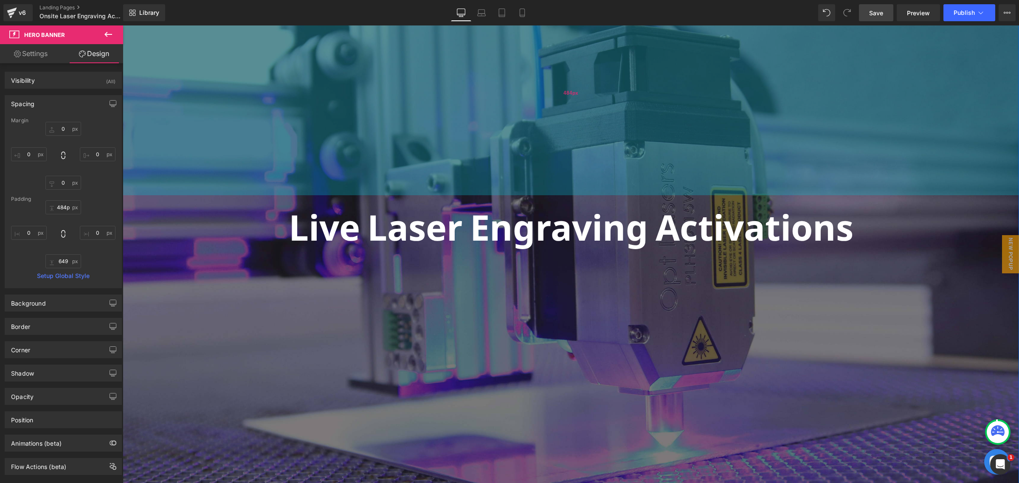
type input "491px"
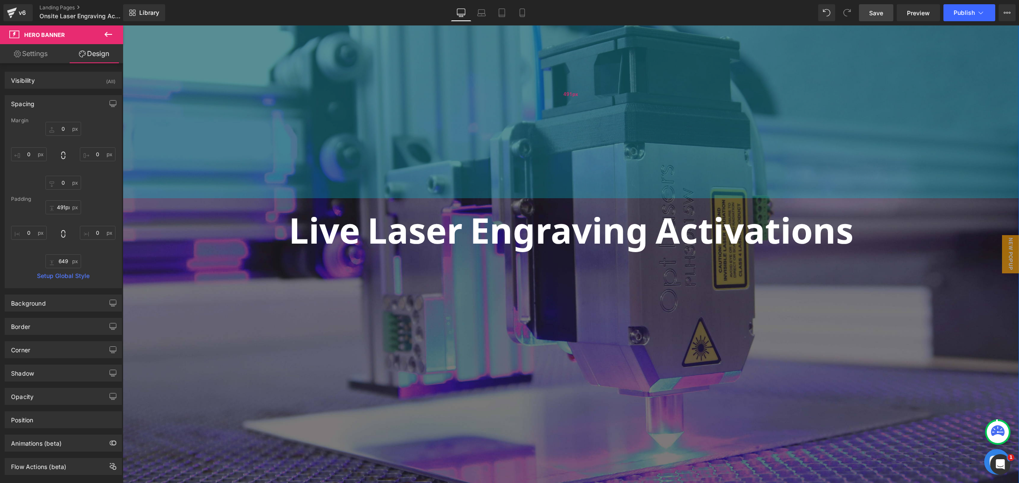
drag, startPoint x: 522, startPoint y: 70, endPoint x: 528, endPoint y: 186, distance: 115.6
click at [528, 186] on div "491px" at bounding box center [571, 94] width 896 height 208
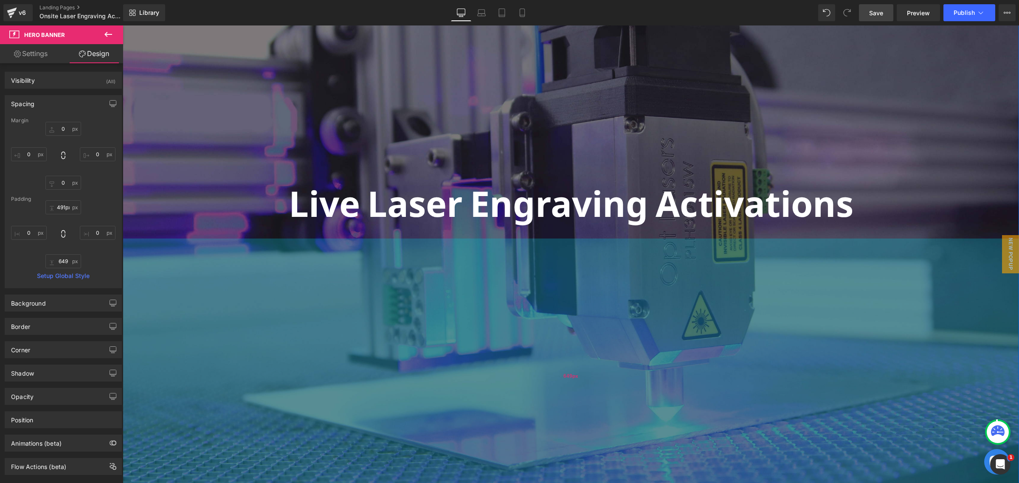
scroll to position [212, 0]
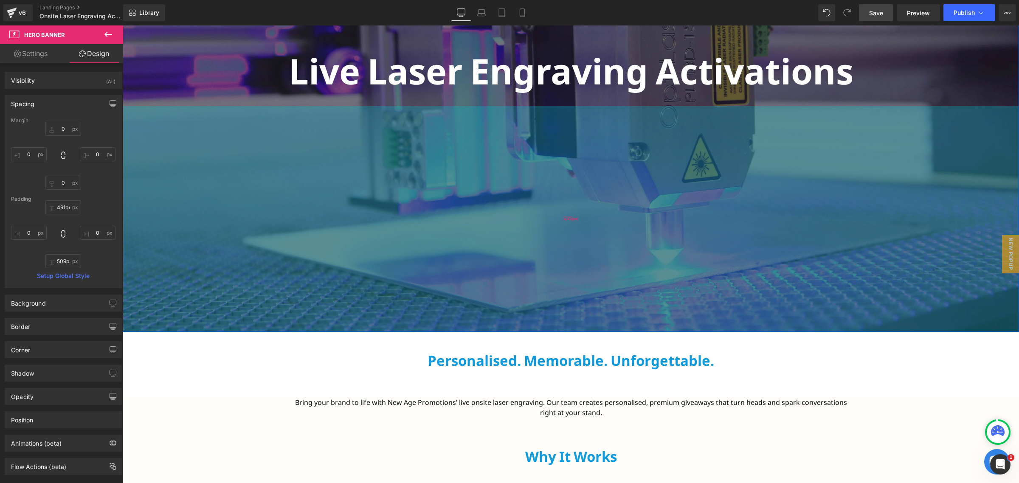
type input "508px"
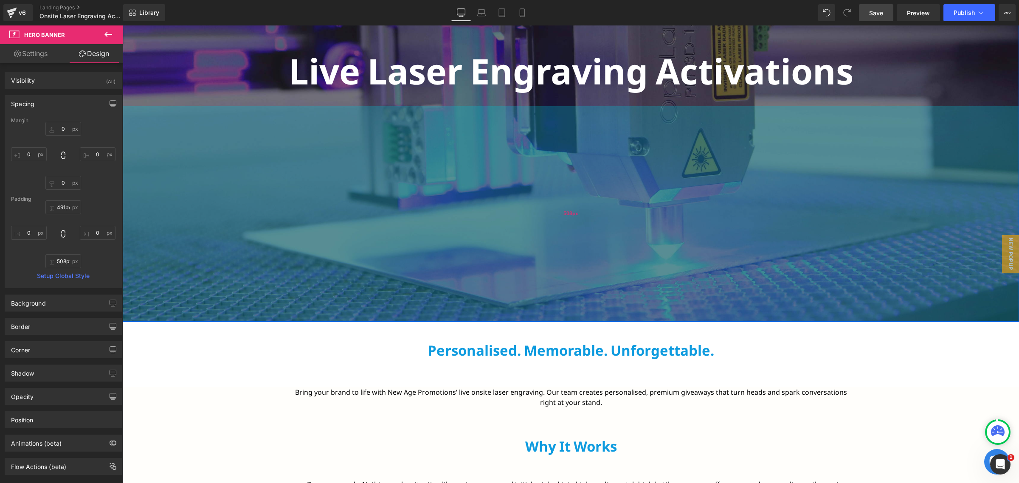
drag, startPoint x: 545, startPoint y: 252, endPoint x: 546, endPoint y: 232, distance: 20.0
click at [546, 232] on div "508px" at bounding box center [571, 214] width 896 height 216
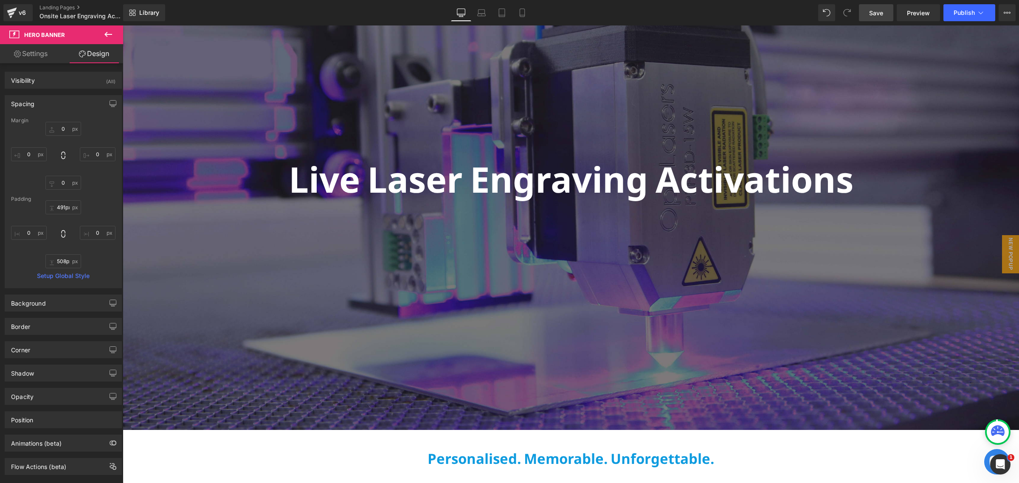
scroll to position [106, 0]
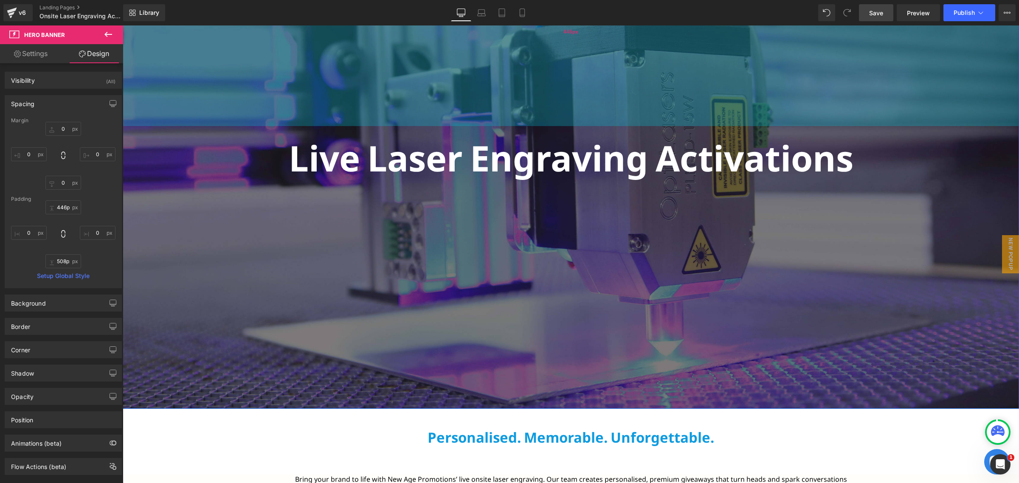
type input "405px"
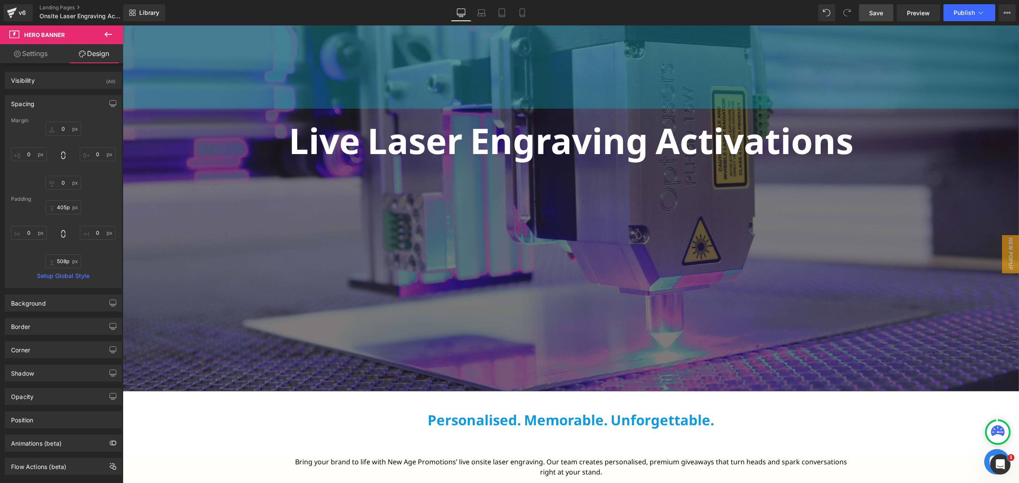
drag, startPoint x: 462, startPoint y: 102, endPoint x: 467, endPoint y: 66, distance: 36.8
click at [467, 66] on div "405px" at bounding box center [571, 23] width 896 height 172
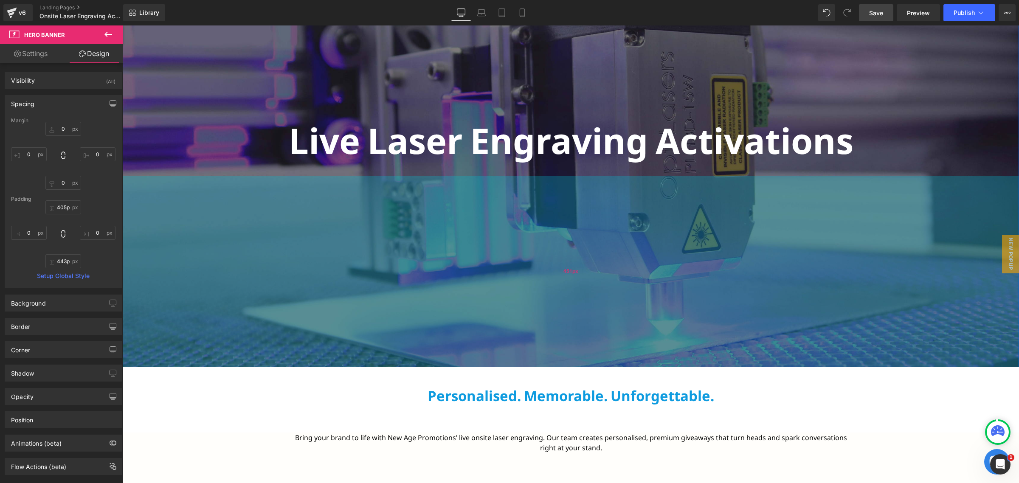
type input "440px"
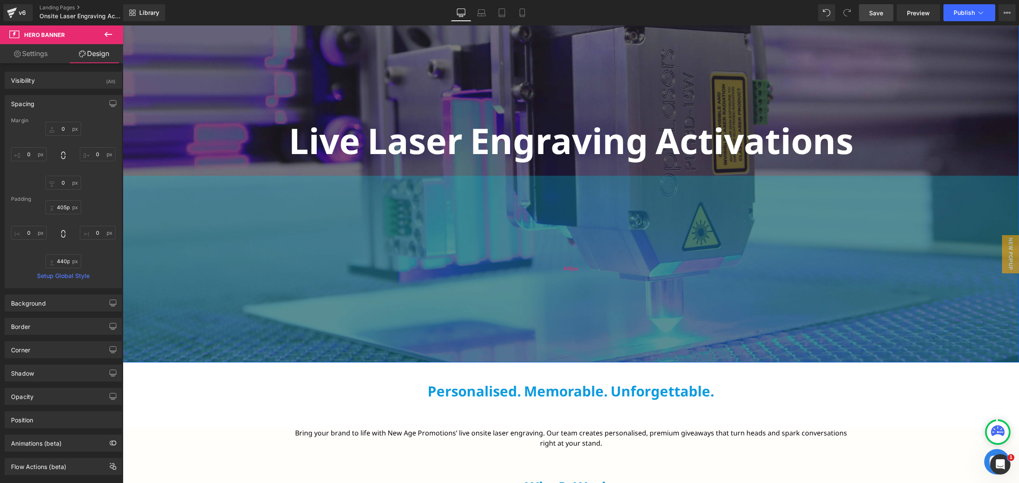
drag, startPoint x: 526, startPoint y: 306, endPoint x: 526, endPoint y: 301, distance: 4.7
click at [526, 301] on div "440px" at bounding box center [571, 269] width 896 height 187
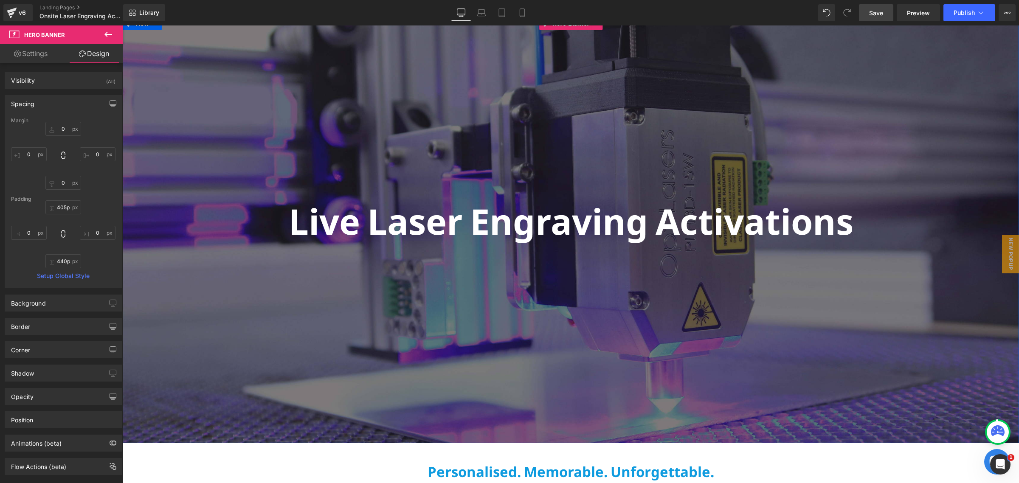
scroll to position [53, 0]
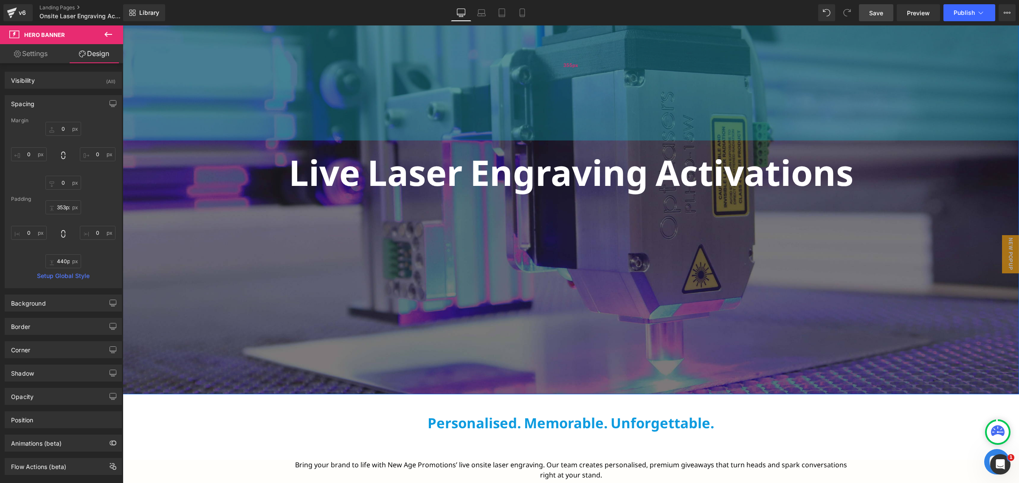
type input "348px"
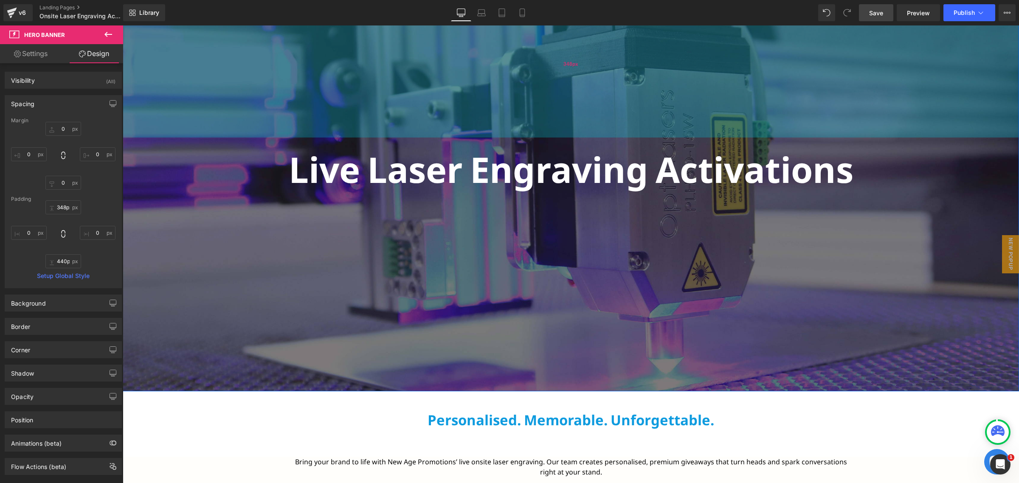
drag, startPoint x: 530, startPoint y: 134, endPoint x: 533, endPoint y: 110, distance: 24.4
click at [533, 110] on div "348px" at bounding box center [571, 64] width 896 height 148
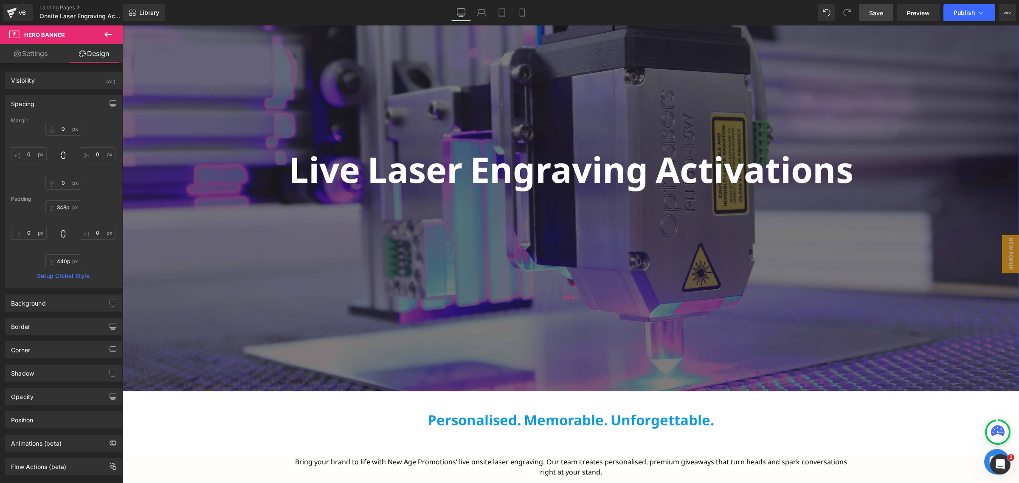
type input "375px"
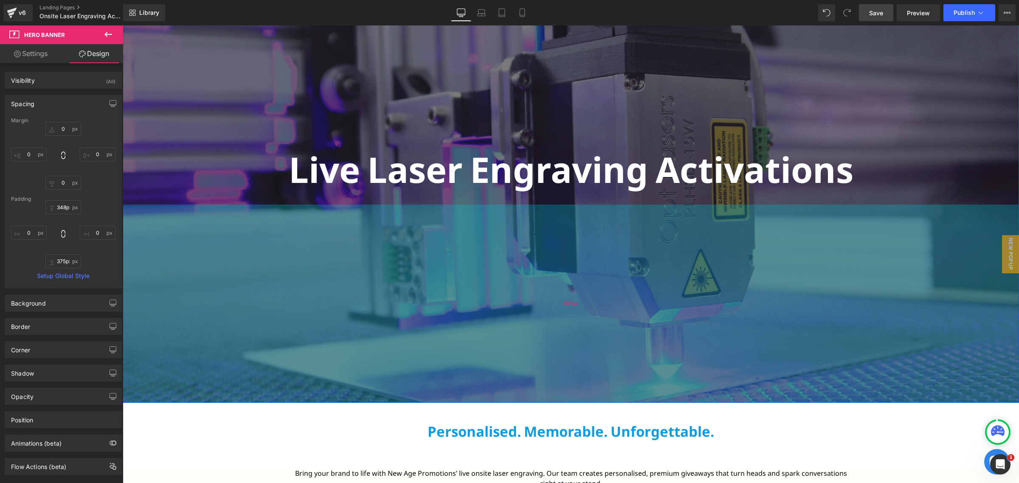
drag, startPoint x: 585, startPoint y: 298, endPoint x: 581, endPoint y: 338, distance: 39.2
click at [581, 338] on div "467px" at bounding box center [571, 304] width 896 height 198
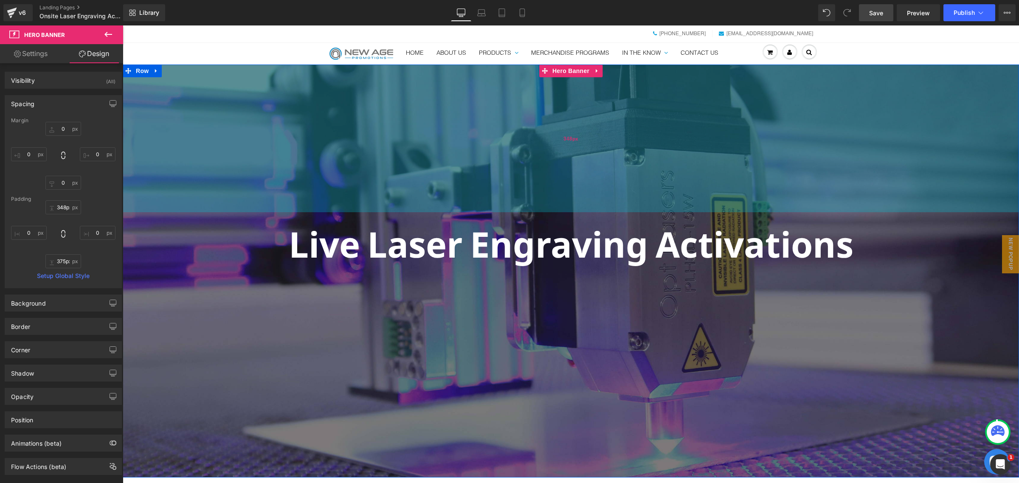
scroll to position [0, 0]
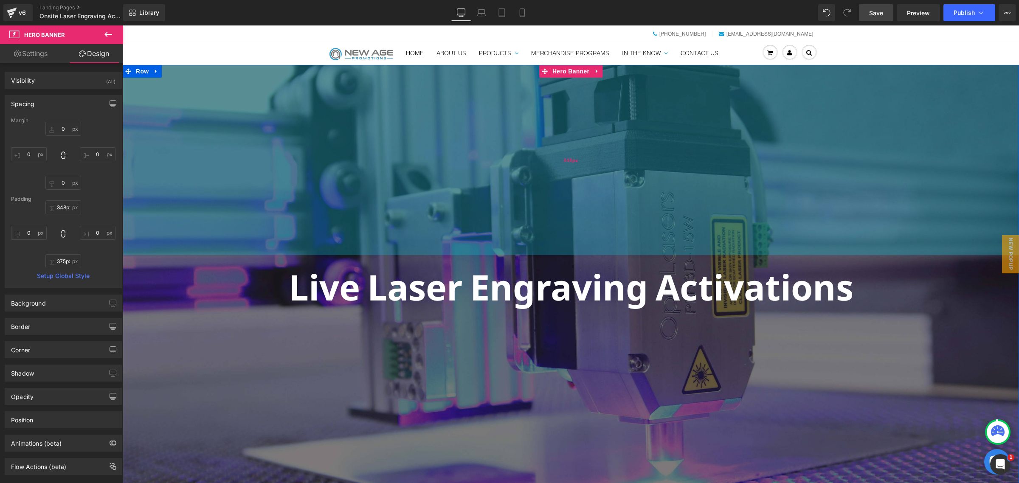
drag, startPoint x: 701, startPoint y: 188, endPoint x: 702, endPoint y: 192, distance: 4.7
click at [702, 192] on div "448px" at bounding box center [571, 160] width 896 height 190
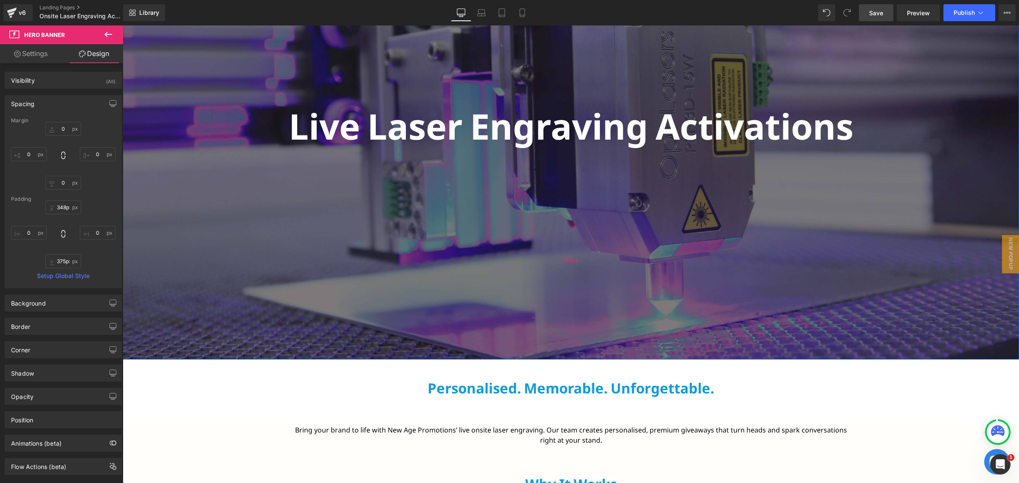
scroll to position [106, 0]
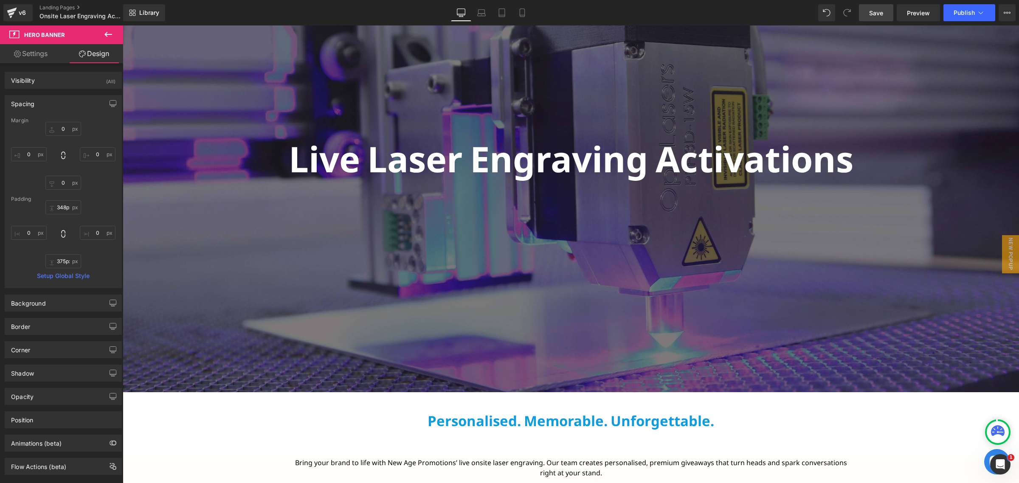
click at [888, 20] on link "Save" at bounding box center [876, 12] width 34 height 17
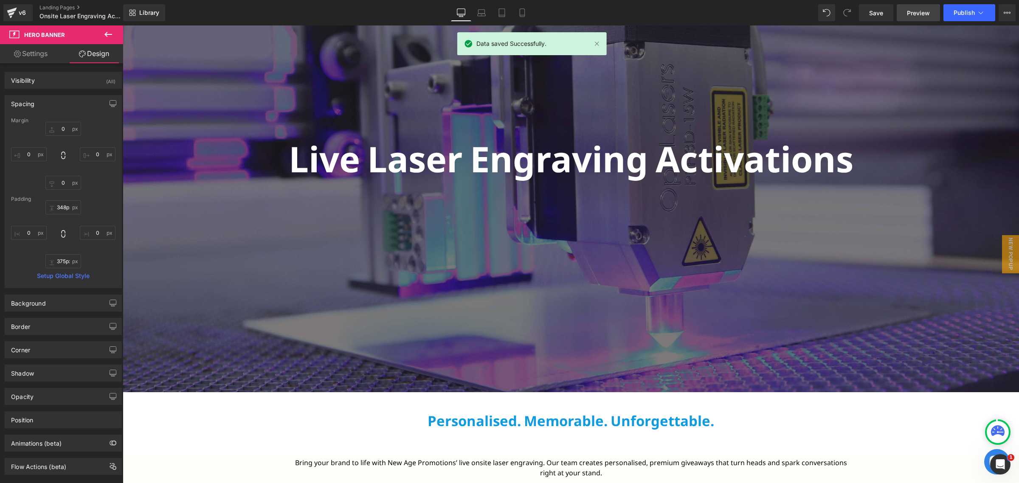
click at [912, 8] on span "Preview" at bounding box center [918, 12] width 23 height 9
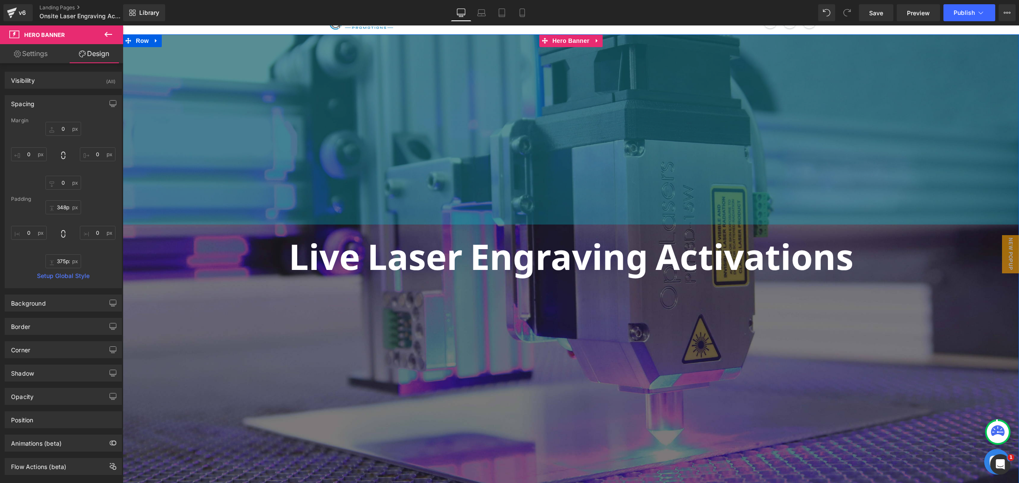
scroll to position [0, 0]
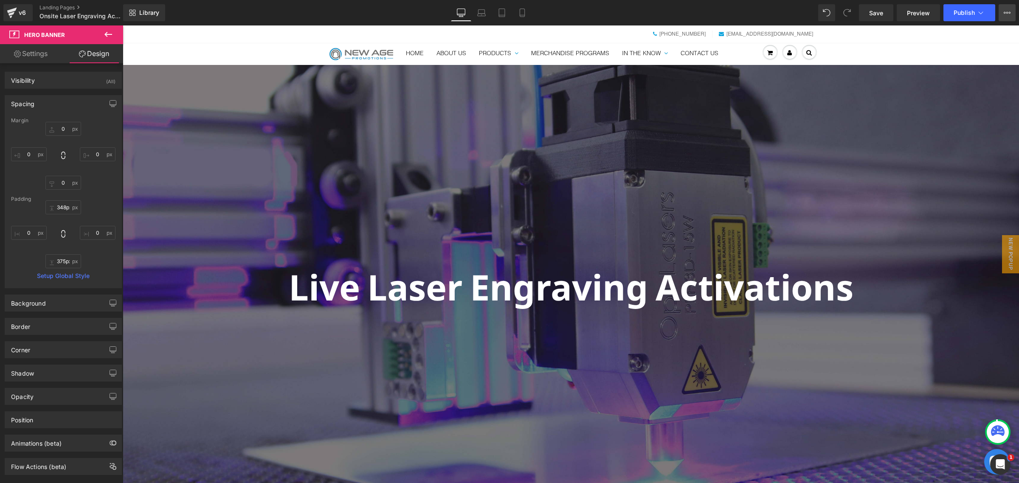
click at [1006, 17] on button "View Live Page View with current Template Save Template to Library Schedule Pub…" at bounding box center [1007, 12] width 17 height 17
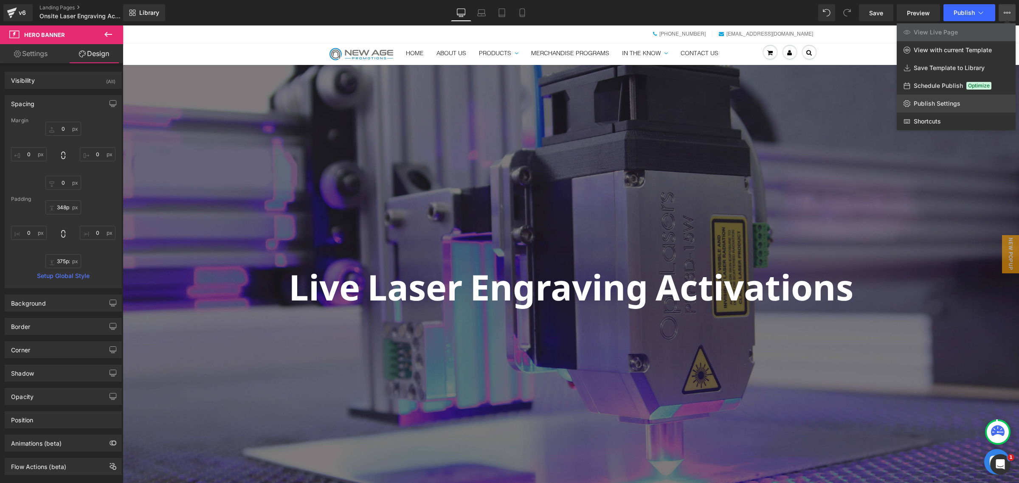
click at [952, 103] on span "Publish Settings" at bounding box center [937, 104] width 47 height 8
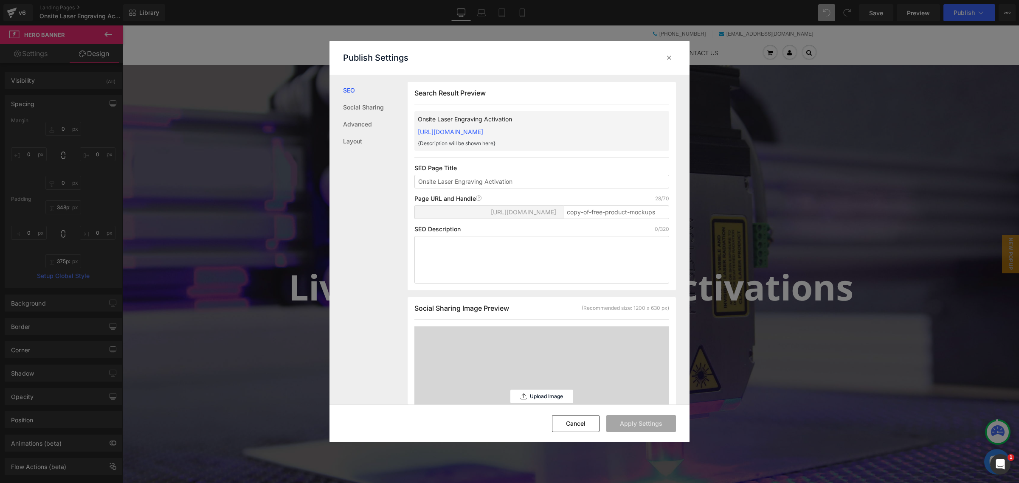
scroll to position [0, 0]
click at [509, 179] on input "Onsite Laser Engraving Activation" at bounding box center [541, 182] width 255 height 14
click at [560, 179] on input "Onsite Laser Engraving Activation" at bounding box center [541, 182] width 255 height 14
click at [607, 214] on input "copy-of-free-product-mockups" at bounding box center [616, 212] width 106 height 14
click at [517, 187] on input "Onsite Laser Engraving Activation" at bounding box center [541, 182] width 255 height 14
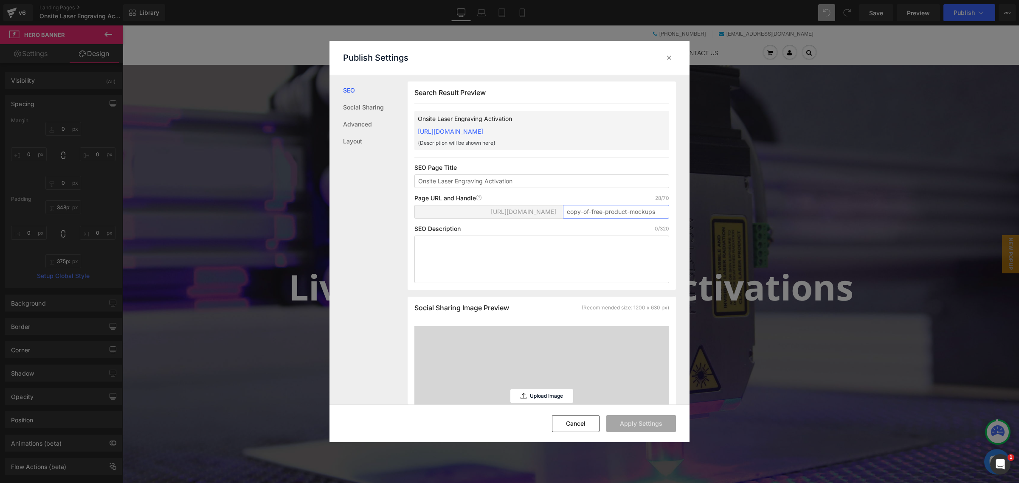
click at [615, 217] on input "copy-of-free-product-mockups" at bounding box center [616, 212] width 106 height 14
paste input "Live-Laser-Engraving-Activation"
click at [659, 419] on button "Apply Settings" at bounding box center [641, 423] width 70 height 17
click at [606, 207] on input "Live-Laser-Engraving-Activations" at bounding box center [616, 212] width 106 height 14
type input "live-laser-engraving-activations"
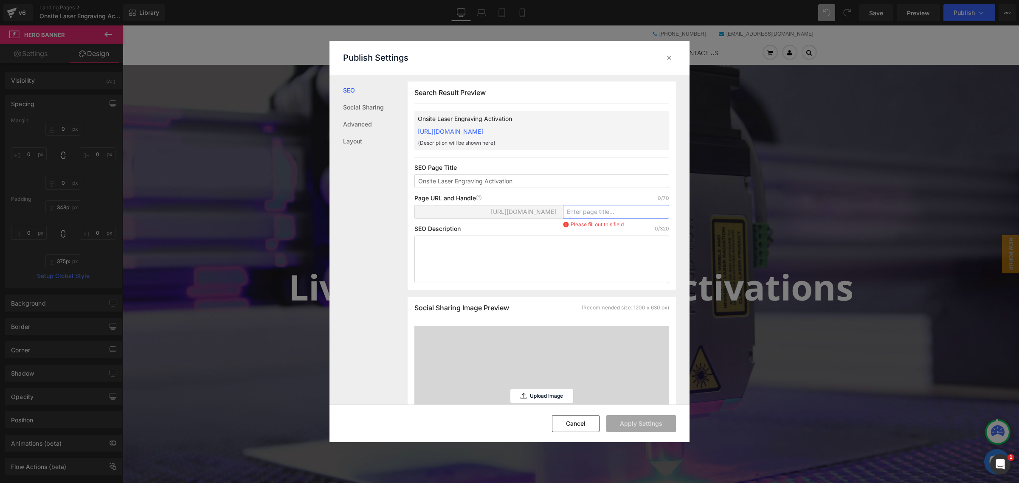
paste input "Live-Laser-Engraving-Activations"
click at [588, 206] on input "Live-Laser-Engraving-Activations" at bounding box center [616, 212] width 106 height 14
paste input "Onsite-Laser-Engraving-Activation"
type input "Onsite-Laser-Engraving-Activation"
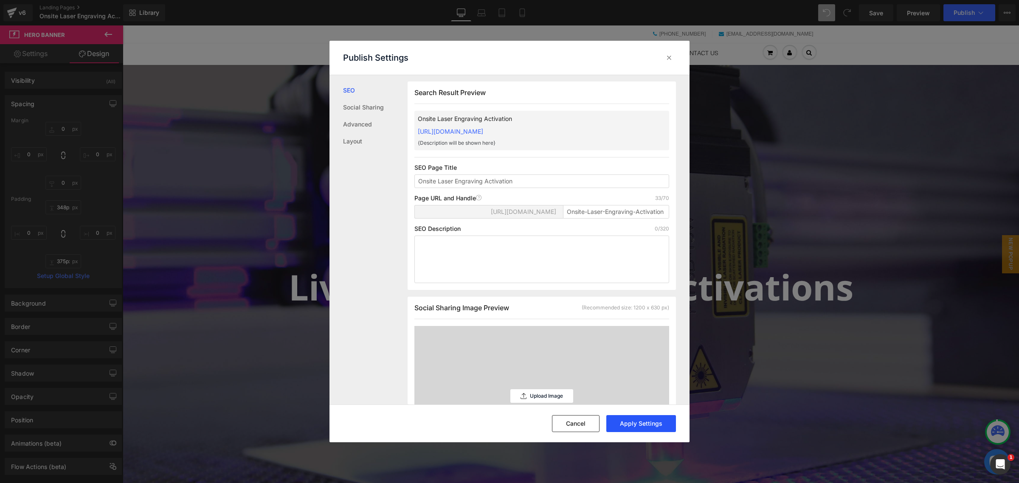
scroll to position [0, 0]
click at [659, 419] on button "Apply Settings" at bounding box center [641, 423] width 70 height 17
click at [579, 427] on button "Cancel" at bounding box center [576, 423] width 48 height 17
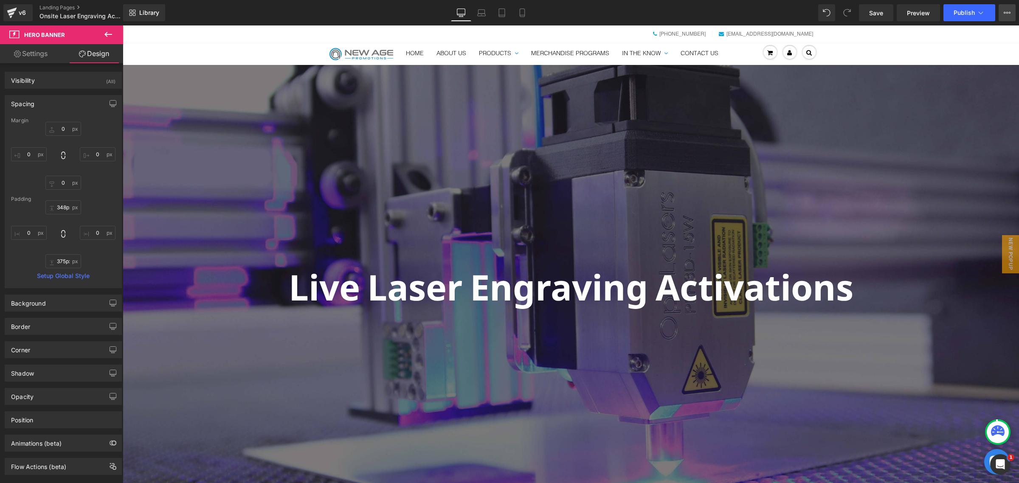
click at [1003, 13] on button "View Live Page View with current Template Save Template to Library Schedule Pub…" at bounding box center [1007, 12] width 17 height 17
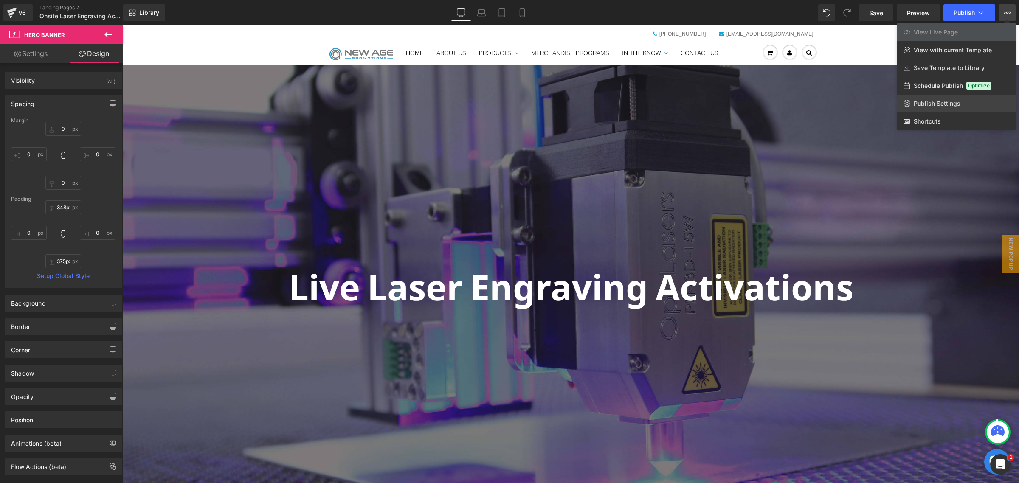
click at [941, 102] on span "Publish Settings" at bounding box center [937, 104] width 47 height 8
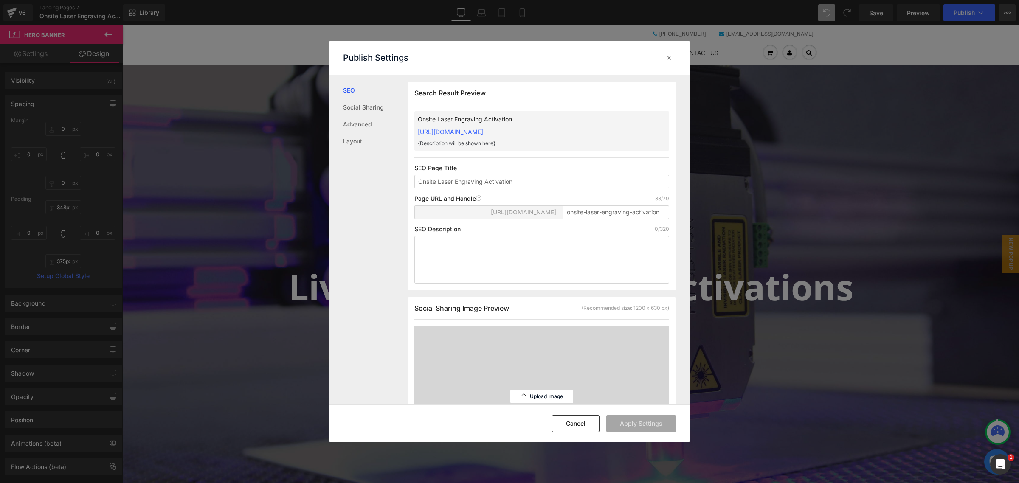
scroll to position [0, 0]
click at [594, 207] on input "onsite-laser-engraving-activation" at bounding box center [616, 212] width 106 height 14
paste input "Live-Laser-Engraving-Activations"
type input "Live-Laser-Engraving-Activations"
click at [594, 263] on textarea at bounding box center [541, 260] width 255 height 48
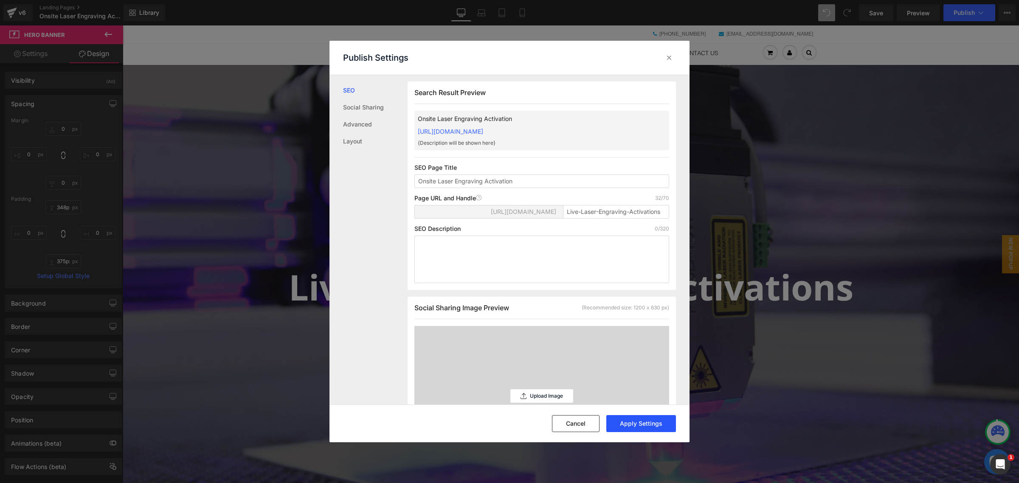
click at [647, 422] on button "Apply Settings" at bounding box center [641, 423] width 70 height 17
drag, startPoint x: 671, startPoint y: 62, endPoint x: 651, endPoint y: 64, distance: 20.1
click at [671, 62] on icon at bounding box center [669, 57] width 8 height 8
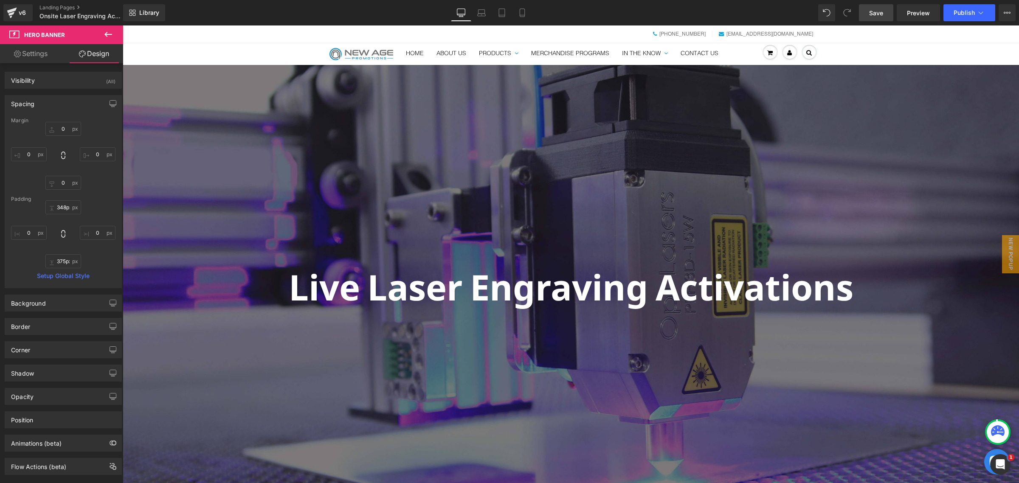
click at [879, 11] on span "Save" at bounding box center [876, 12] width 14 height 9
click at [907, 11] on link "Preview" at bounding box center [918, 12] width 43 height 17
